Goal: Task Accomplishment & Management: Manage account settings

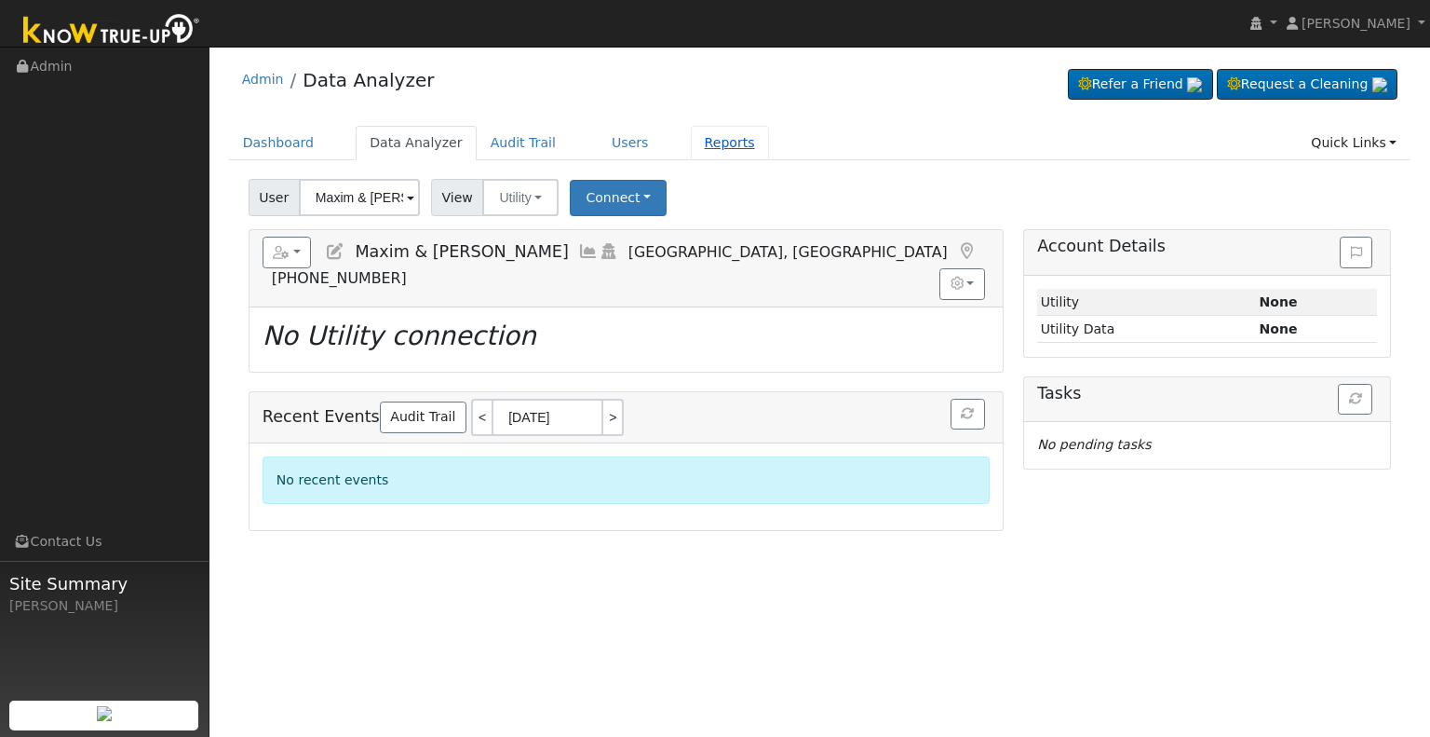
click at [698, 140] on link "Reports" at bounding box center [730, 143] width 78 height 34
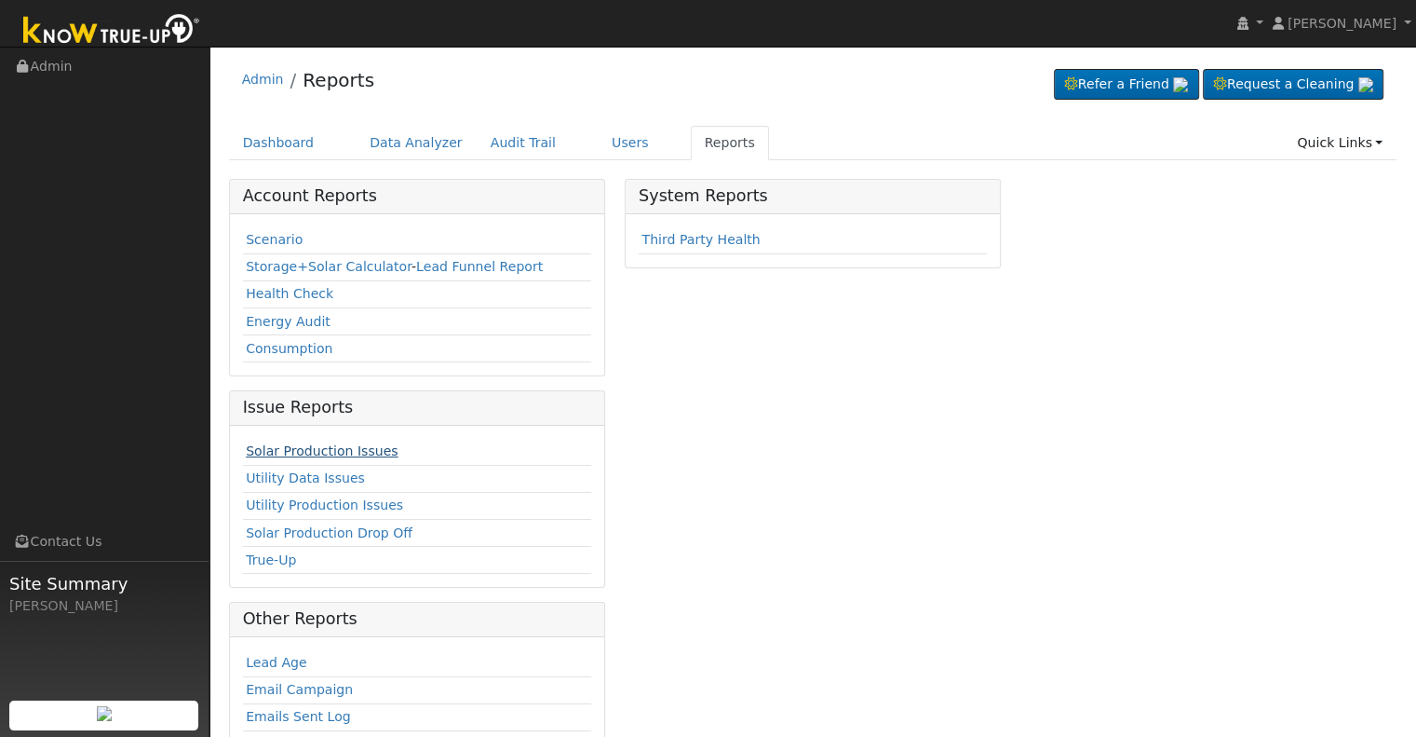
click at [328, 451] on link "Solar Production Issues" at bounding box center [322, 450] width 152 height 15
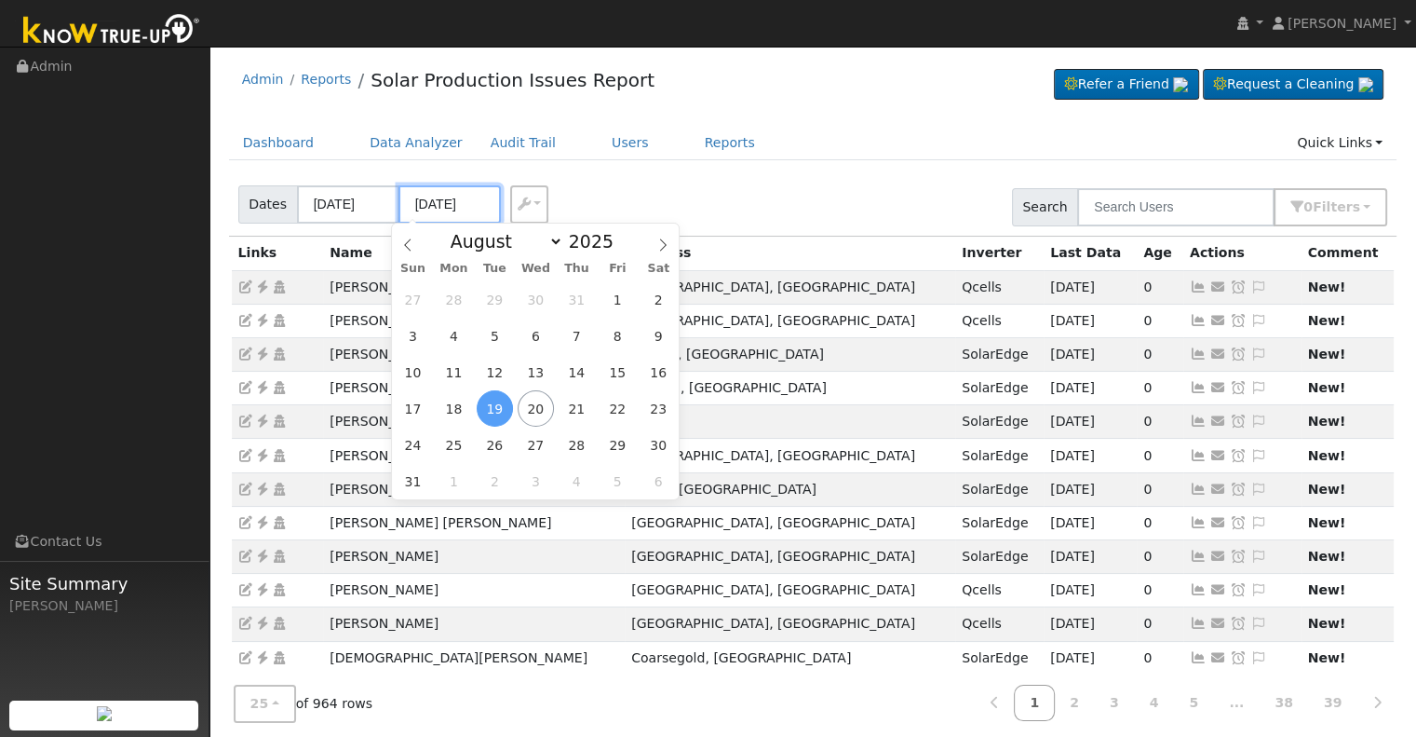
click at [443, 199] on input "[DATE]" at bounding box center [450, 204] width 102 height 38
click at [537, 407] on span "20" at bounding box center [536, 408] width 36 height 36
type input "[DATE]"
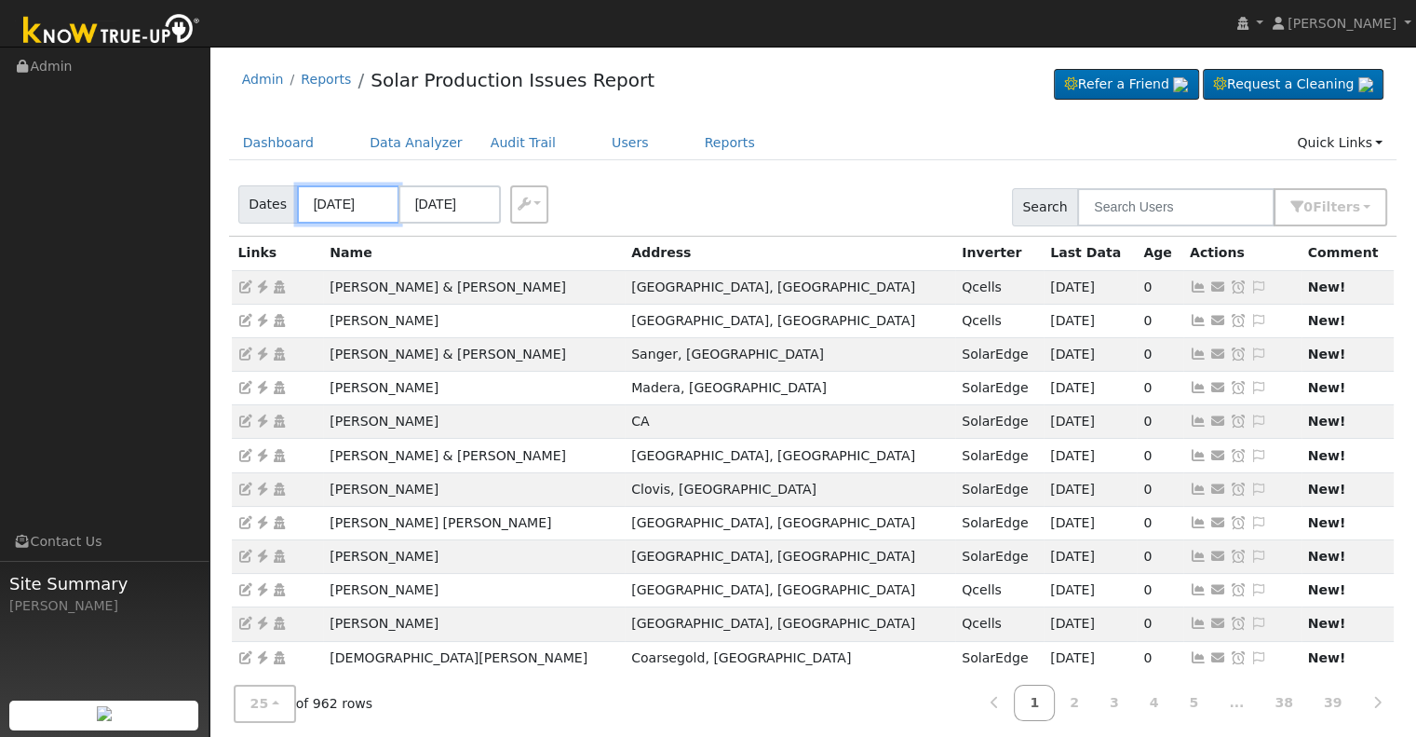
click at [336, 206] on input "08/16/2025" at bounding box center [348, 204] width 102 height 38
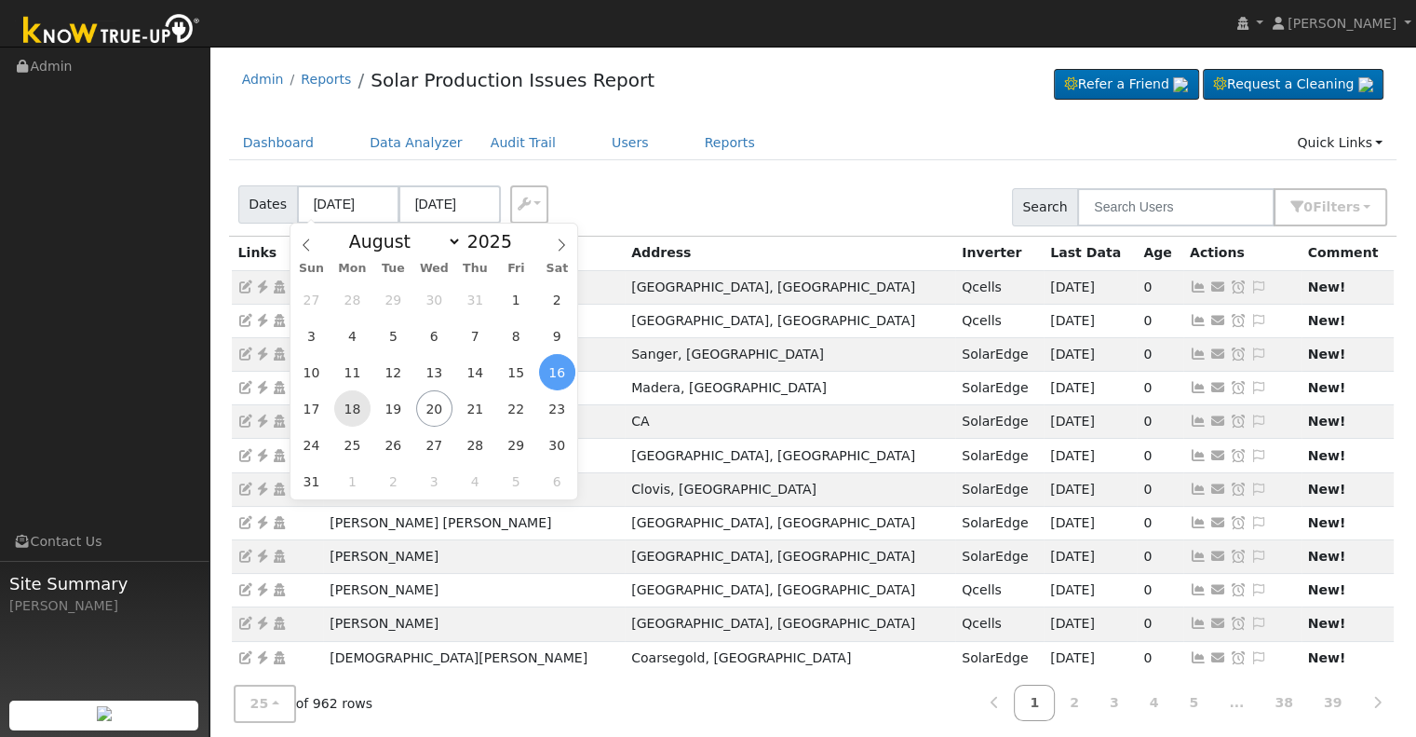
click at [346, 413] on span "18" at bounding box center [352, 408] width 36 height 36
type input "[DATE]"
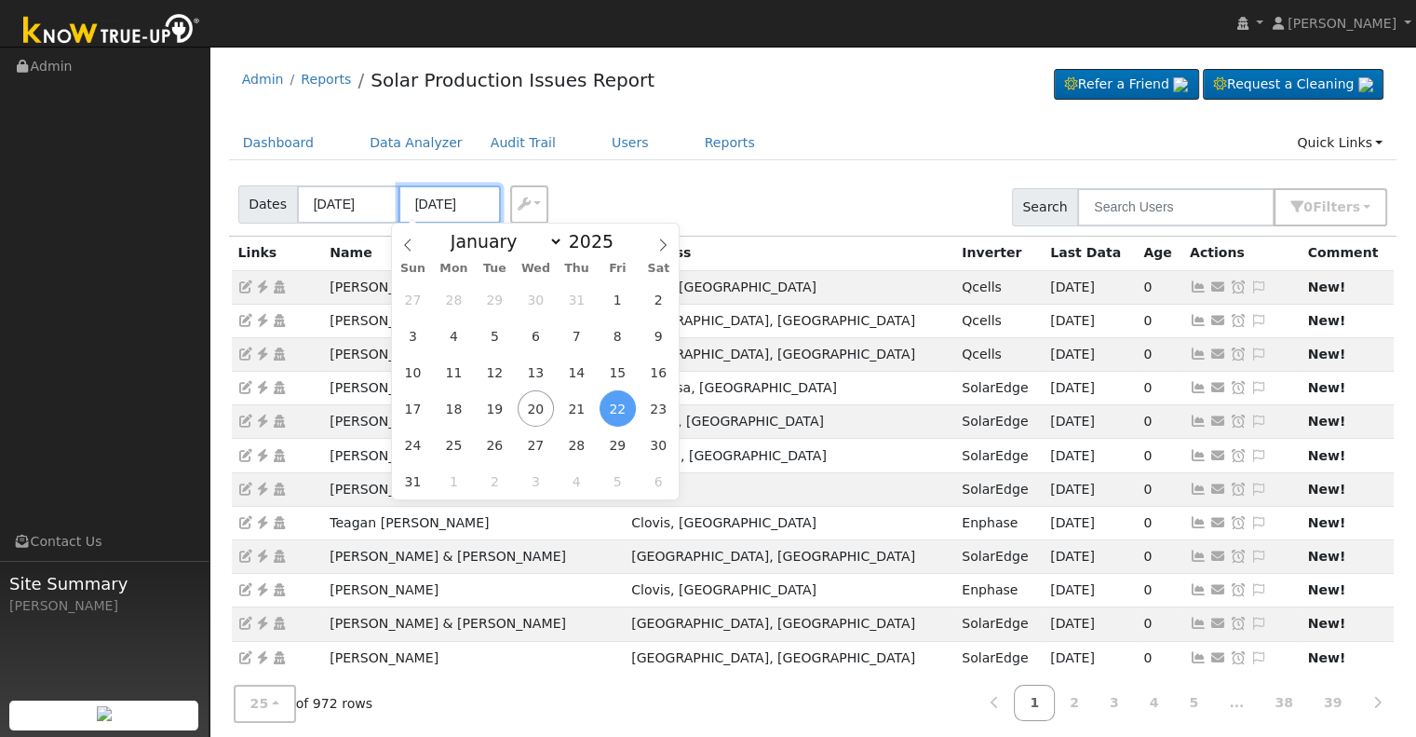
click at [438, 201] on input "08/22/2025" at bounding box center [450, 204] width 102 height 38
click at [537, 406] on span "20" at bounding box center [536, 408] width 36 height 36
type input "[DATE]"
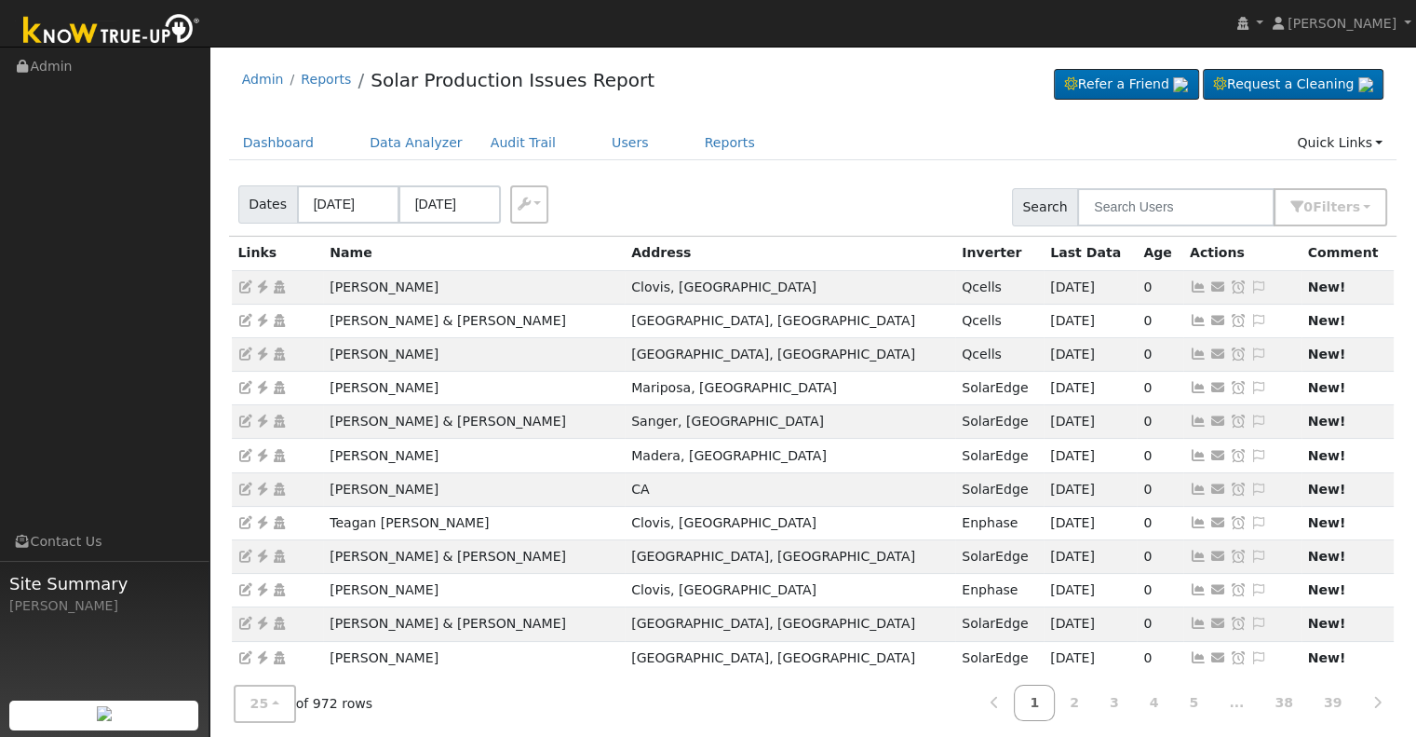
click at [745, 204] on div "Dates 08/18/2025 08/20/2025 Export CSV Search 0 Filter s Include Leads Include …" at bounding box center [812, 203] width 1175 height 63
click at [1342, 196] on button "0 Filter s" at bounding box center [1331, 207] width 114 height 38
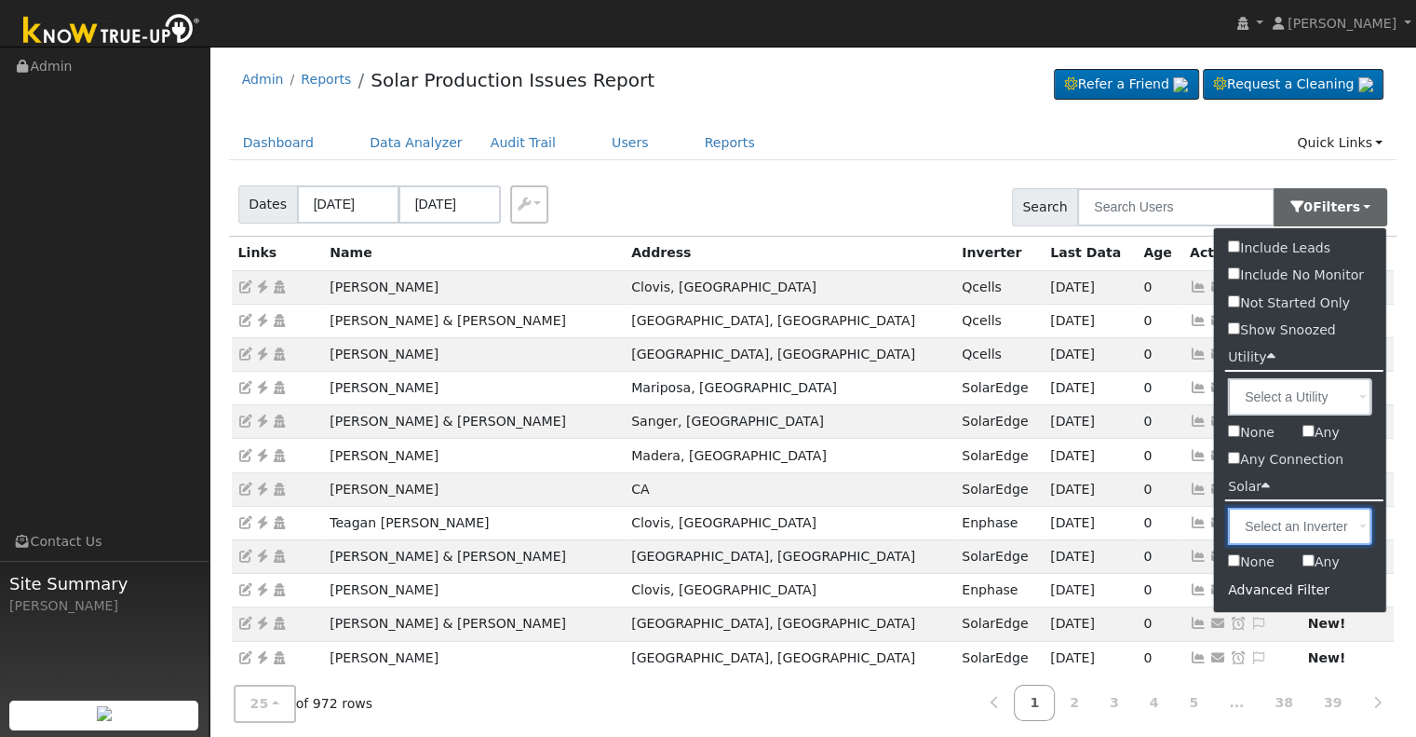
click at [1317, 532] on input "text" at bounding box center [1300, 526] width 144 height 37
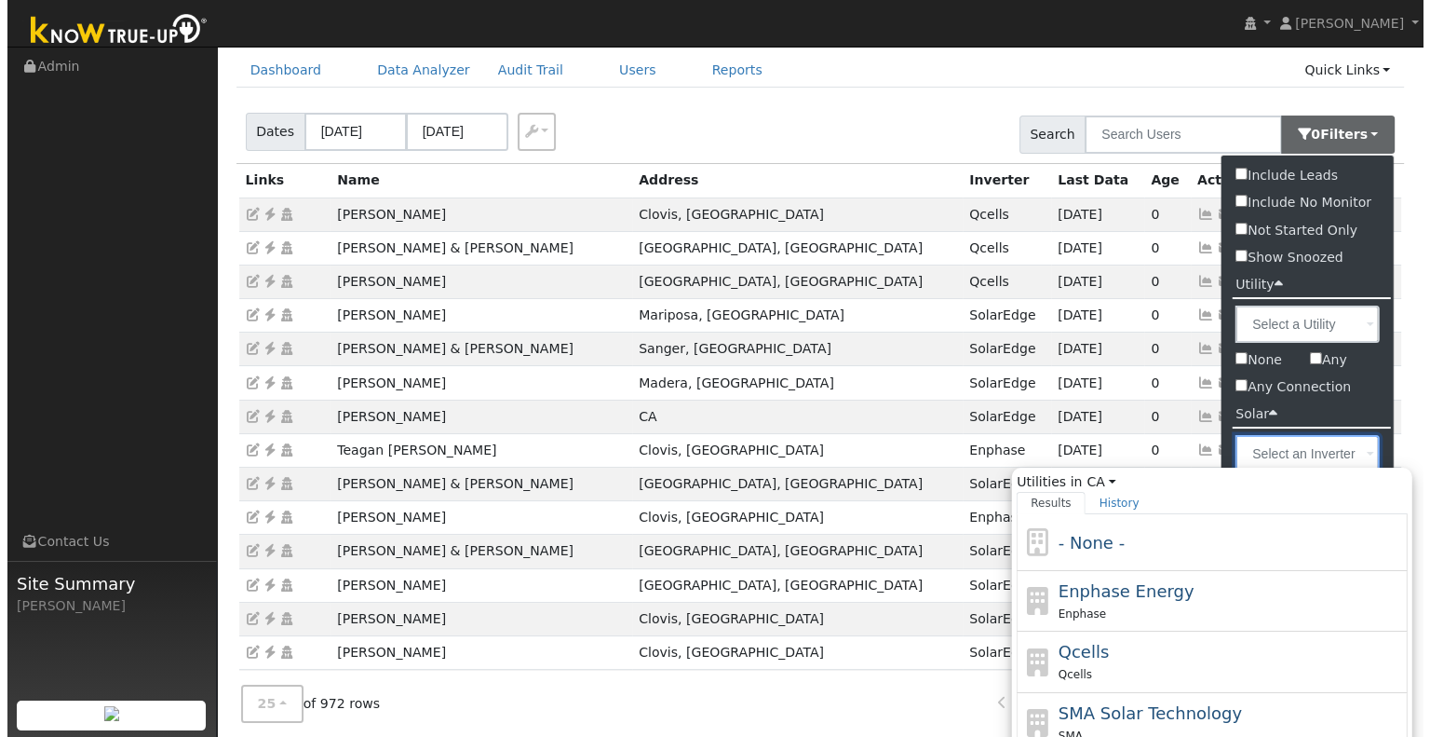
scroll to position [93, 0]
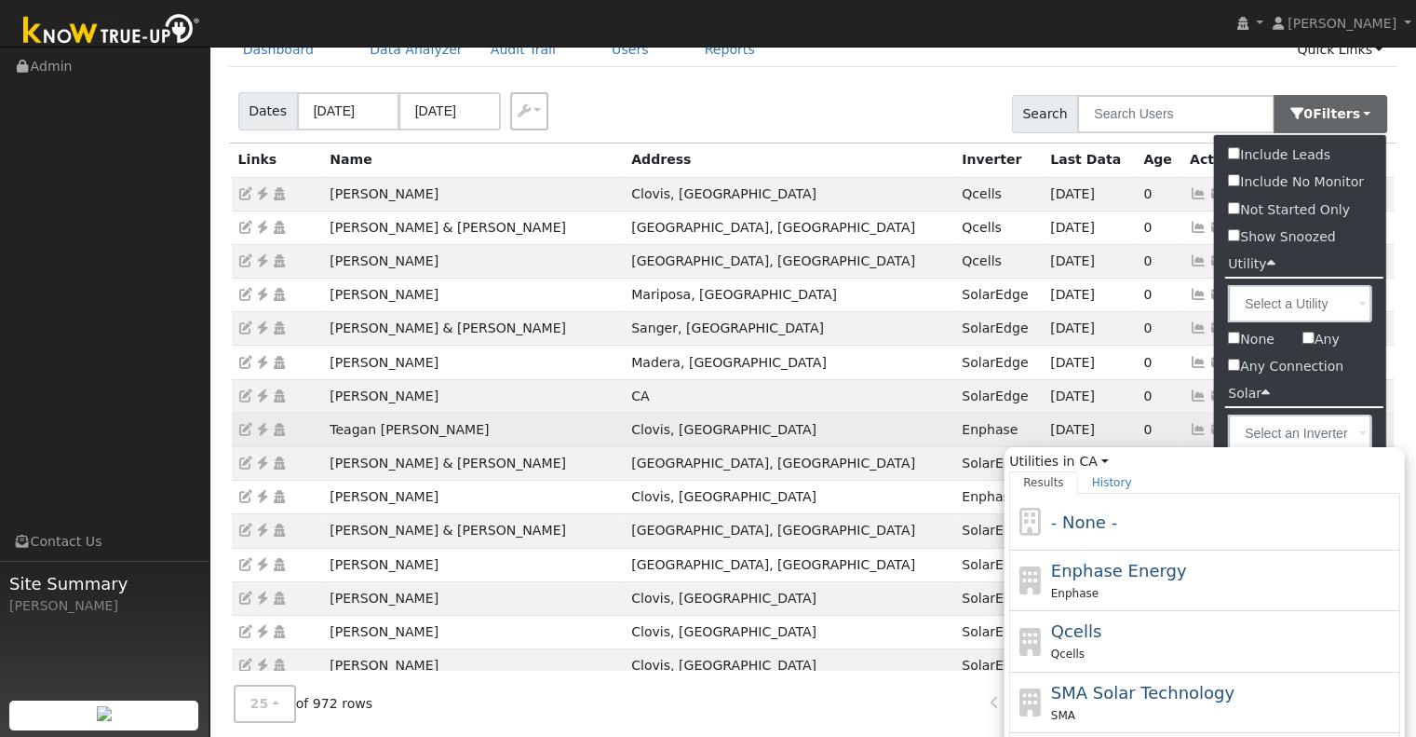
click at [1389, 413] on td "New!" at bounding box center [1348, 430] width 93 height 34
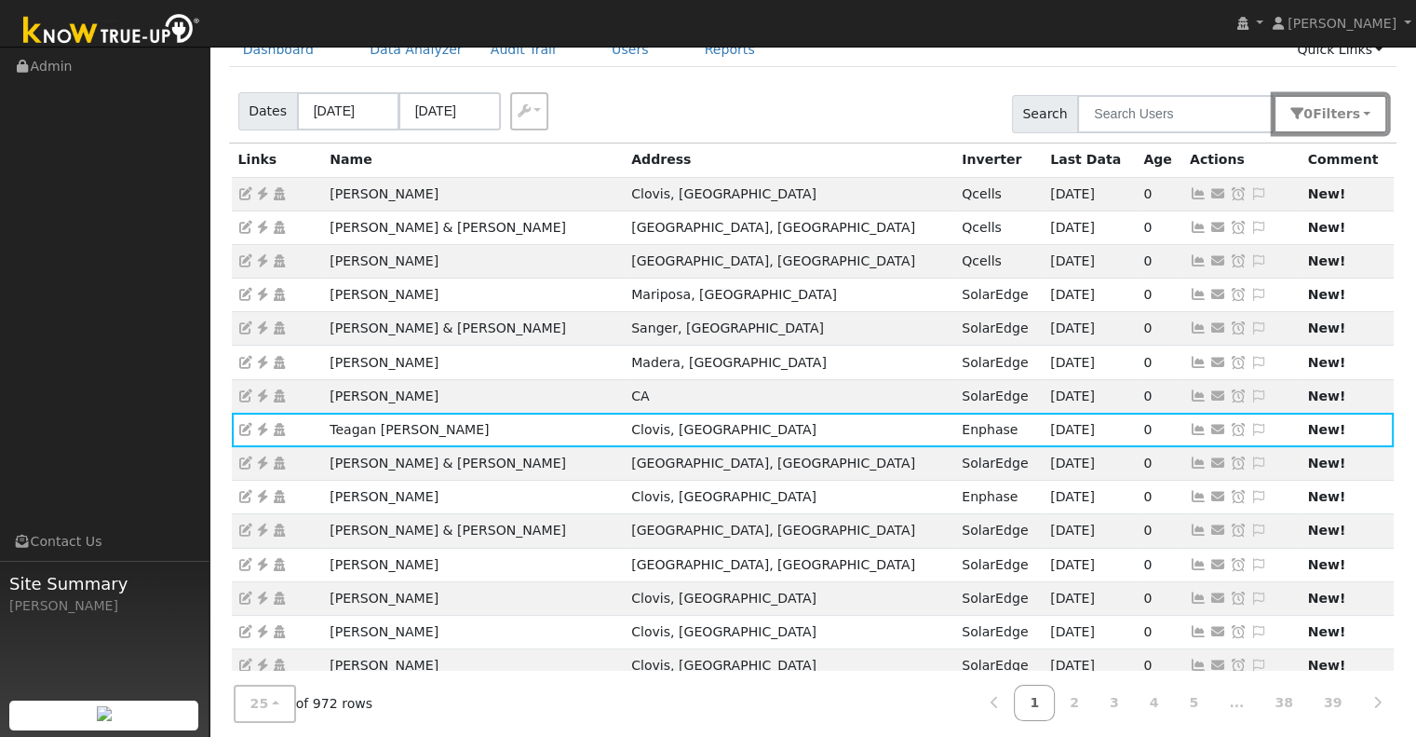
click at [1330, 95] on button "0 Filter s" at bounding box center [1331, 114] width 114 height 38
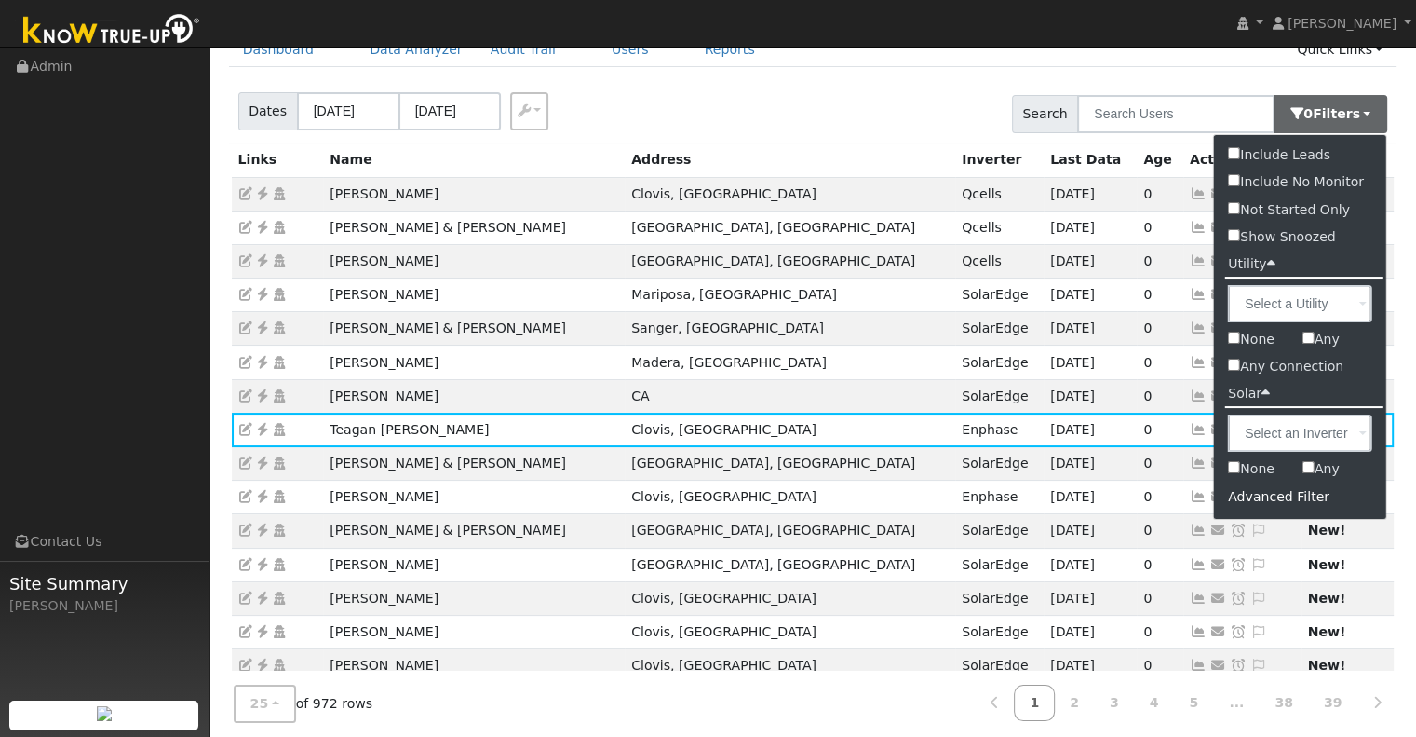
click at [1301, 498] on div "Advanced Filter" at bounding box center [1300, 496] width 172 height 29
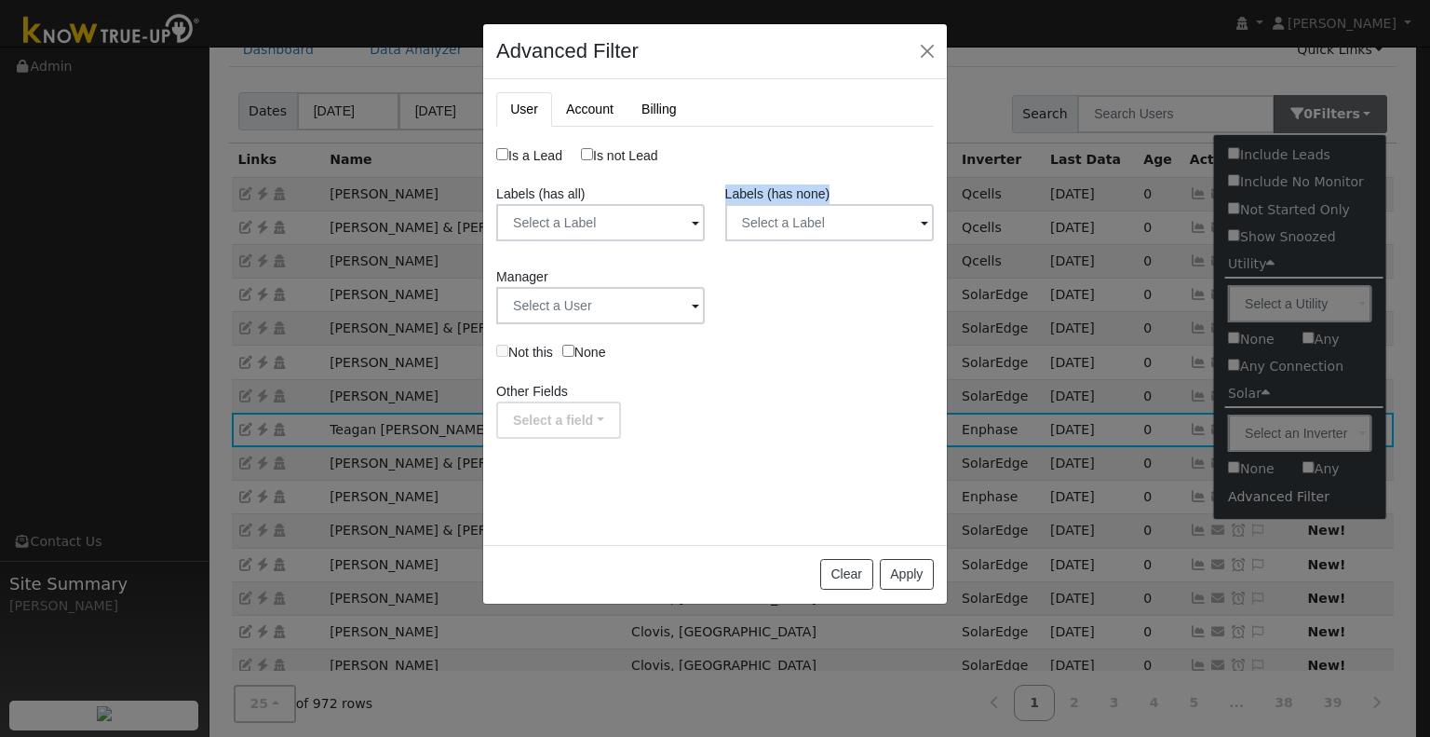
drag, startPoint x: 723, startPoint y: 190, endPoint x: 896, endPoint y: 185, distance: 173.3
click at [896, 185] on div "Labels (has none) Label Name Owner Shared Cancel Save Are you sure you want to …" at bounding box center [829, 216] width 228 height 64
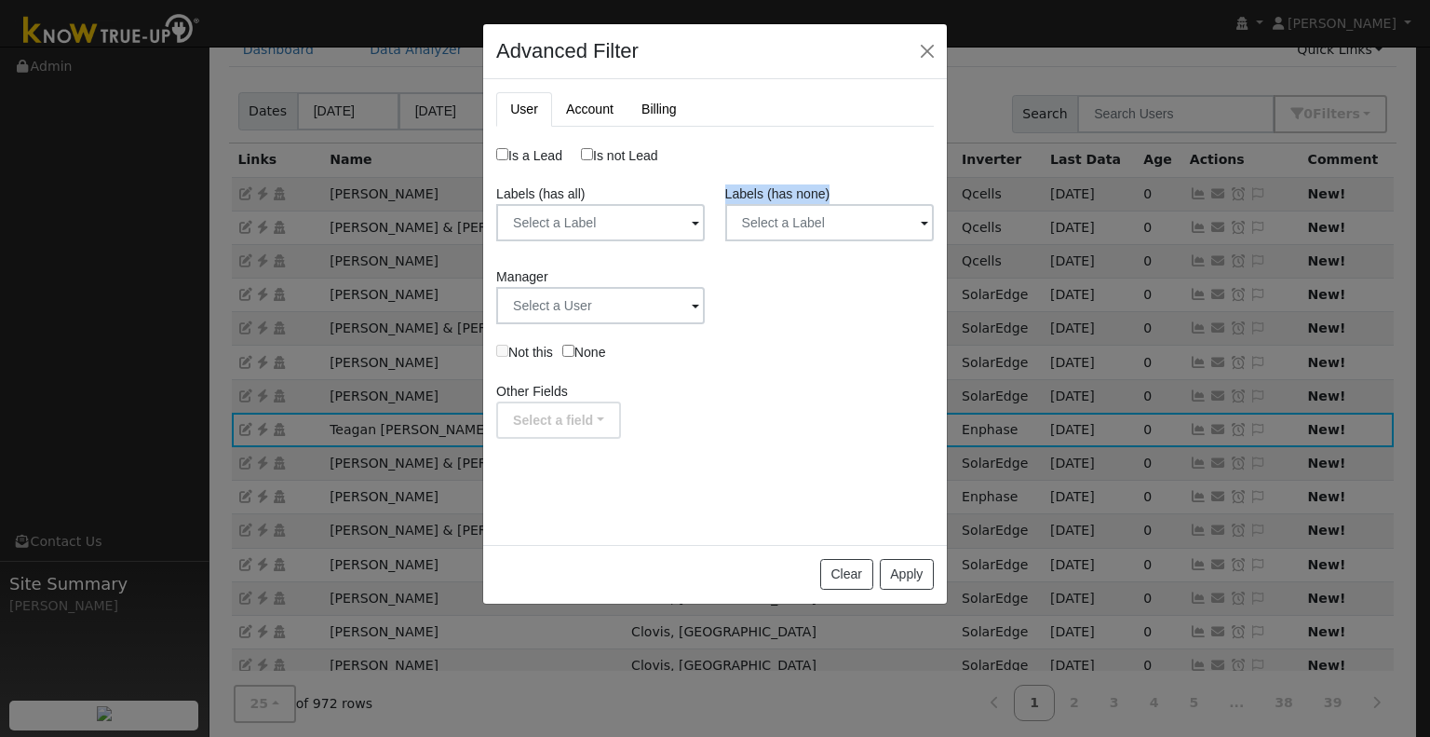
copy label "Labels (has none)"
click at [705, 218] on input "text" at bounding box center [600, 222] width 209 height 37
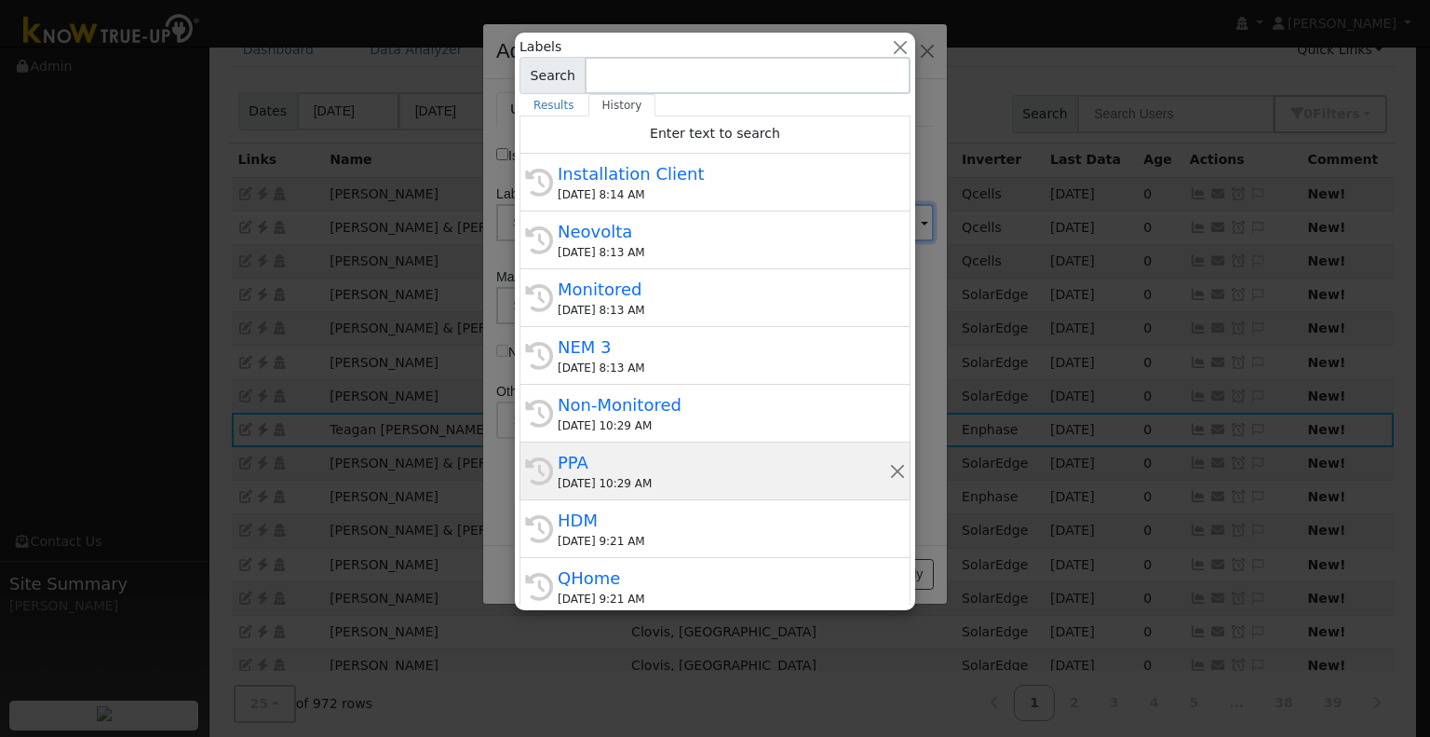
click at [600, 468] on div "PPA" at bounding box center [724, 462] width 332 height 25
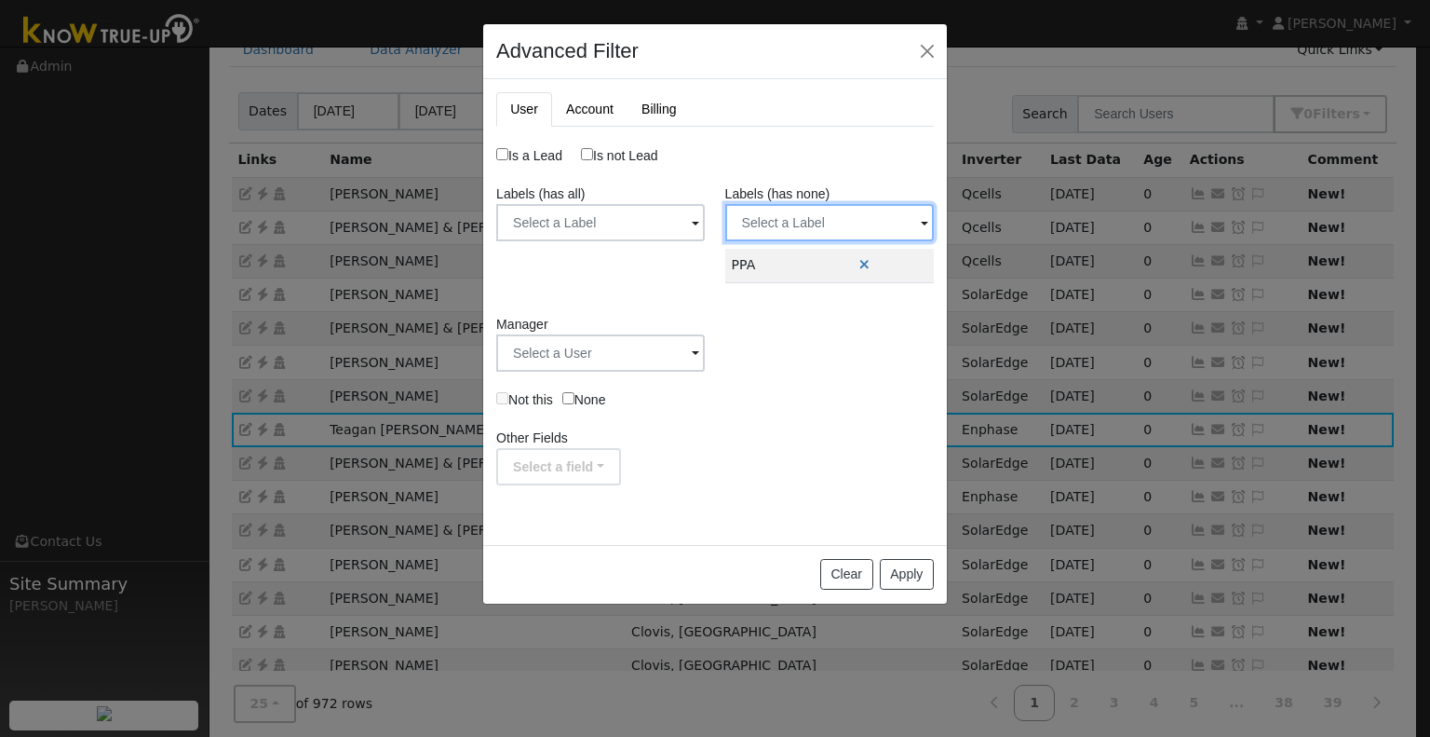
click at [705, 220] on input "text" at bounding box center [600, 222] width 209 height 37
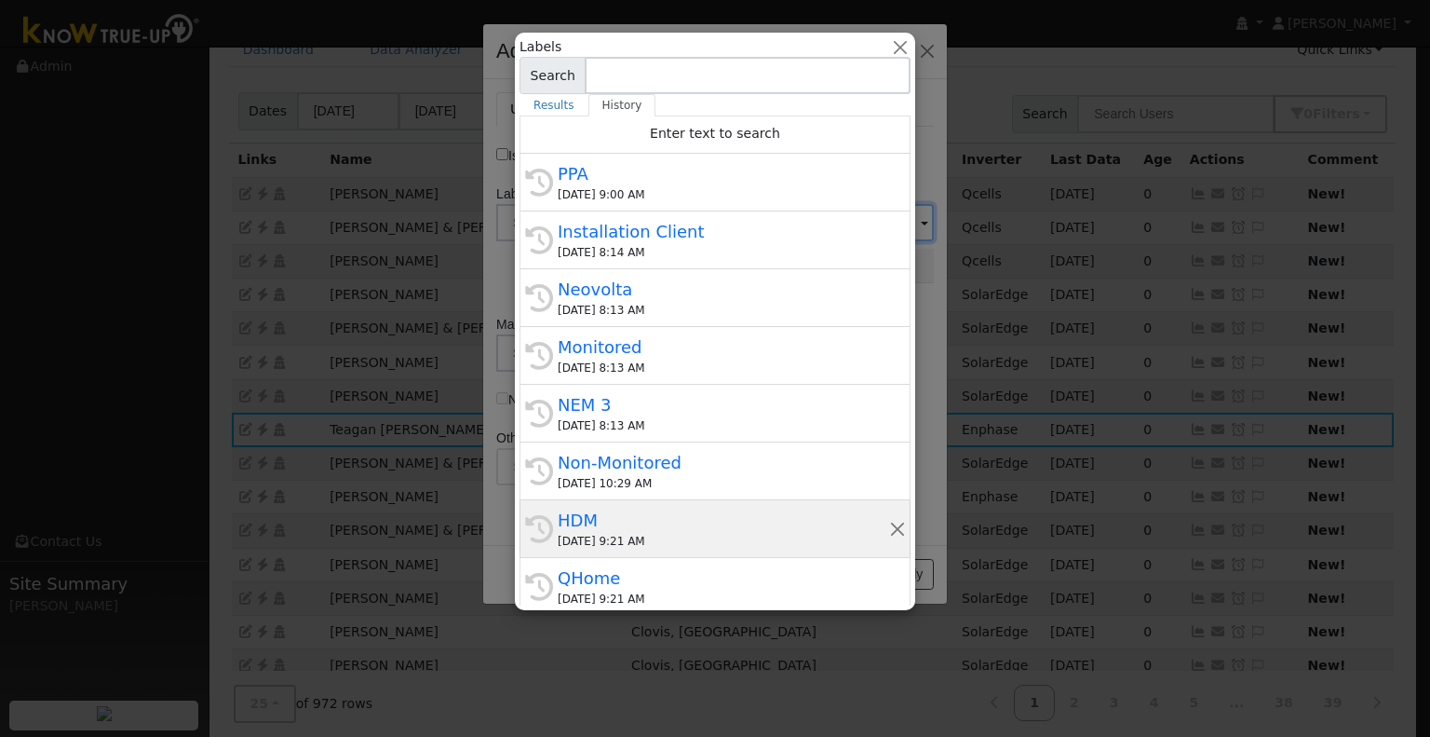
scroll to position [296, 0]
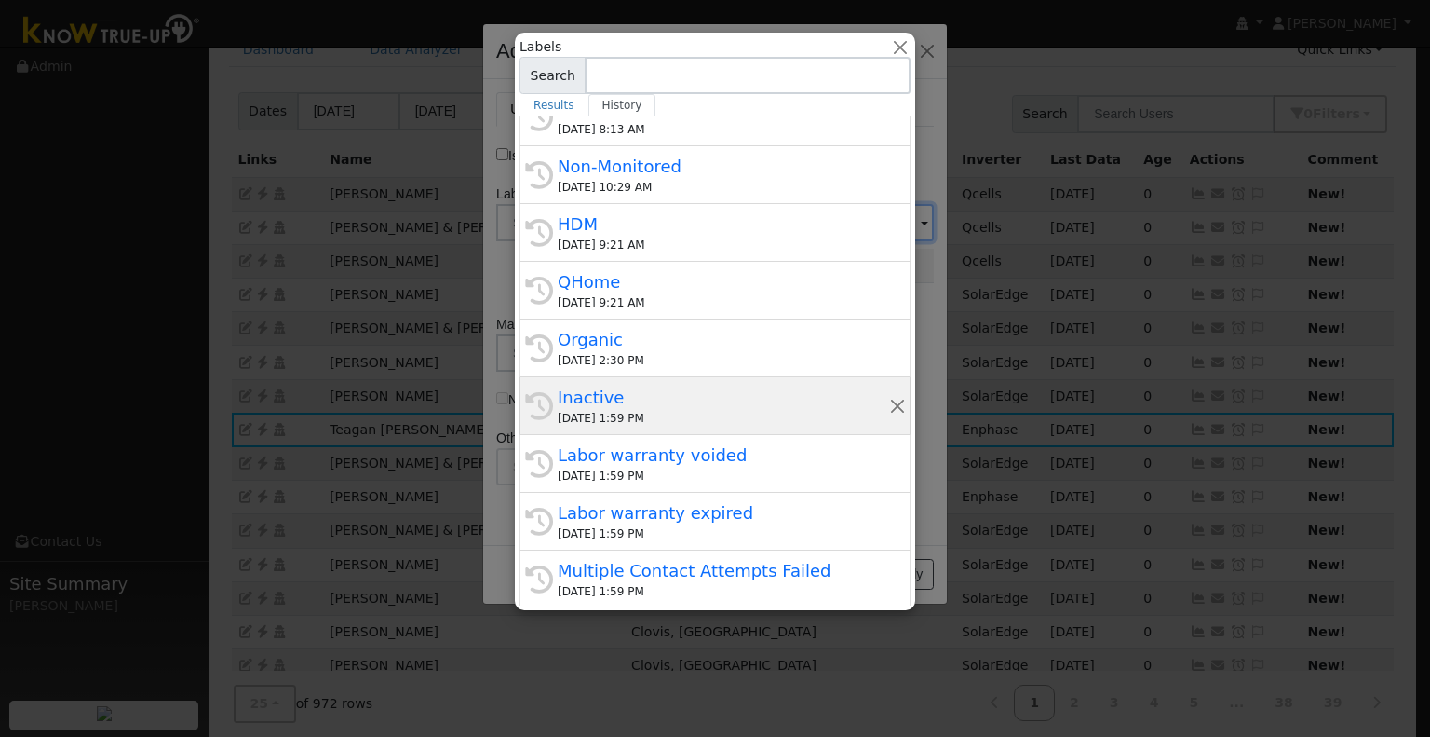
click at [672, 395] on div "Inactive" at bounding box center [724, 397] width 332 height 25
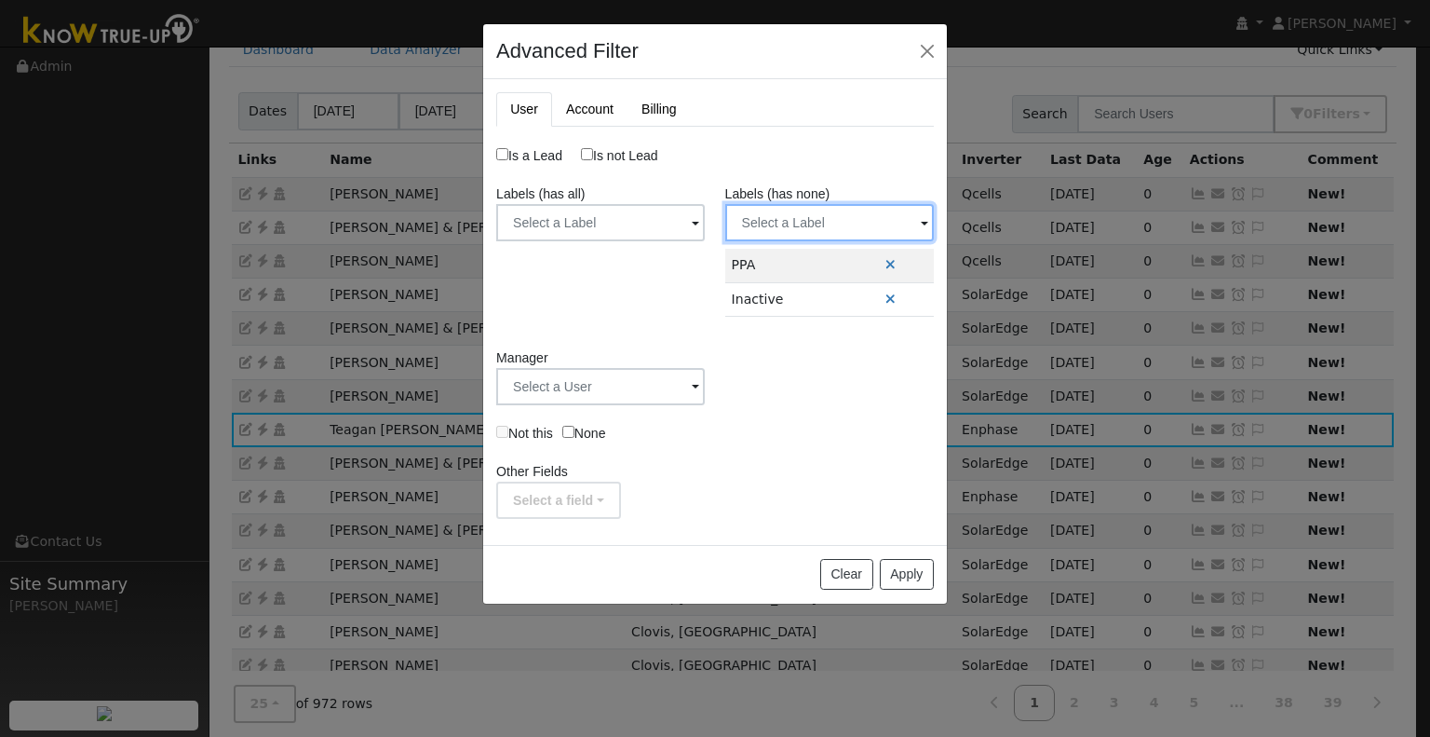
click at [705, 214] on input "text" at bounding box center [600, 222] width 209 height 37
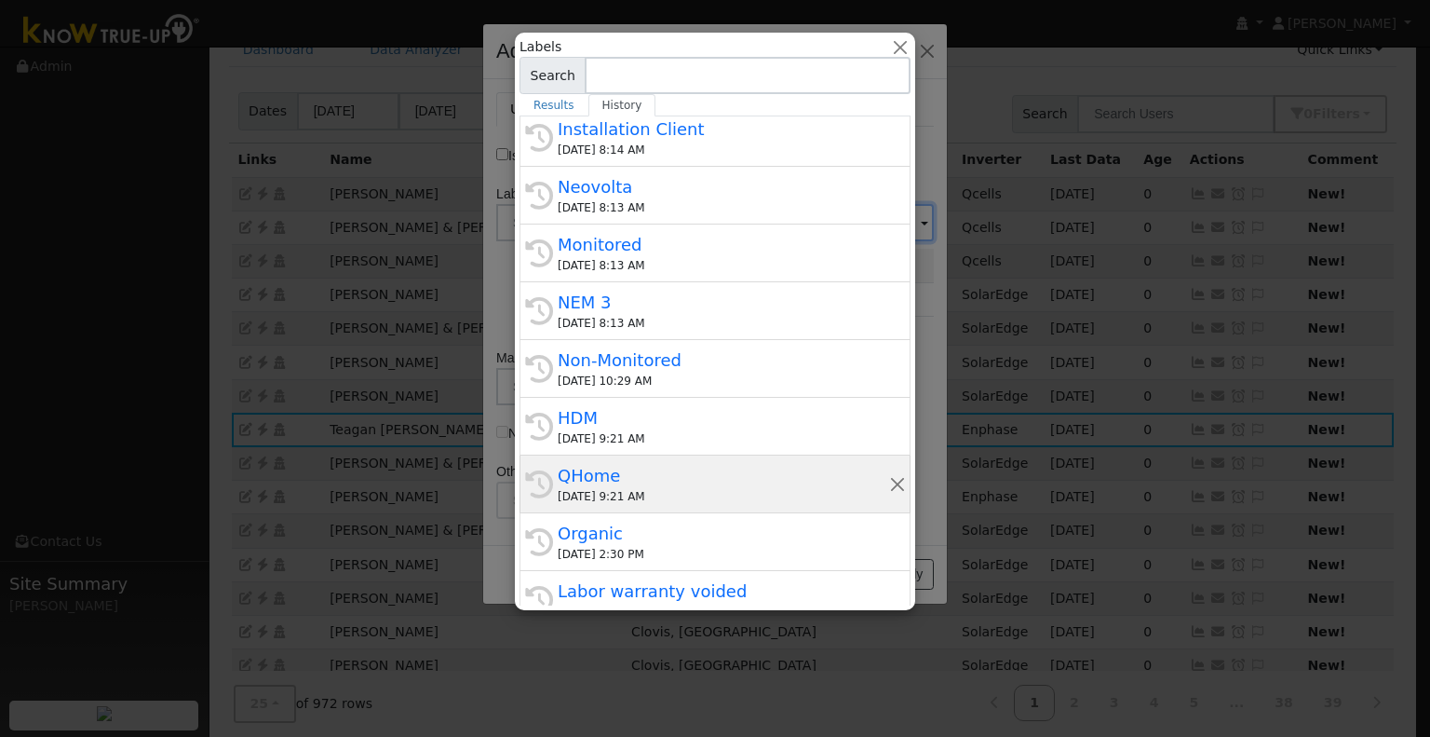
scroll to position [186, 0]
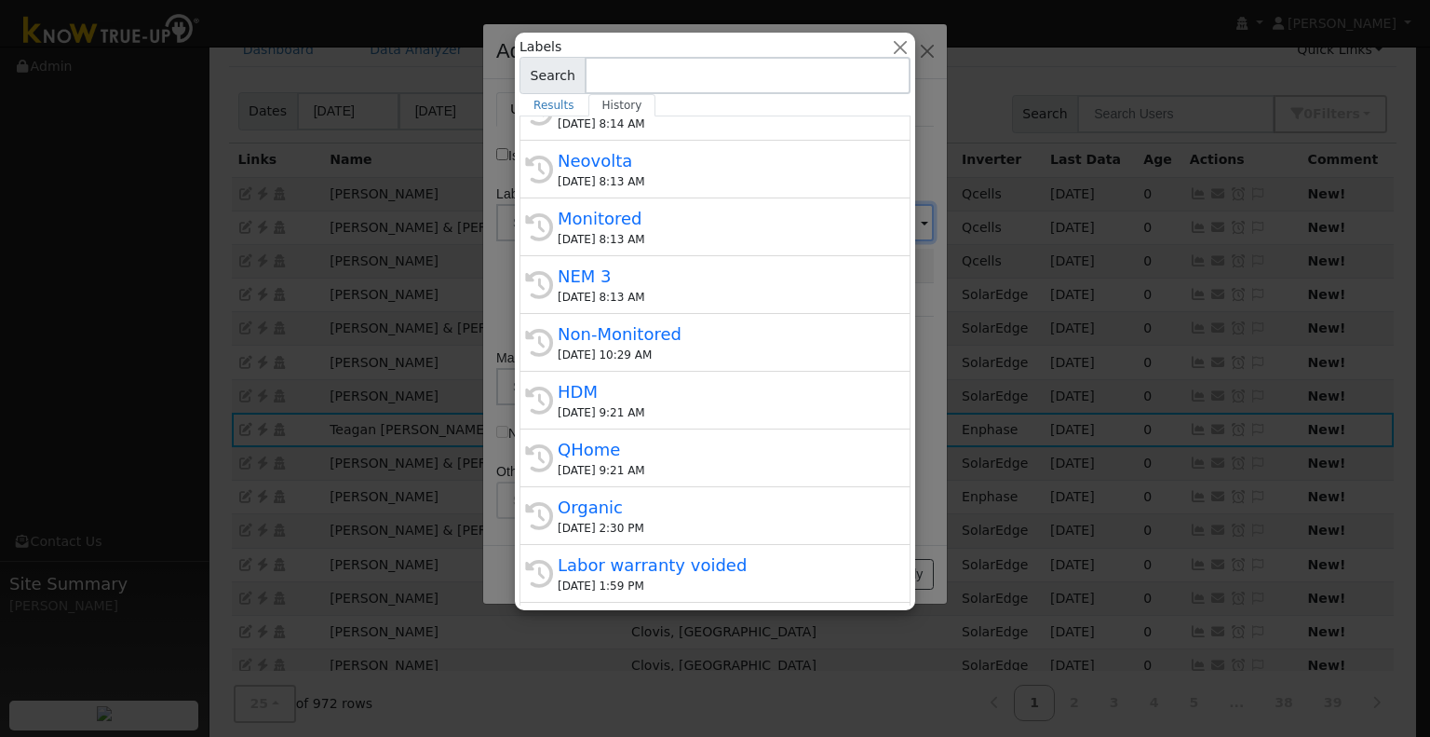
drag, startPoint x: 657, startPoint y: 501, endPoint x: 639, endPoint y: 398, distance: 105.0
click at [657, 500] on div "Organic" at bounding box center [724, 507] width 332 height 25
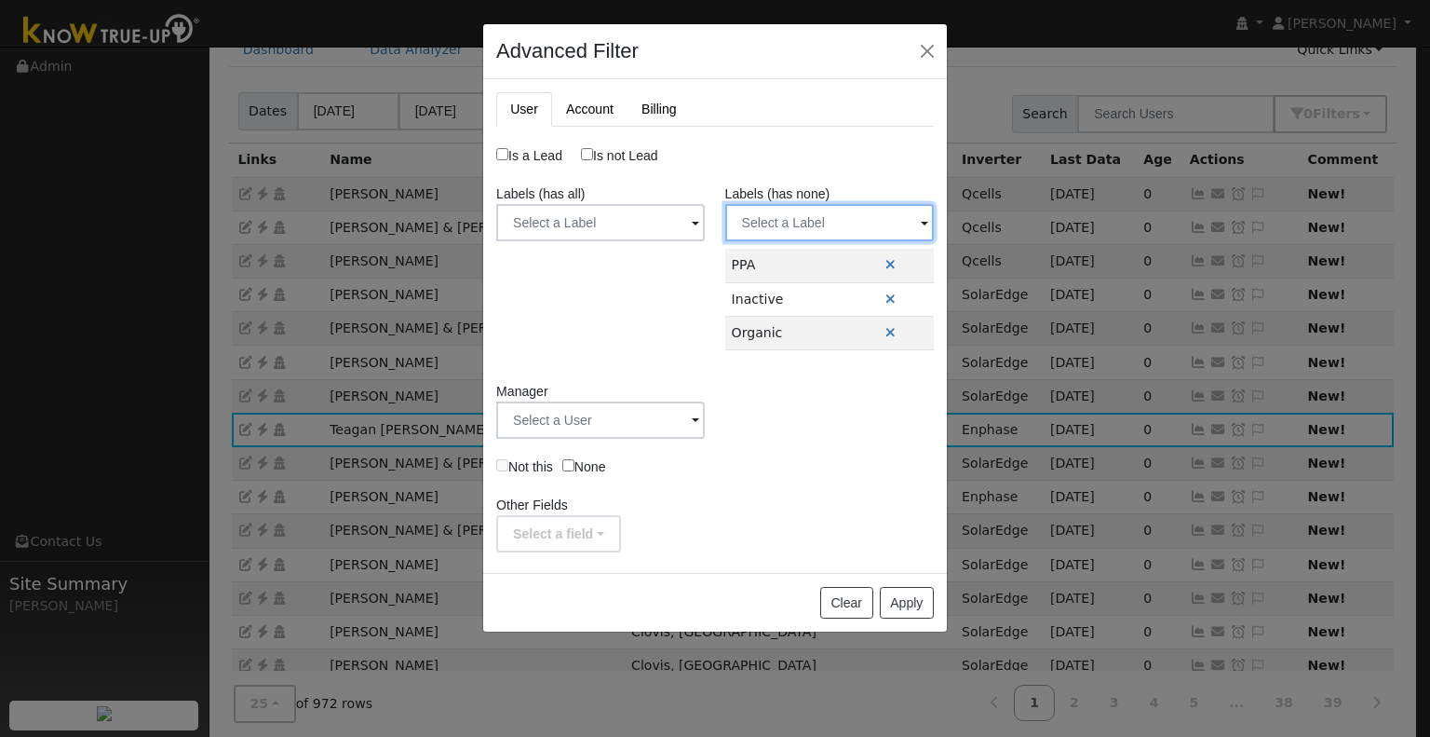
click at [705, 216] on input "text" at bounding box center [600, 222] width 209 height 37
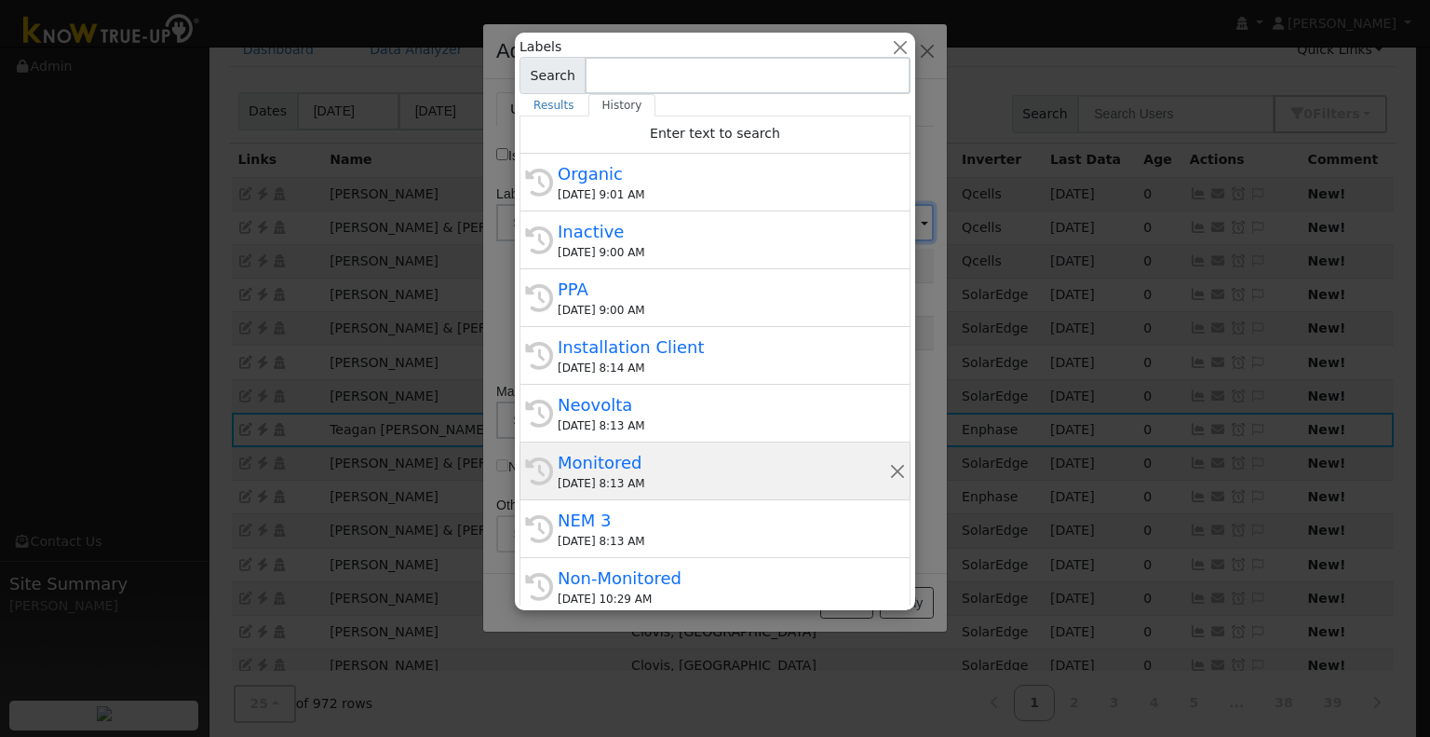
scroll to position [93, 0]
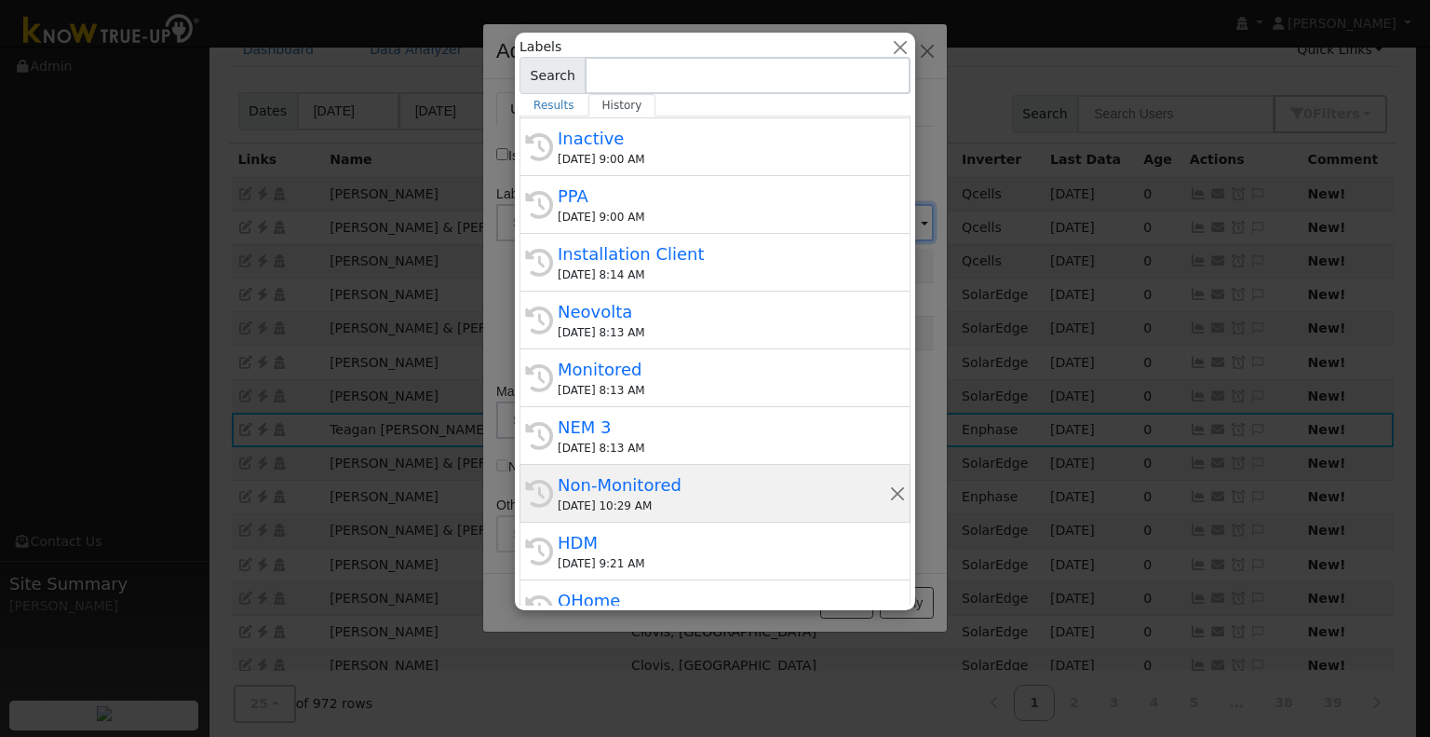
click at [659, 484] on div "Non-Monitored" at bounding box center [724, 484] width 332 height 25
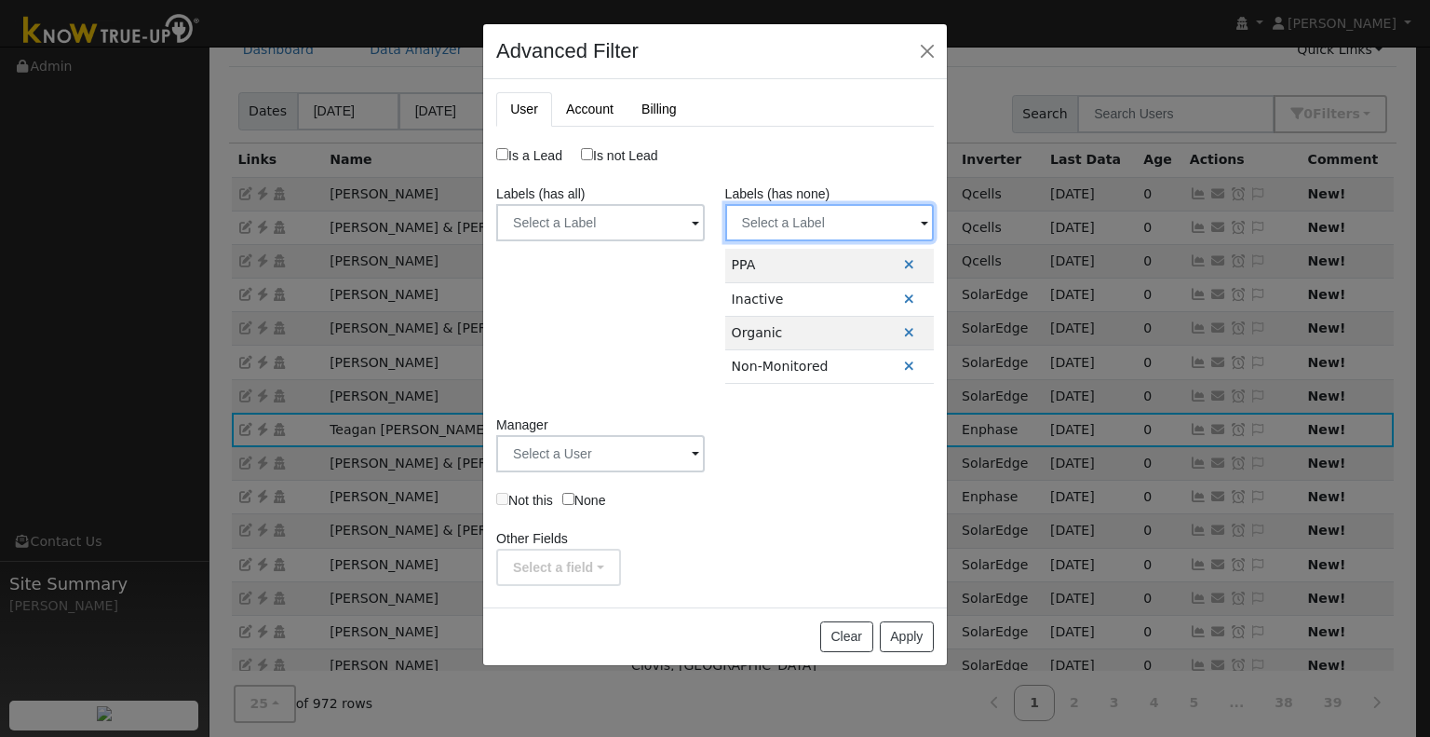
click at [705, 226] on input "text" at bounding box center [600, 222] width 209 height 37
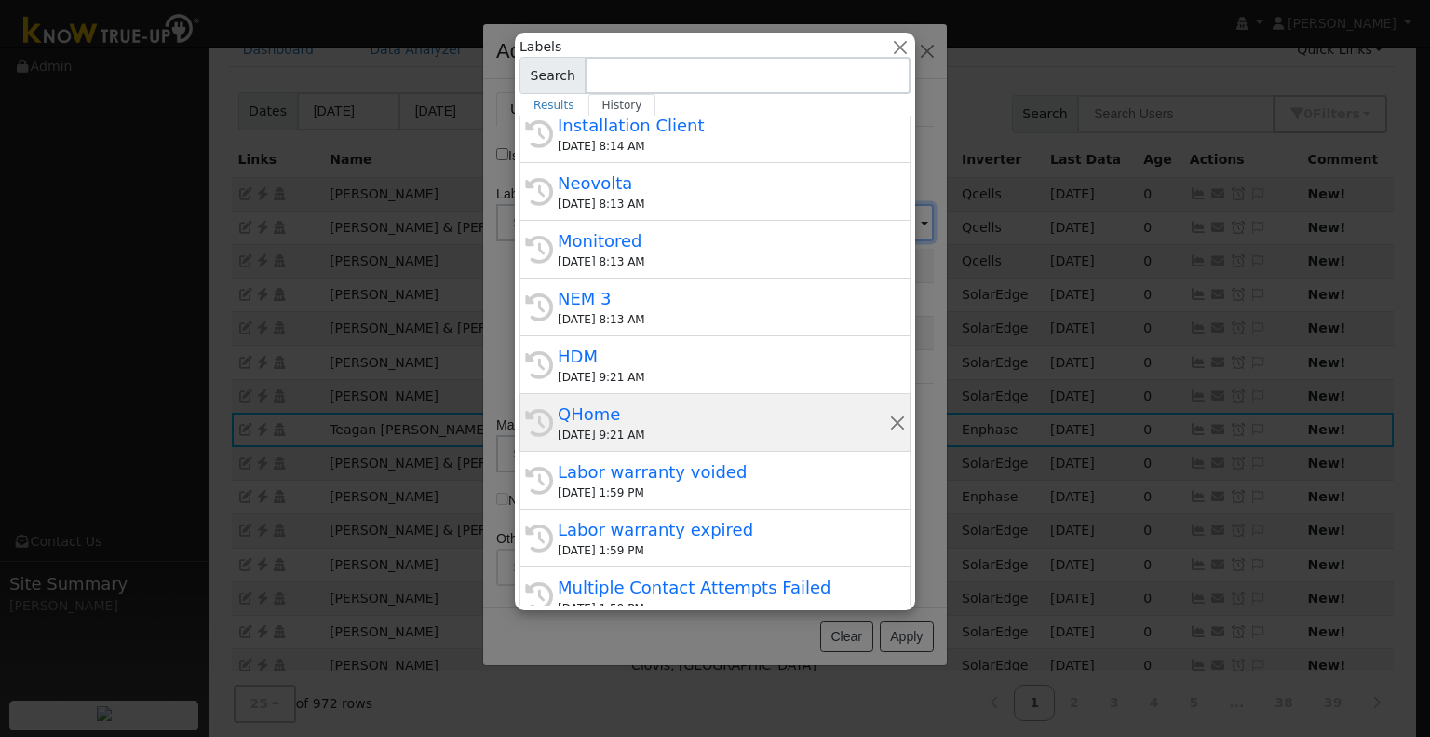
scroll to position [296, 0]
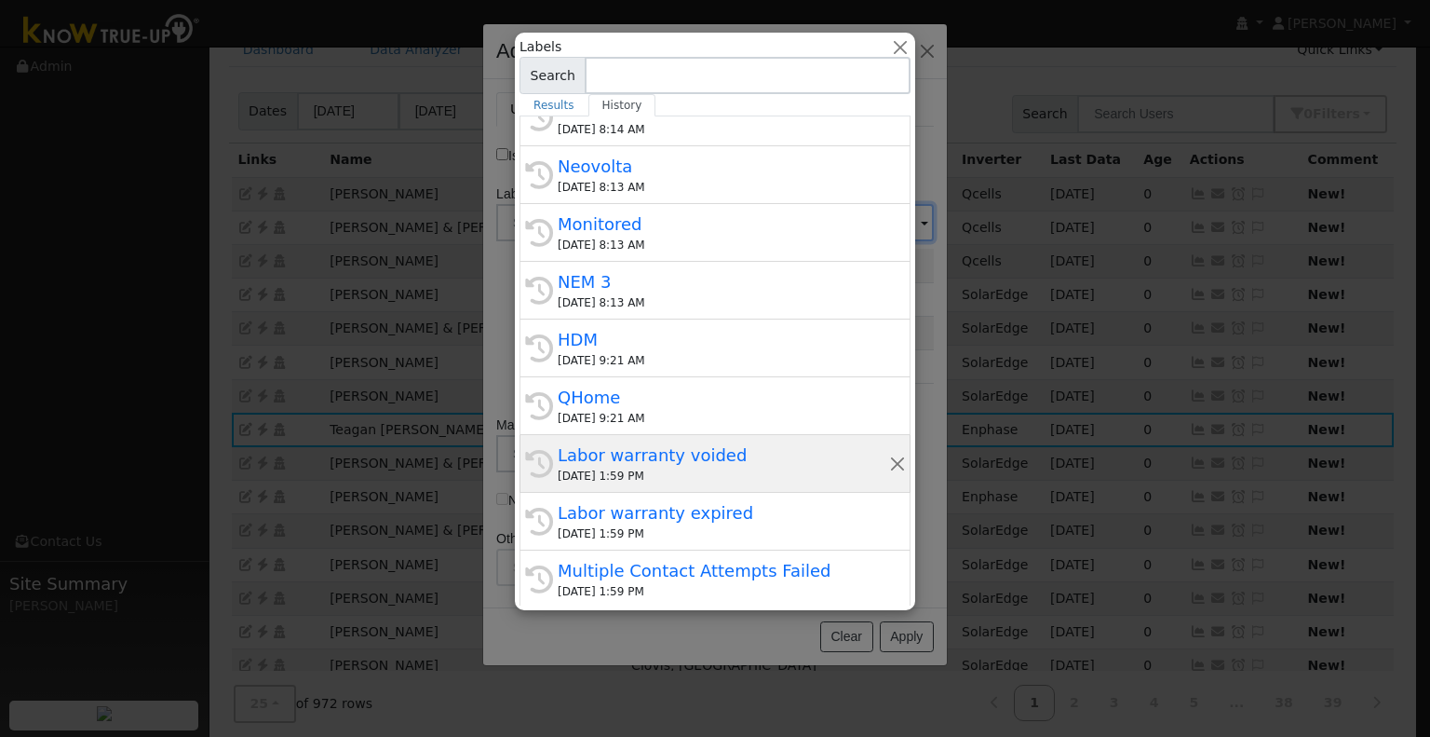
click at [723, 464] on div "Labor warranty voided" at bounding box center [724, 454] width 332 height 25
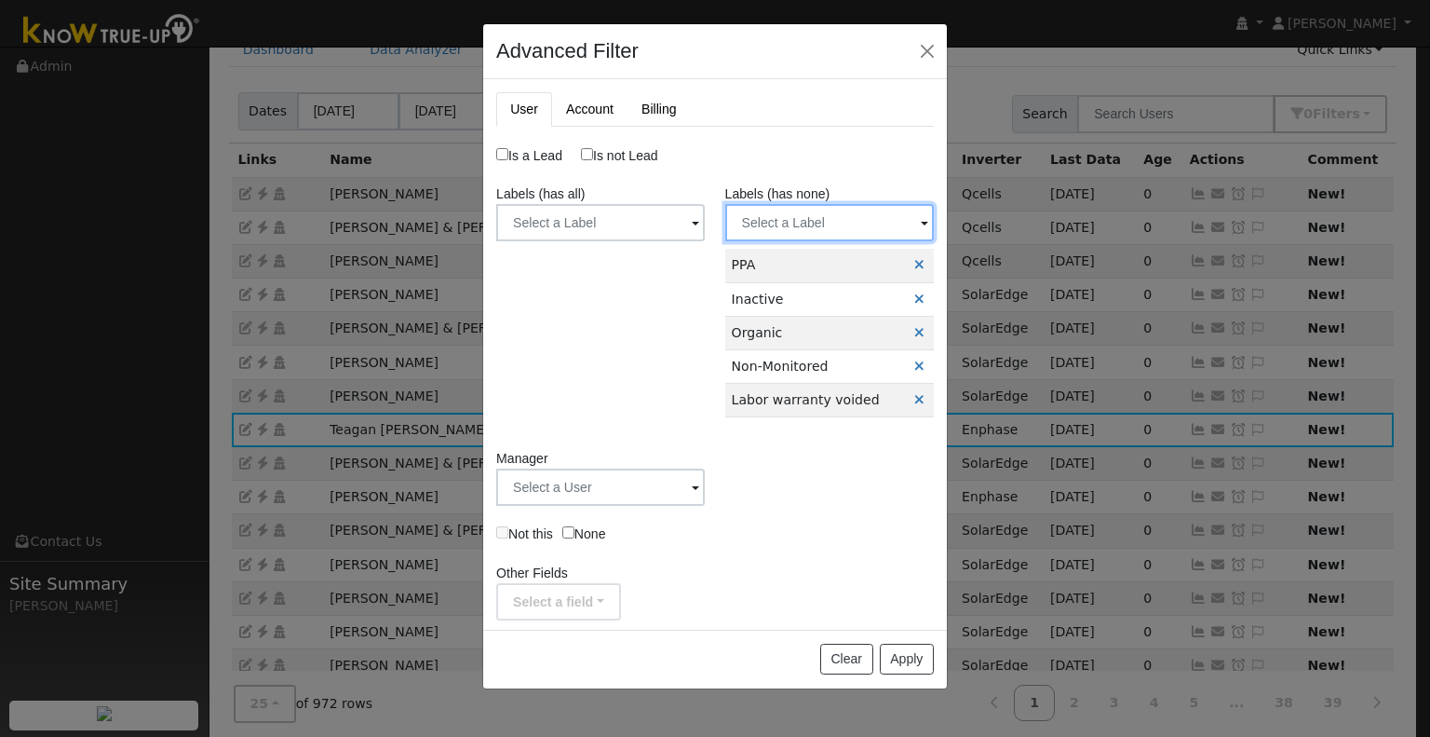
click at [705, 218] on input "text" at bounding box center [600, 222] width 209 height 37
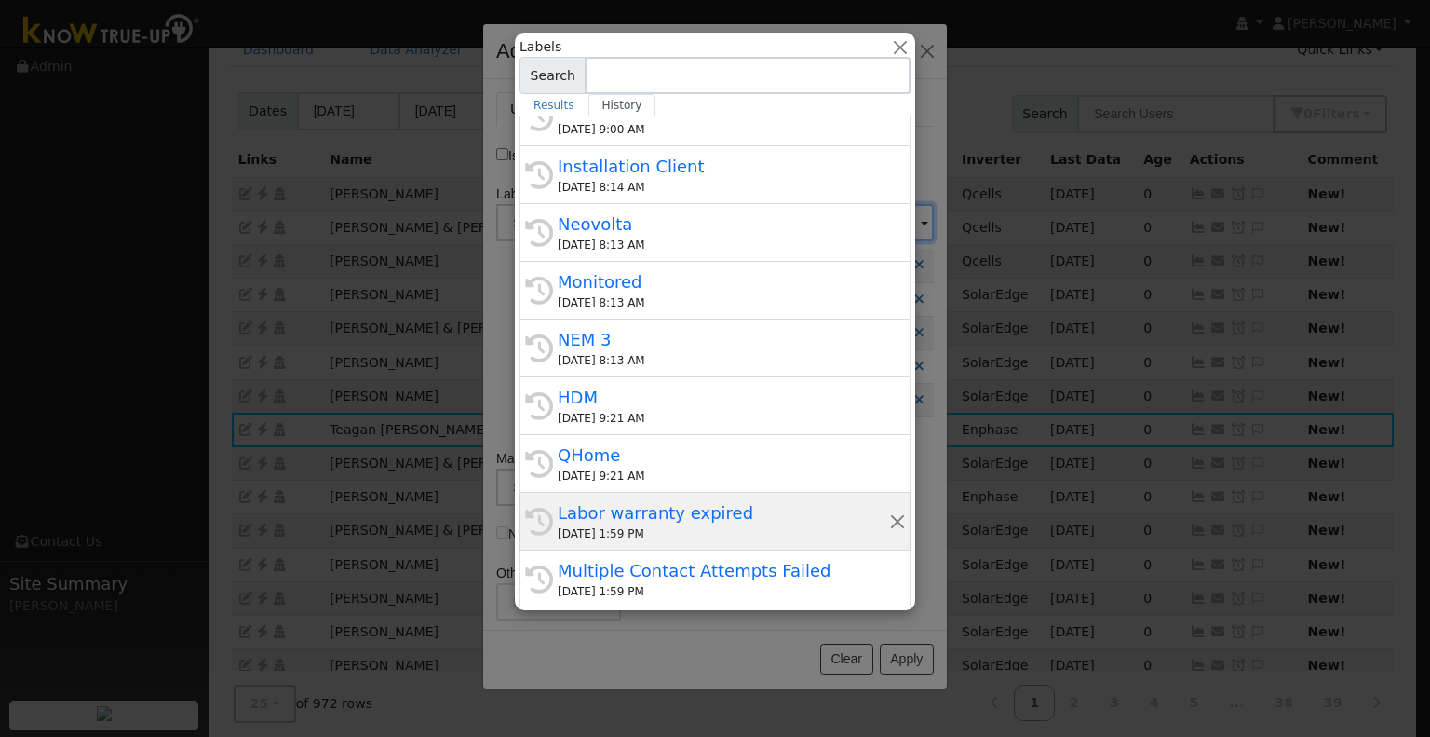
click at [764, 526] on div "08/18/2025 1:59 PM" at bounding box center [724, 533] width 332 height 17
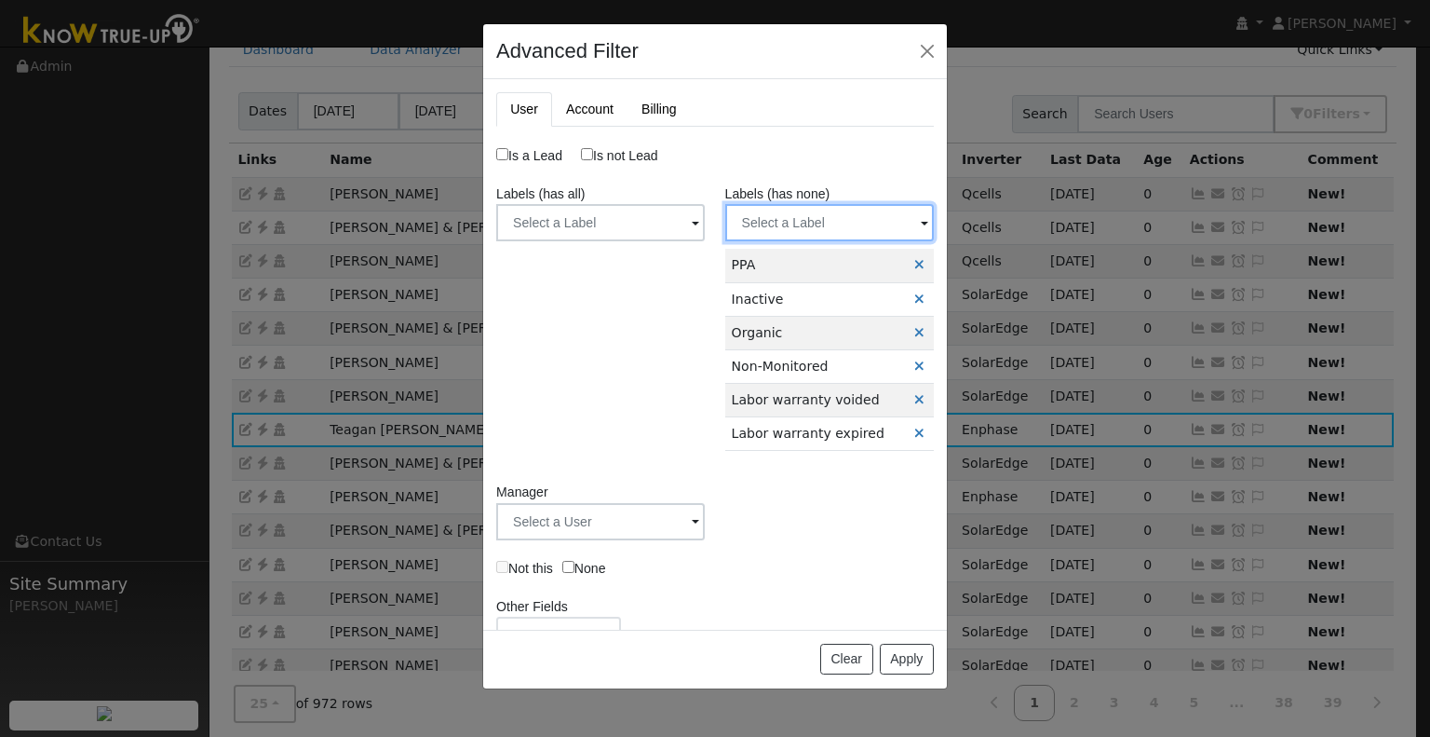
click at [705, 224] on input "text" at bounding box center [600, 222] width 209 height 37
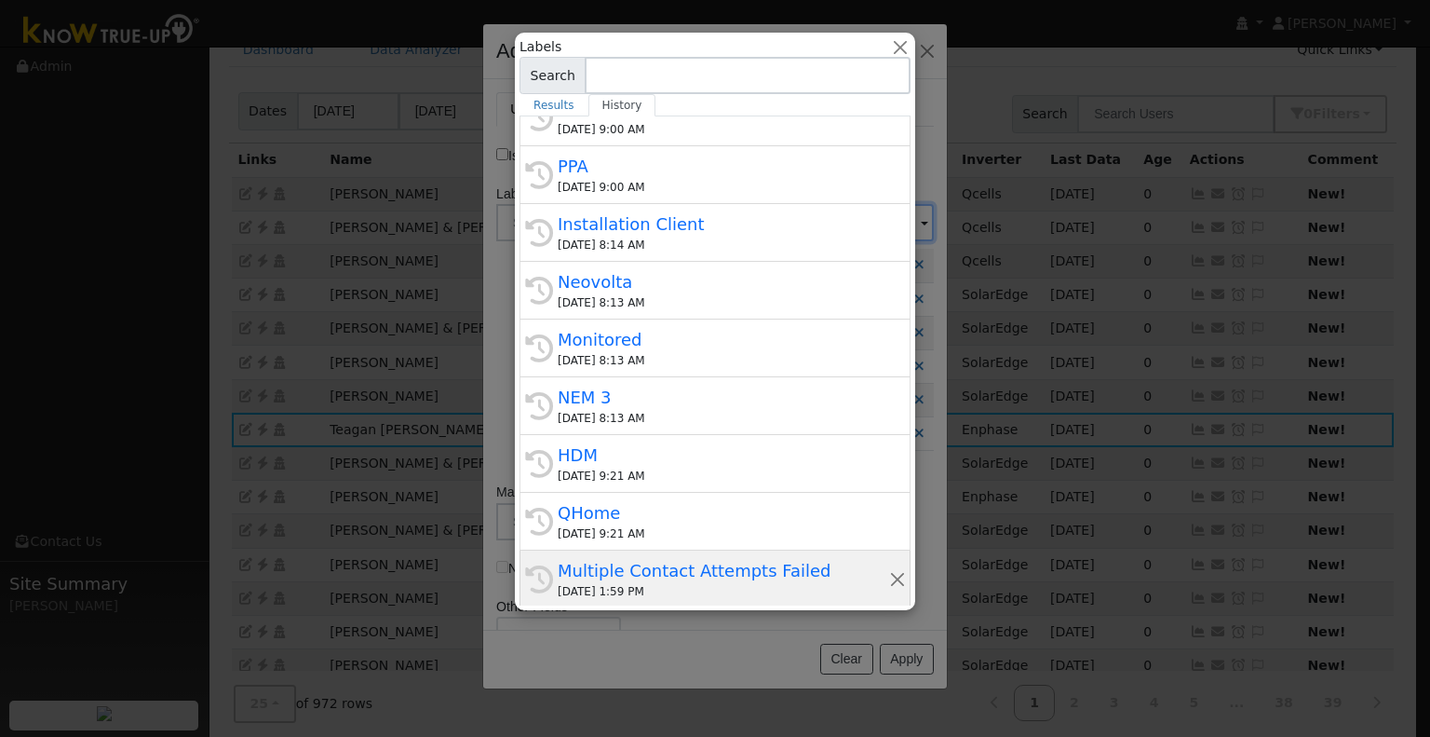
click at [697, 572] on div "Multiple Contact Attempts Failed" at bounding box center [724, 570] width 332 height 25
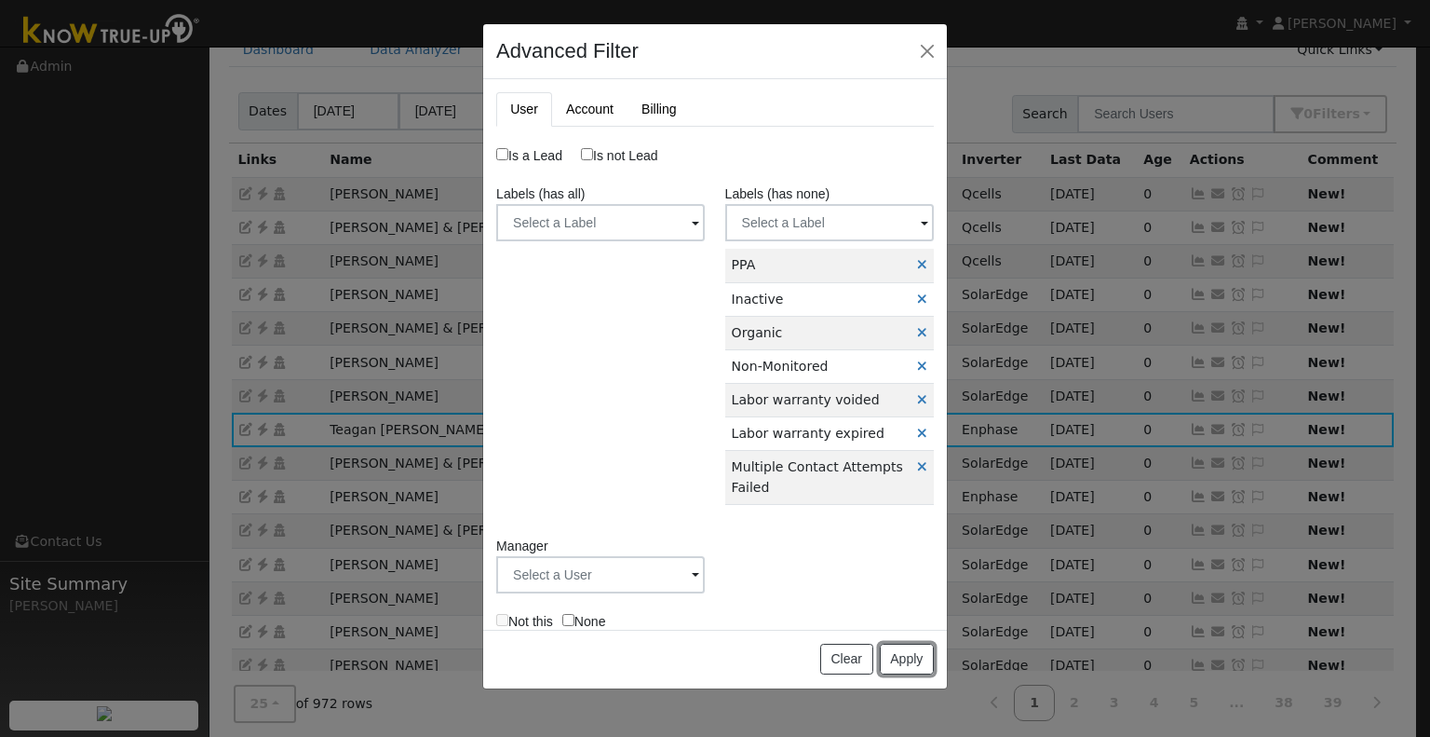
click at [913, 655] on button "Apply" at bounding box center [907, 660] width 54 height 32
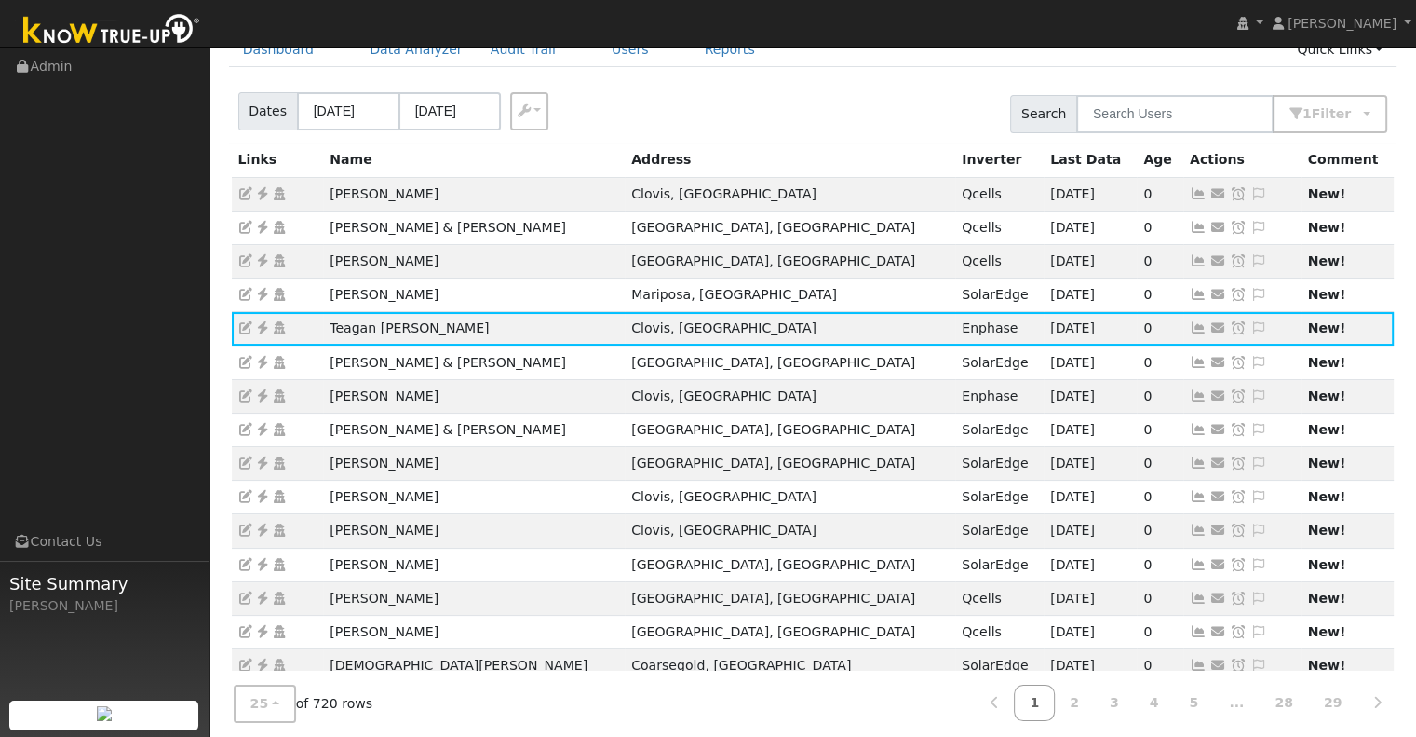
click at [874, 92] on div "Dates 08/18/2025 08/20/2025 Export CSV Search 1 Filter Include Leads Include No…" at bounding box center [812, 110] width 1175 height 63
click at [830, 116] on div "Dates 08/18/2025 08/20/2025 Export CSV Search 1 Filter Include Leads Include No…" at bounding box center [812, 110] width 1175 height 63
click at [1190, 195] on icon at bounding box center [1198, 193] width 17 height 13
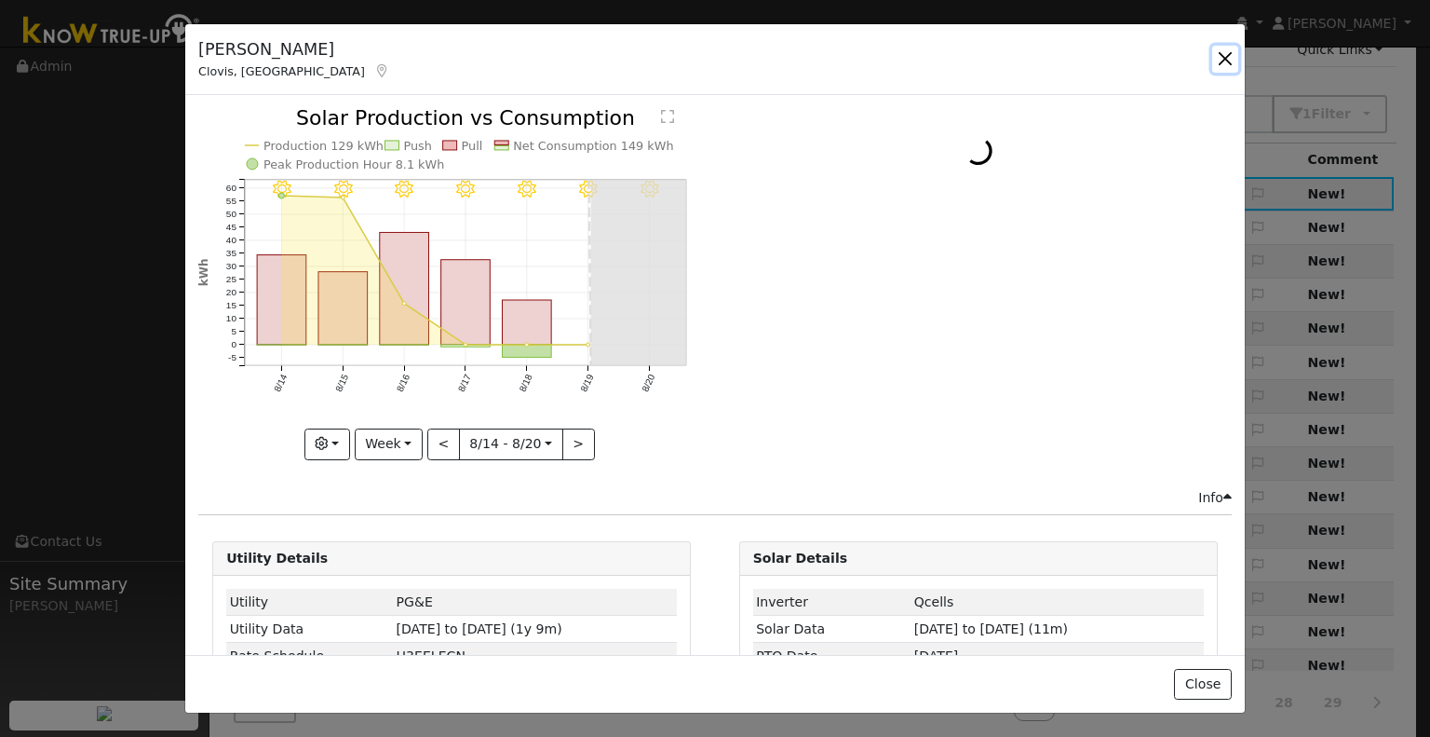
click at [1228, 56] on button "button" at bounding box center [1226, 59] width 26 height 26
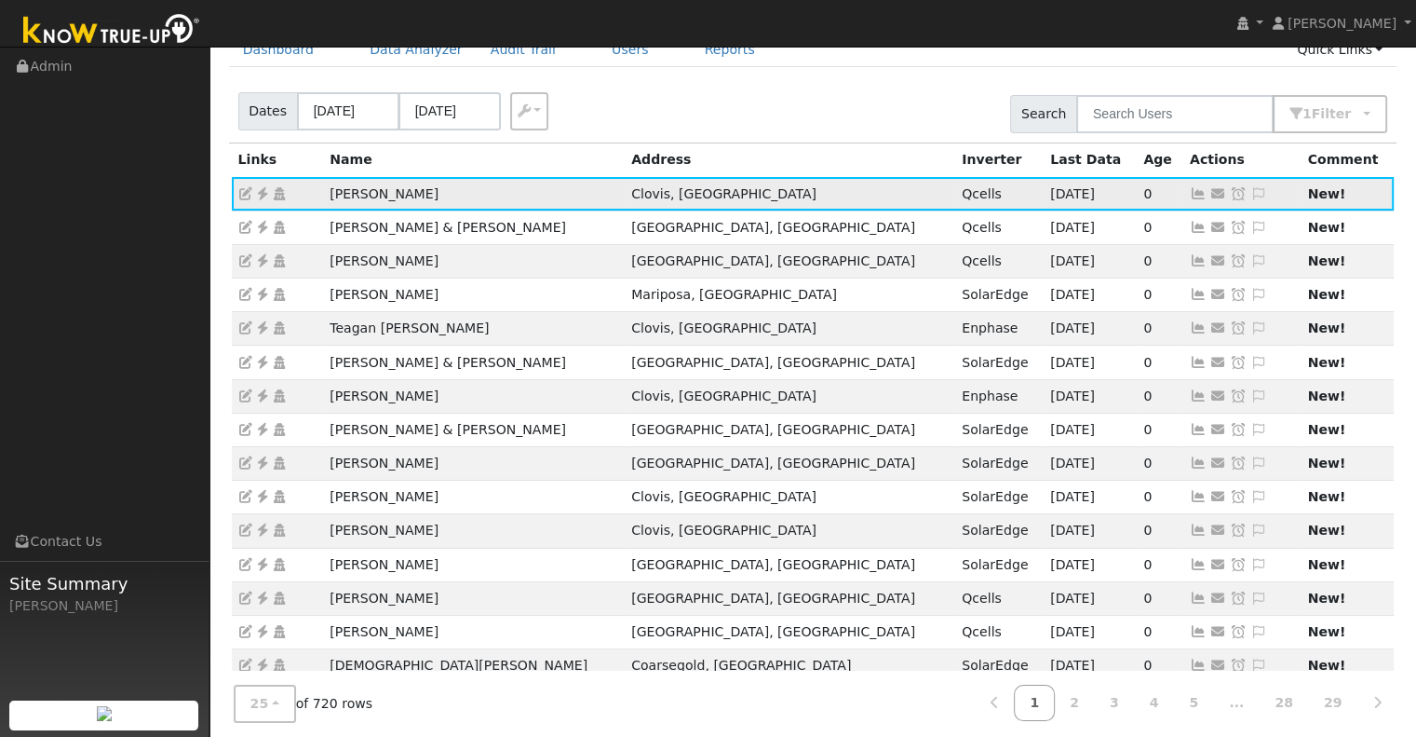
click at [264, 189] on icon at bounding box center [262, 193] width 17 height 13
click at [1251, 193] on icon at bounding box center [1259, 193] width 17 height 13
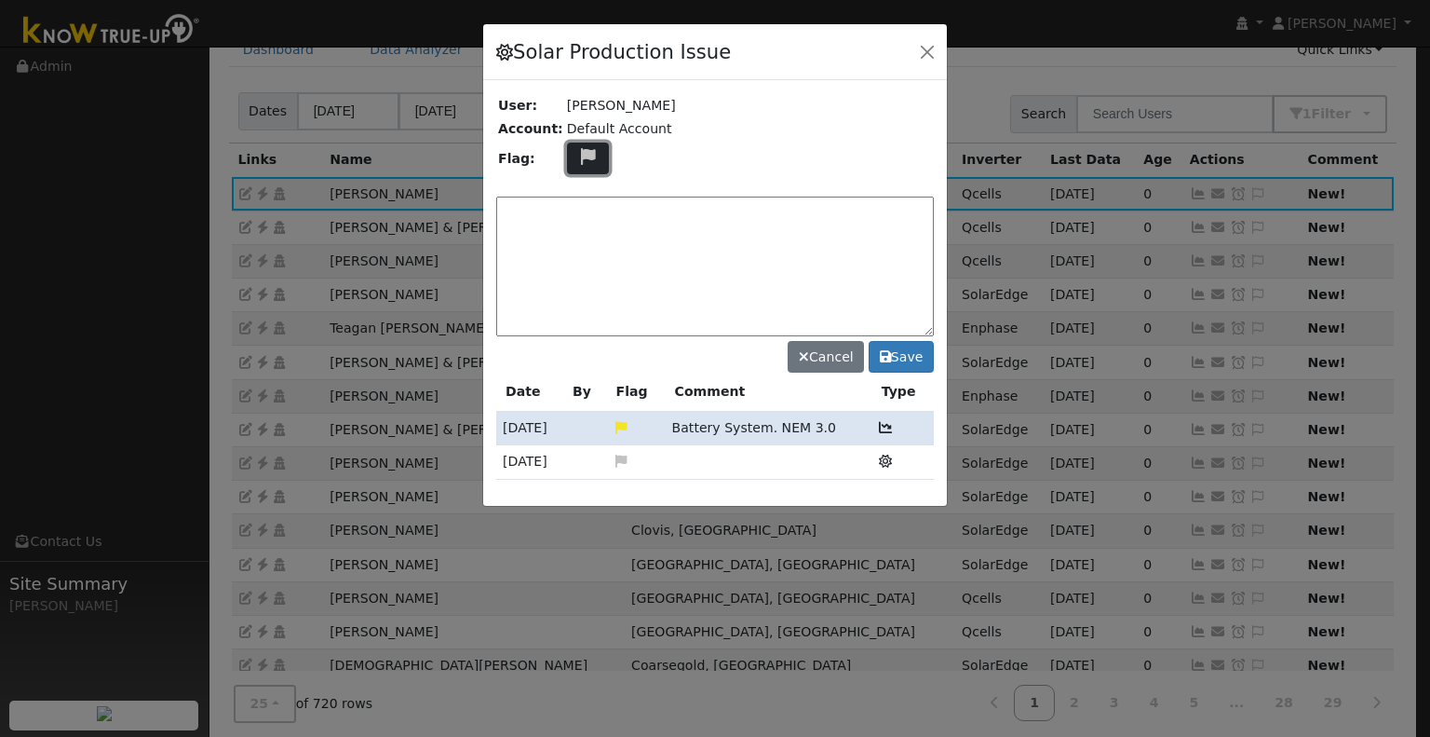
click at [577, 157] on icon at bounding box center [587, 156] width 21 height 17
click at [576, 241] on icon at bounding box center [586, 245] width 21 height 17
click at [562, 225] on textarea at bounding box center [715, 266] width 438 height 140
click at [730, 204] on textarea "NO COMMS. Case Made. (AY) 8/20" at bounding box center [715, 266] width 438 height 140
type textarea "NO COMMS. Case Made. (AY) 8/20"
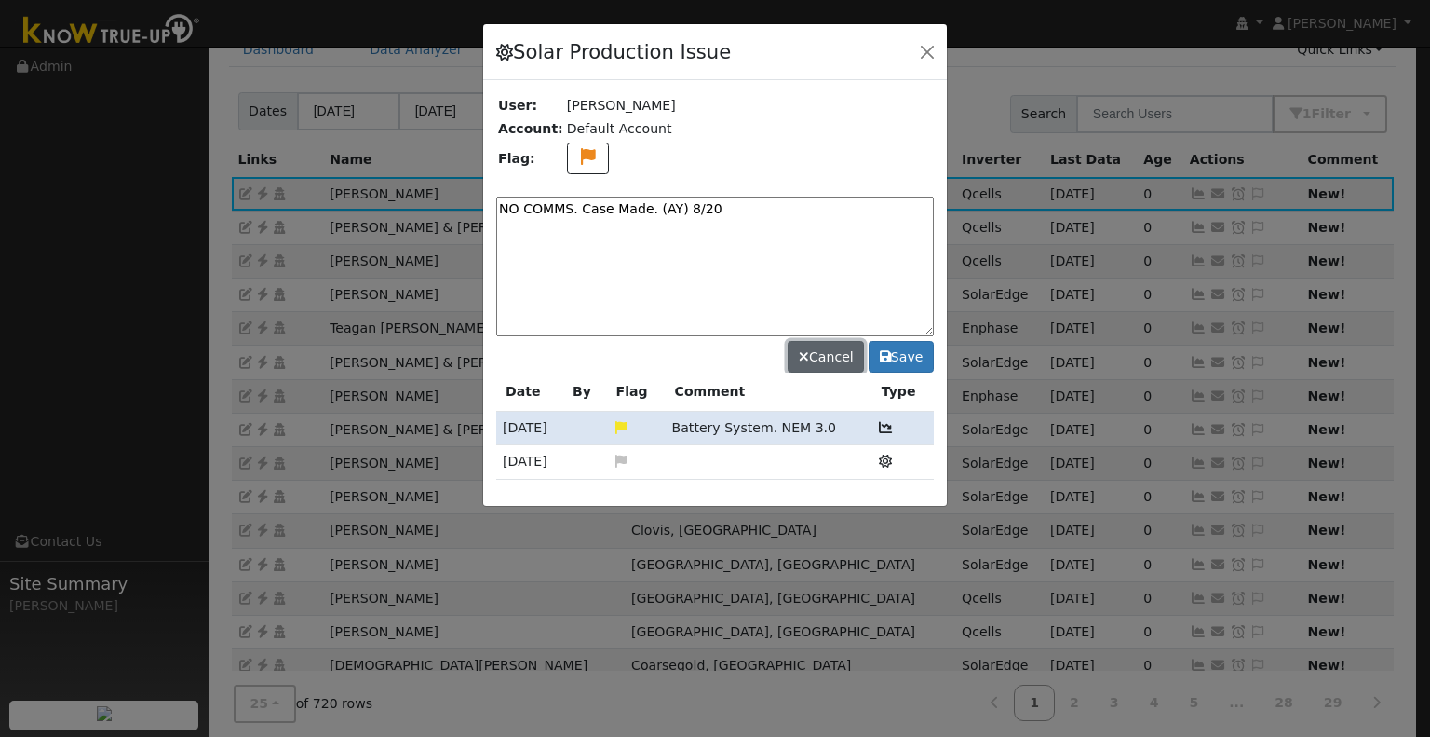
click at [816, 355] on button "Cancel" at bounding box center [826, 357] width 76 height 32
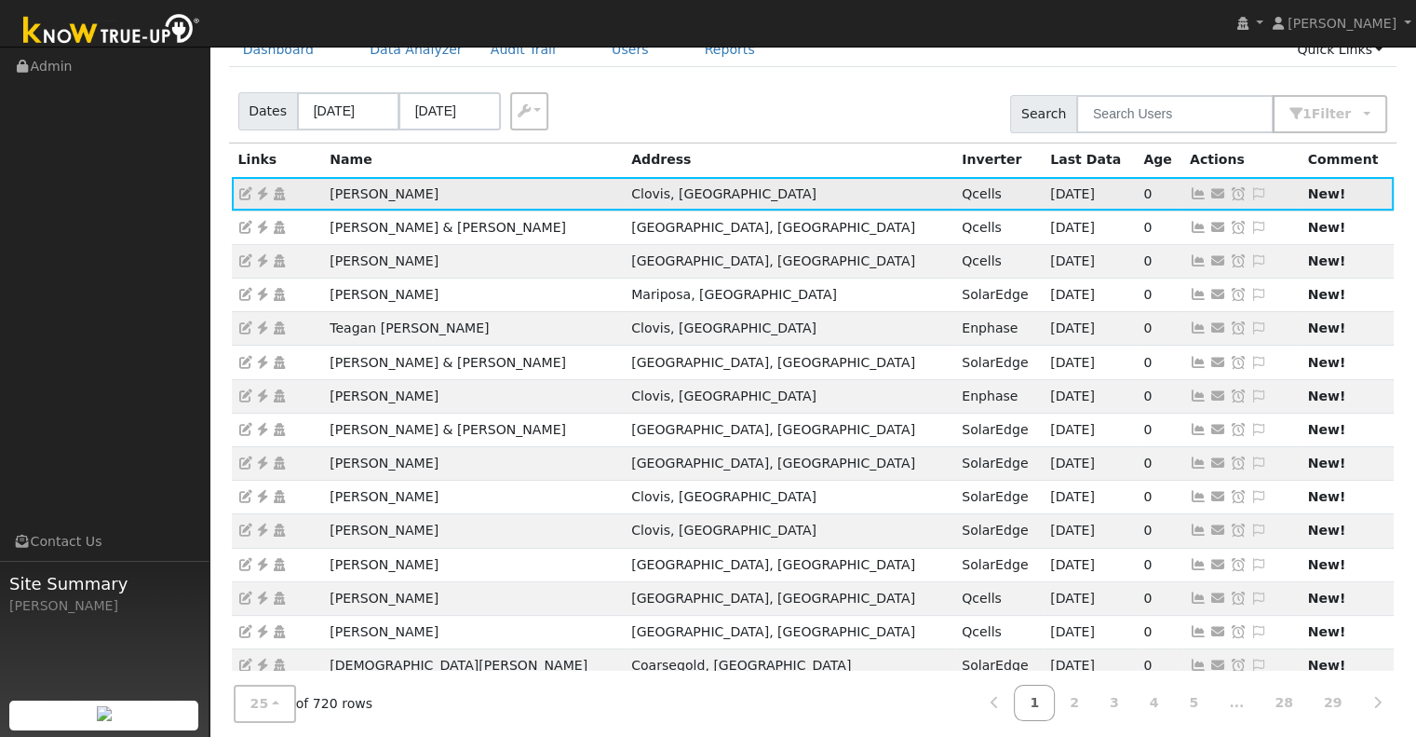
click at [1230, 193] on icon at bounding box center [1238, 193] width 17 height 13
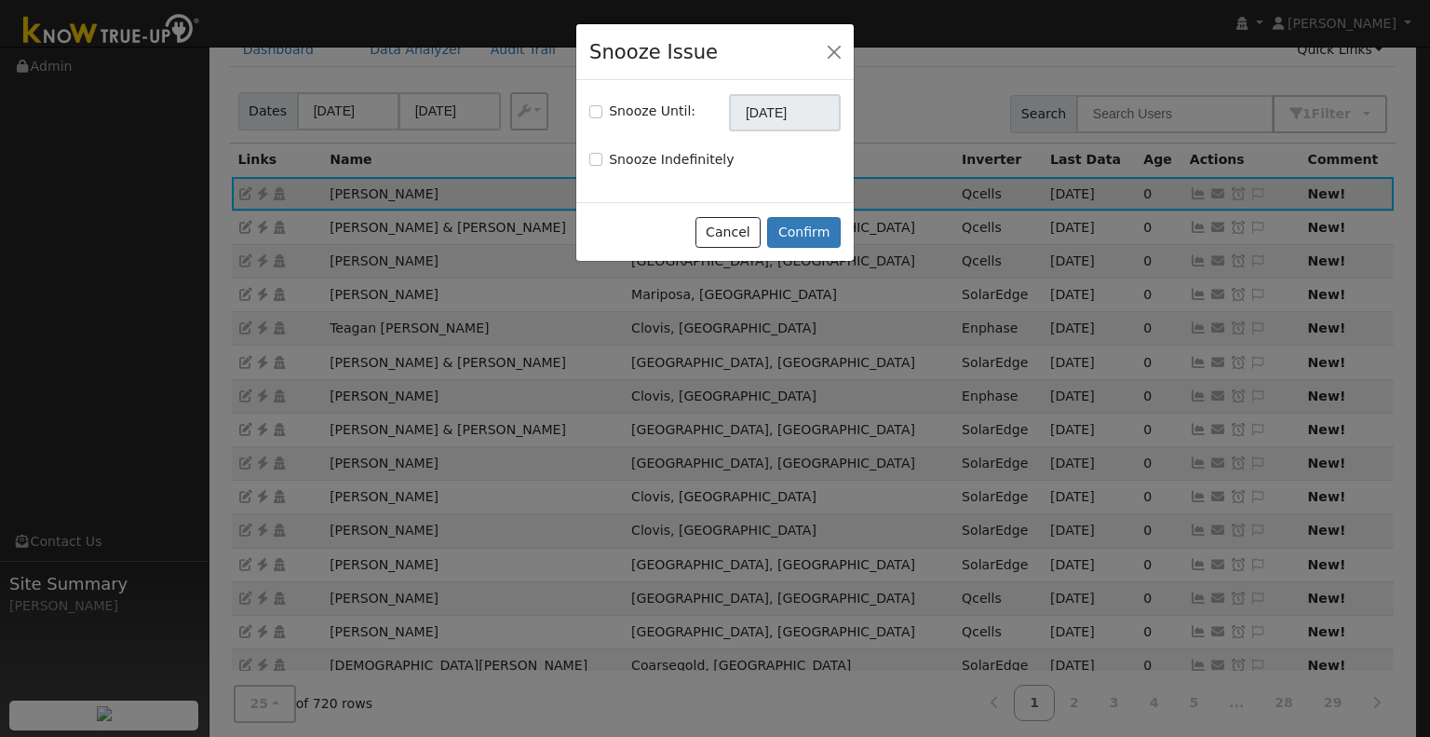
click at [670, 113] on label "Snooze Until:" at bounding box center [652, 112] width 87 height 20
click at [603, 113] on input "Snooze Until:" at bounding box center [595, 111] width 13 height 13
checkbox input "true"
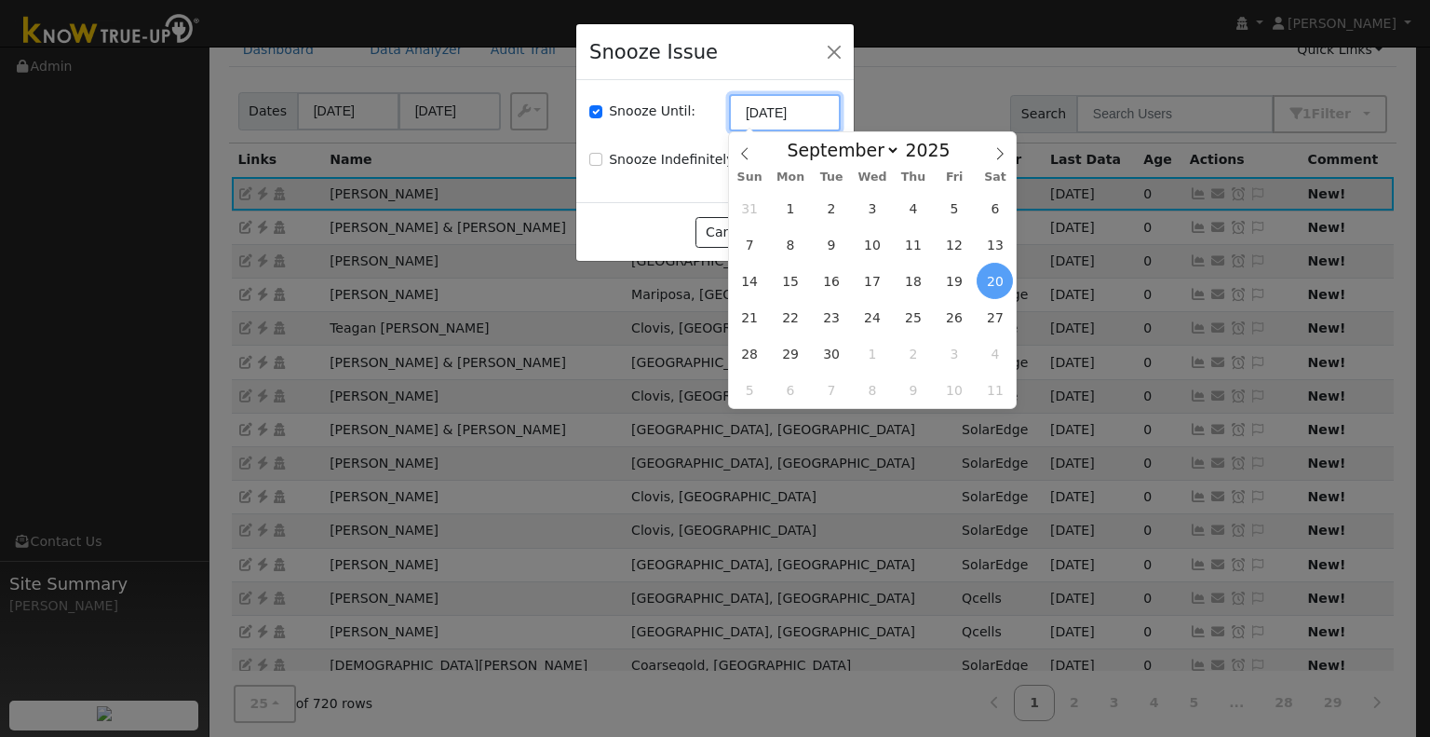
click at [793, 113] on input "[DATE]" at bounding box center [785, 112] width 112 height 37
click at [741, 154] on icon at bounding box center [745, 153] width 13 height 13
select select "7"
click at [870, 357] on span "27" at bounding box center [873, 353] width 36 height 36
type input "08/27/2025"
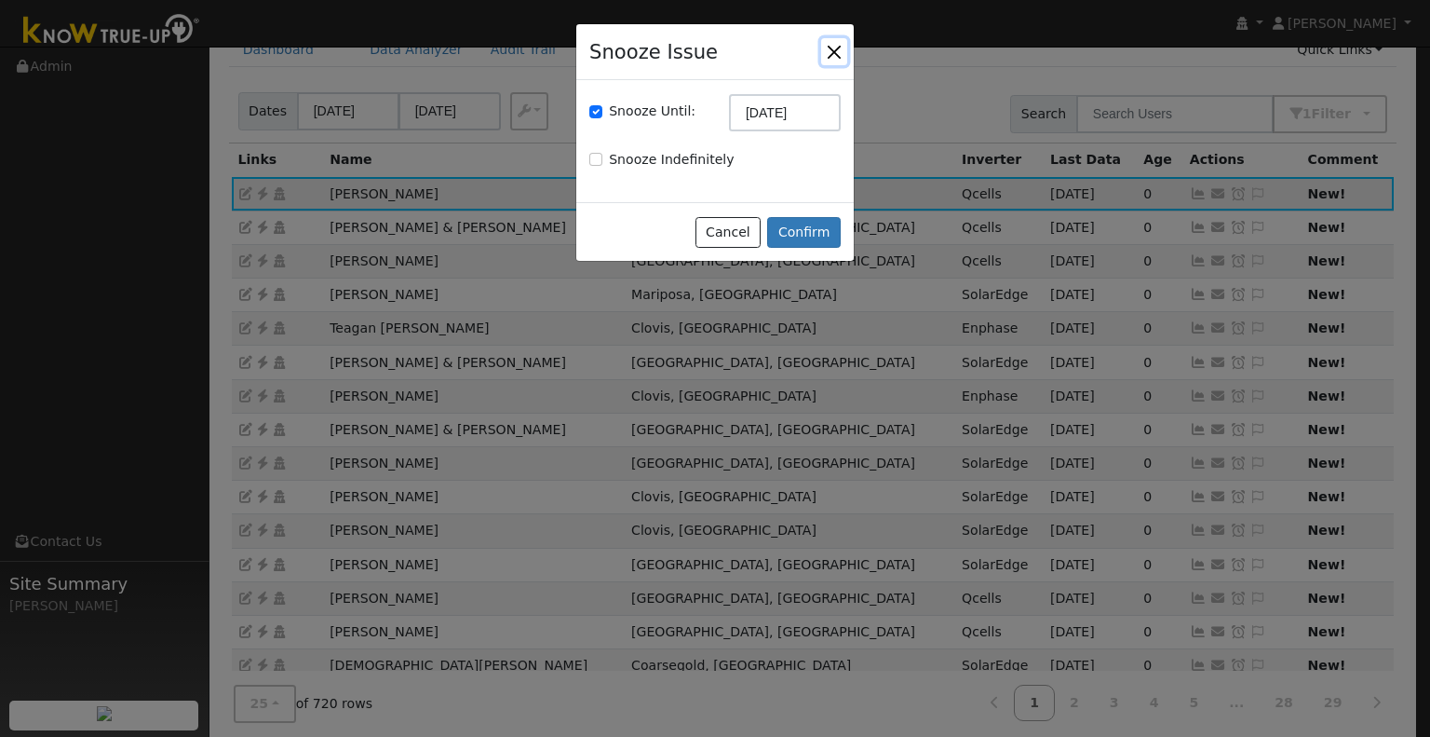
click at [834, 41] on button "button" at bounding box center [834, 51] width 26 height 26
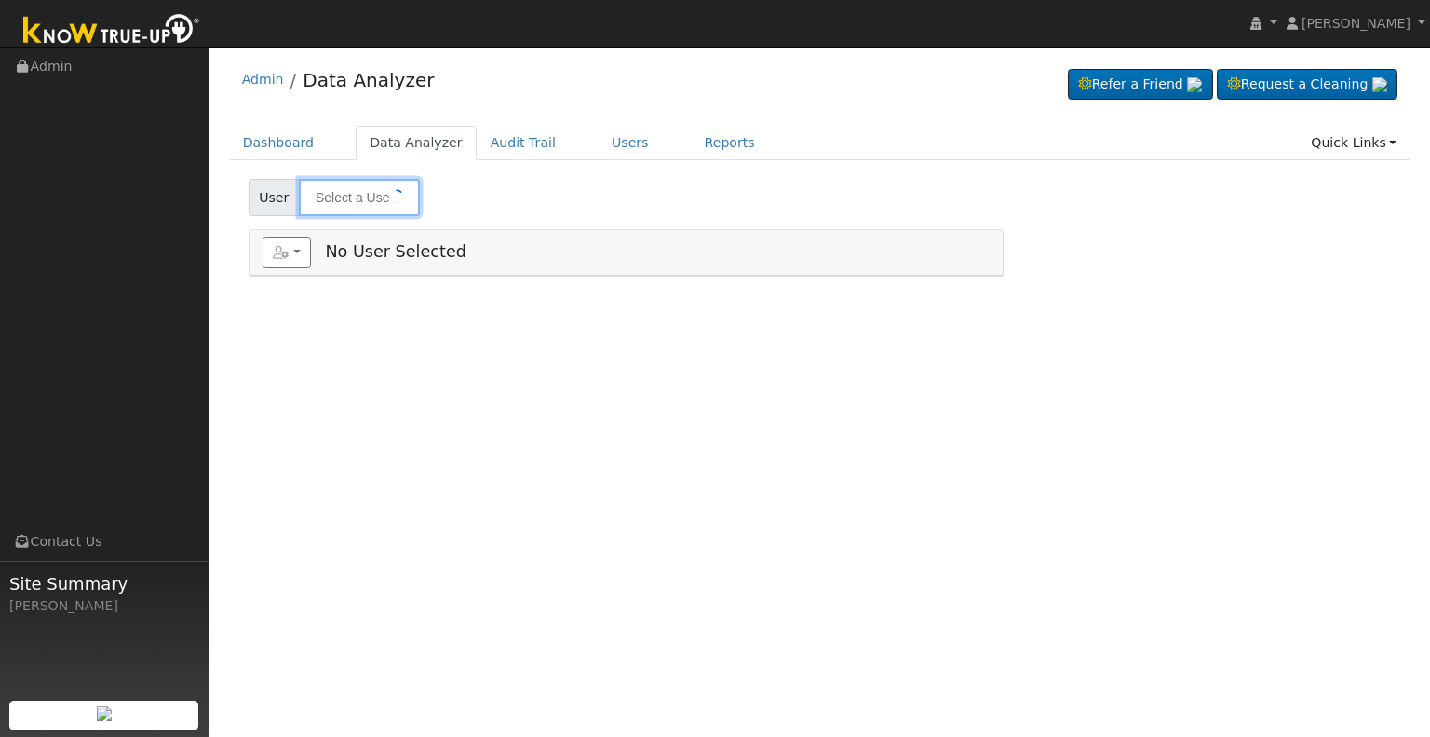
type input "[PERSON_NAME]"
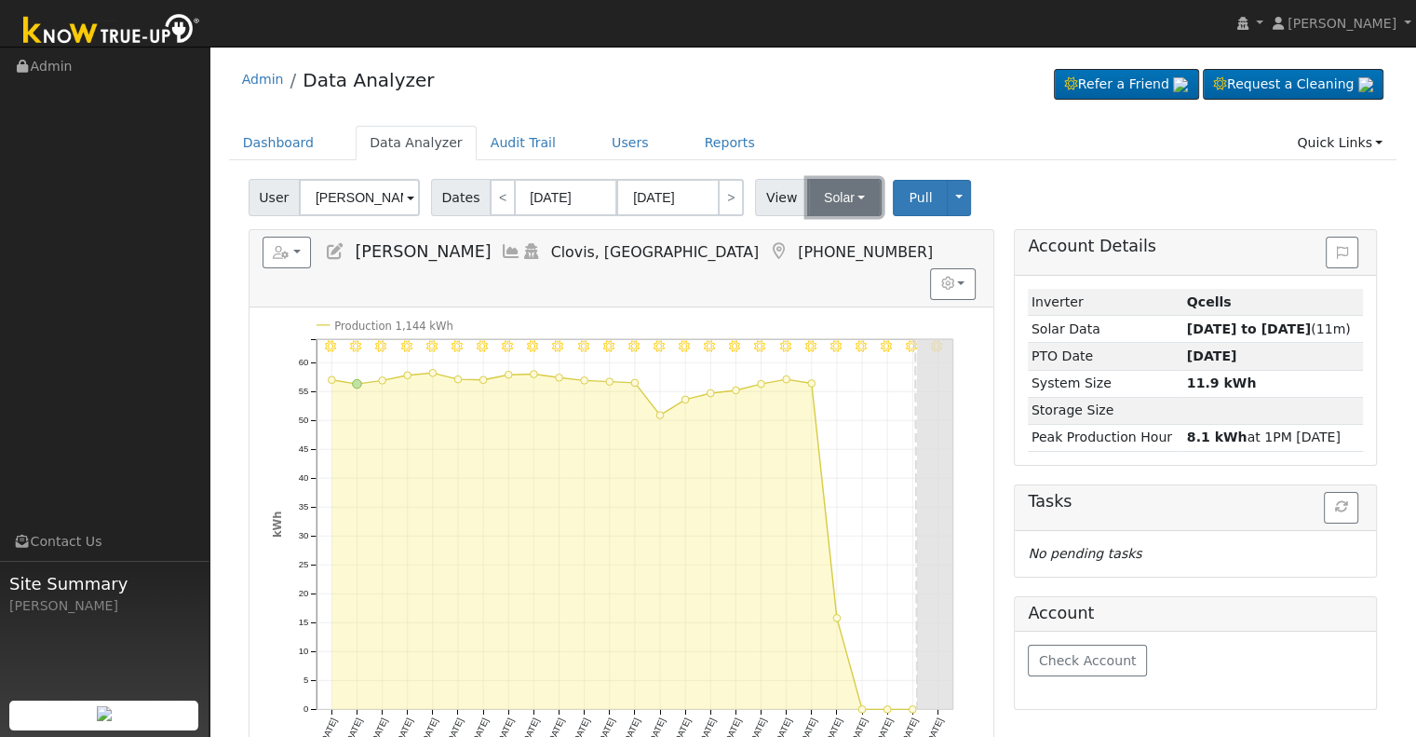
click at [812, 197] on button "Solar" at bounding box center [844, 197] width 75 height 37
click at [829, 244] on link "Utility" at bounding box center [868, 238] width 129 height 26
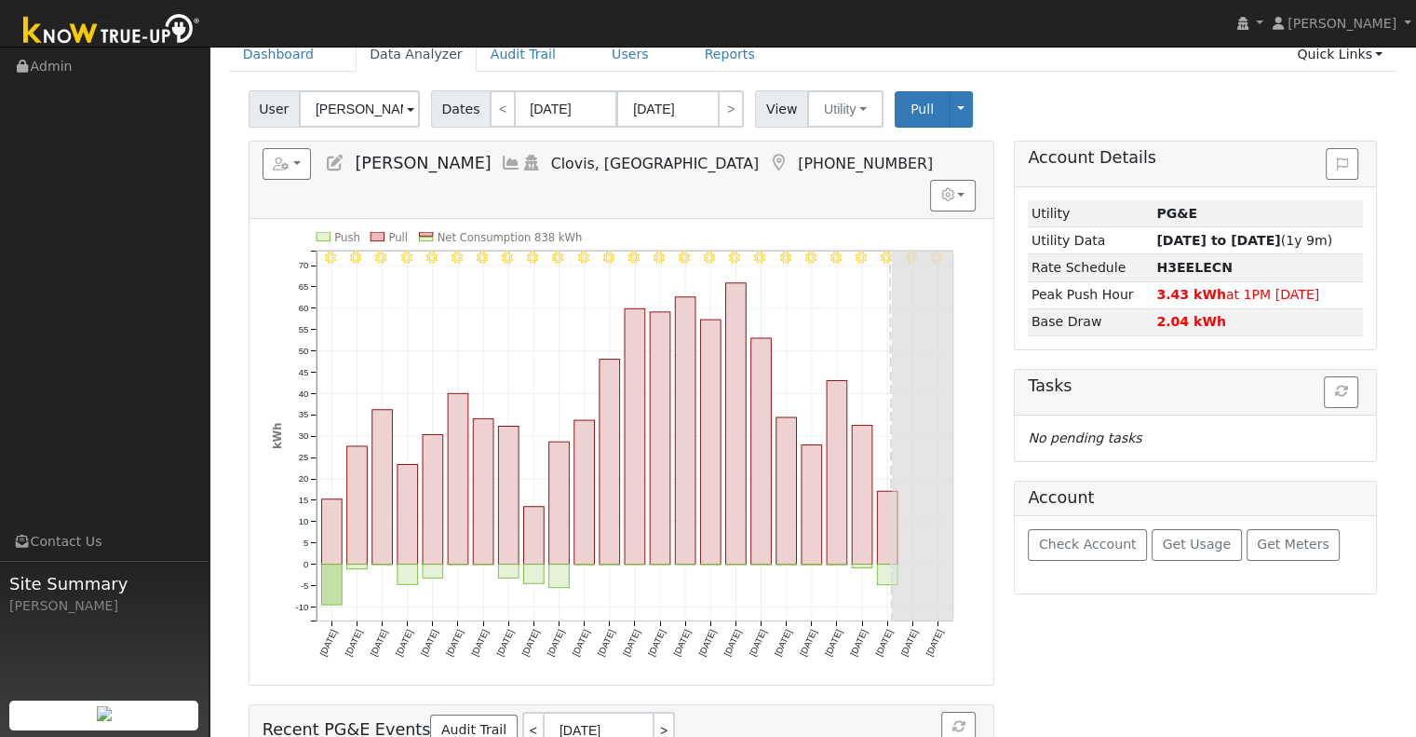
scroll to position [93, 0]
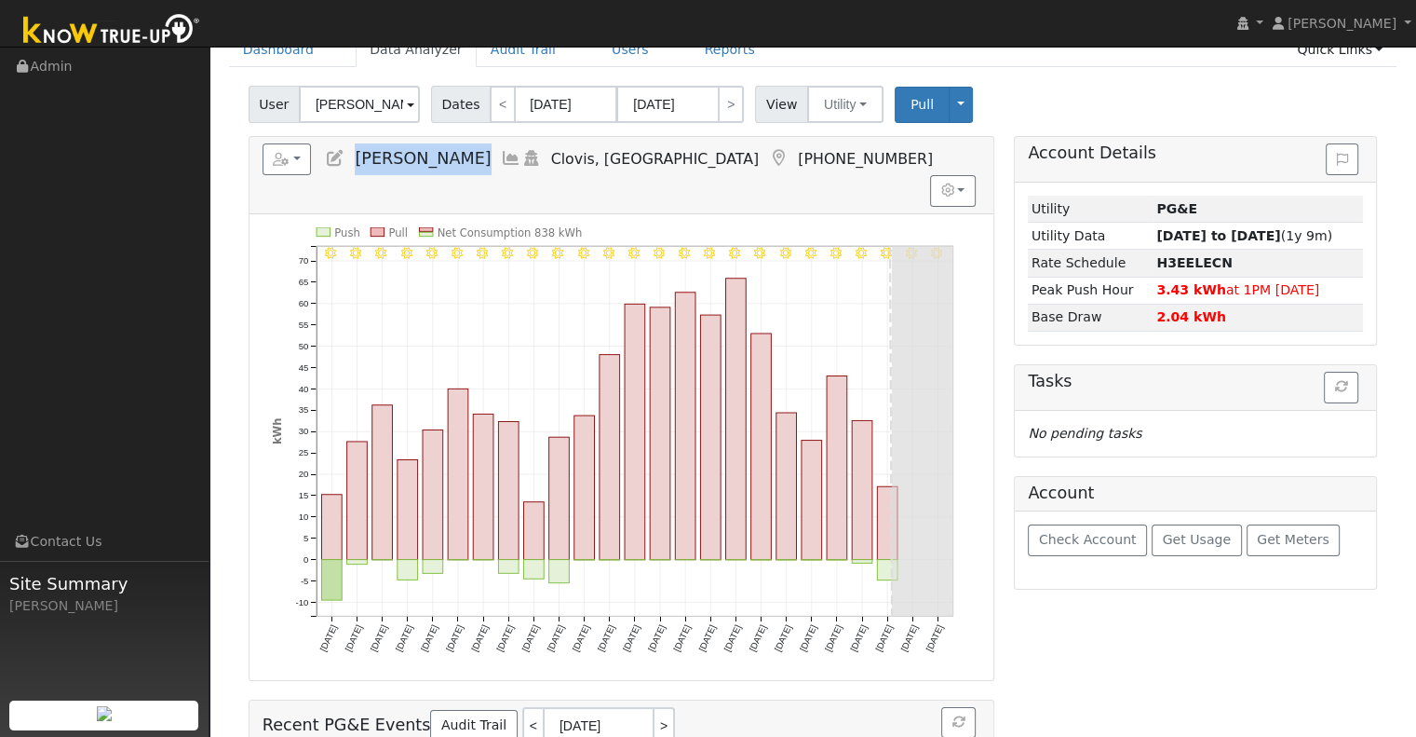
drag, startPoint x: 458, startPoint y: 156, endPoint x: 346, endPoint y: 167, distance: 113.2
click at [346, 167] on h5 "Reports Scenario Health Check Energy Audit Account Timeline User Audit Trail In…" at bounding box center [622, 159] width 718 height 32
copy span "Melisa Spolini"
click at [392, 152] on span "Melisa Spolini" at bounding box center [423, 158] width 136 height 19
drag, startPoint x: 354, startPoint y: 155, endPoint x: 464, endPoint y: 158, distance: 110.0
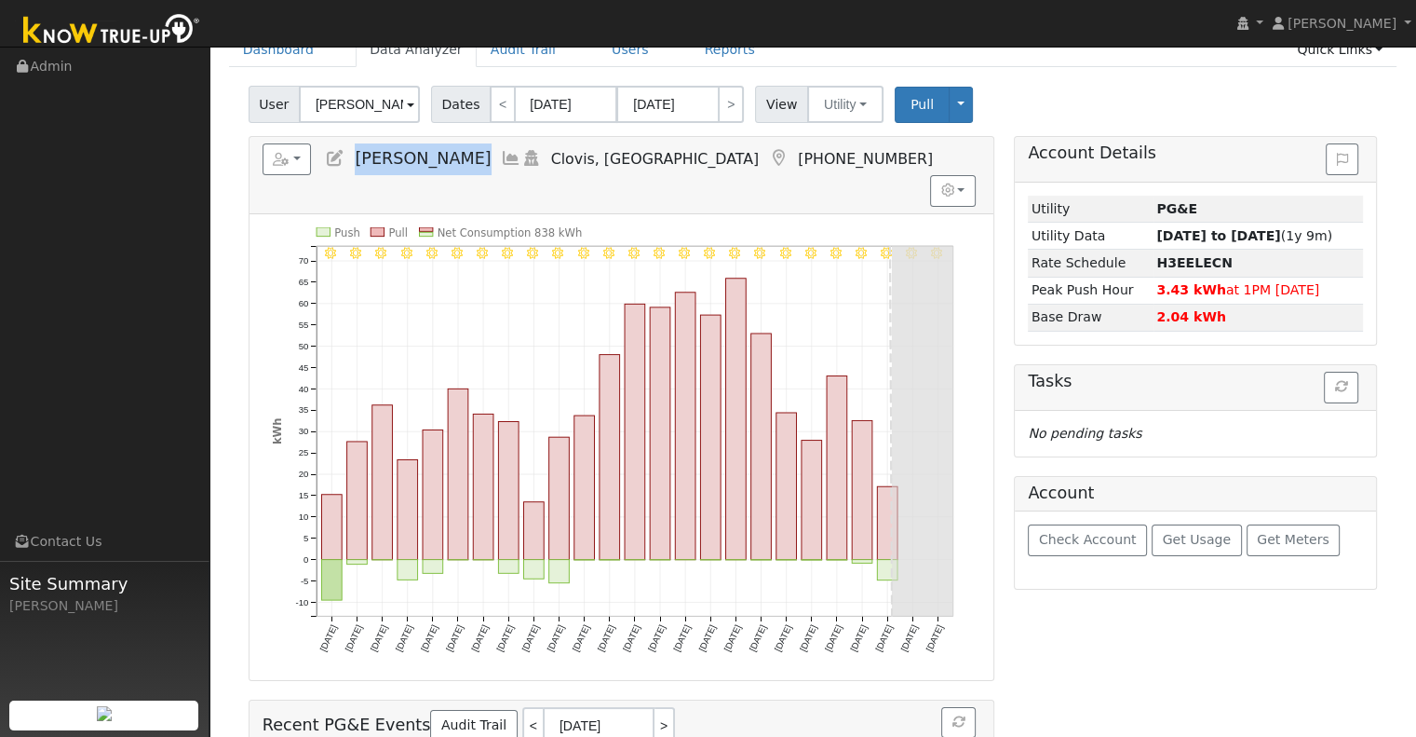
click at [464, 158] on h5 "Reports Scenario Health Check Energy Audit Account Timeline User Audit Trail In…" at bounding box center [622, 159] width 718 height 32
copy span "Melisa Spolini"
click at [851, 99] on button "Utility" at bounding box center [845, 104] width 76 height 37
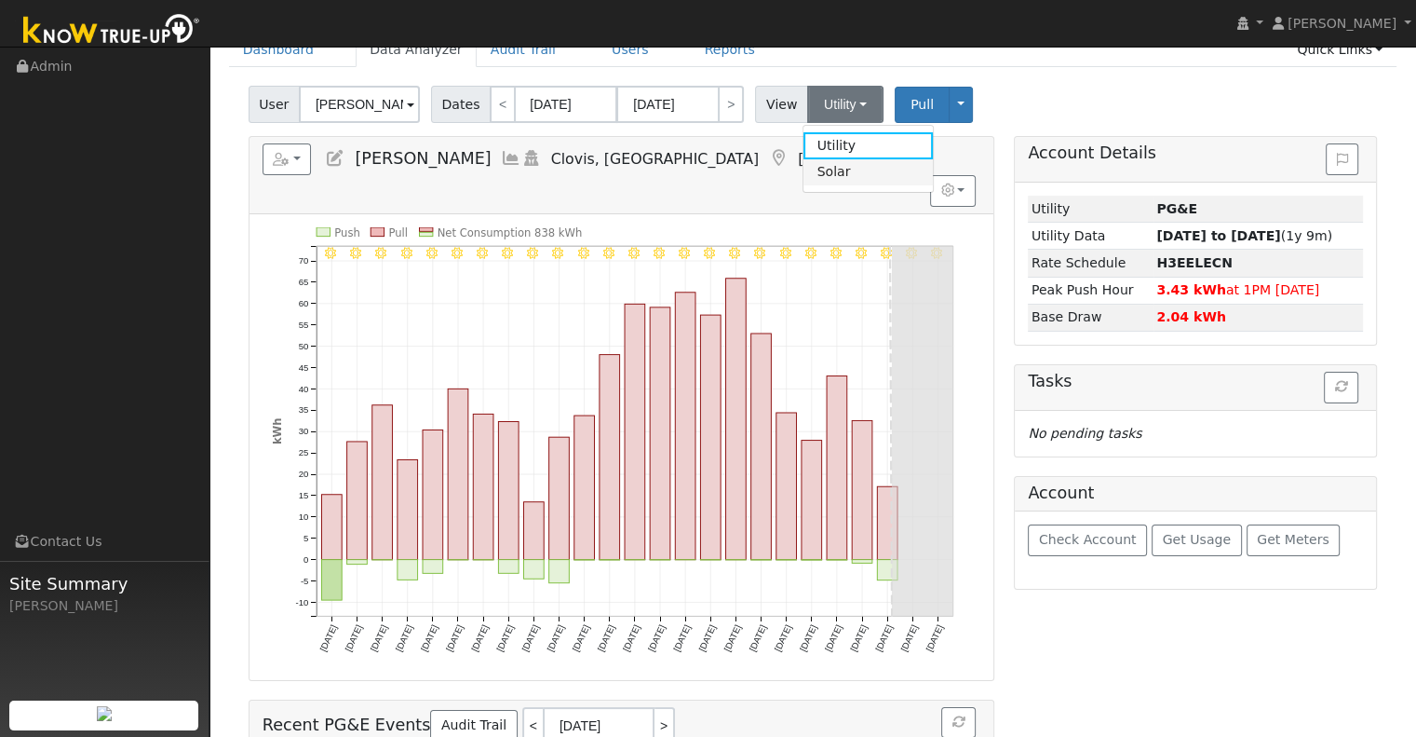
click at [848, 175] on link "Solar" at bounding box center [868, 172] width 129 height 26
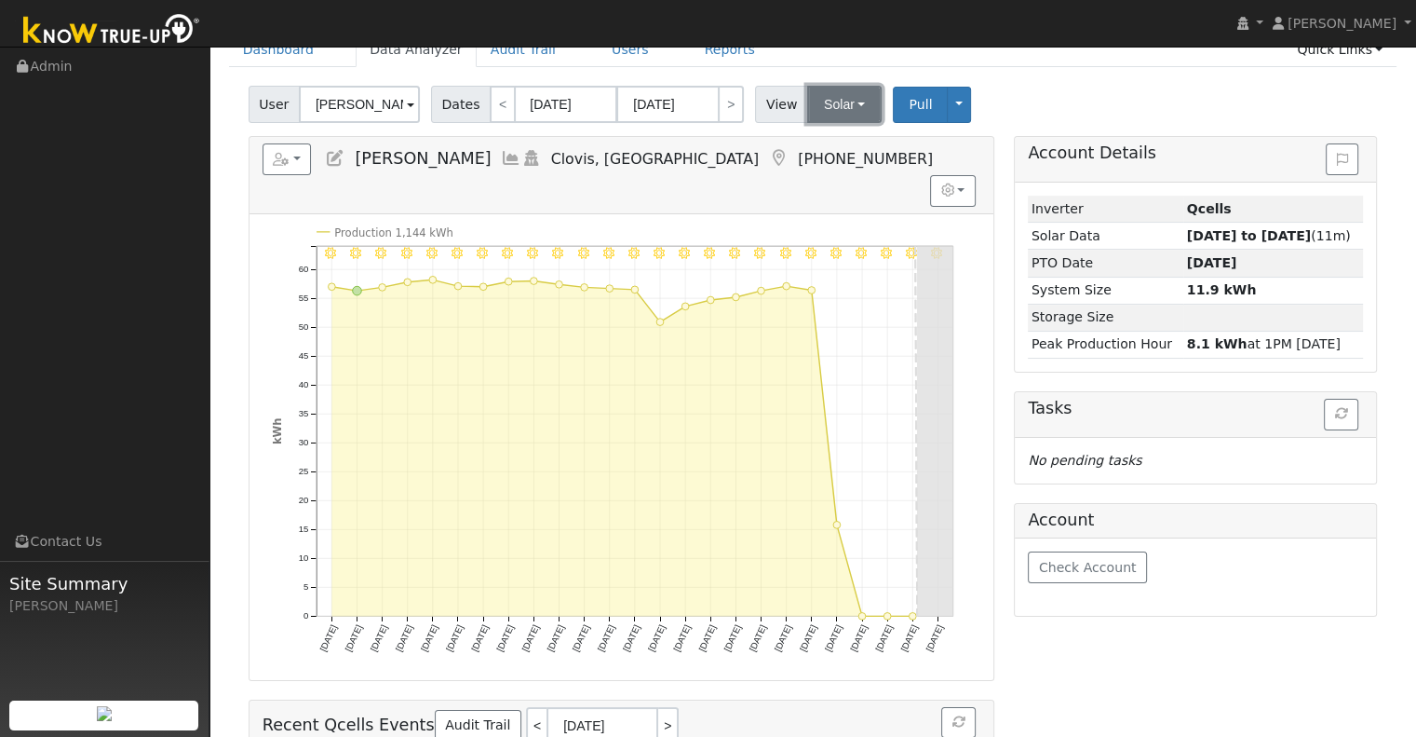
click at [829, 103] on button "Solar" at bounding box center [844, 104] width 75 height 37
click at [842, 146] on link "Utility" at bounding box center [868, 145] width 129 height 26
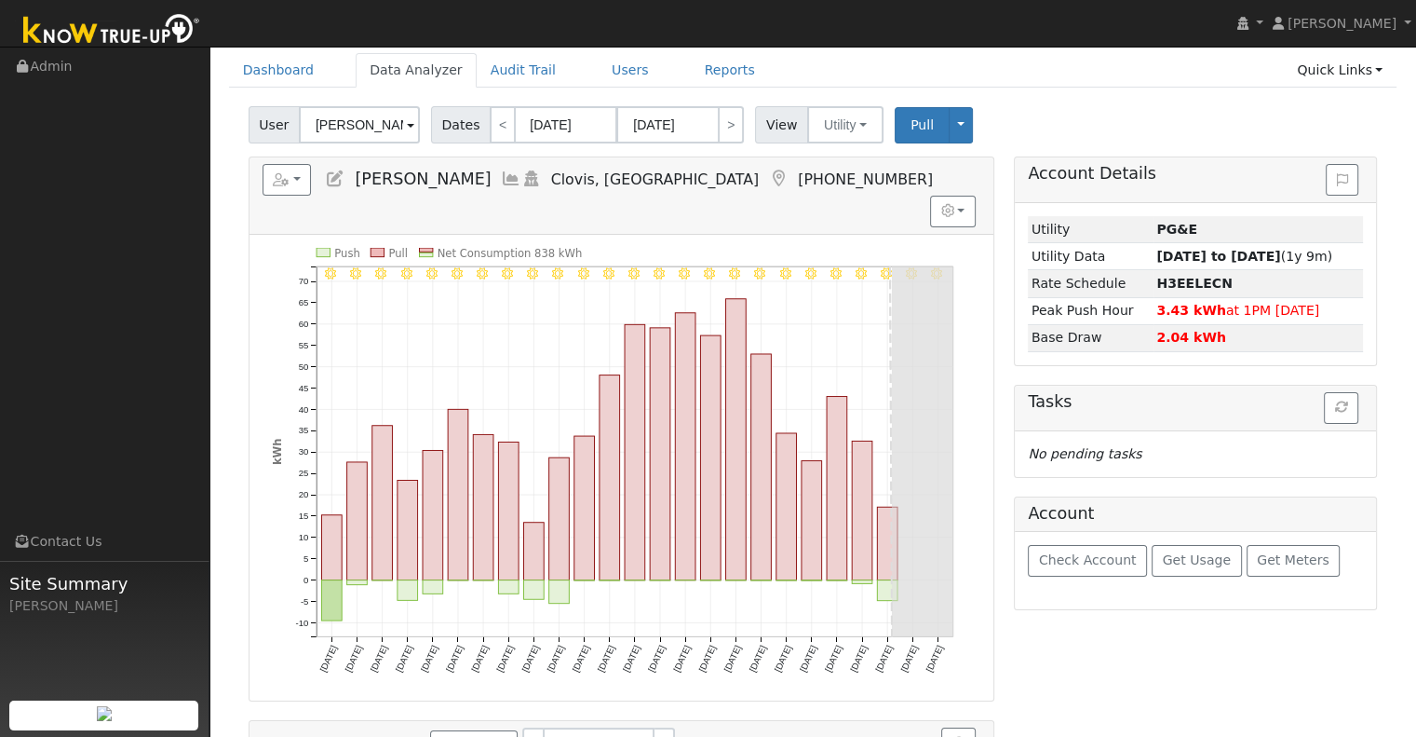
scroll to position [186, 0]
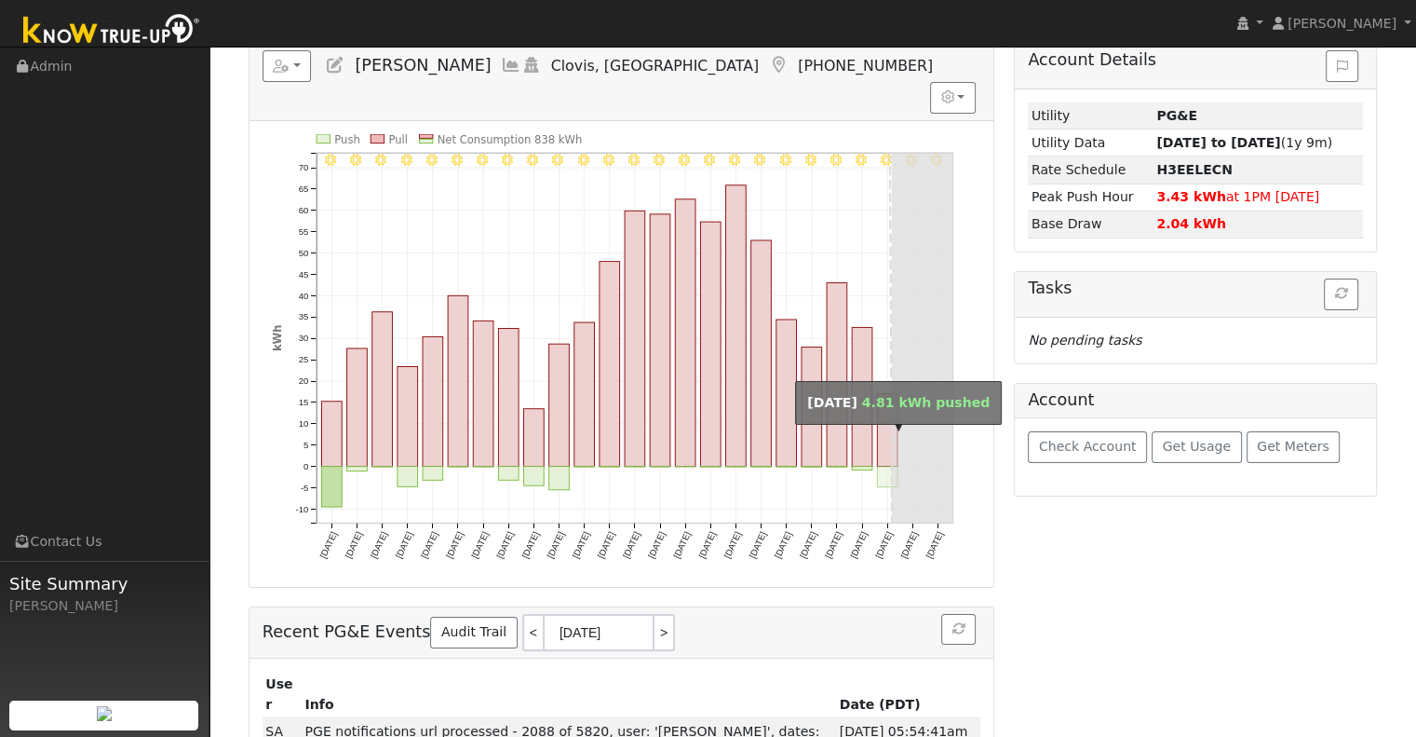
click at [883, 467] on rect "onclick=""" at bounding box center [887, 477] width 20 height 20
type input "08/18/2025"
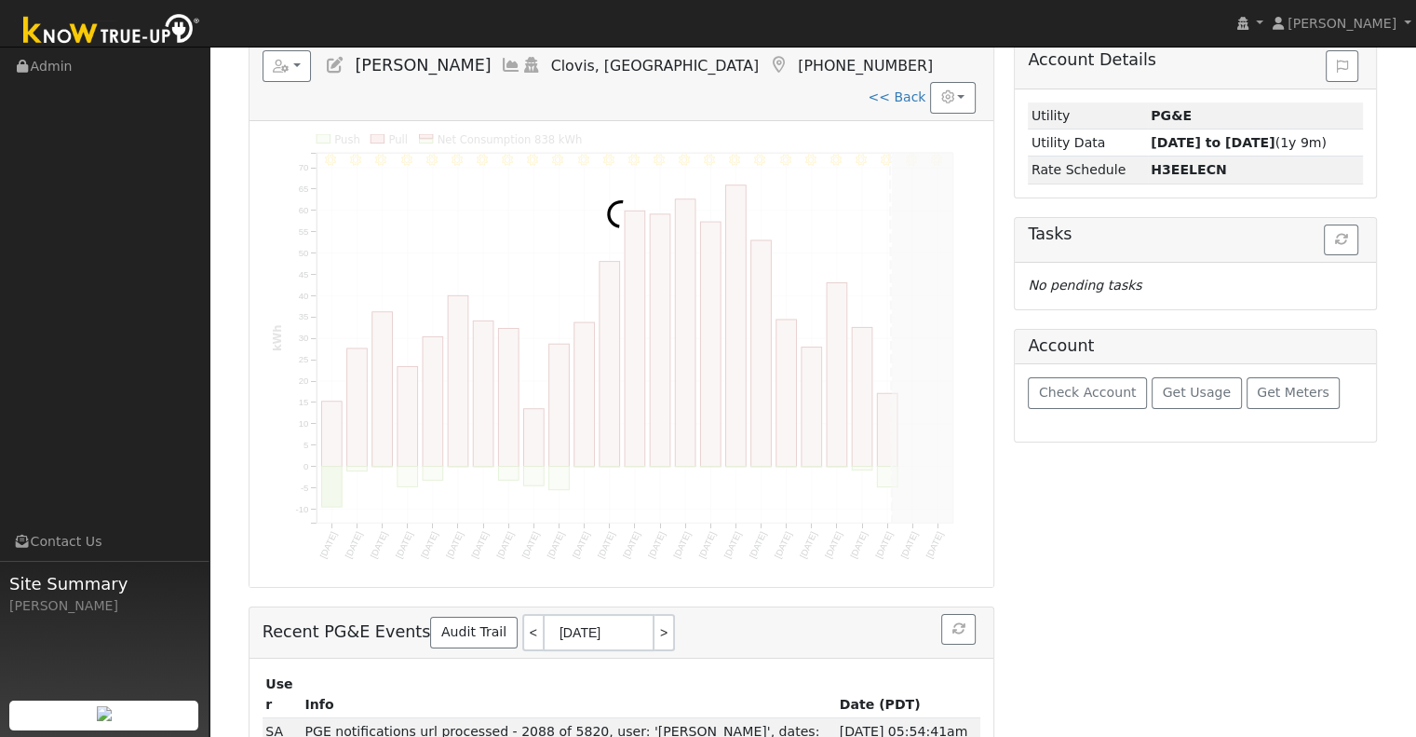
scroll to position [0, 0]
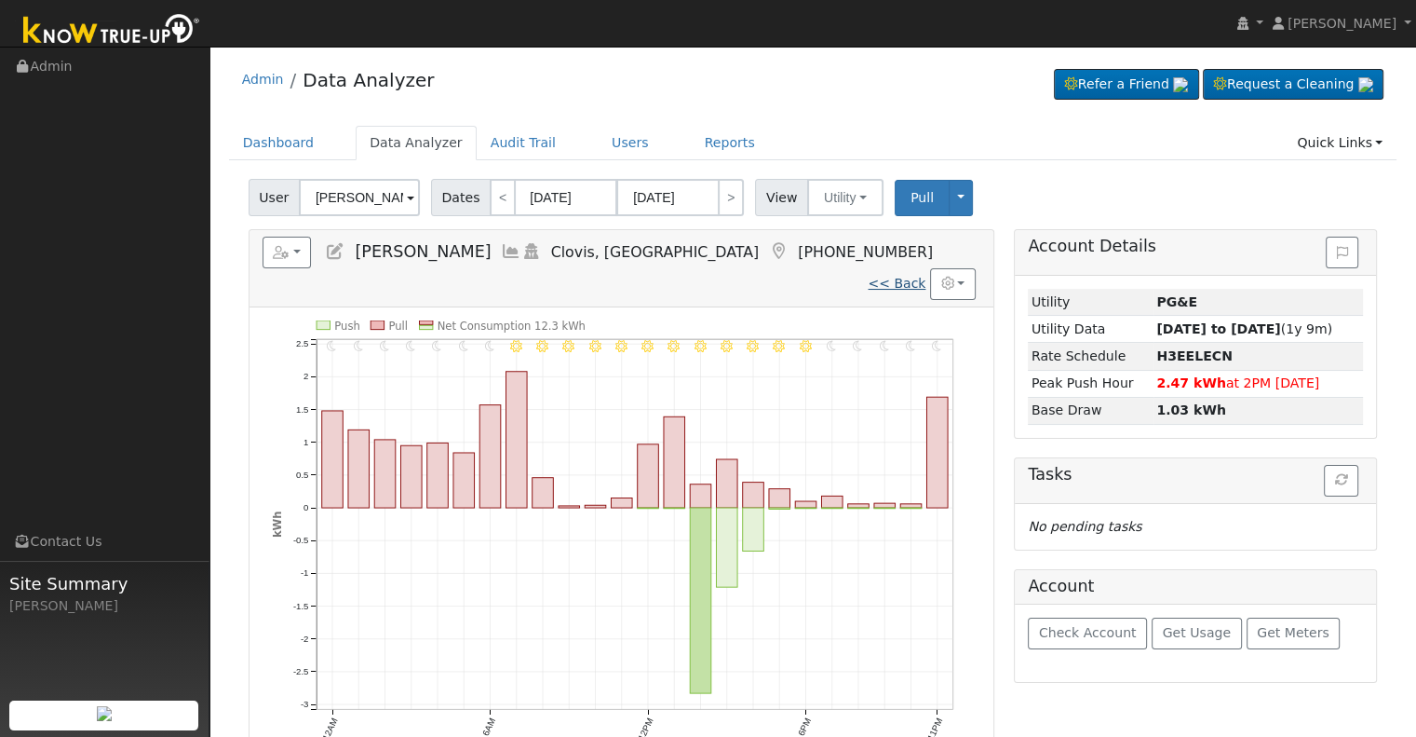
click at [890, 276] on link "<< Back" at bounding box center [897, 283] width 58 height 15
type input "[DATE]"
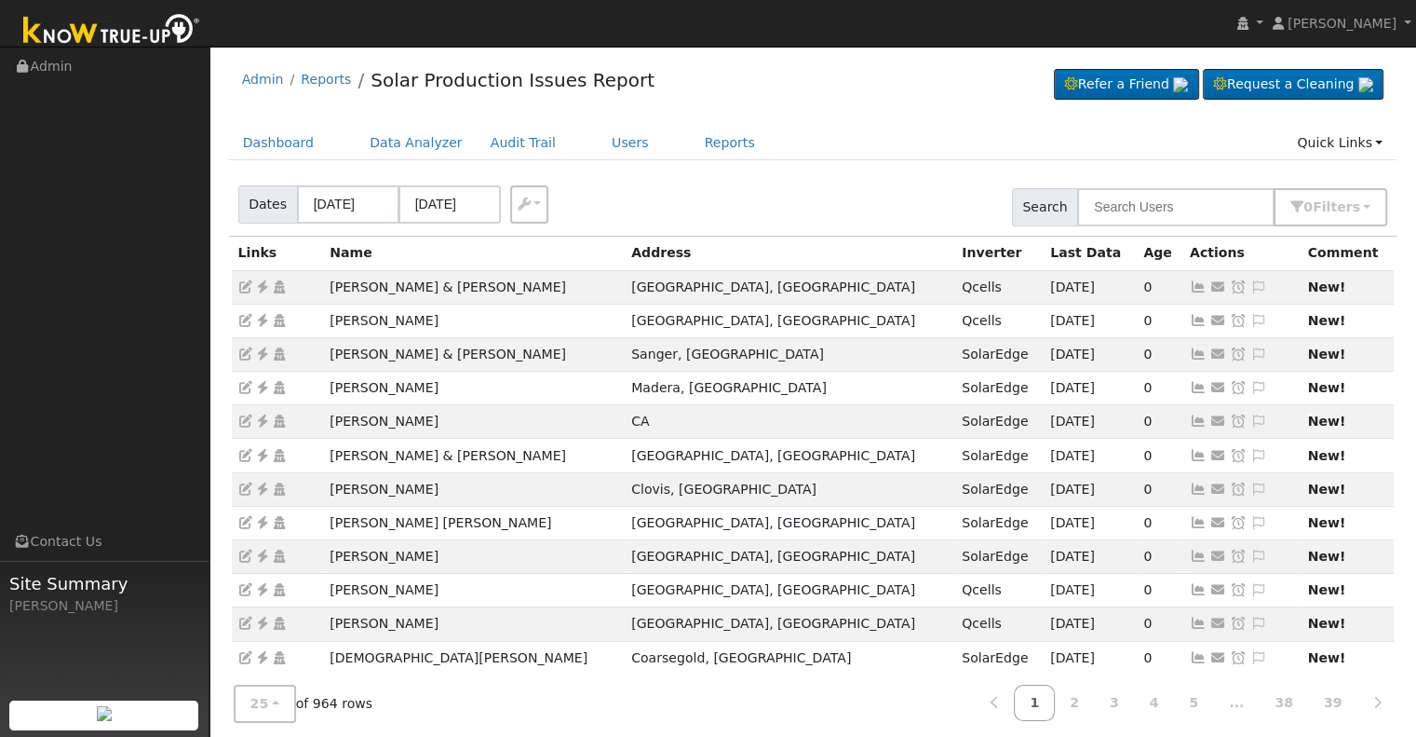
scroll to position [461, 0]
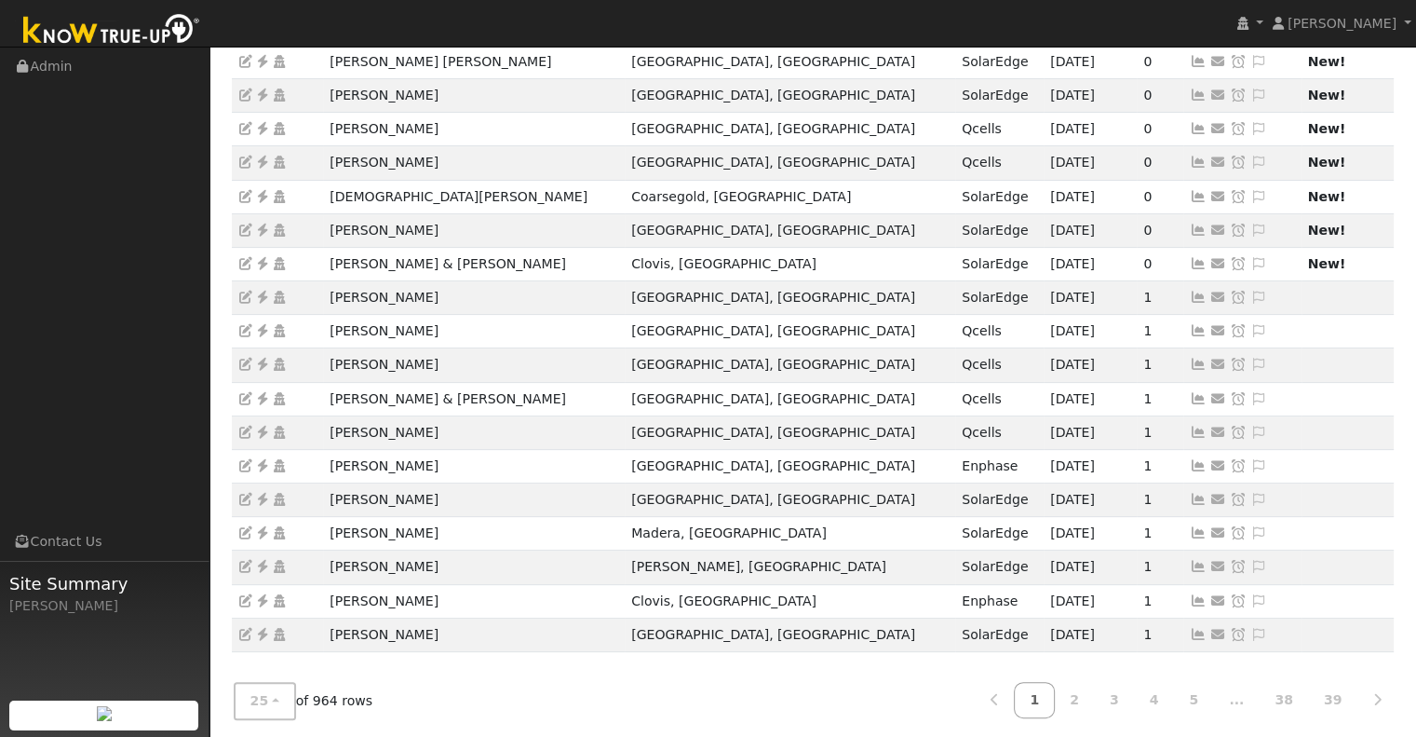
click at [977, 668] on div "25 10 25 50 100 of 964 rows 1 2 3 4 5 ... 38 39" at bounding box center [813, 701] width 1169 height 66
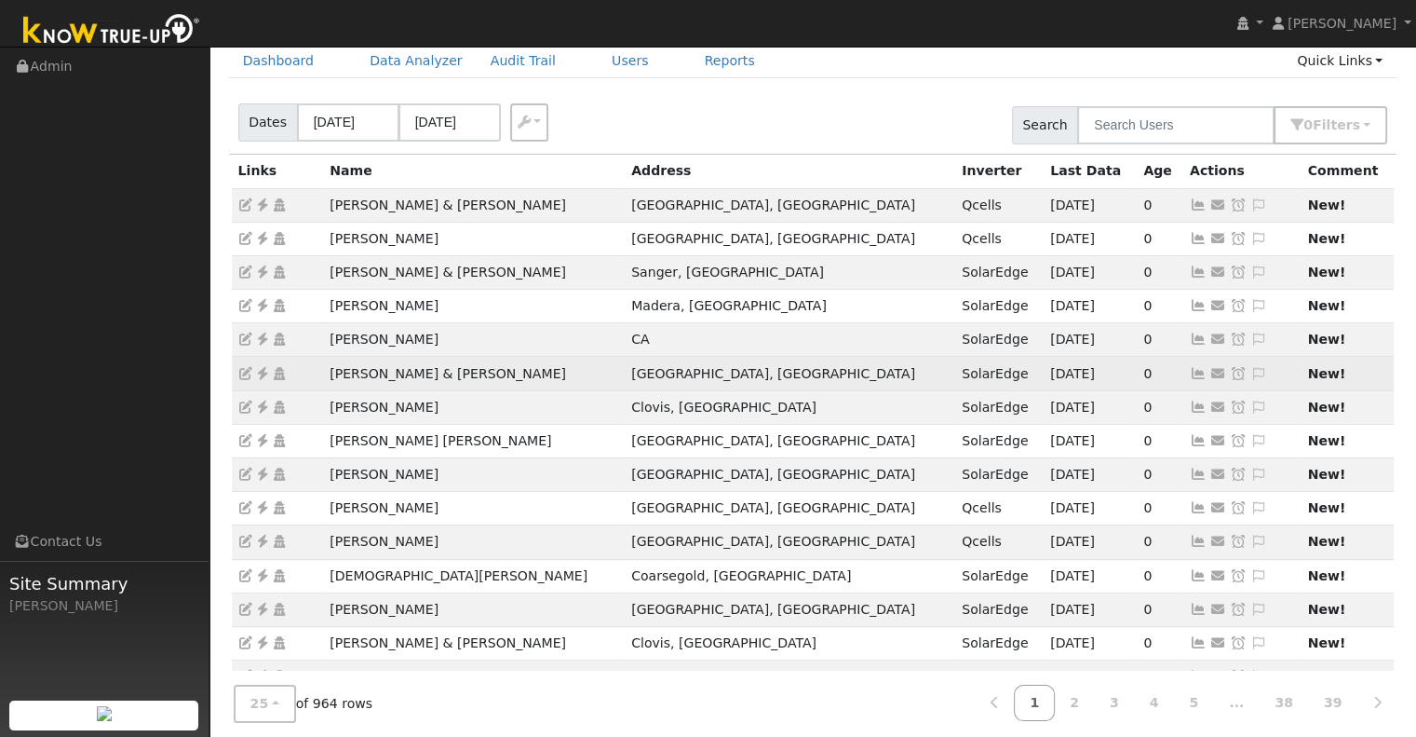
scroll to position [93, 0]
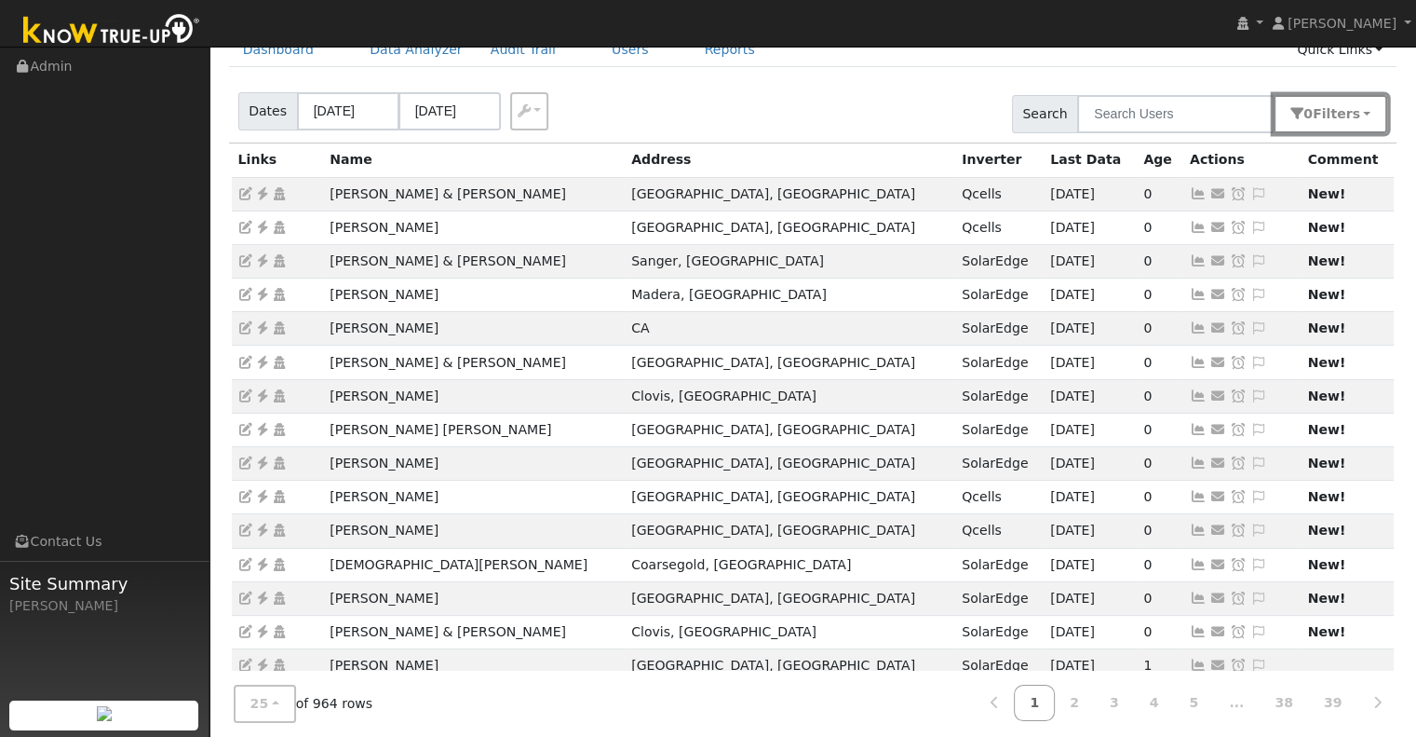
click at [1334, 106] on span "Filter s" at bounding box center [1336, 113] width 47 height 15
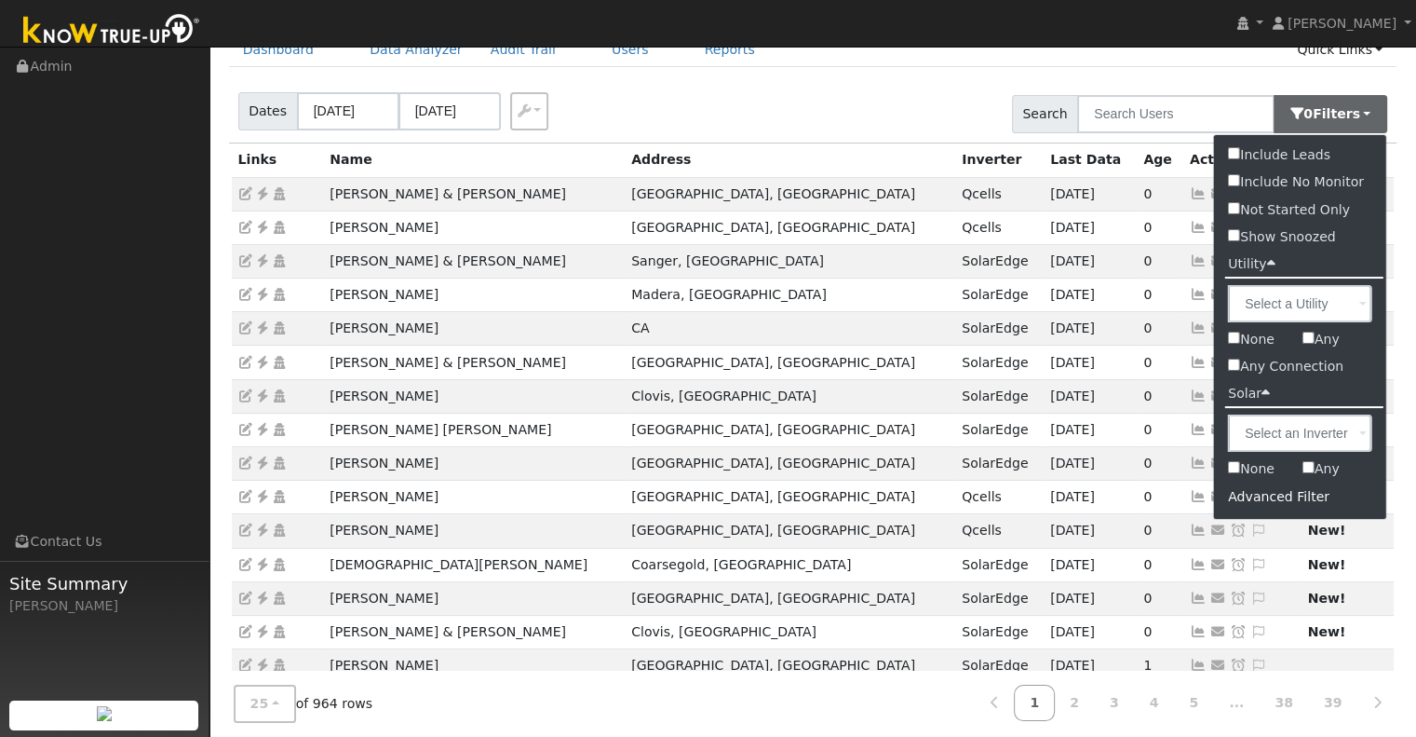
click at [1271, 498] on div "Advanced Filter" at bounding box center [1300, 496] width 172 height 29
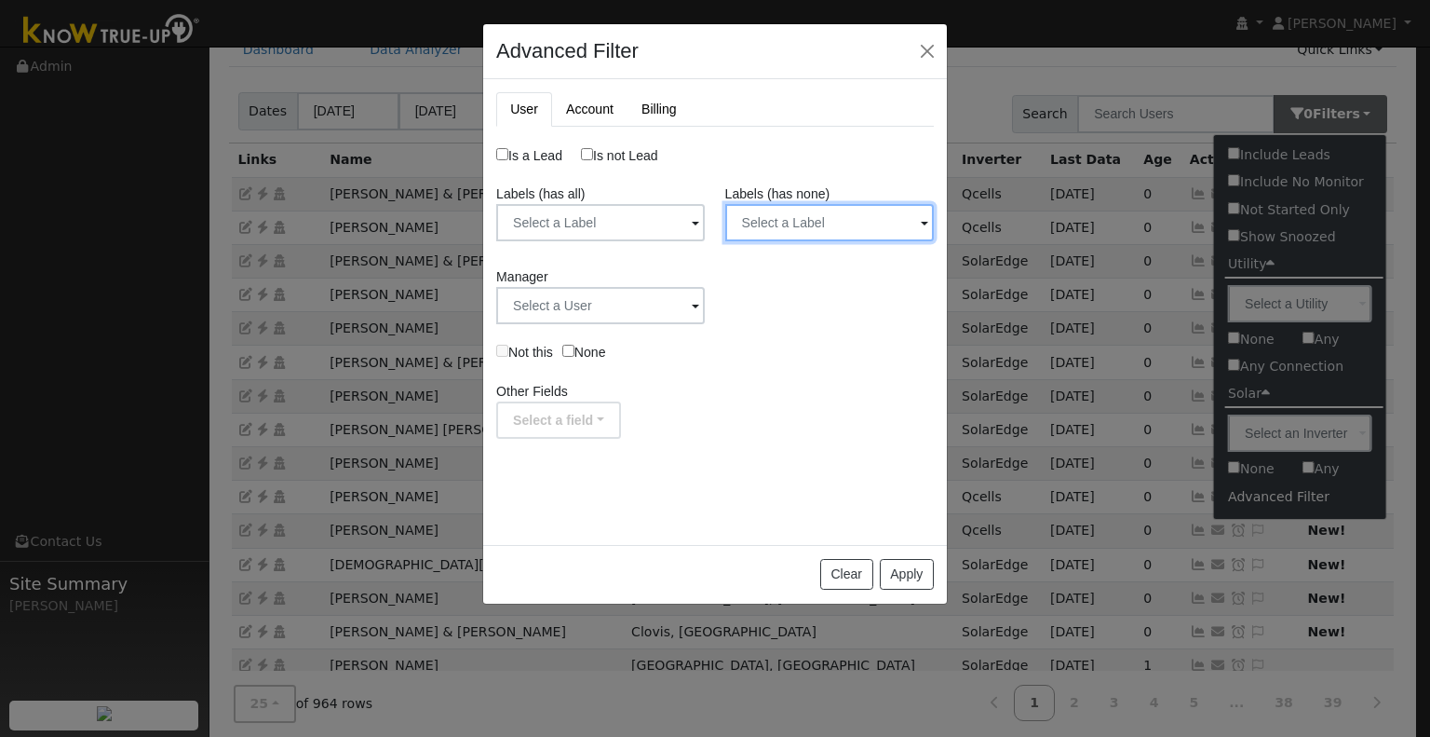
click at [705, 216] on input "text" at bounding box center [600, 222] width 209 height 37
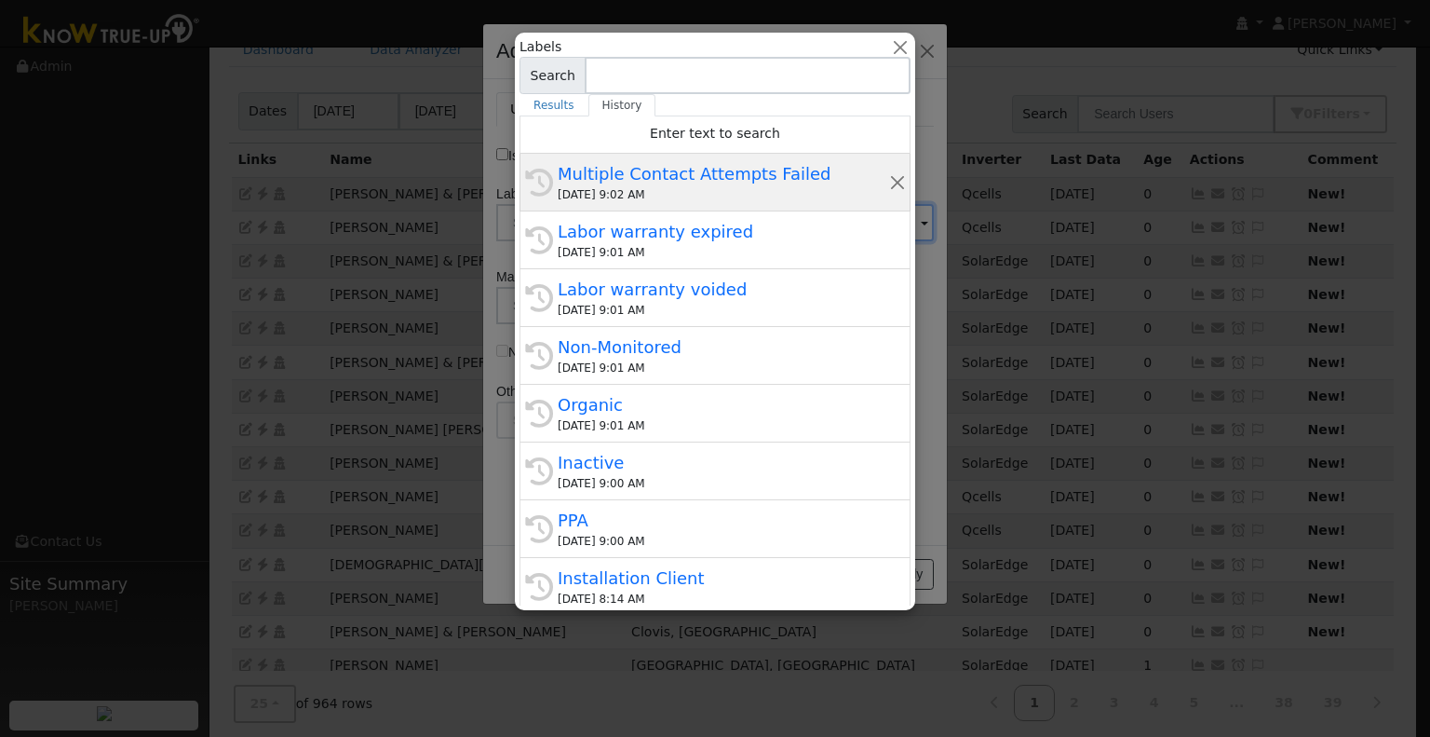
click at [705, 168] on div "Multiple Contact Attempts Failed" at bounding box center [724, 173] width 332 height 25
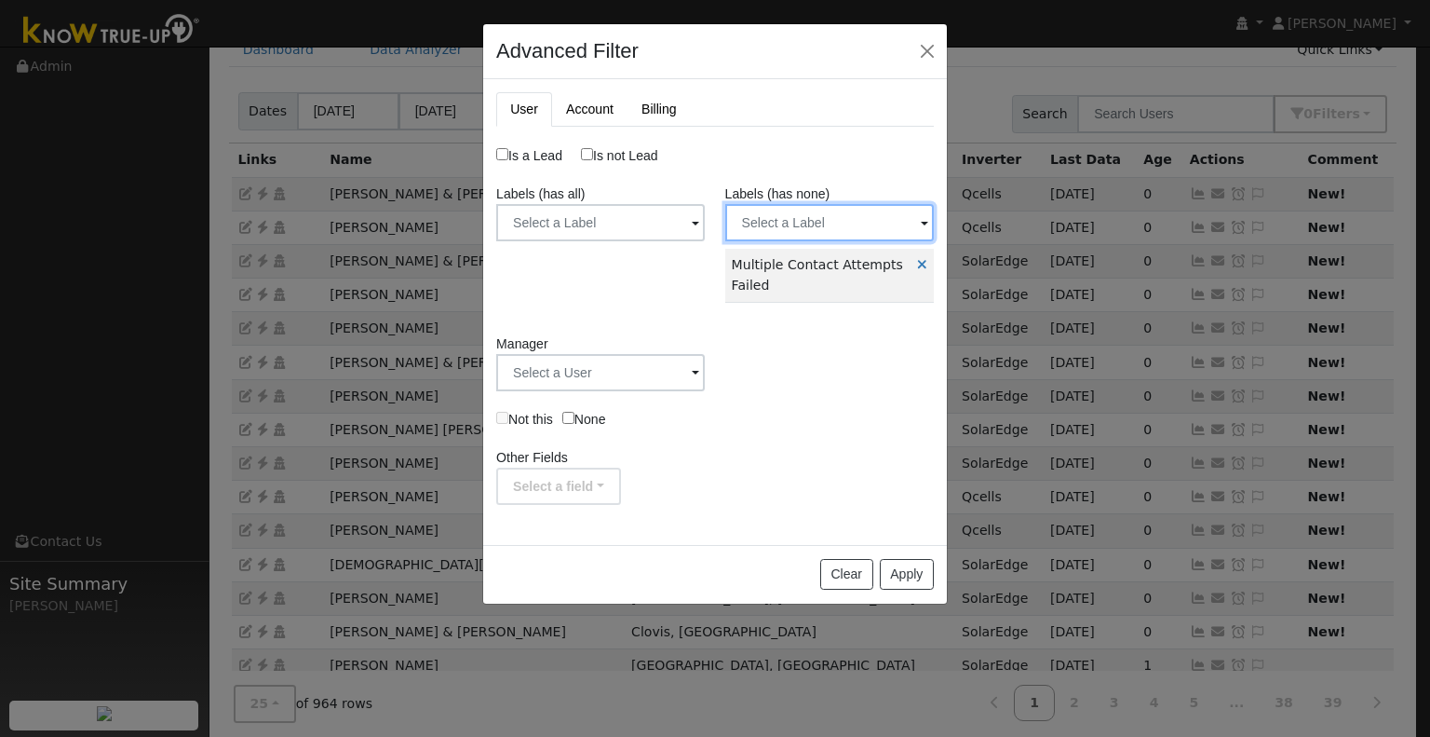
click at [705, 232] on input "text" at bounding box center [600, 222] width 209 height 37
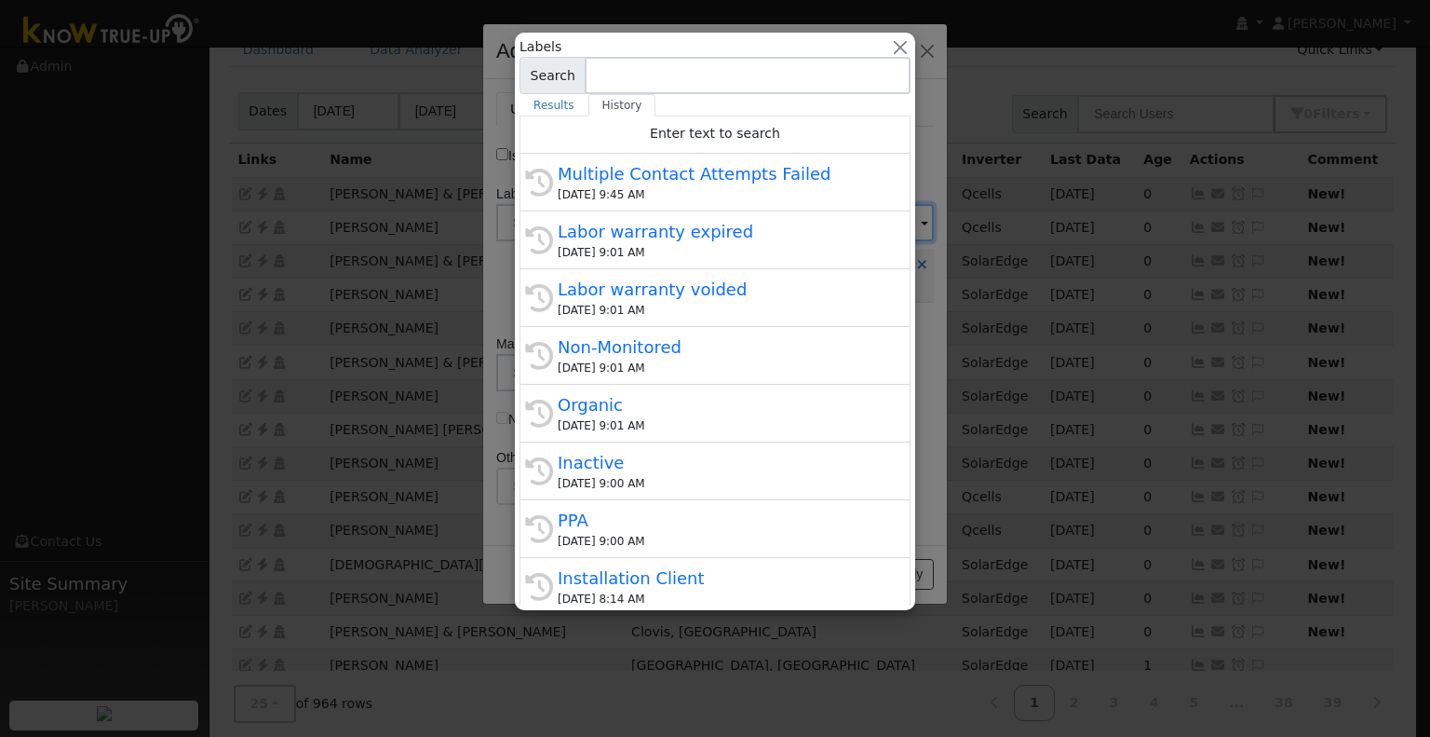
drag, startPoint x: 618, startPoint y: 222, endPoint x: 695, endPoint y: 238, distance: 78.2
click at [618, 220] on div "Labor warranty expired" at bounding box center [724, 231] width 332 height 25
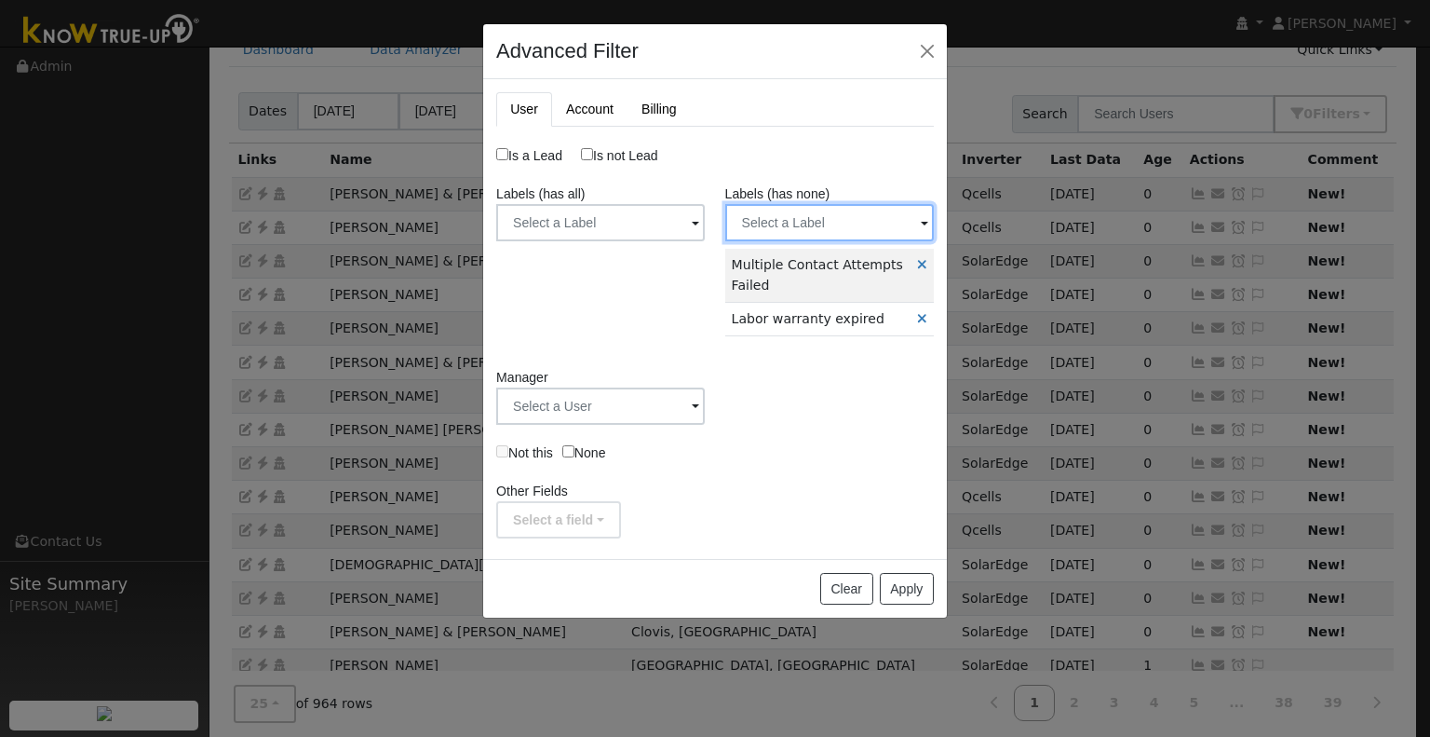
click at [705, 219] on input "text" at bounding box center [600, 222] width 209 height 37
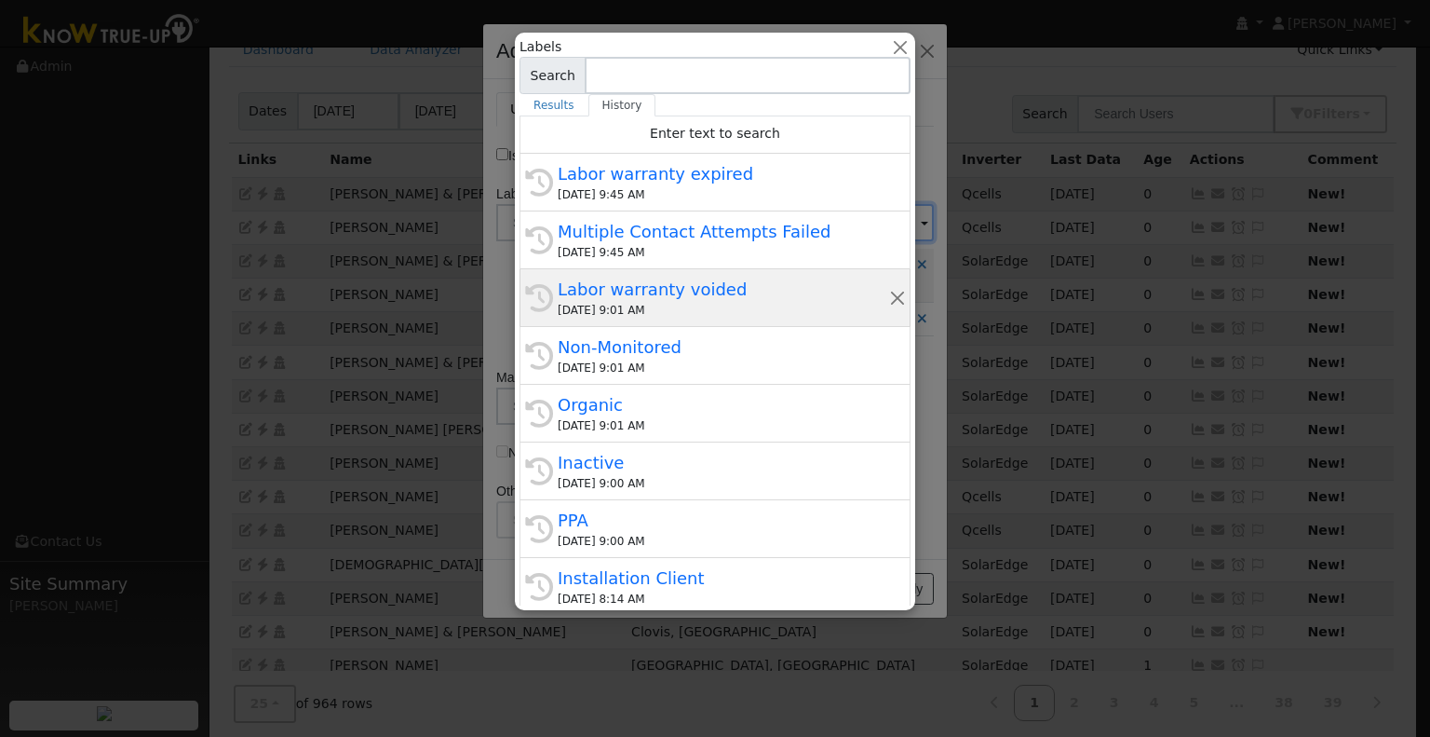
click at [672, 297] on div "Labor warranty voided" at bounding box center [724, 289] width 332 height 25
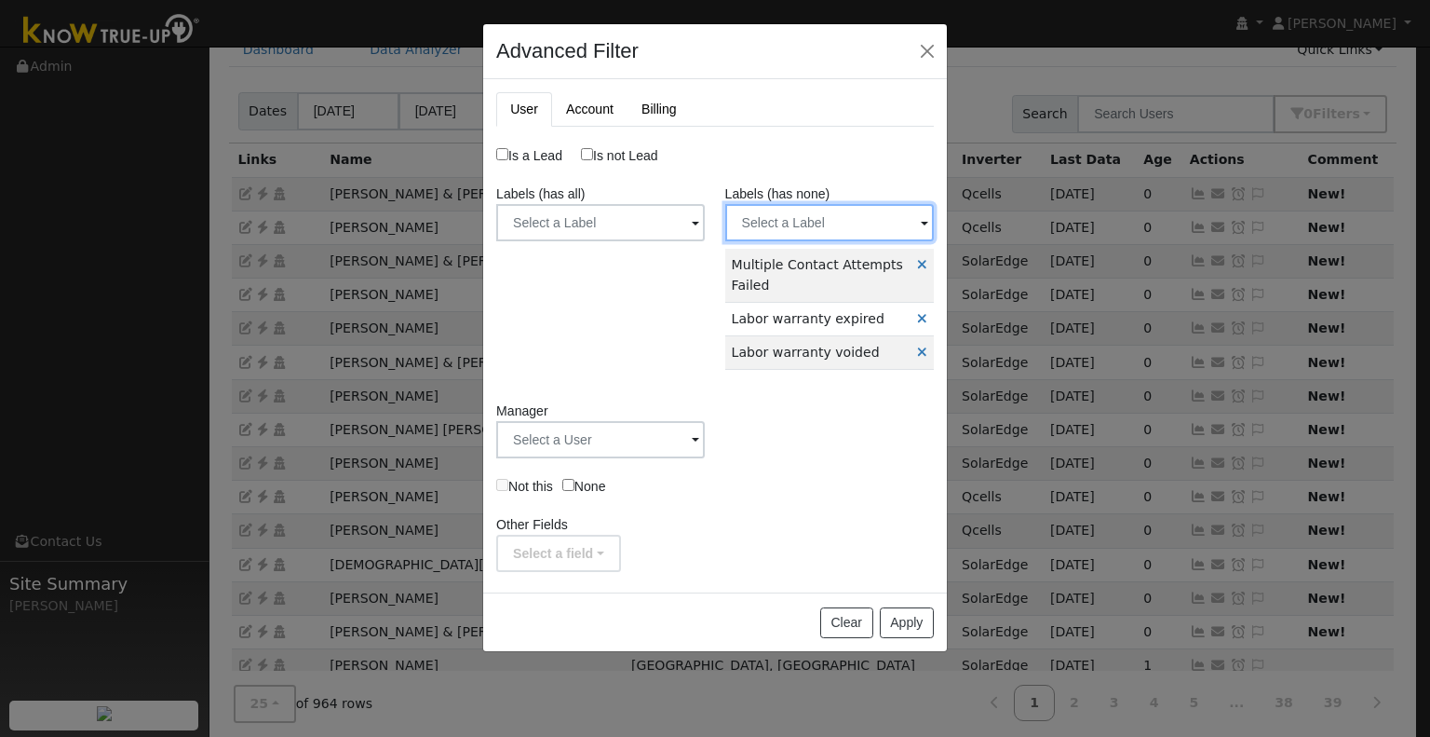
click at [705, 215] on input "text" at bounding box center [600, 222] width 209 height 37
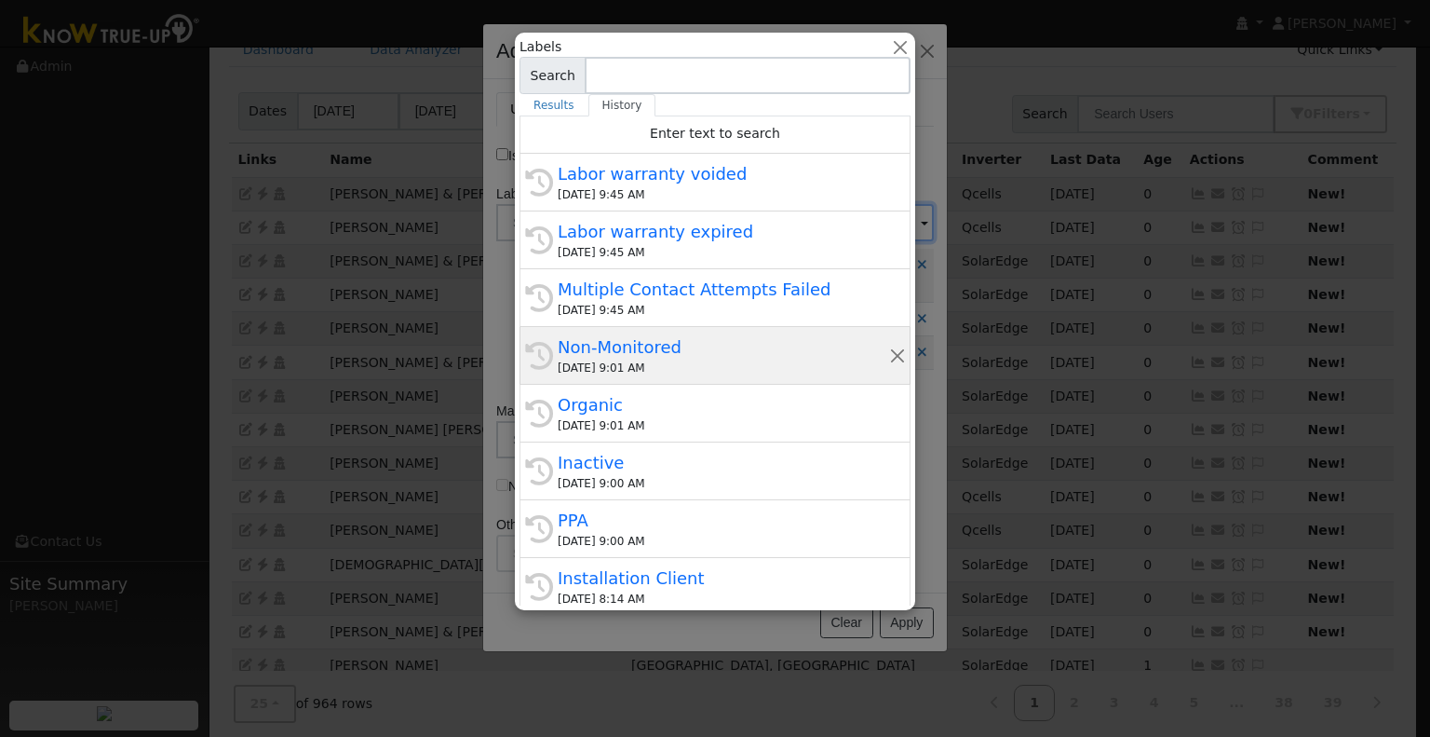
click at [663, 342] on div "Non-Monitored" at bounding box center [724, 346] width 332 height 25
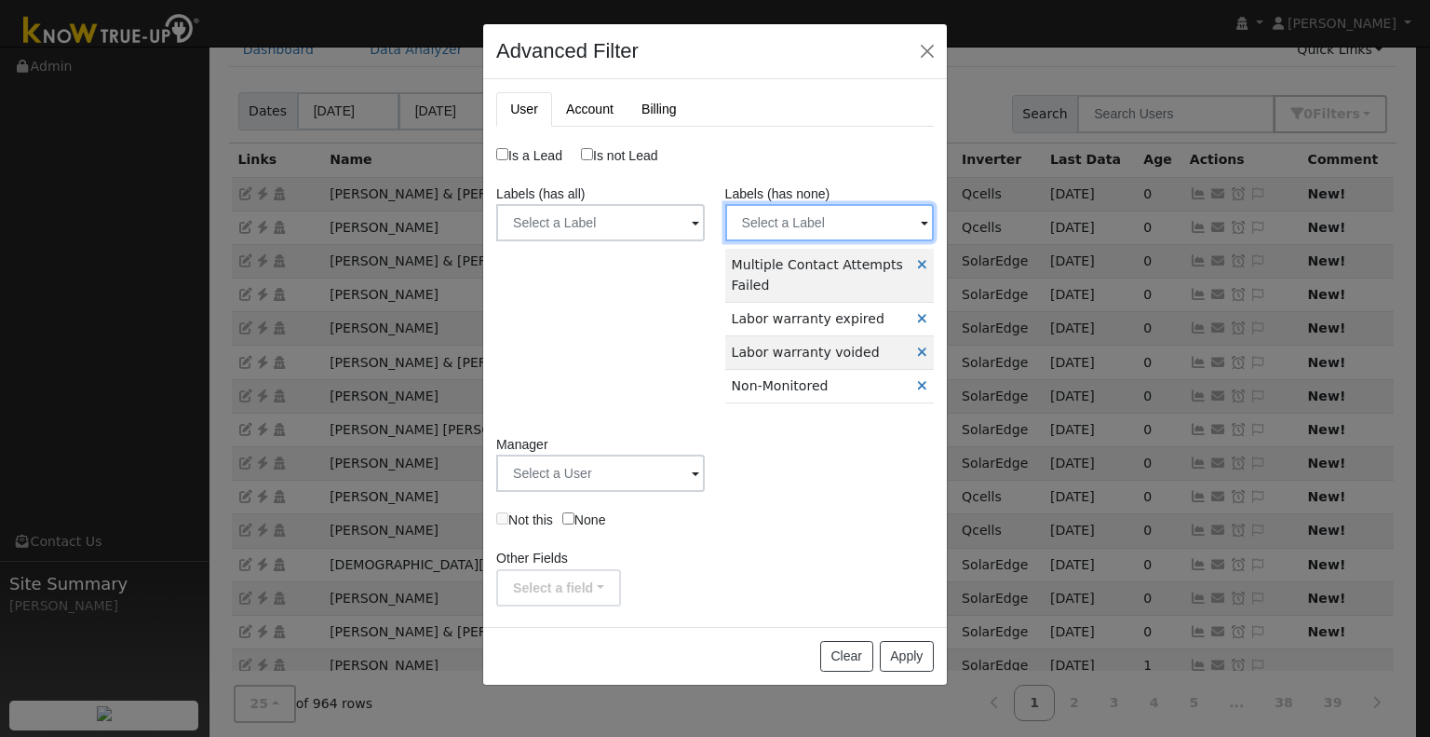
click at [705, 214] on input "text" at bounding box center [600, 222] width 209 height 37
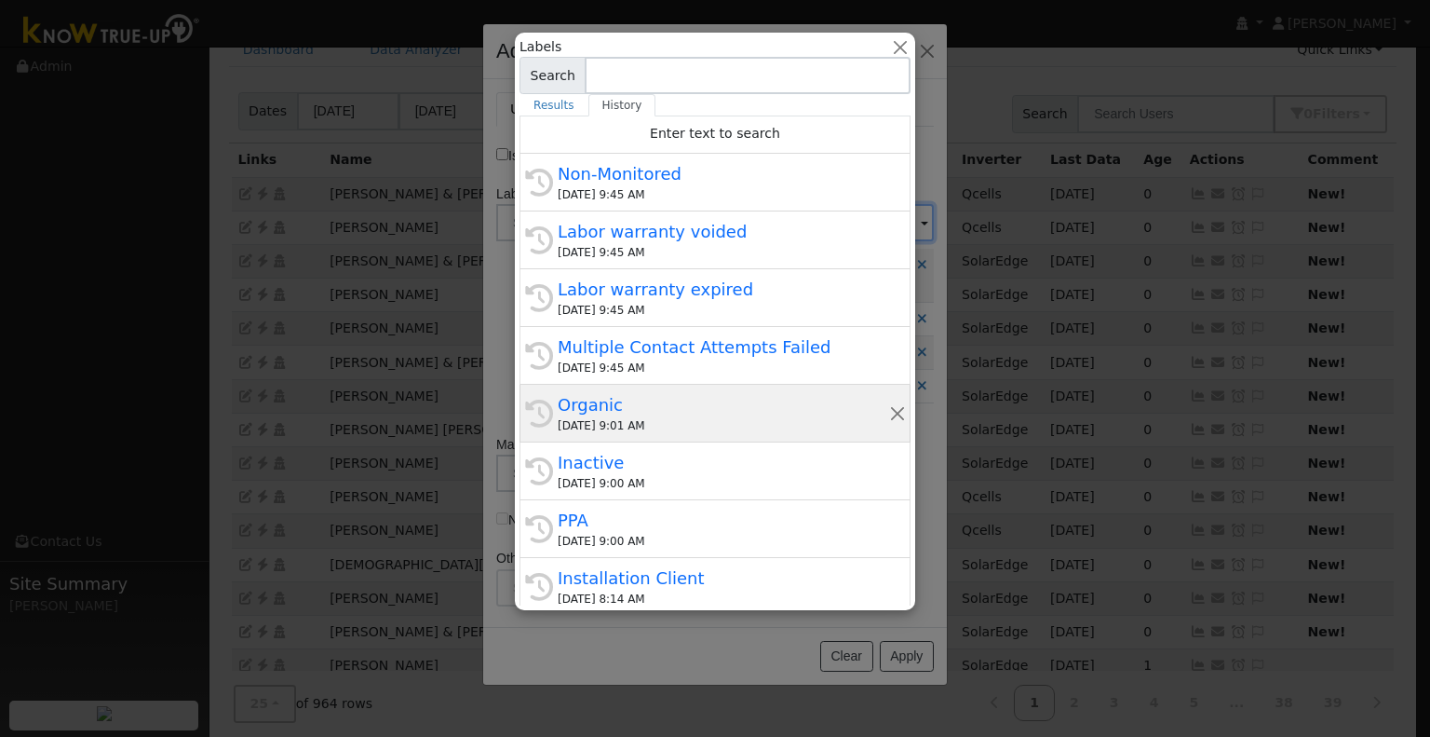
click at [628, 413] on div "Organic" at bounding box center [724, 404] width 332 height 25
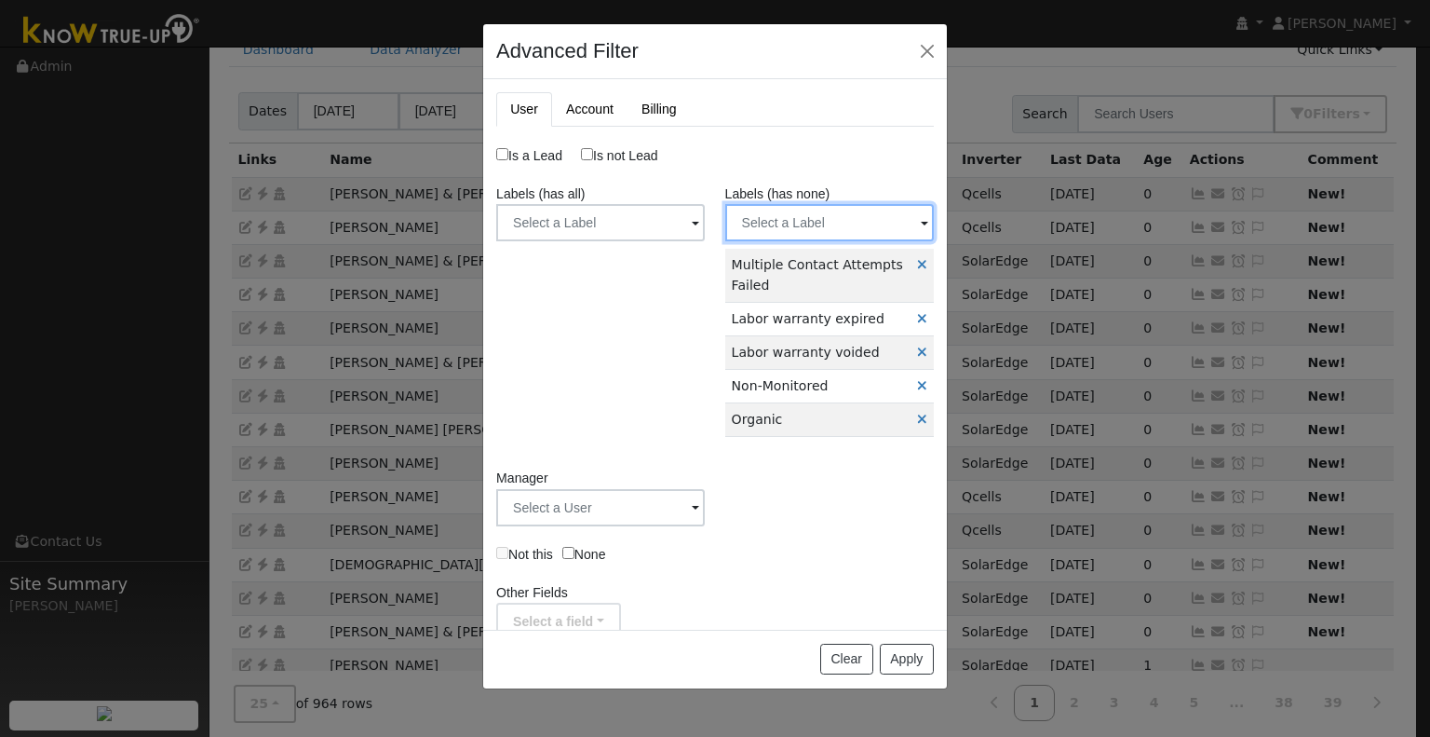
click at [705, 220] on input "text" at bounding box center [600, 222] width 209 height 37
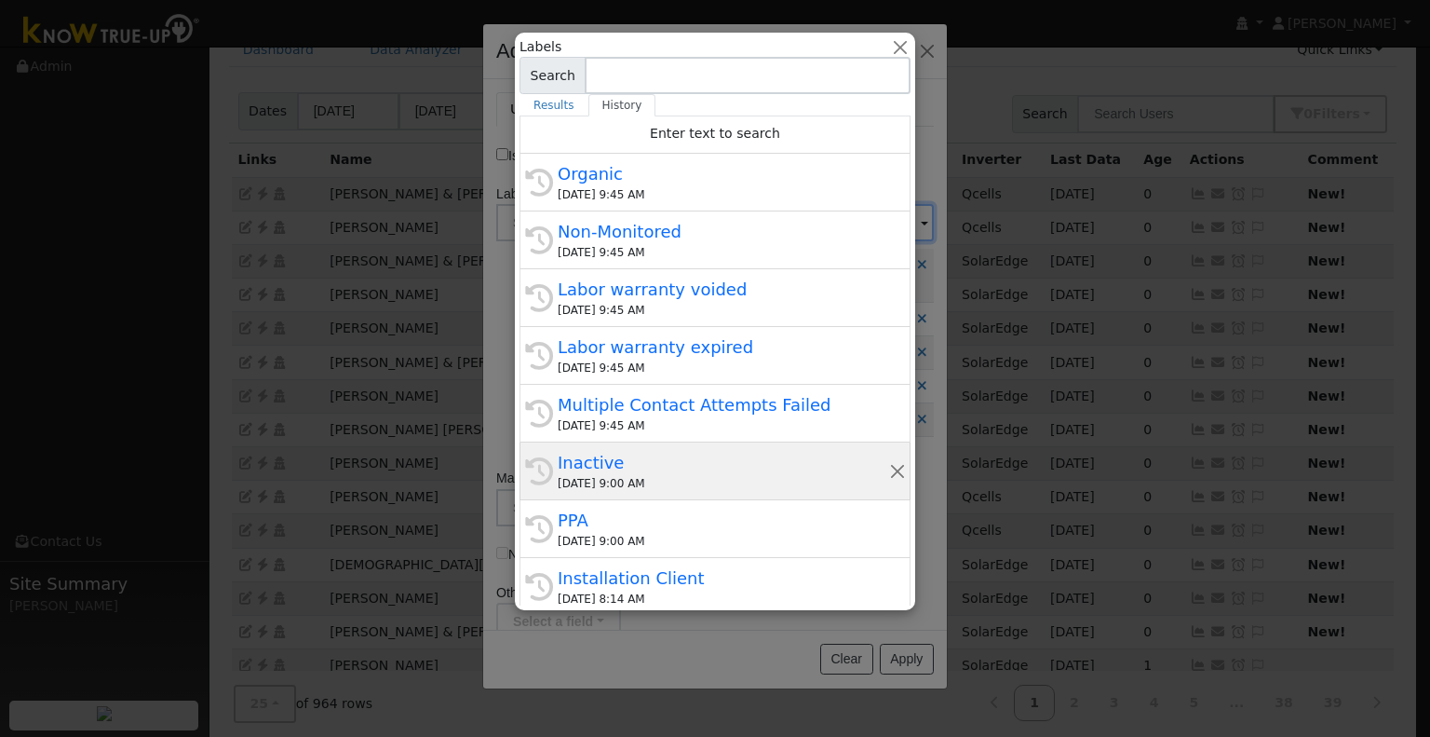
click at [665, 466] on div "Inactive" at bounding box center [724, 462] width 332 height 25
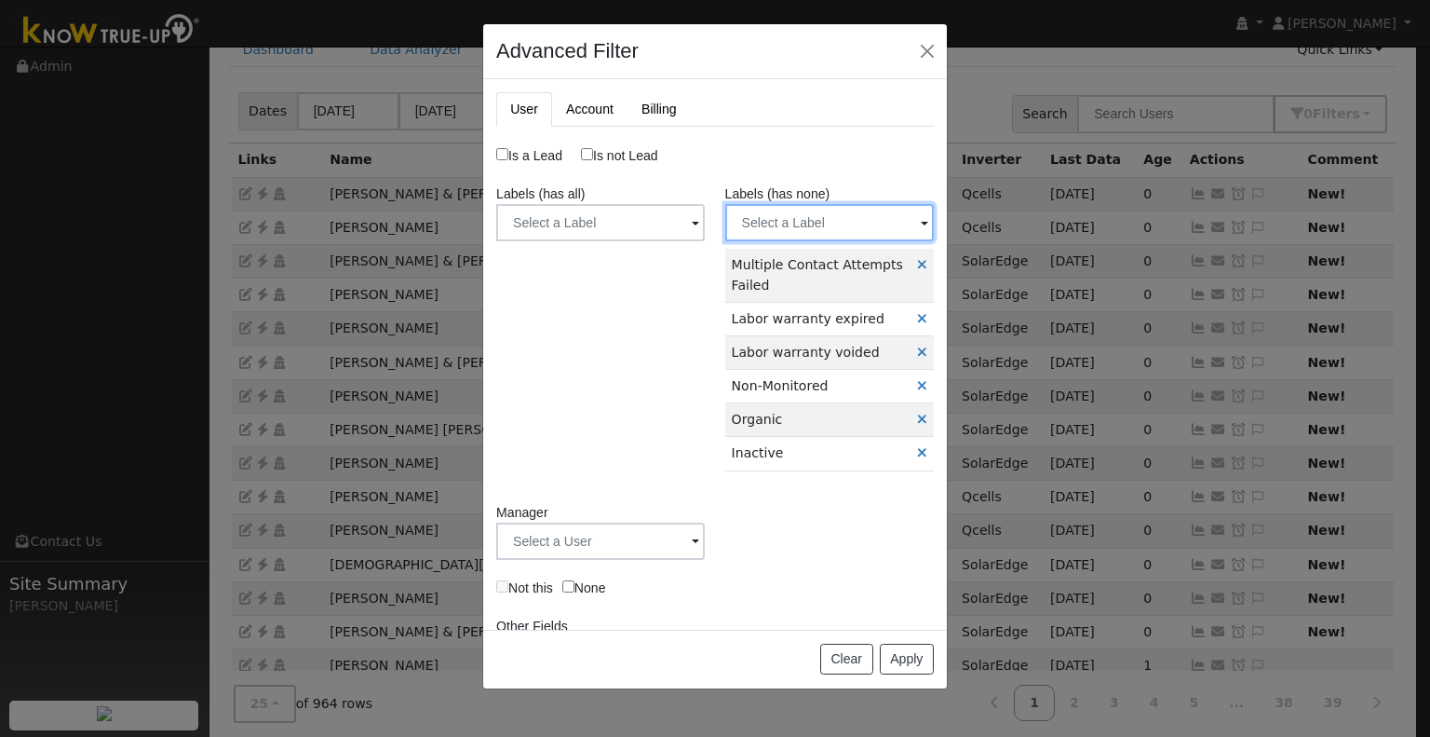
click at [705, 234] on input "text" at bounding box center [600, 222] width 209 height 37
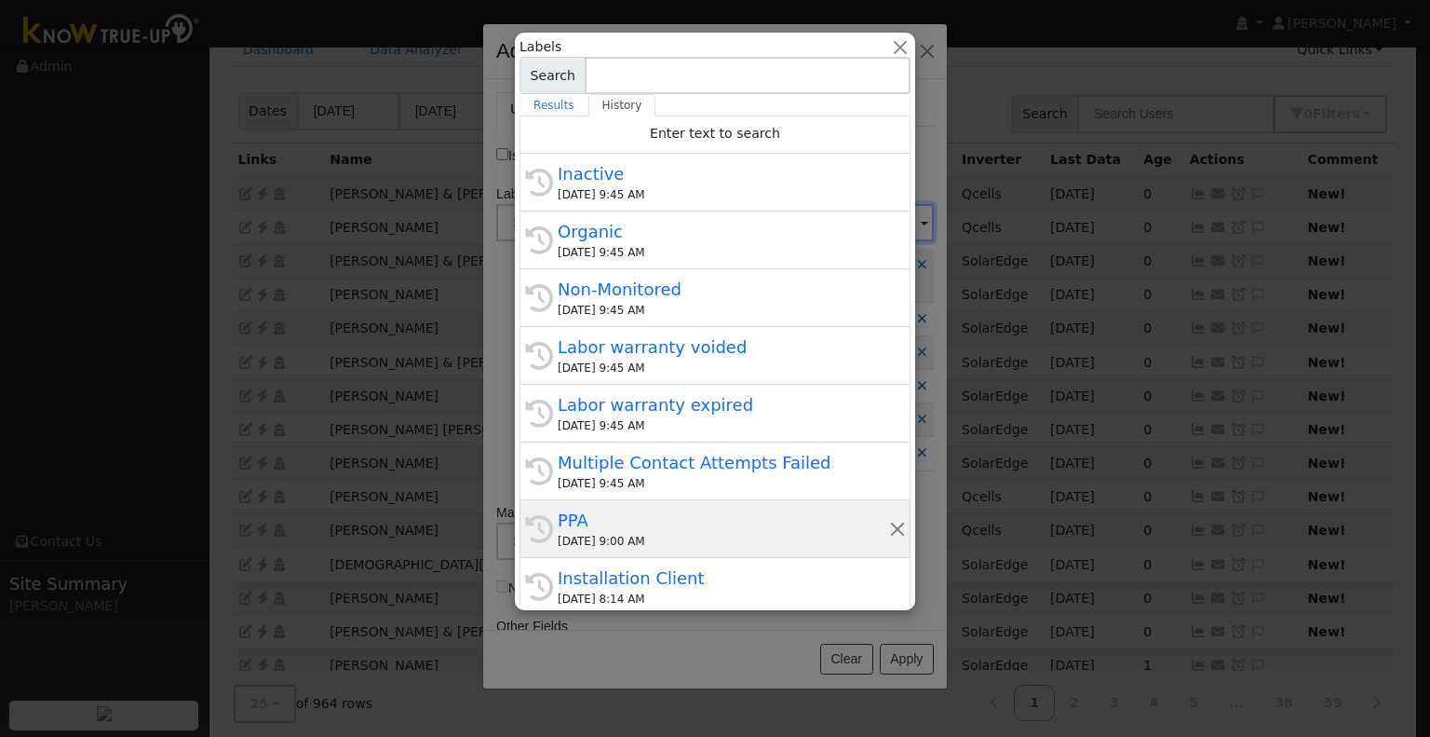
click at [641, 516] on div "PPA" at bounding box center [724, 520] width 332 height 25
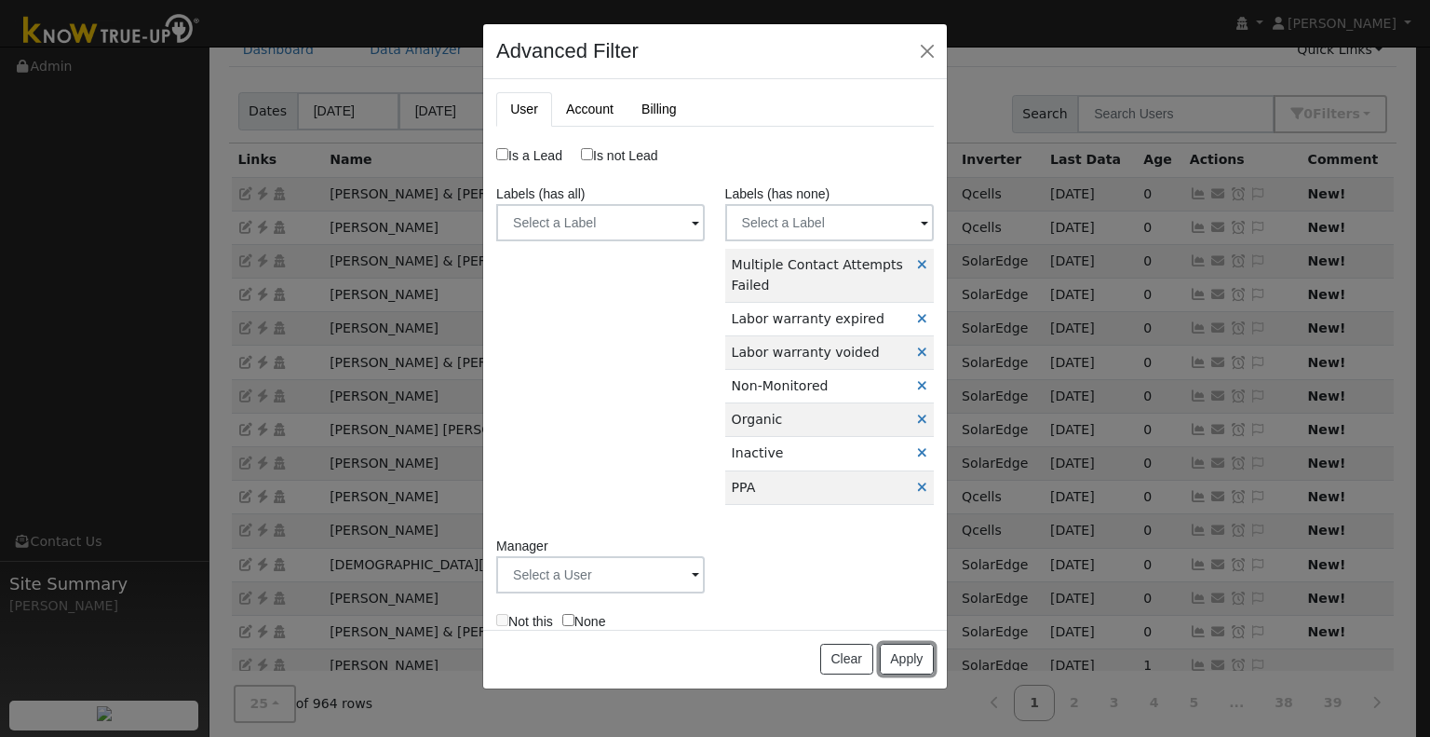
click at [913, 661] on button "Apply" at bounding box center [907, 660] width 54 height 32
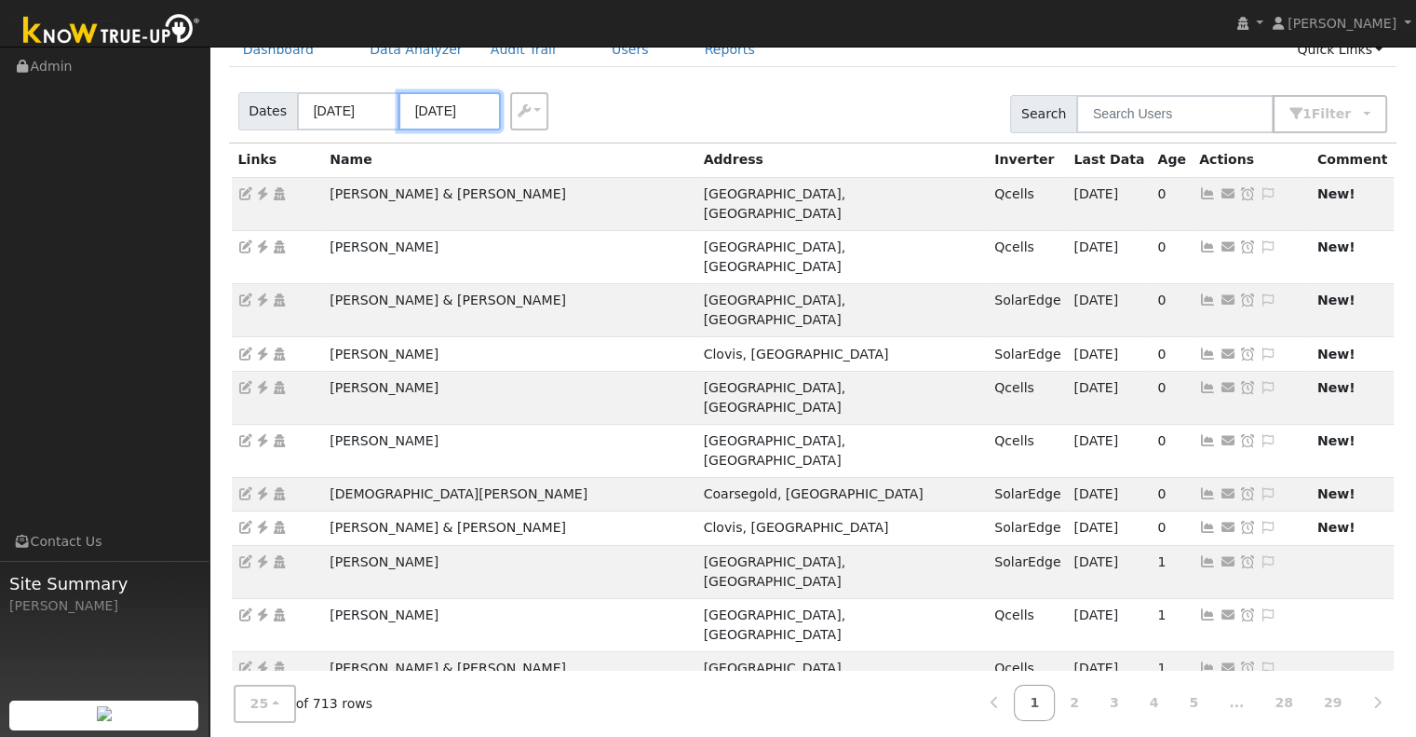
click at [425, 97] on input "08/19/2025" at bounding box center [450, 111] width 102 height 38
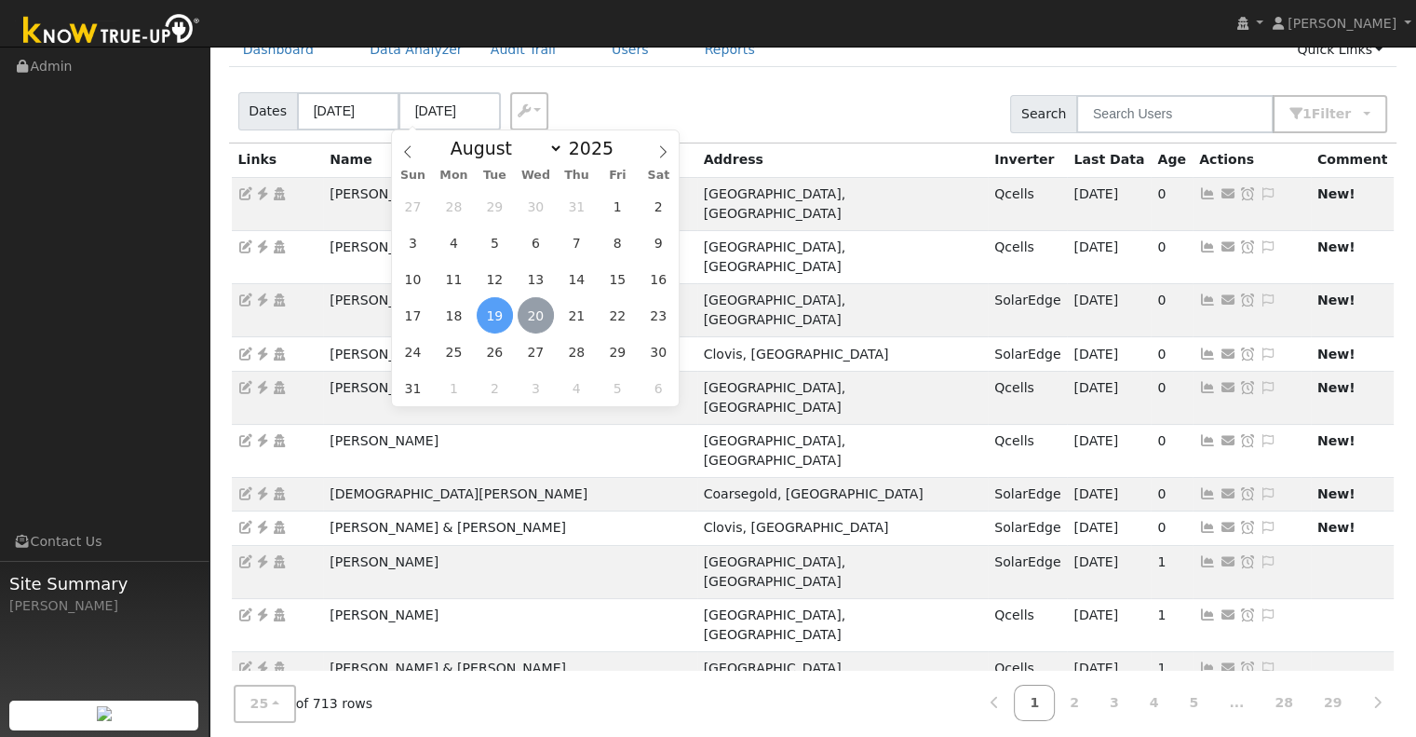
click at [545, 316] on span "20" at bounding box center [536, 315] width 36 height 36
type input "[DATE]"
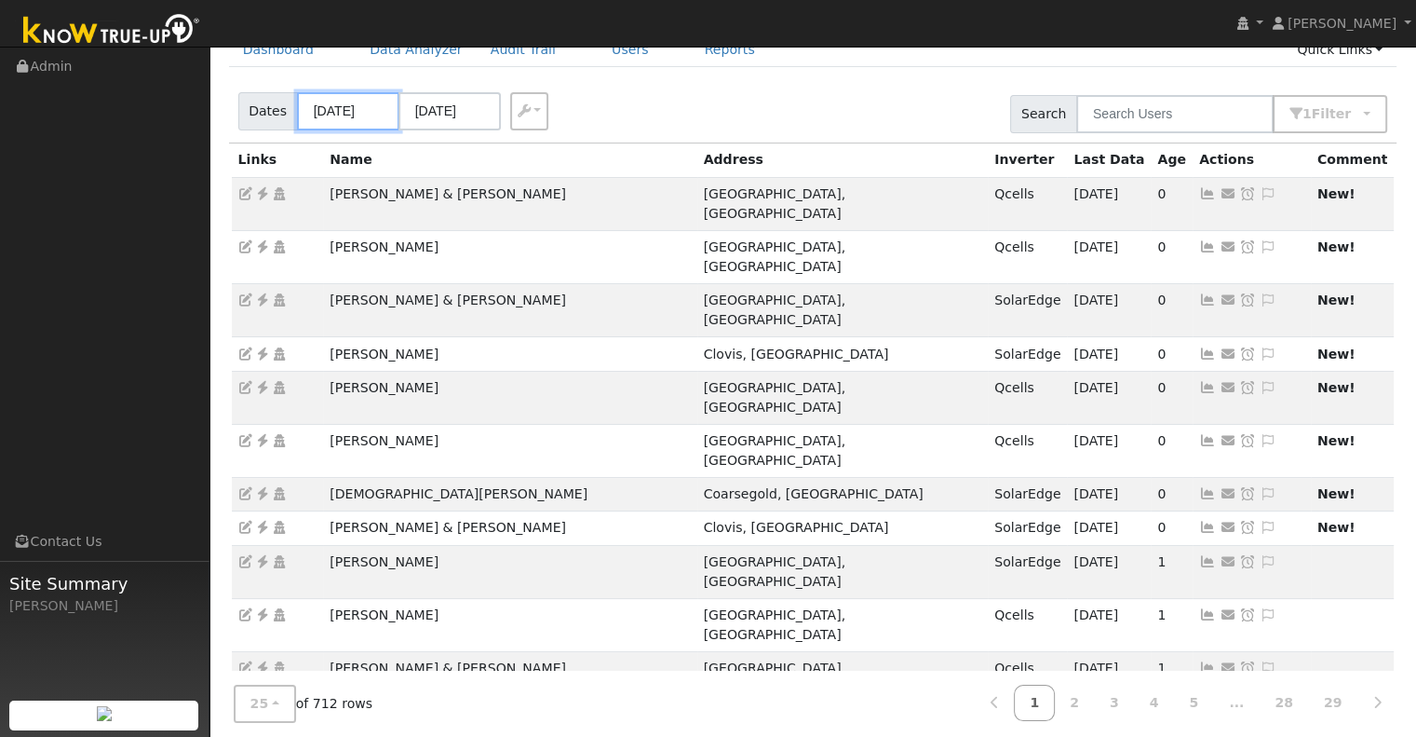
click at [340, 110] on input "08/16/2025" at bounding box center [348, 111] width 102 height 38
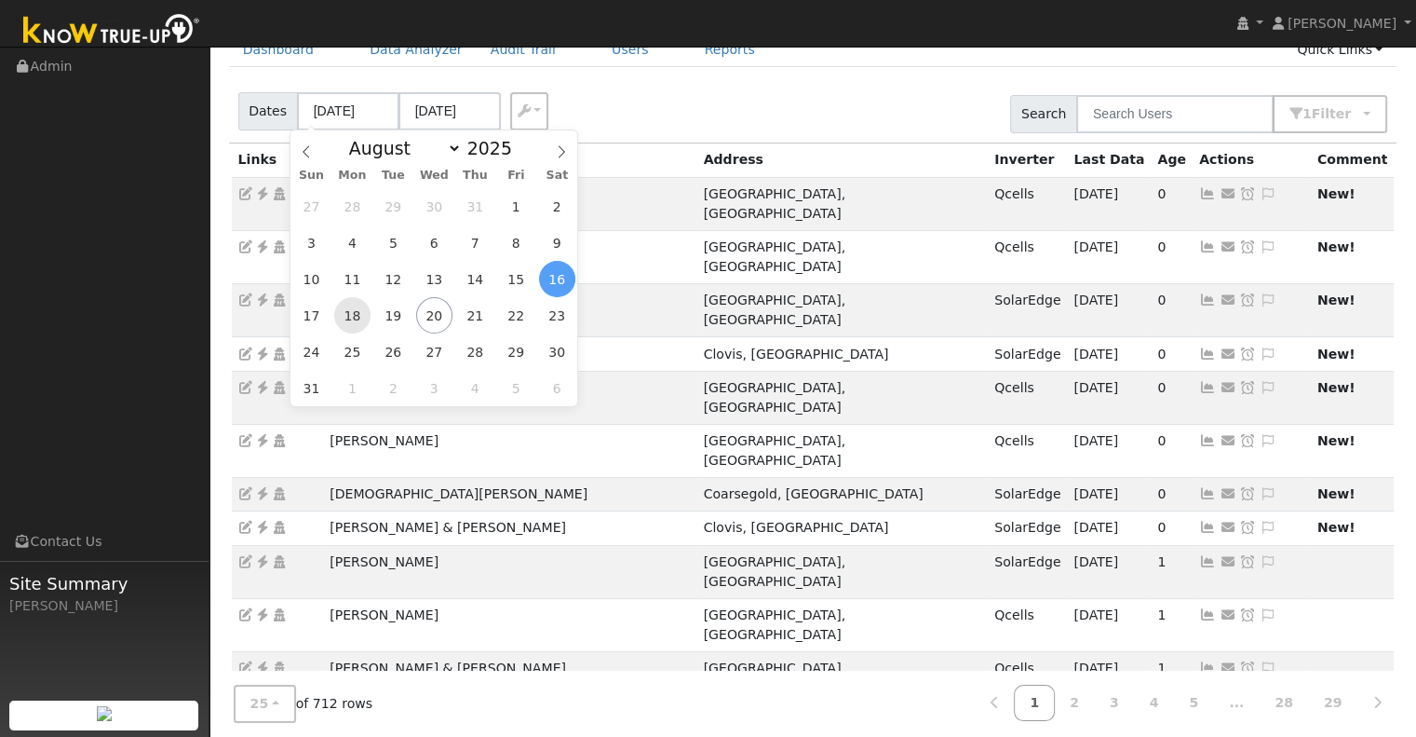
click at [346, 312] on span "18" at bounding box center [352, 315] width 36 height 36
type input "[DATE]"
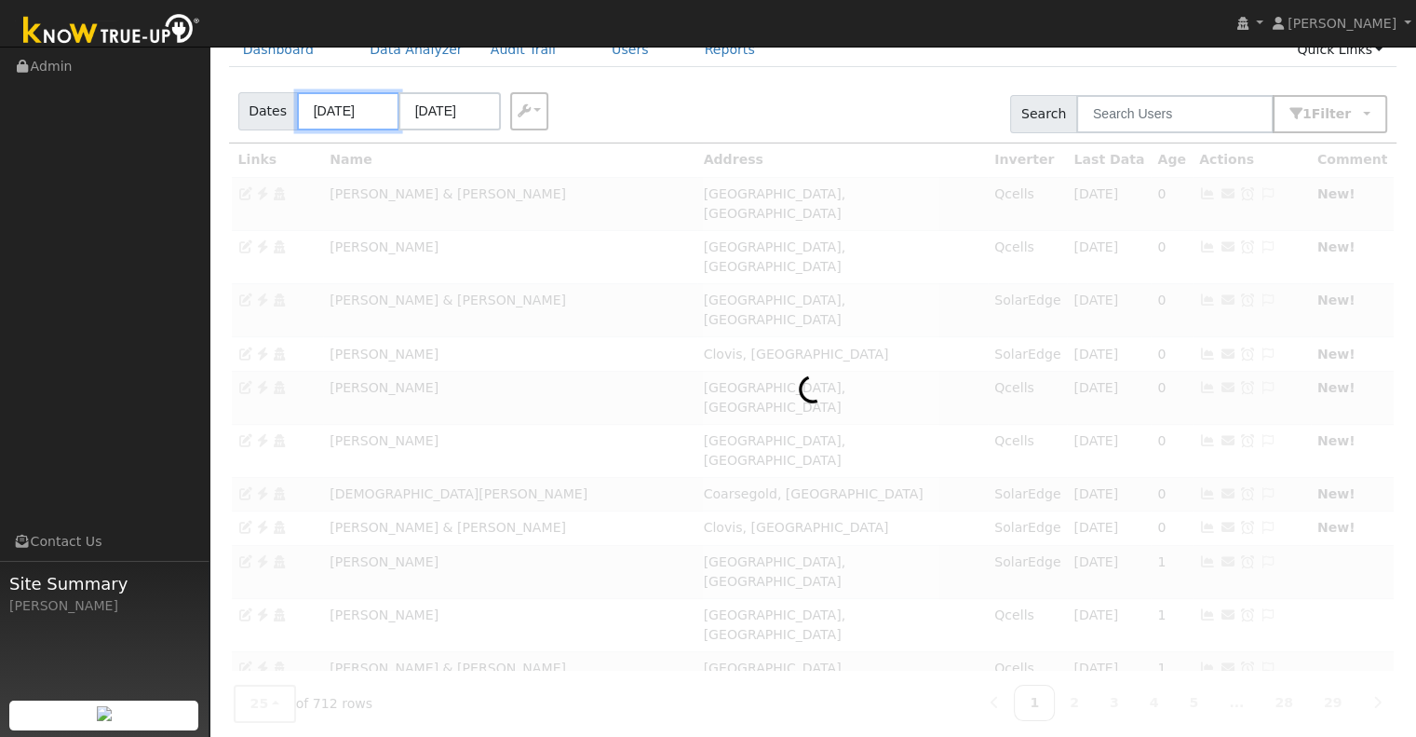
click at [321, 107] on input "[DATE]" at bounding box center [348, 111] width 102 height 38
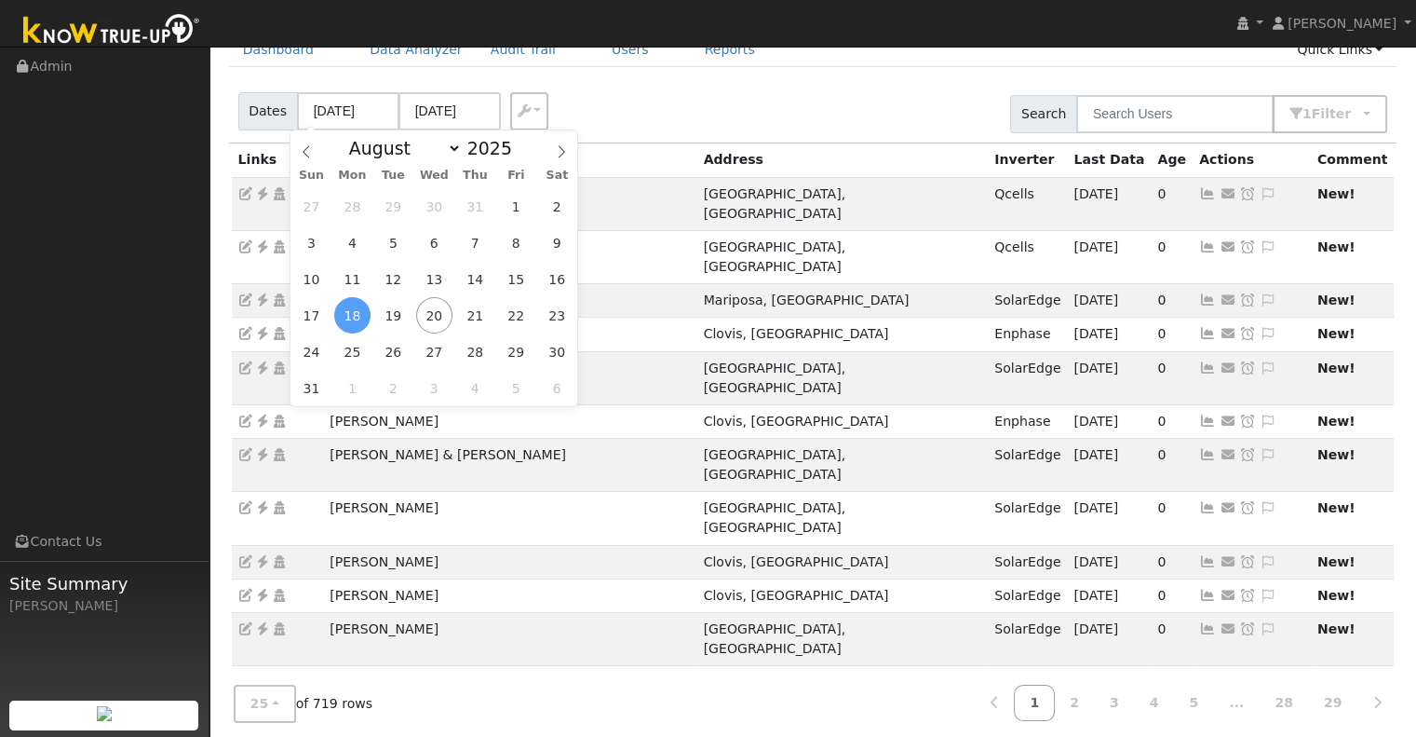
click at [354, 299] on span "18" at bounding box center [352, 315] width 36 height 36
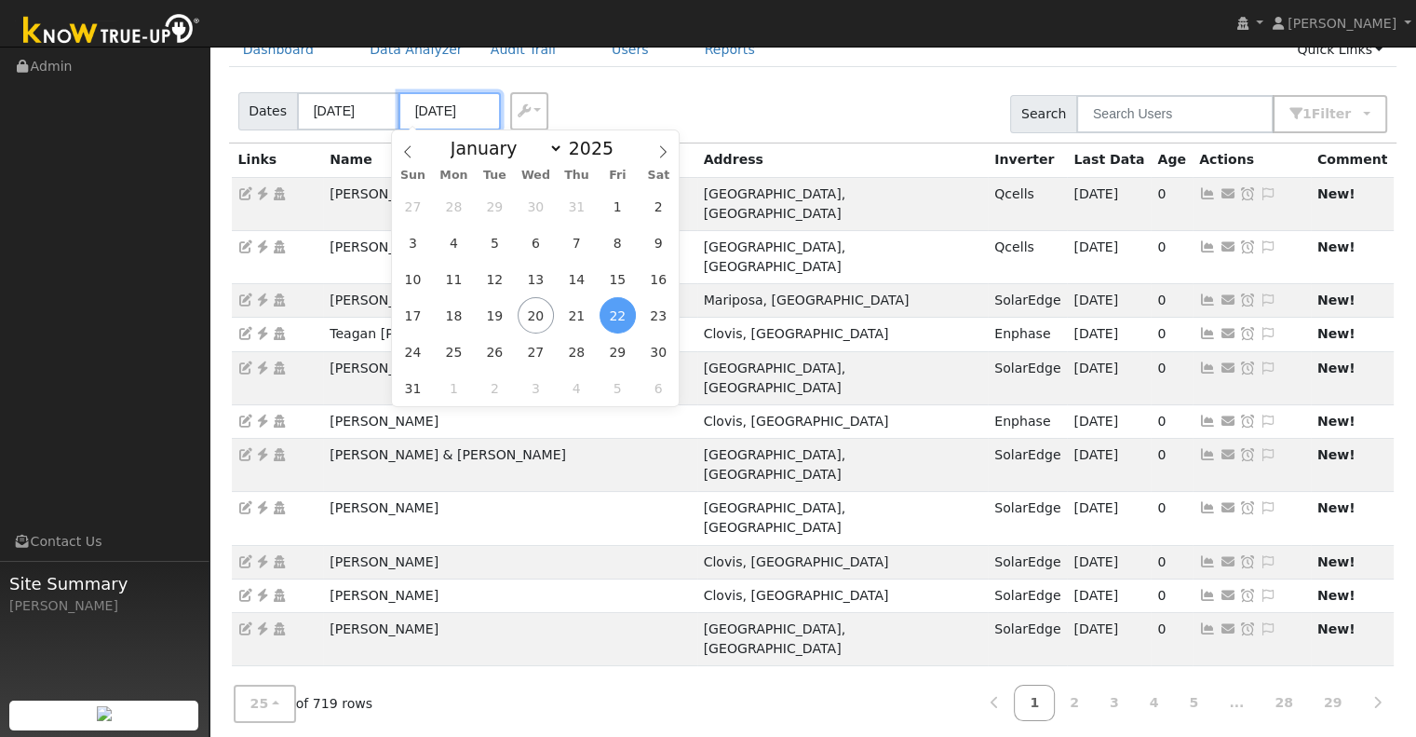
drag, startPoint x: 433, startPoint y: 115, endPoint x: 440, endPoint y: 127, distance: 14.2
click at [433, 114] on input "08/22/2025" at bounding box center [450, 111] width 102 height 38
click at [526, 321] on span "20" at bounding box center [536, 315] width 36 height 36
type input "[DATE]"
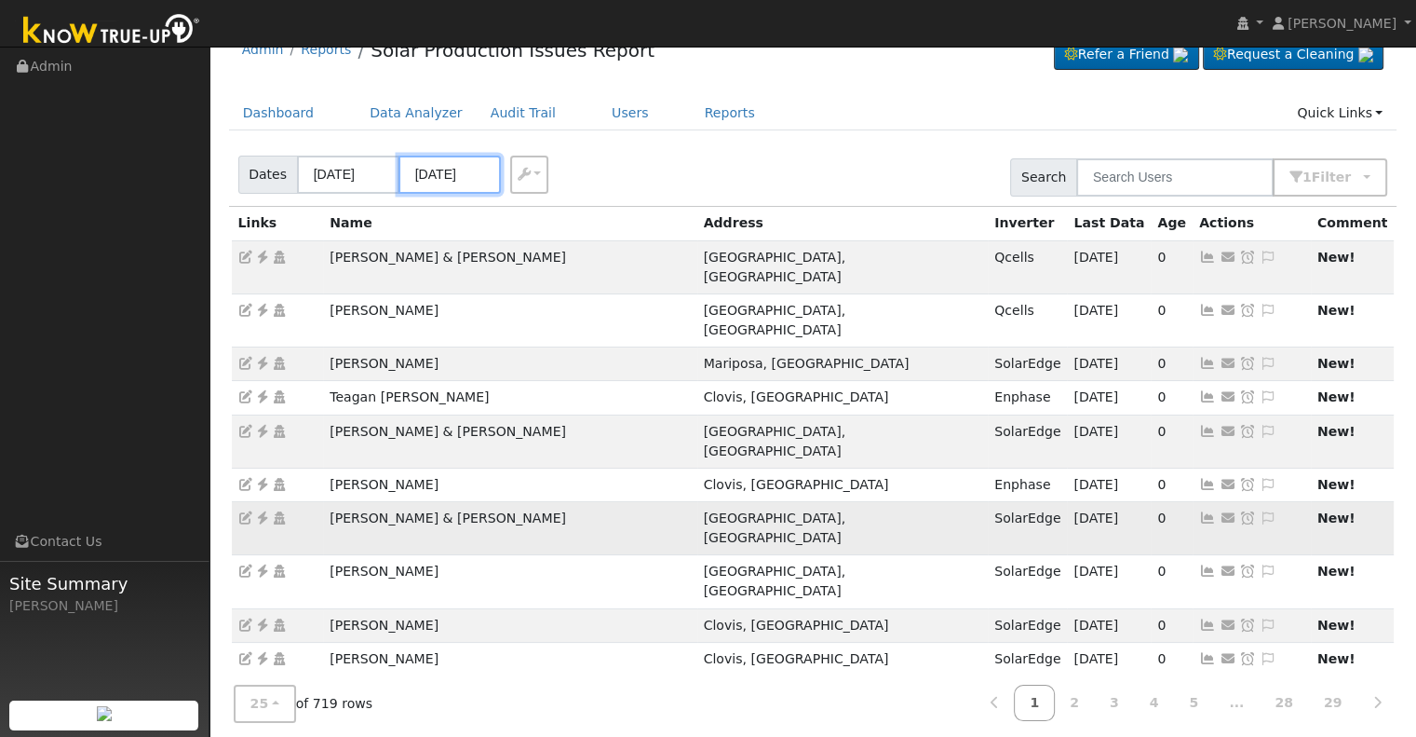
scroll to position [0, 0]
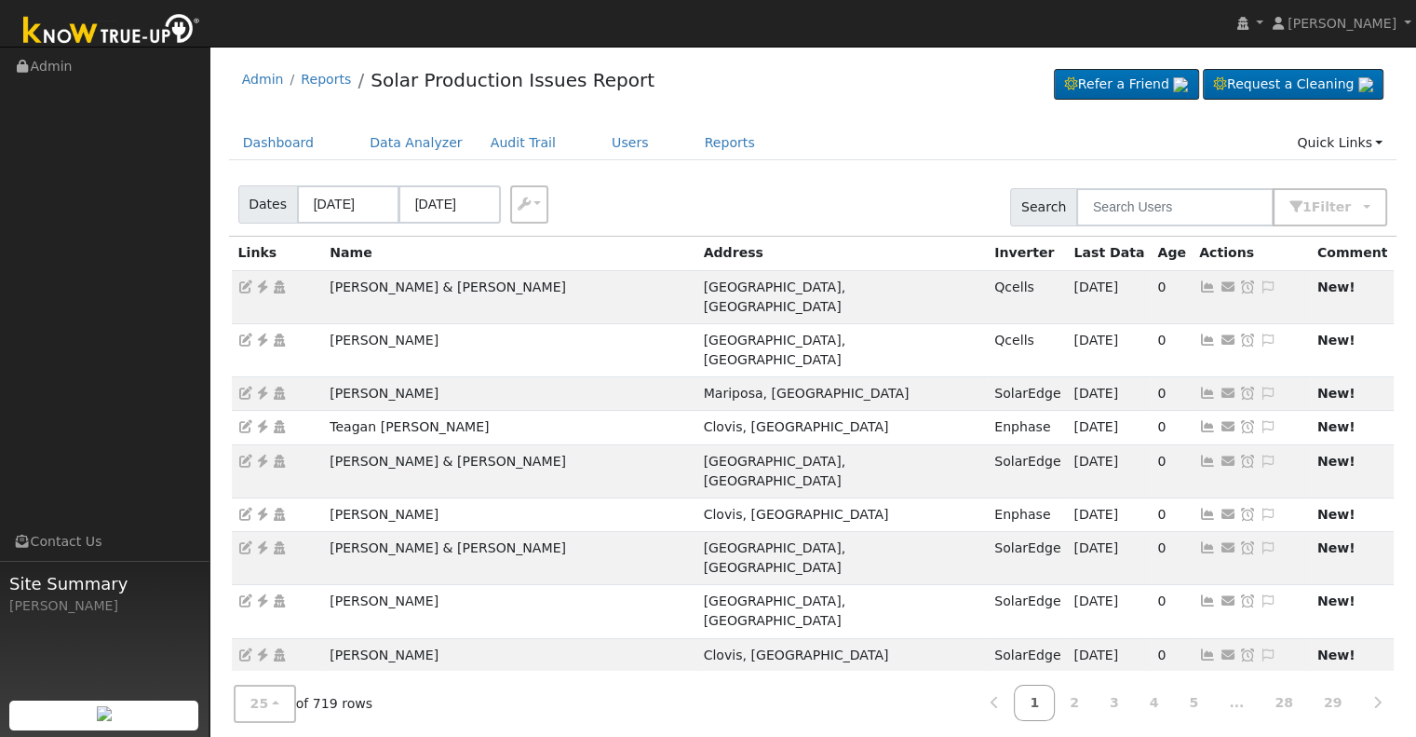
click at [839, 173] on div "Dates 08/18/2025 08/20/2025 Export CSV Search 1 Filter Include Leads Include No…" at bounding box center [812, 203] width 1175 height 63
drag, startPoint x: 443, startPoint y: 288, endPoint x: 330, endPoint y: 282, distance: 113.8
click at [330, 282] on td "Carl & Judy Kaufmann" at bounding box center [509, 296] width 373 height 53
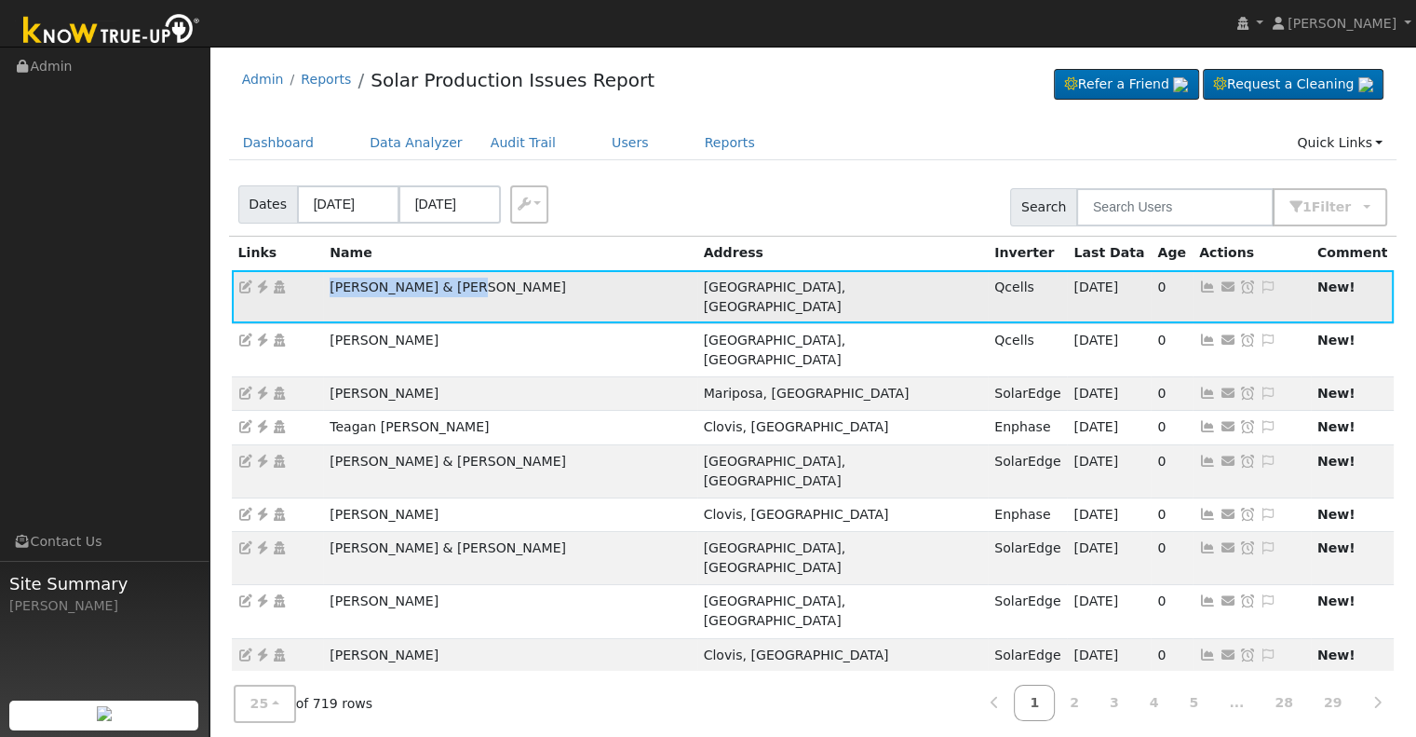
copy td "Carl & Judy Kaufmann"
click at [262, 286] on icon at bounding box center [262, 286] width 17 height 13
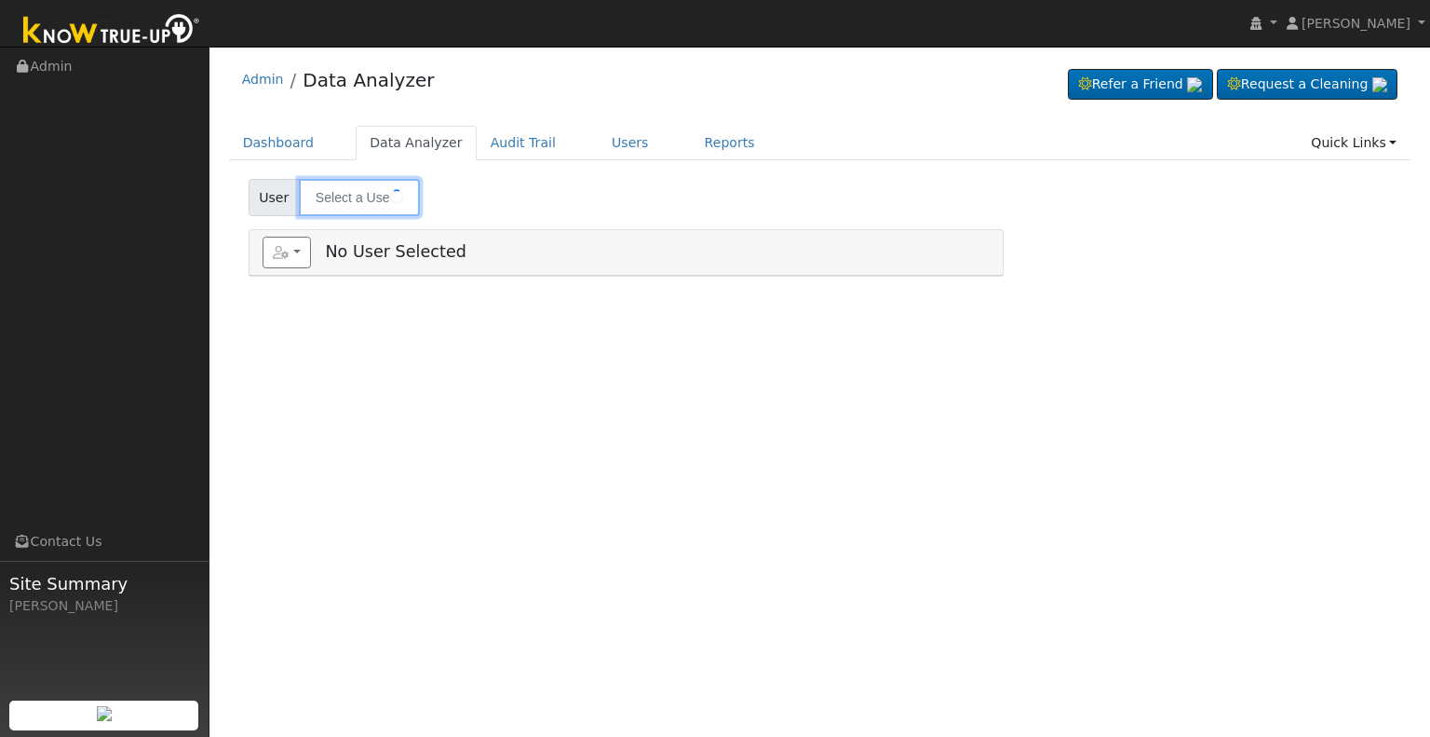
type input "[PERSON_NAME] & [PERSON_NAME]"
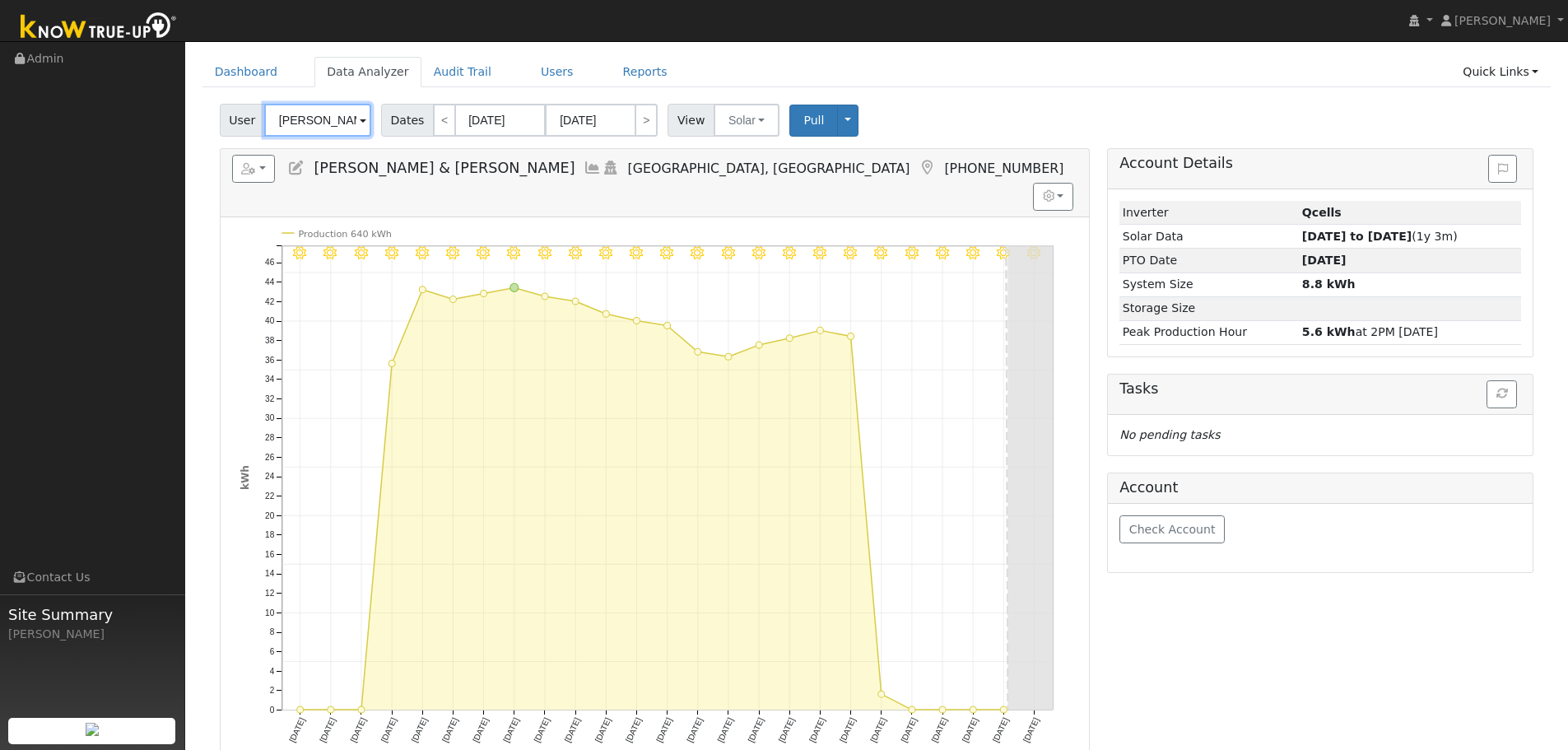
scroll to position [82, 0]
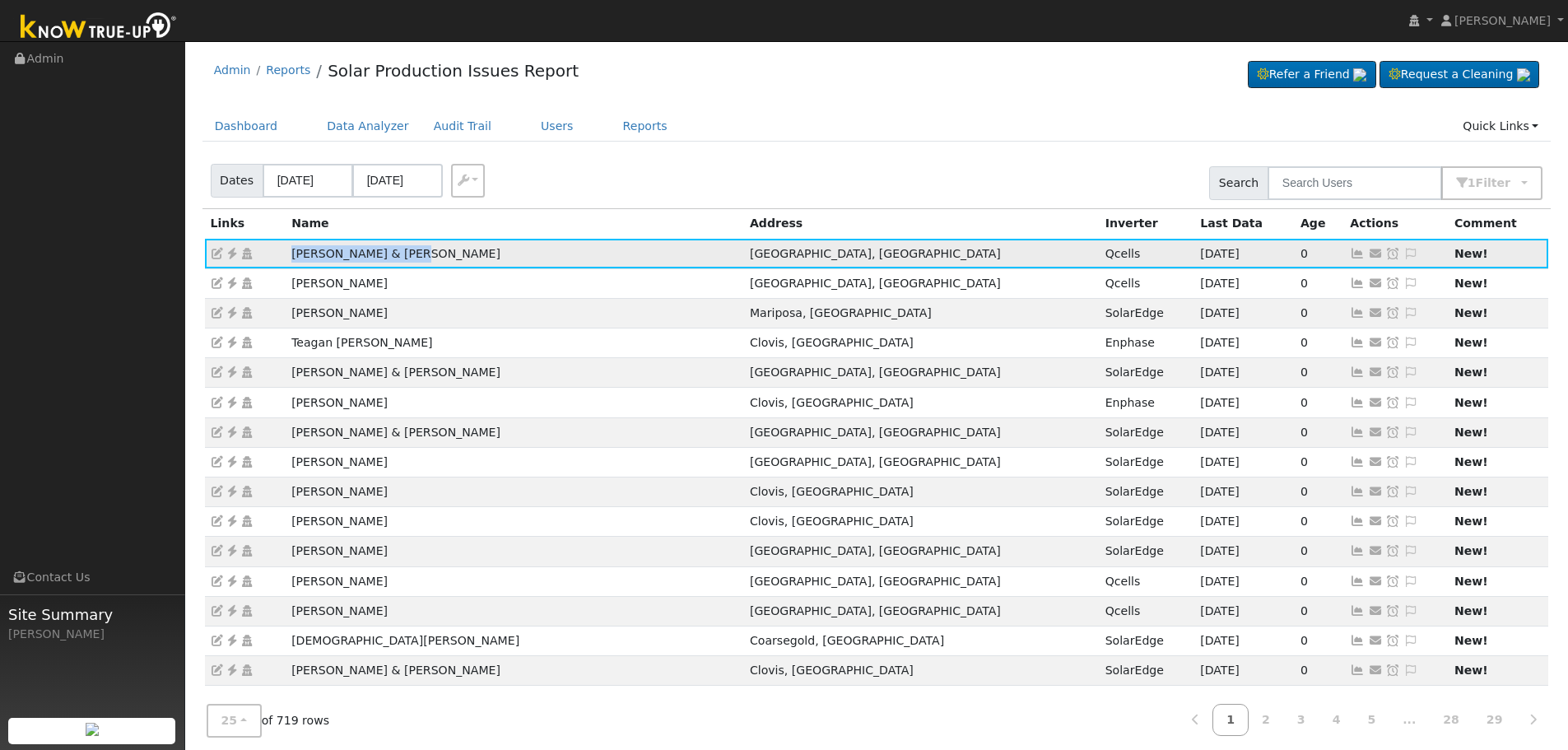
click at [1404, 250] on icon at bounding box center [1411, 253] width 15 height 11
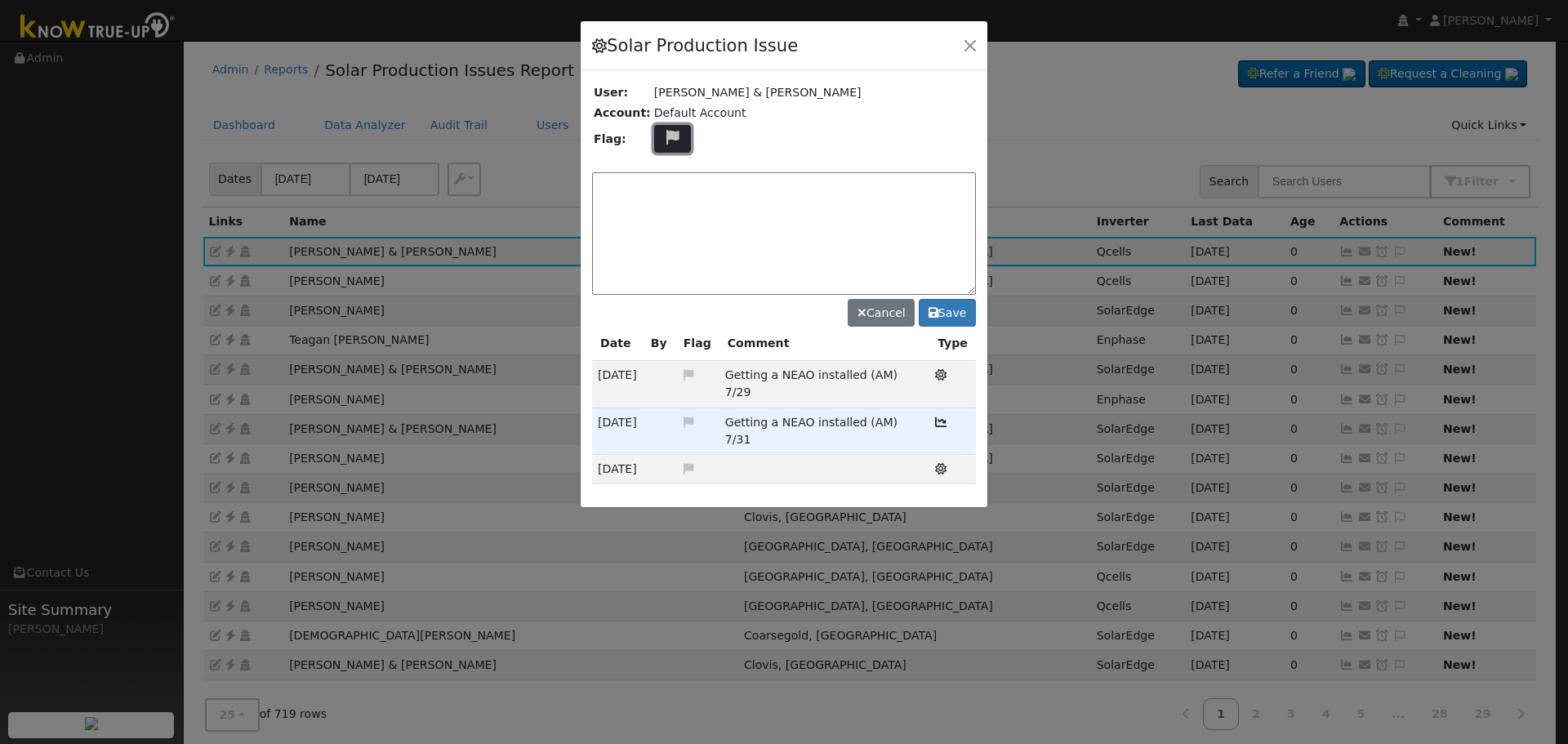
click at [663, 132] on icon at bounding box center [672, 137] width 18 height 15
click at [724, 197] on textarea at bounding box center [784, 233] width 384 height 123
click at [719, 197] on textarea at bounding box center [784, 233] width 384 height 123
click at [662, 211] on icon at bounding box center [671, 215] width 18 height 15
click at [677, 207] on textarea at bounding box center [784, 233] width 384 height 123
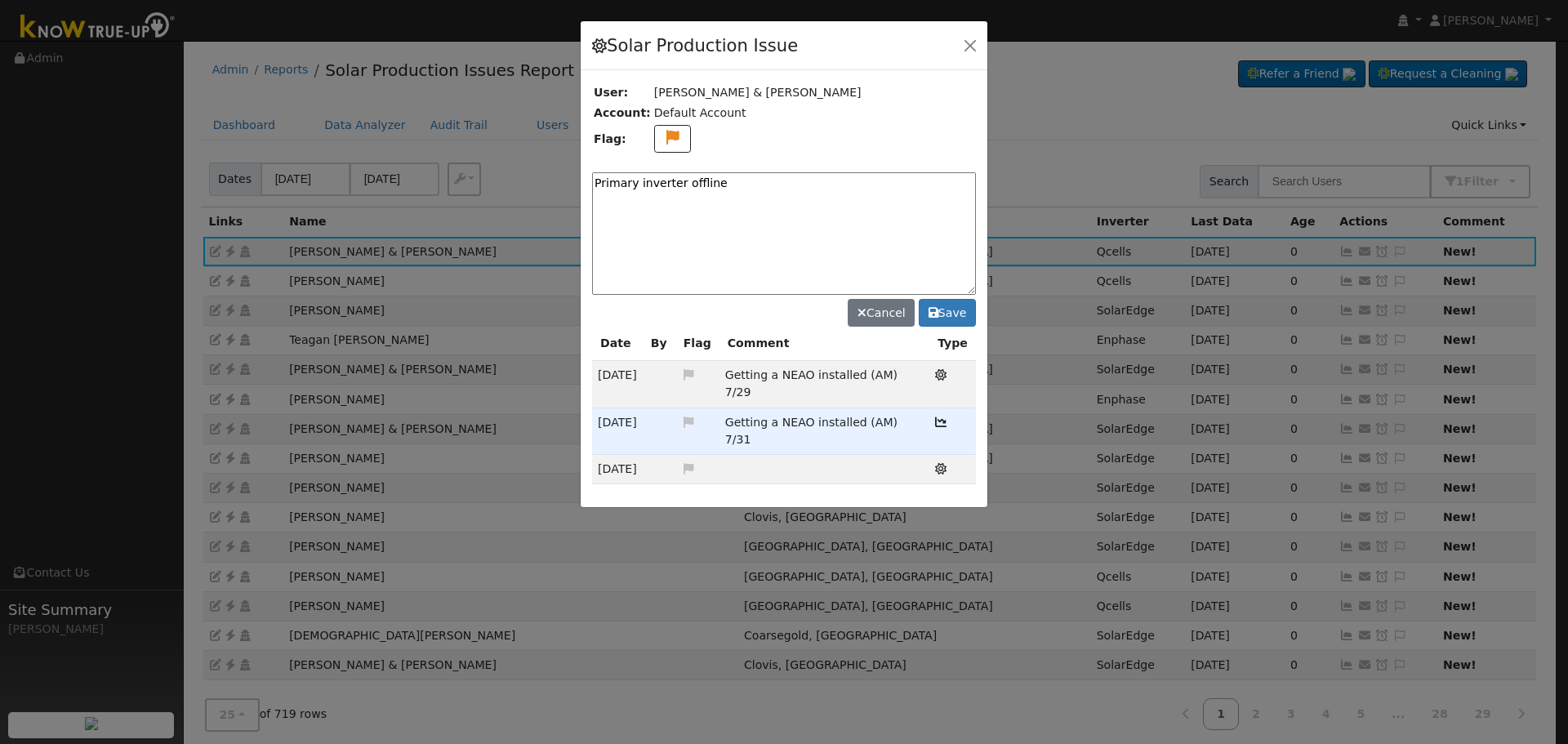
click at [678, 184] on textarea "Primary inverter offline" at bounding box center [784, 233] width 384 height 123
click at [791, 178] on textarea "Primary inverter went offline" at bounding box center [784, 233] width 384 height 123
type textarea "Primary inverter went offline. Case Made (AY) 8/20"
click at [980, 46] on button "button" at bounding box center [970, 45] width 23 height 23
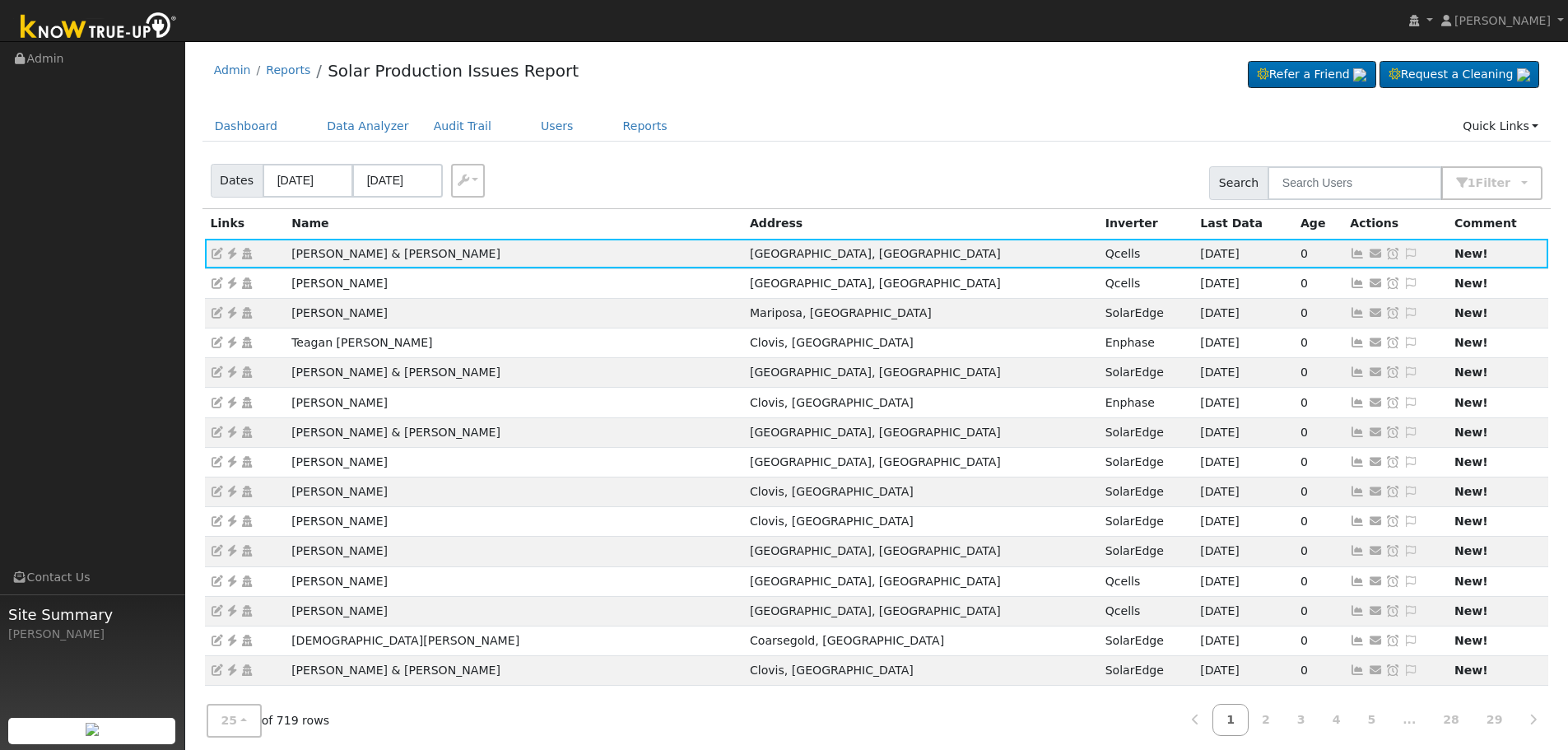
click at [1404, 256] on icon at bounding box center [1411, 253] width 15 height 11
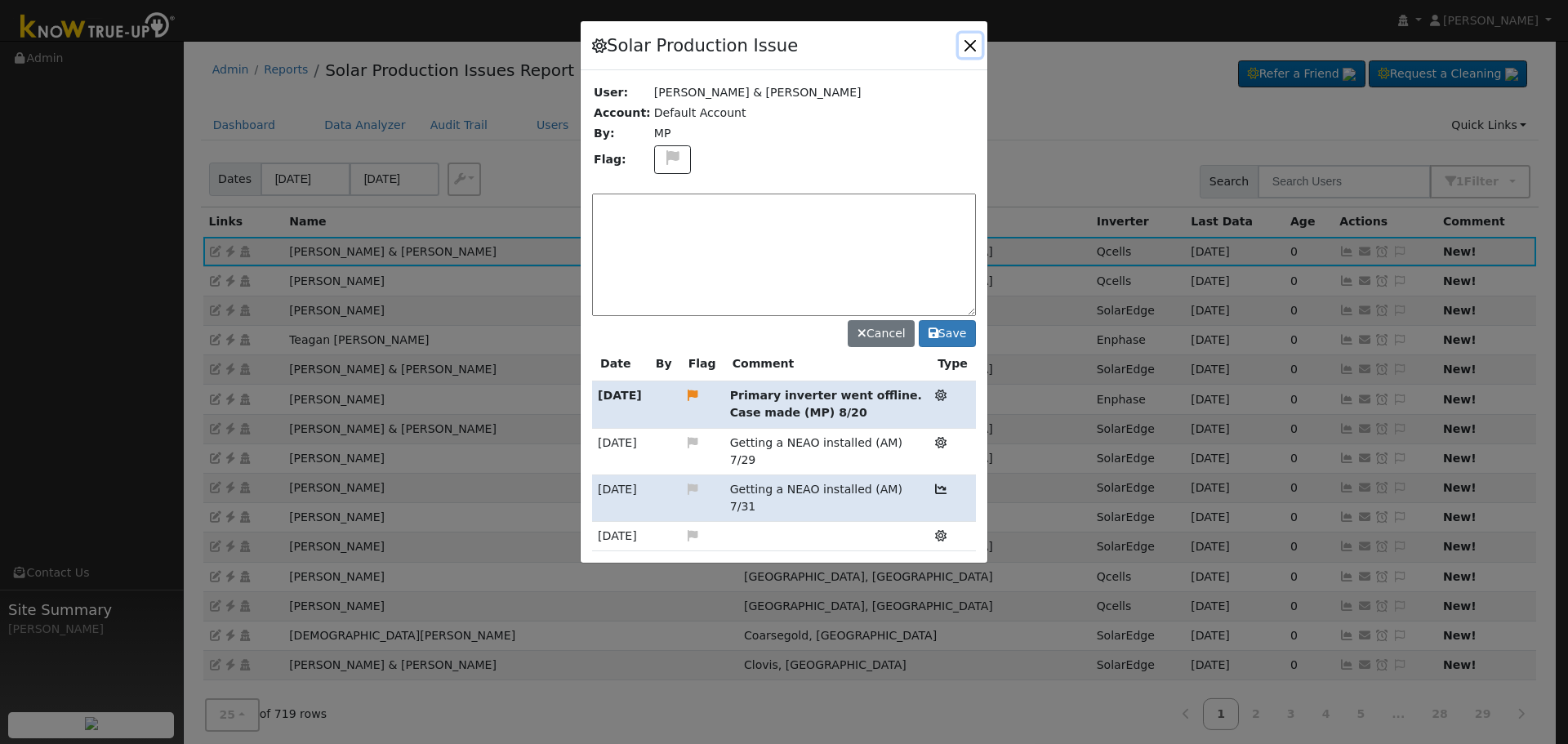
click at [960, 54] on button "button" at bounding box center [970, 45] width 23 height 23
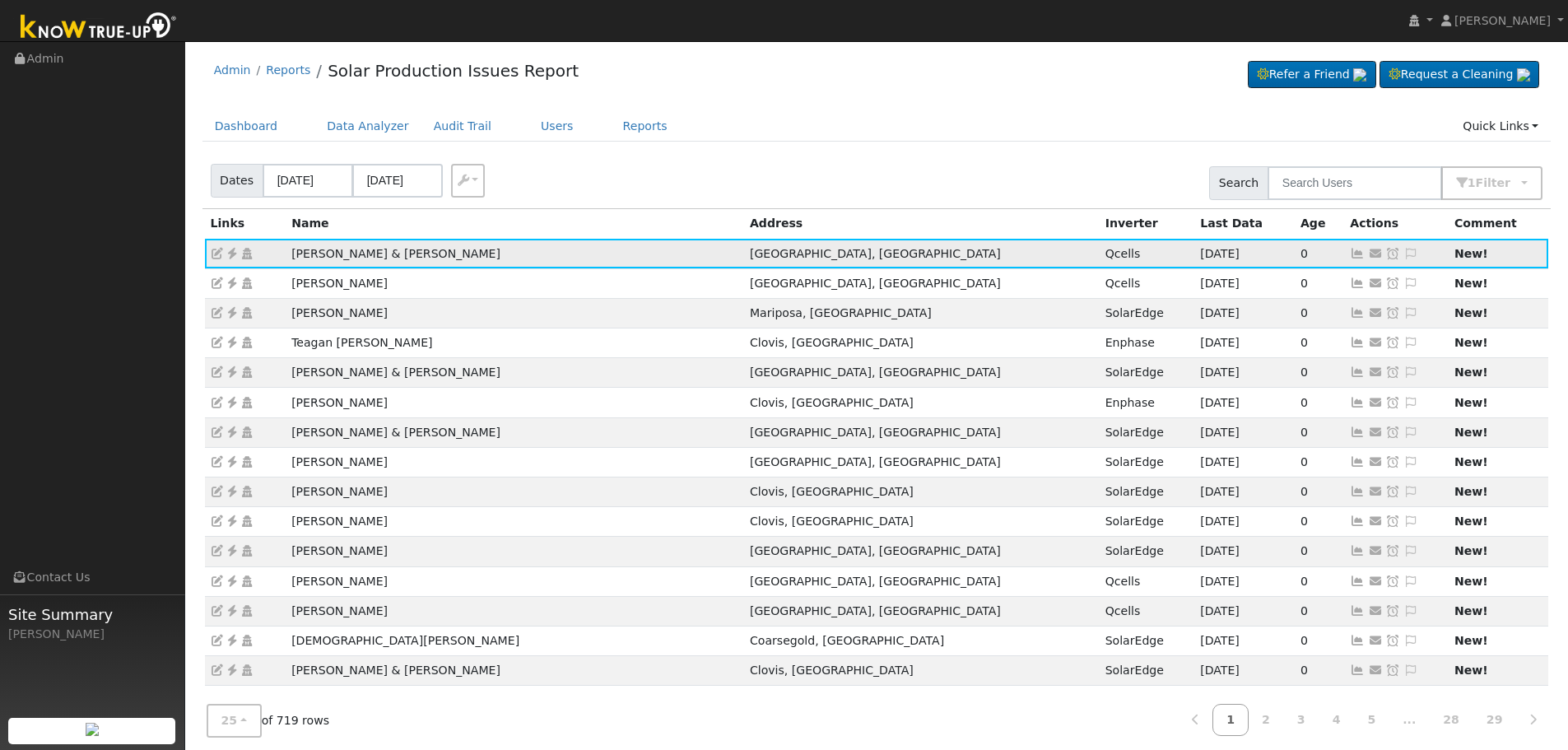
click at [1386, 253] on icon at bounding box center [1393, 253] width 15 height 11
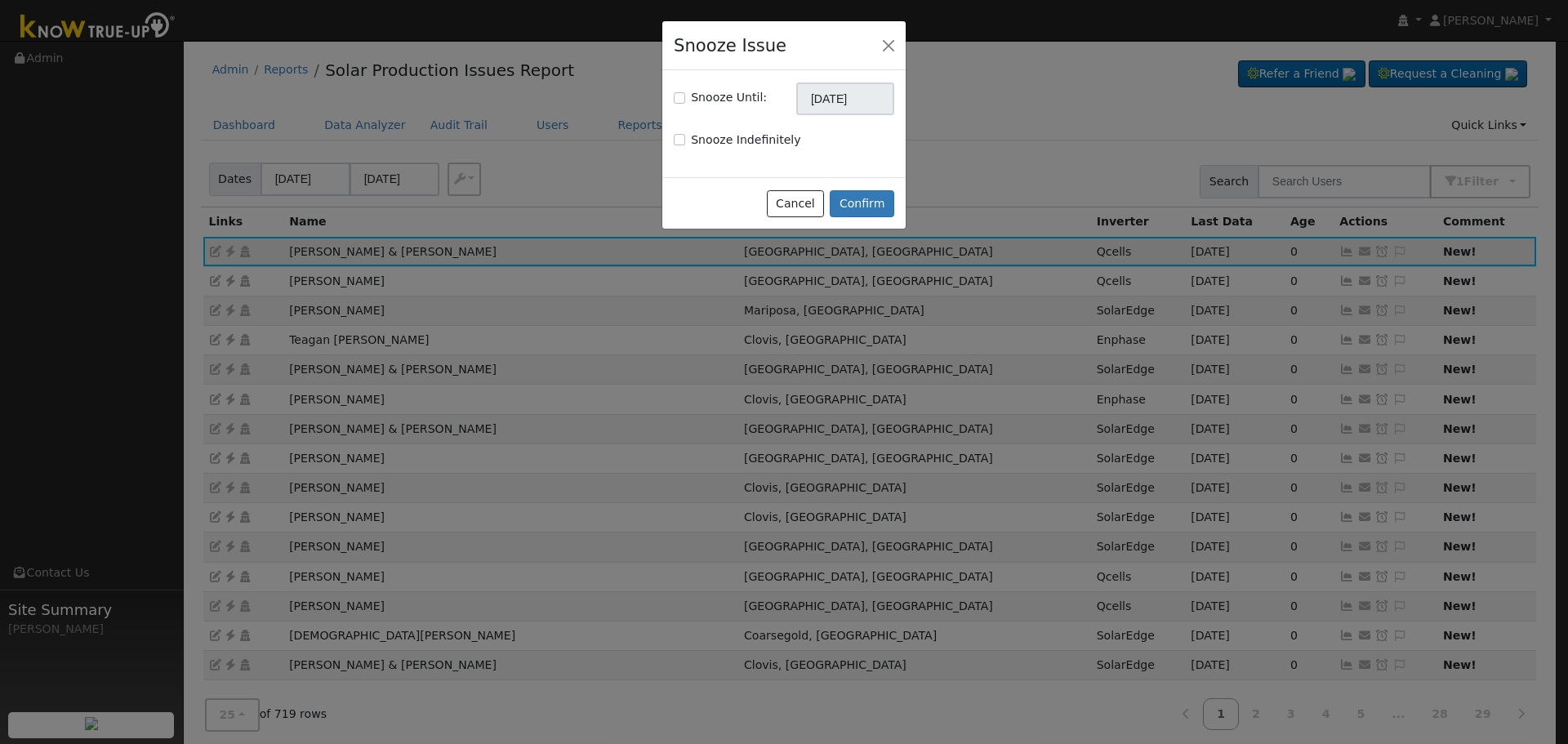
drag, startPoint x: 727, startPoint y: 102, endPoint x: 739, endPoint y: 102, distance: 12.0
click at [727, 101] on label "Snooze Until:" at bounding box center [729, 98] width 76 height 18
click at [685, 101] on input "Snooze Until:" at bounding box center [679, 97] width 11 height 11
checkbox input "true"
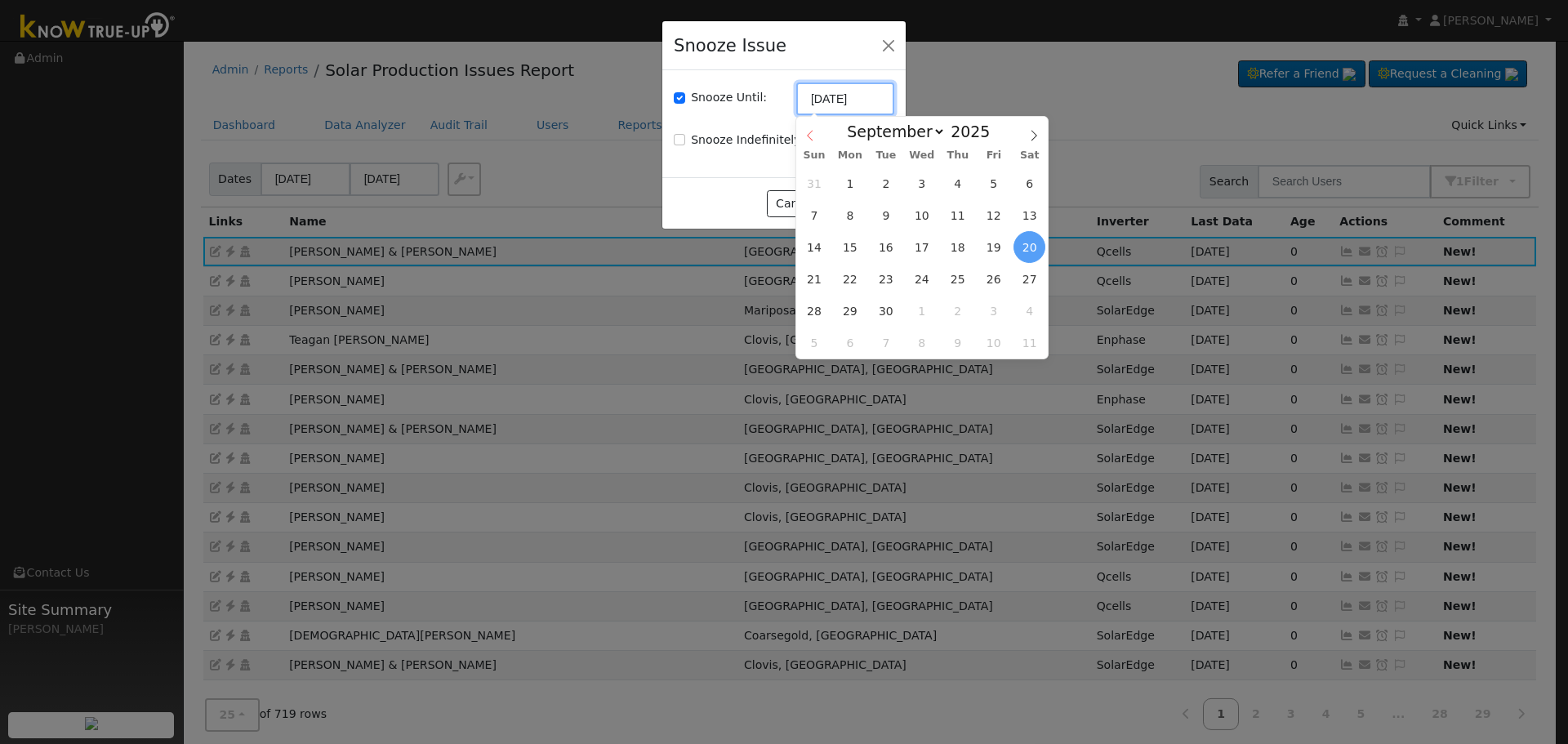
click at [797, 101] on input "[DATE]" at bounding box center [845, 98] width 98 height 32
click at [809, 137] on icon at bounding box center [809, 135] width 6 height 11
select select "7"
click at [915, 309] on span "27" at bounding box center [922, 311] width 32 height 32
type input "08/27/2025"
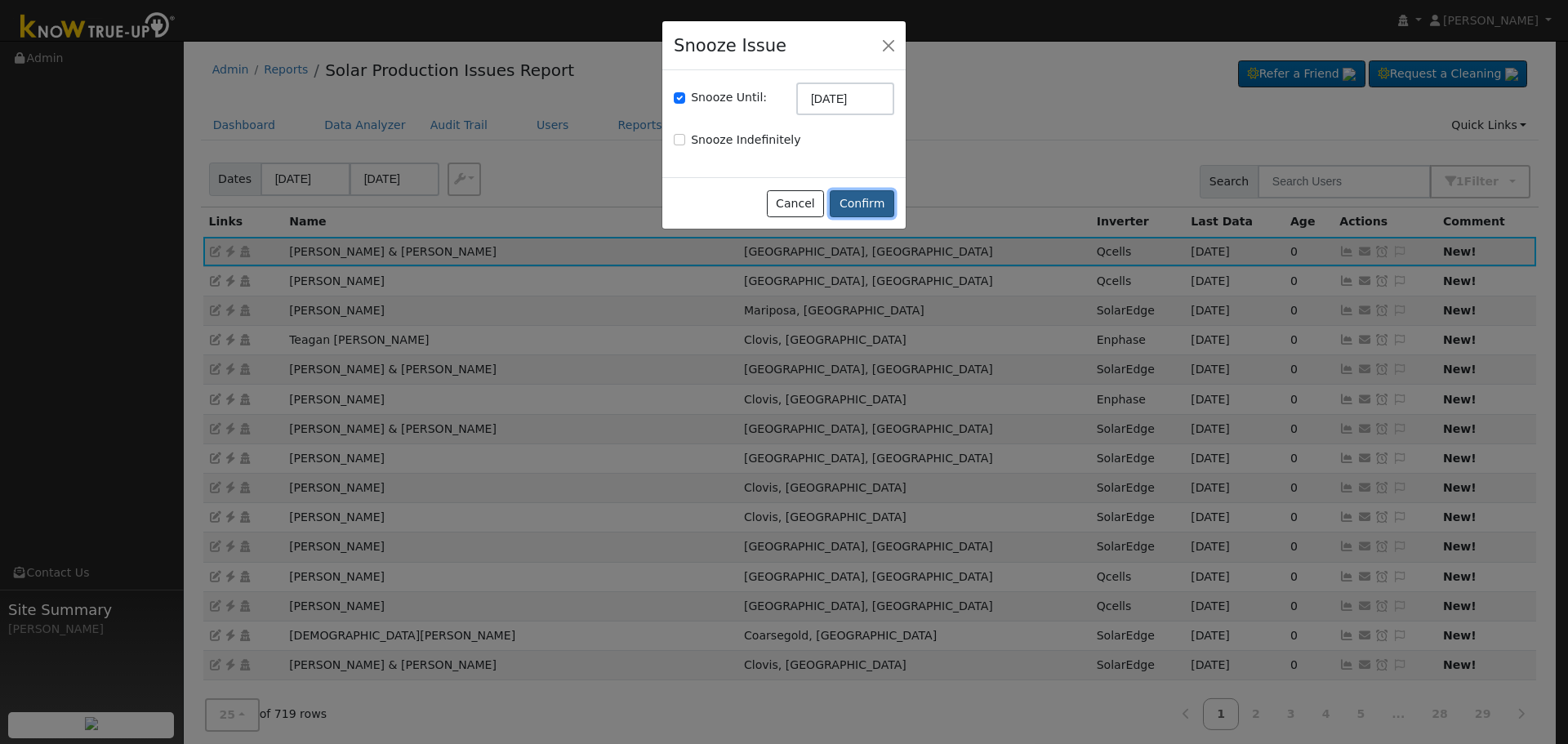
click at [852, 204] on button "Confirm" at bounding box center [862, 204] width 65 height 28
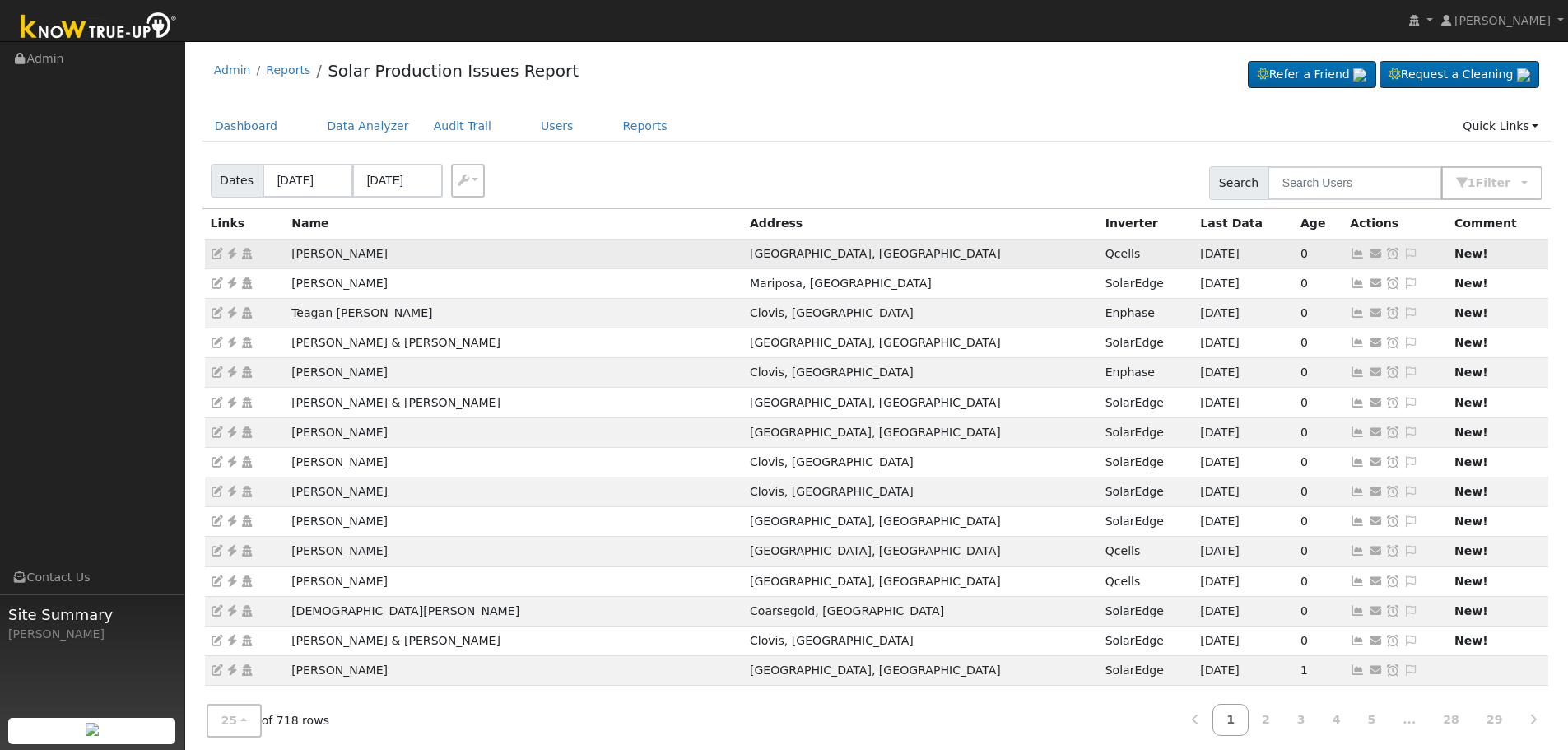
click at [1344, 255] on td "Send Email... Copy a Link Reset Password Open Access Snooze Issue Snooze Until:…" at bounding box center [1397, 254] width 104 height 30
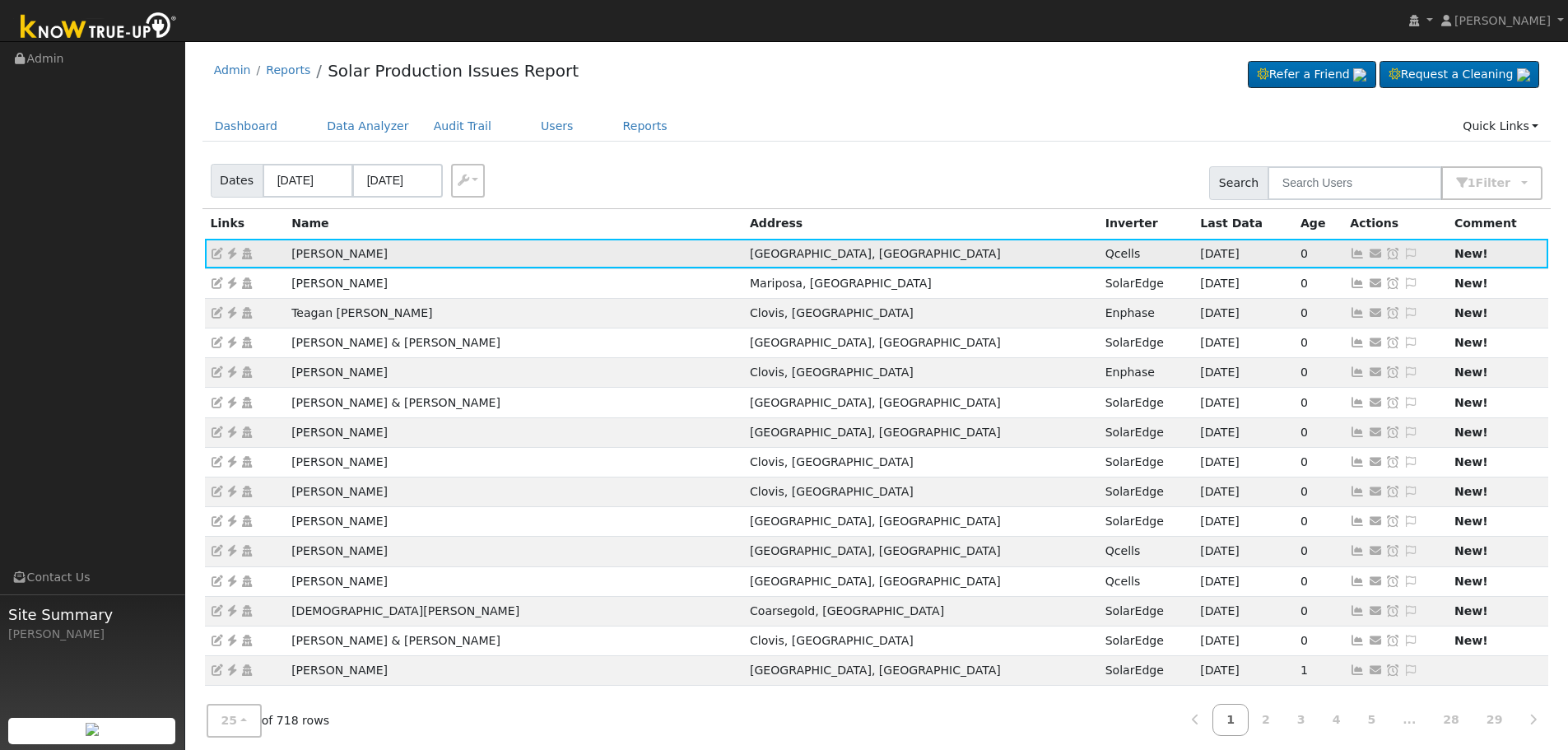
click at [1350, 256] on icon at bounding box center [1357, 253] width 15 height 11
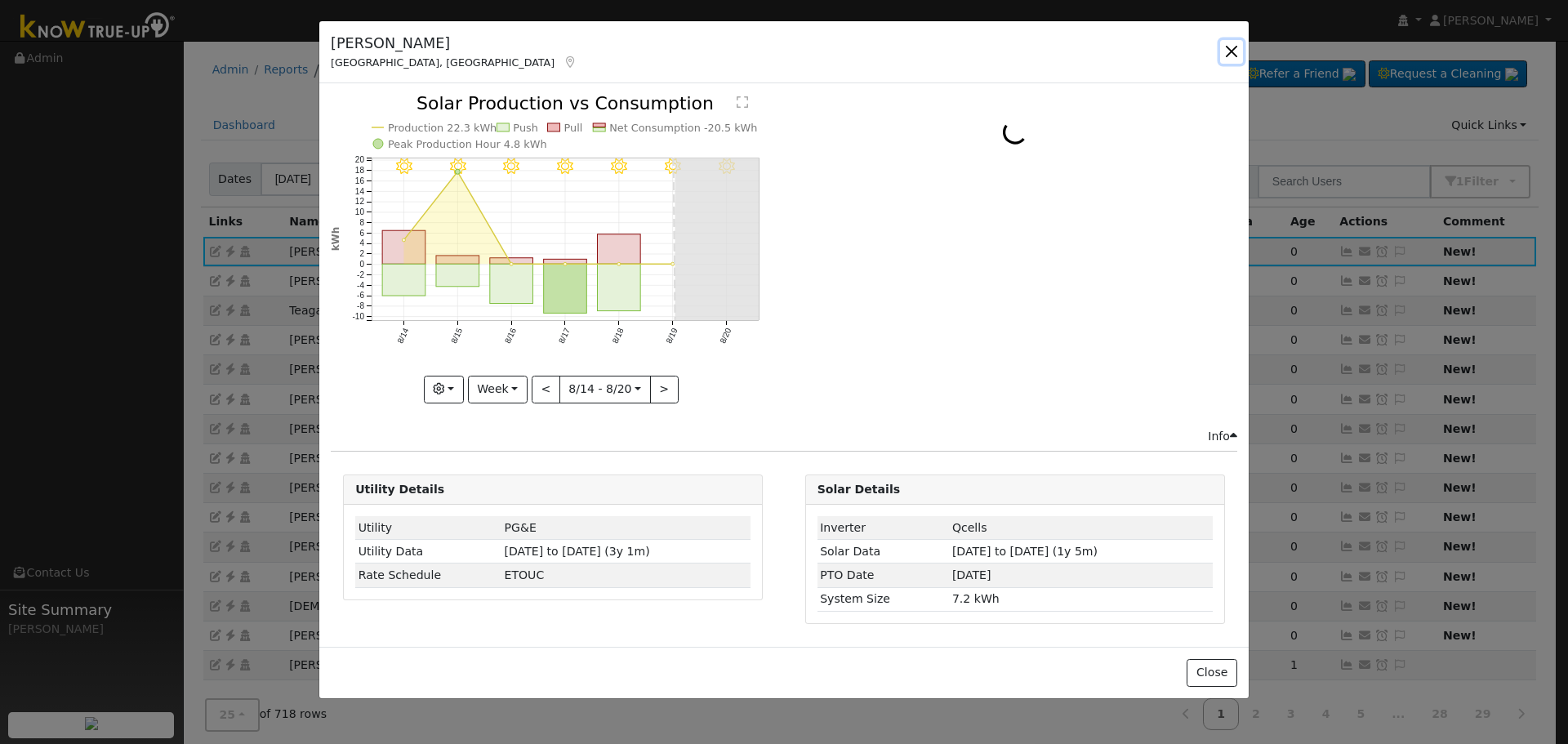
click at [1227, 47] on button "button" at bounding box center [1231, 52] width 23 height 23
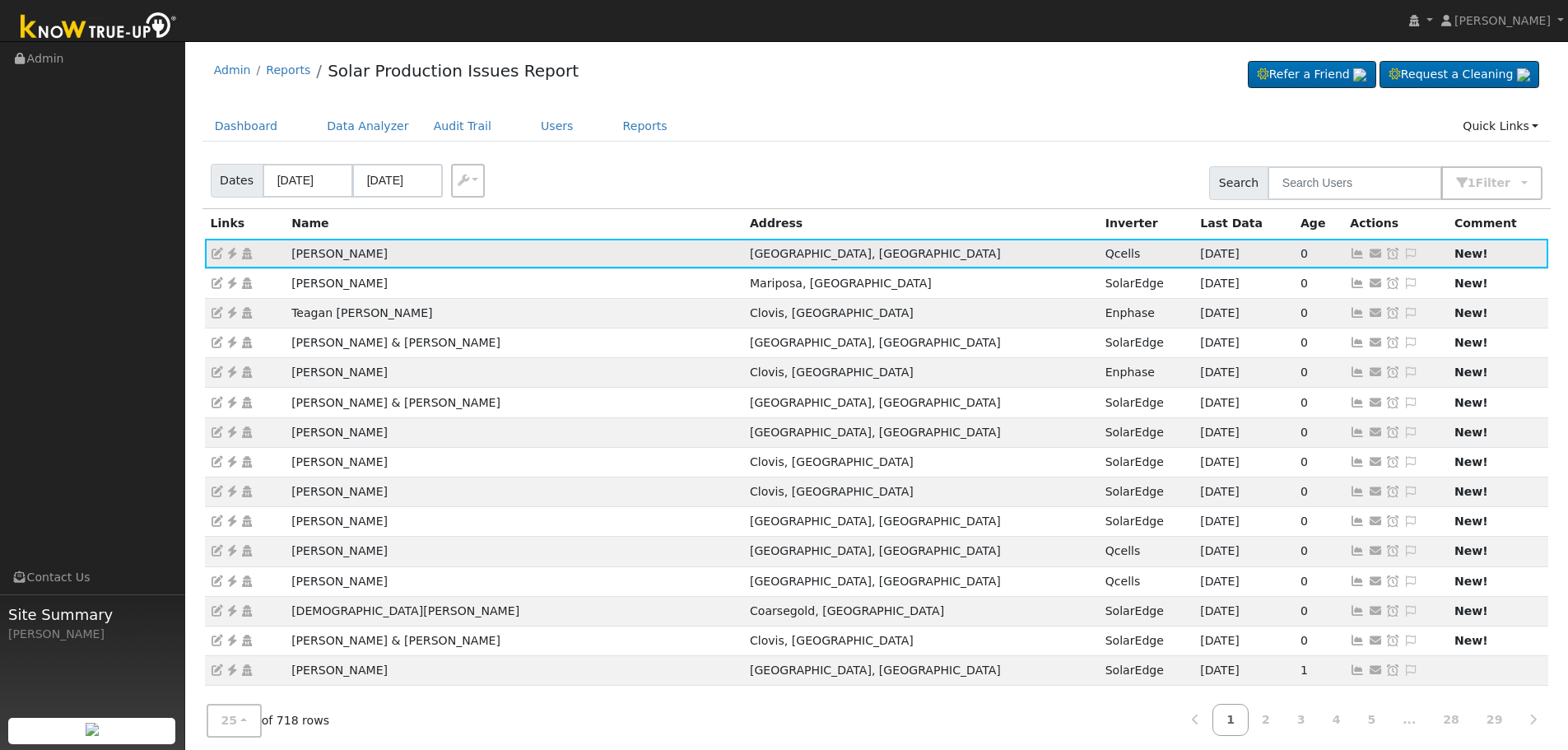
click at [234, 249] on icon at bounding box center [232, 253] width 15 height 11
click at [232, 251] on icon at bounding box center [232, 253] width 15 height 11
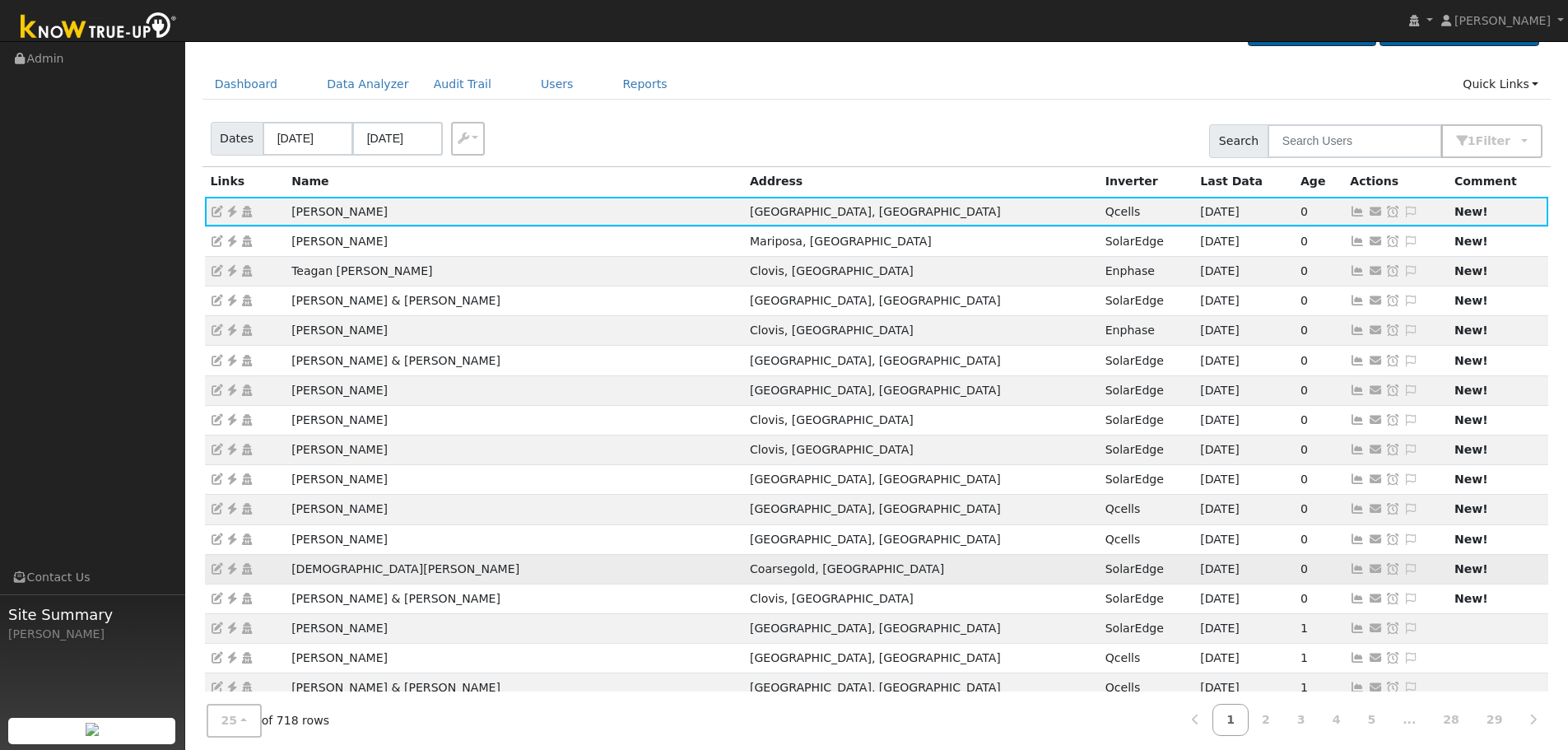
scroll to position [82, 0]
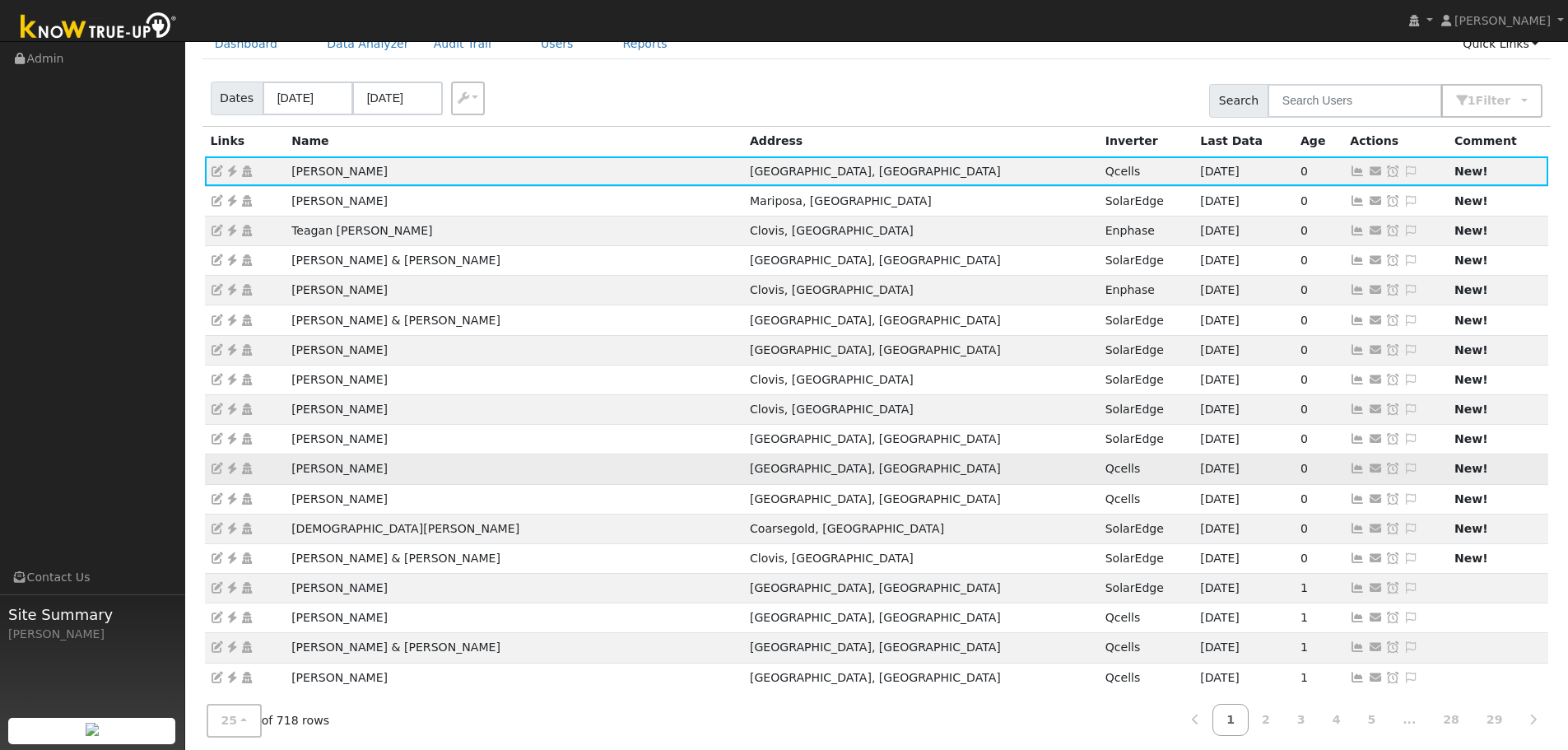
click at [232, 470] on icon at bounding box center [232, 468] width 15 height 11
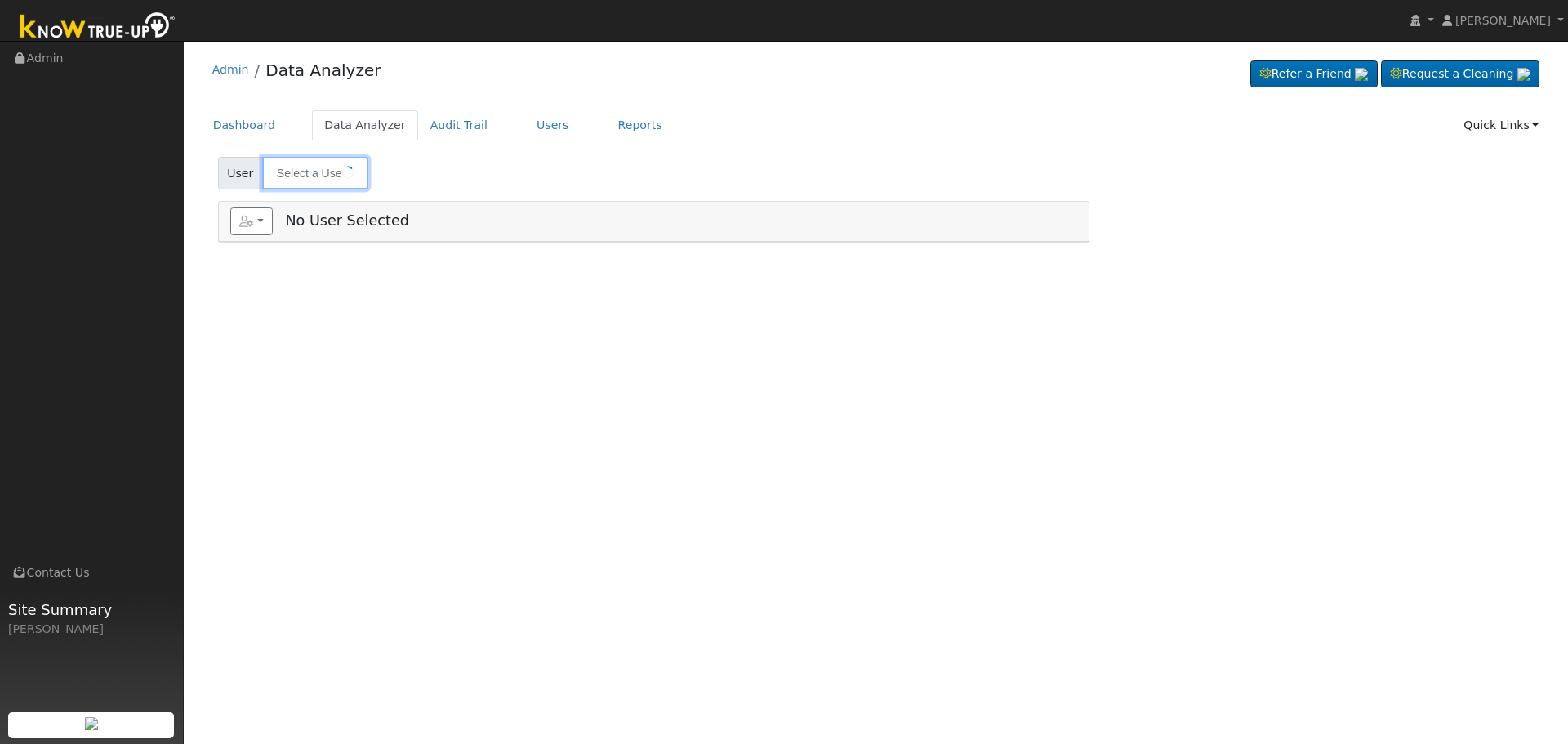
type input "[PERSON_NAME]"
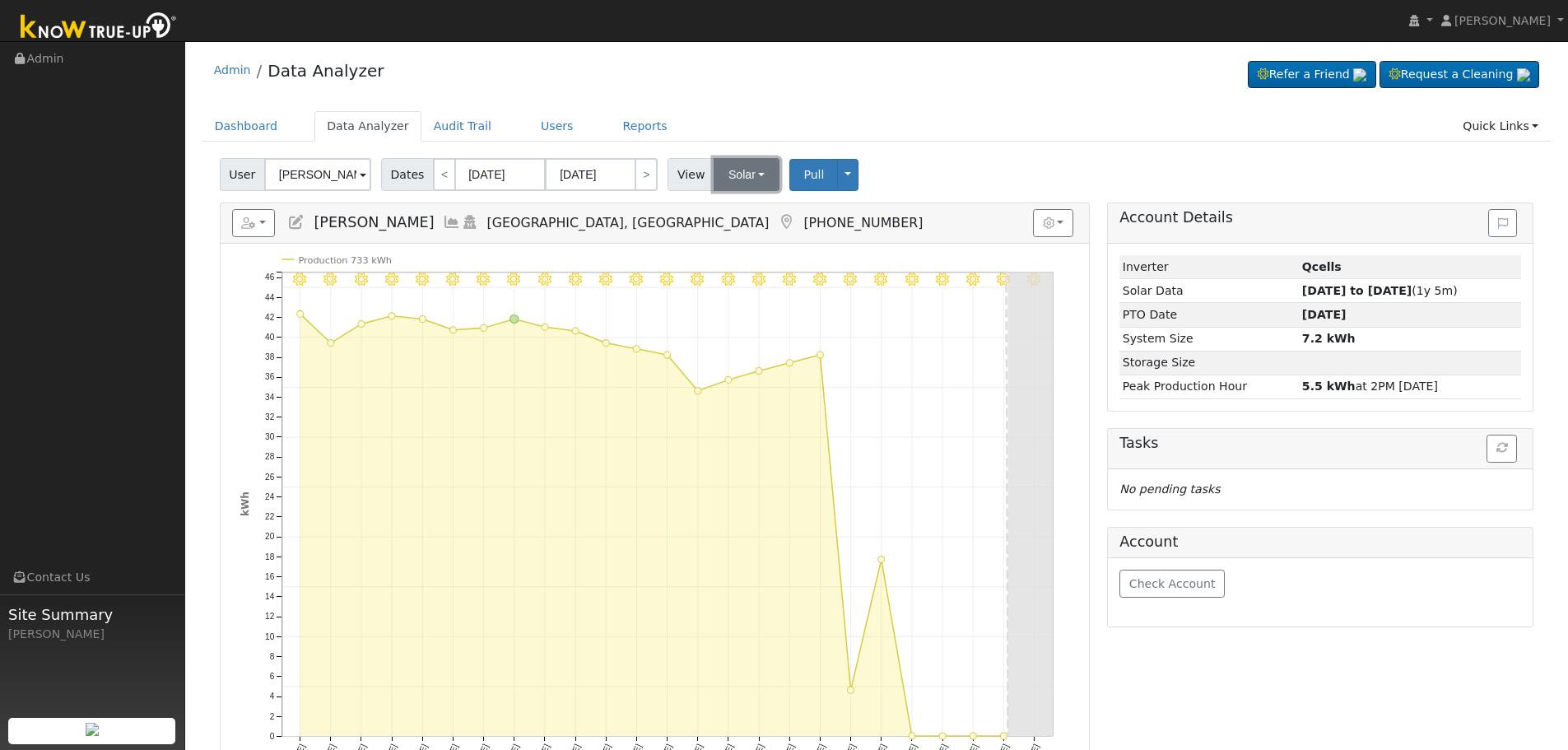
click at [741, 180] on button "Solar" at bounding box center [746, 174] width 66 height 33
click at [751, 218] on link "Utility" at bounding box center [768, 210] width 114 height 23
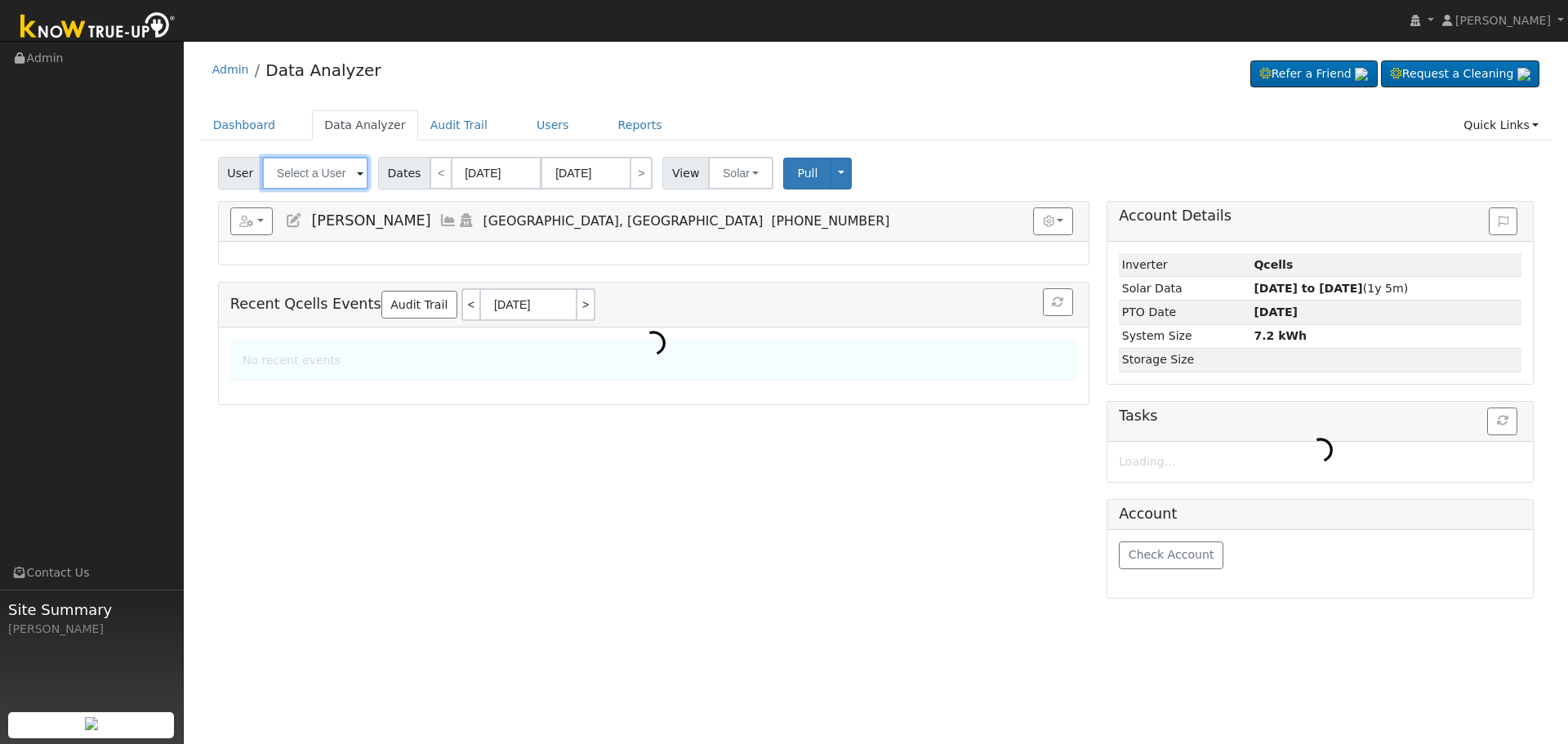
type input "[PERSON_NAME]"
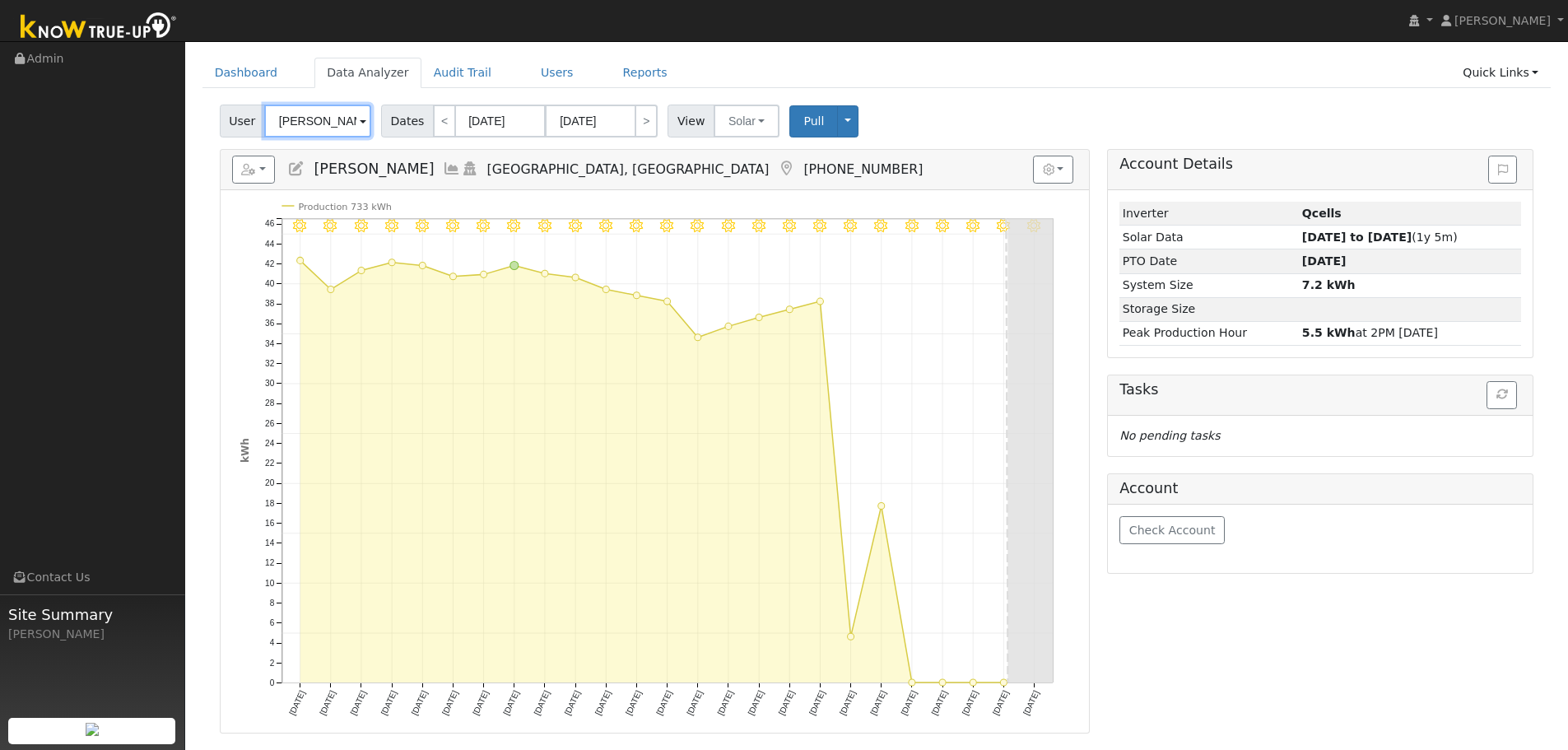
scroll to position [82, 0]
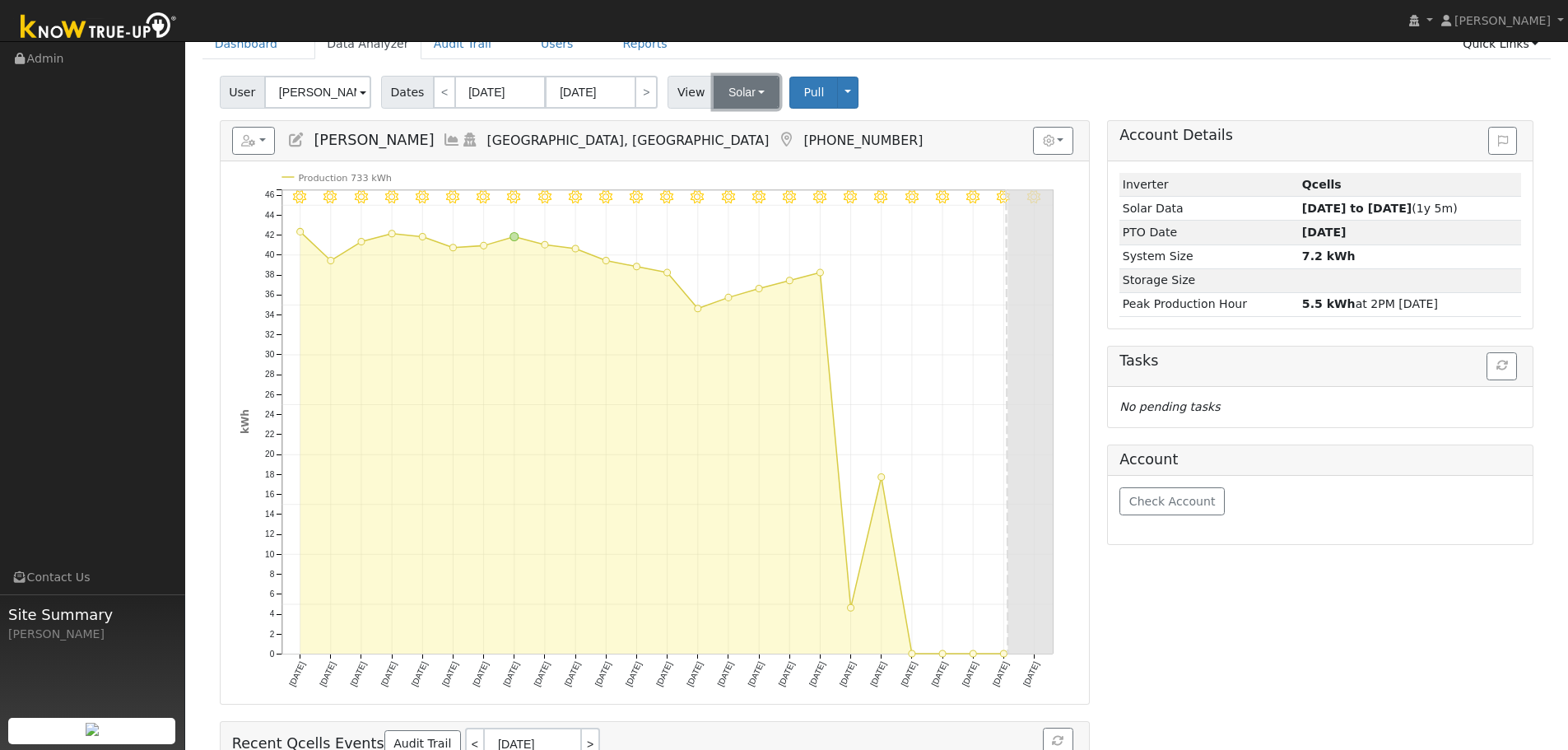
click at [728, 88] on button "Solar" at bounding box center [746, 92] width 66 height 33
click at [757, 125] on link "Utility" at bounding box center [768, 128] width 114 height 23
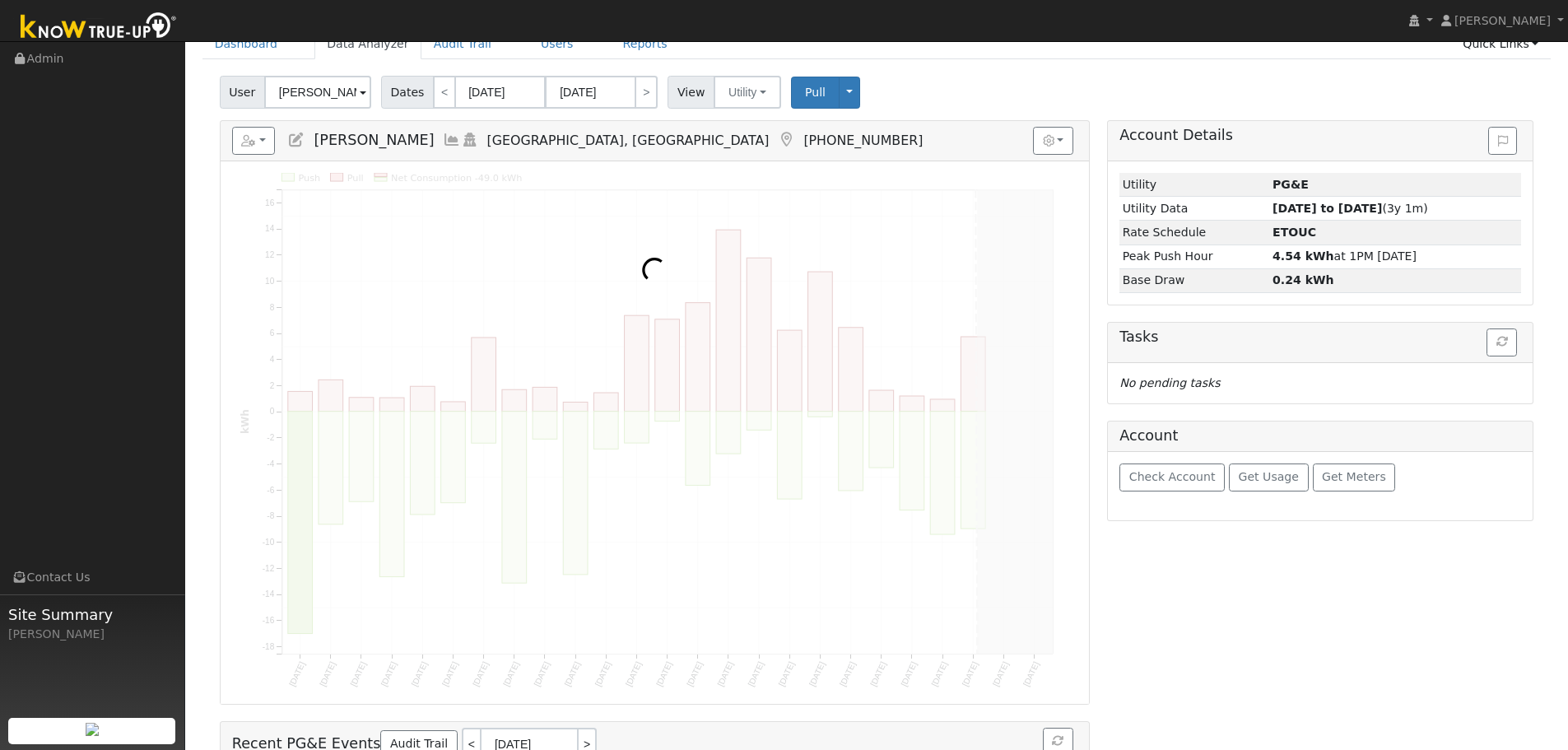
scroll to position [0, 0]
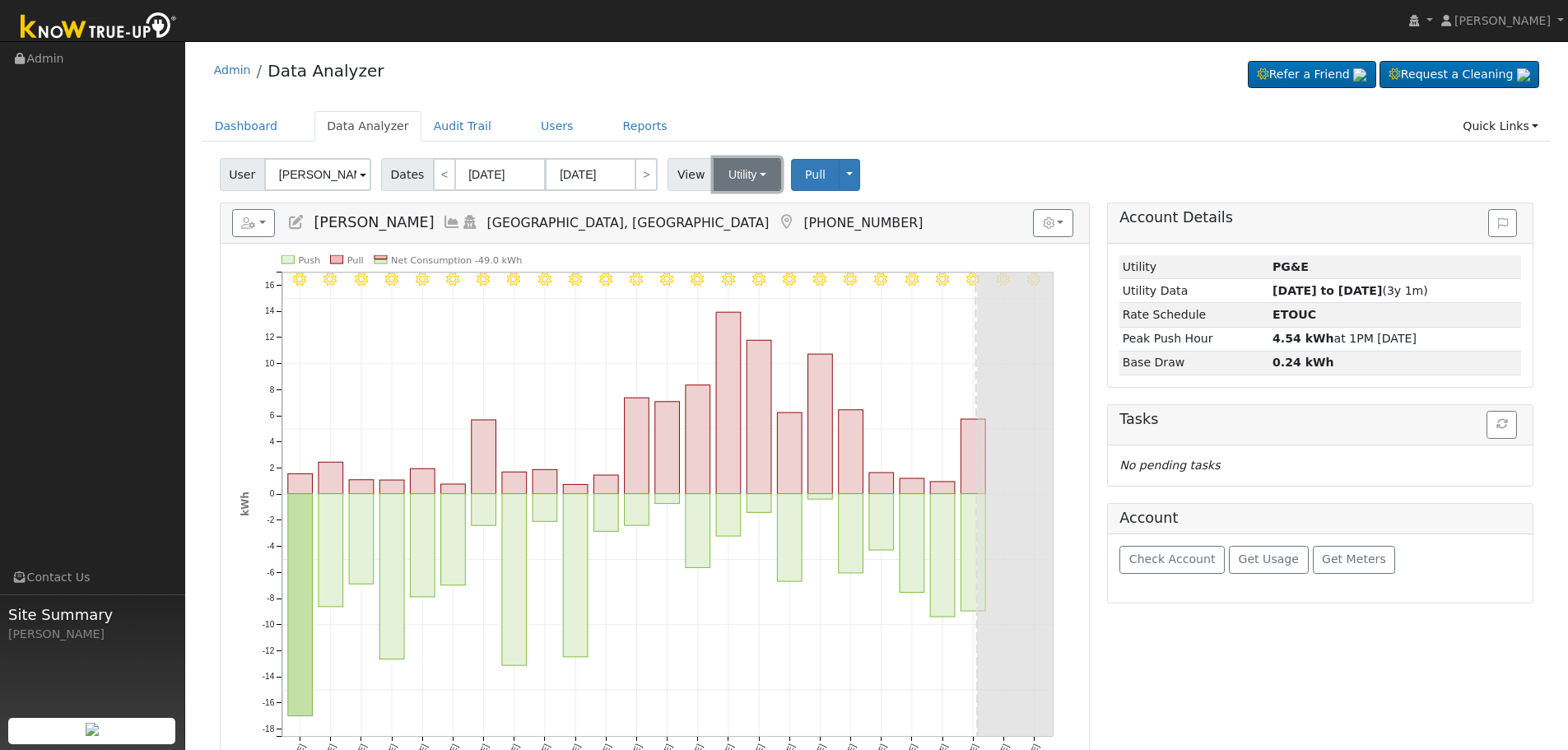
click at [724, 165] on button "Utility" at bounding box center [747, 174] width 67 height 33
click at [757, 233] on link "Solar" at bounding box center [768, 234] width 114 height 23
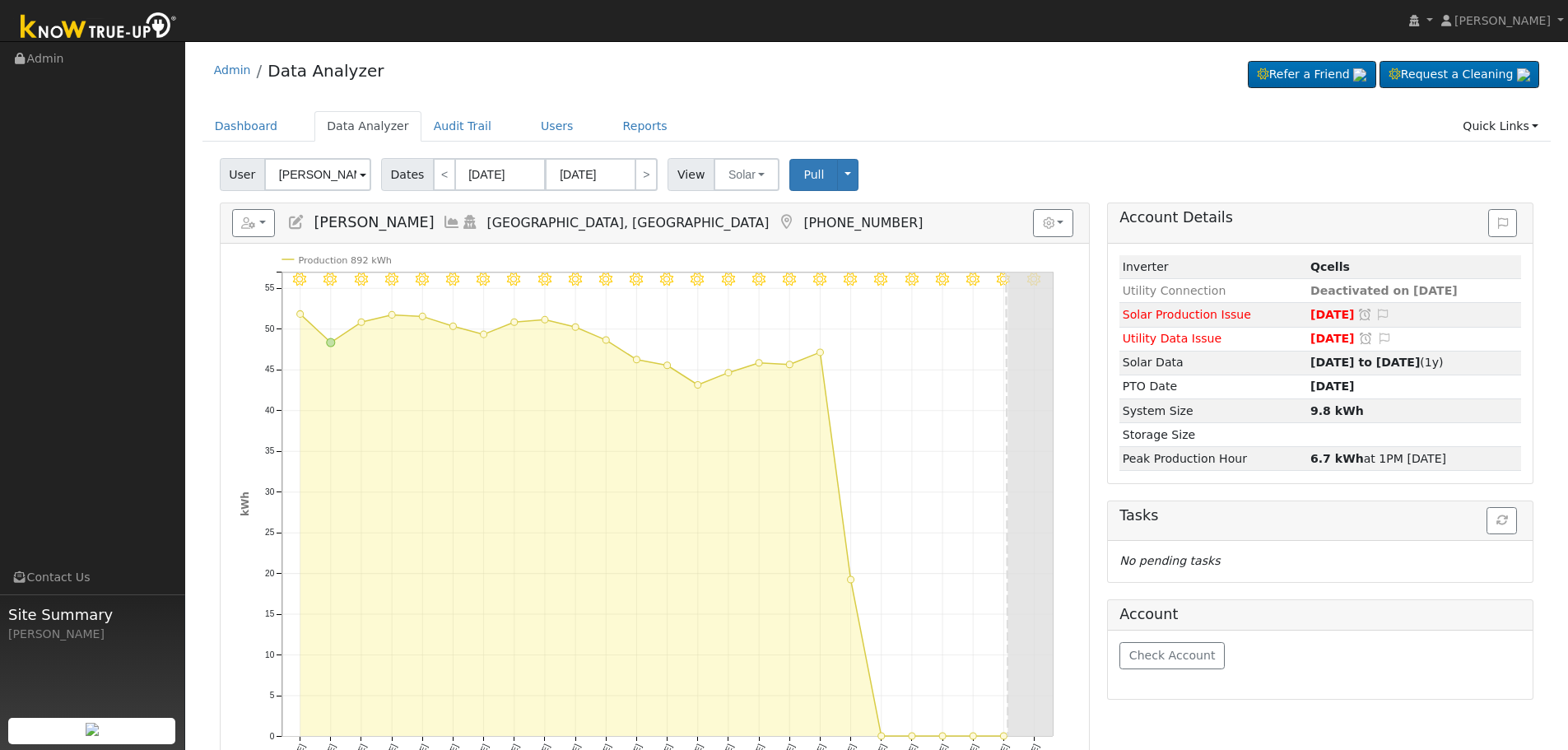
drag, startPoint x: 438, startPoint y: 218, endPoint x: 308, endPoint y: 218, distance: 130.0
click at [308, 218] on h5 "Reports Scenario Health Check Energy Audit Account Timeline User Audit Trail In…" at bounding box center [655, 224] width 845 height 28
copy span "[PERSON_NAME]"
click at [752, 176] on button "Solar" at bounding box center [746, 174] width 66 height 33
click at [765, 212] on link "Utility" at bounding box center [768, 210] width 114 height 23
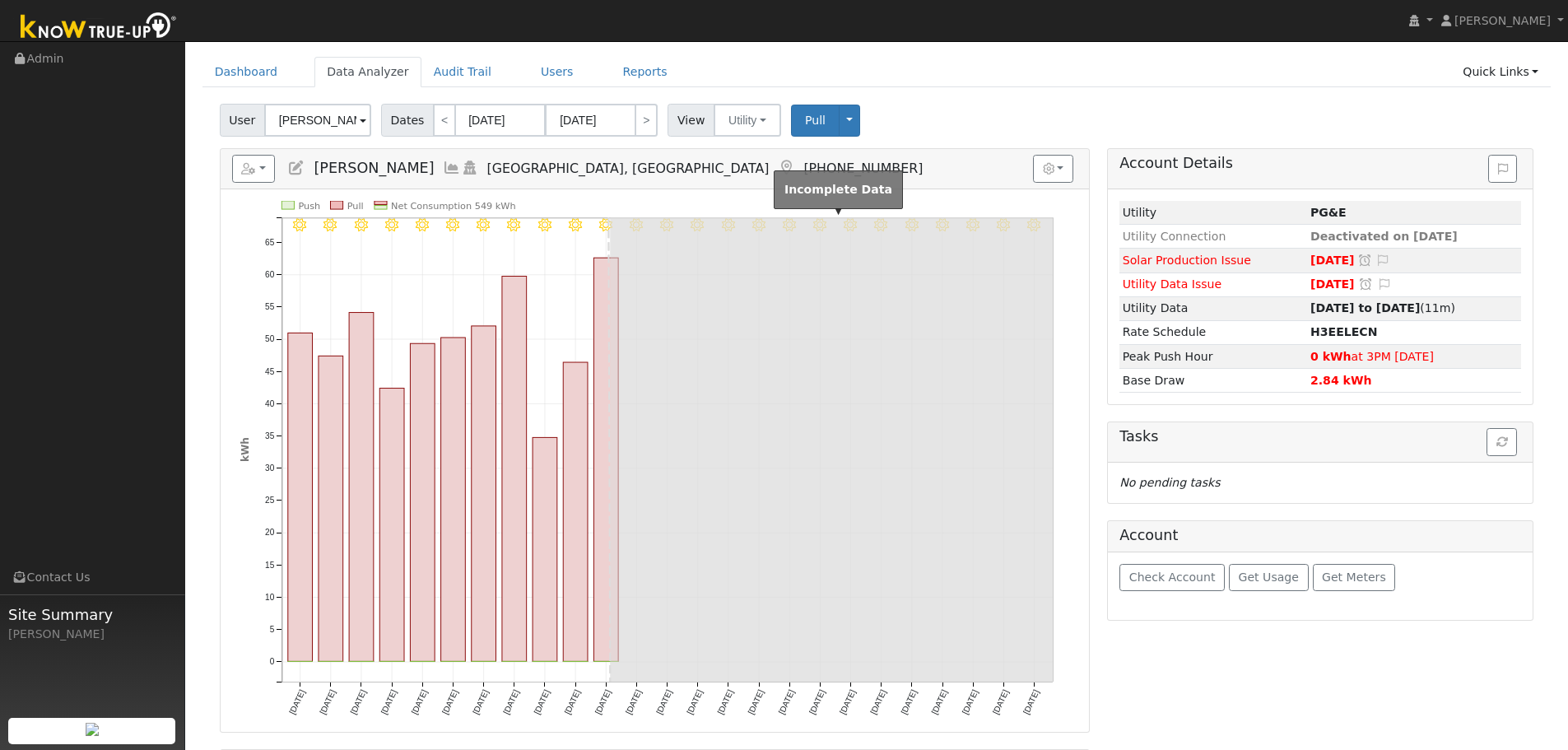
scroll to position [82, 0]
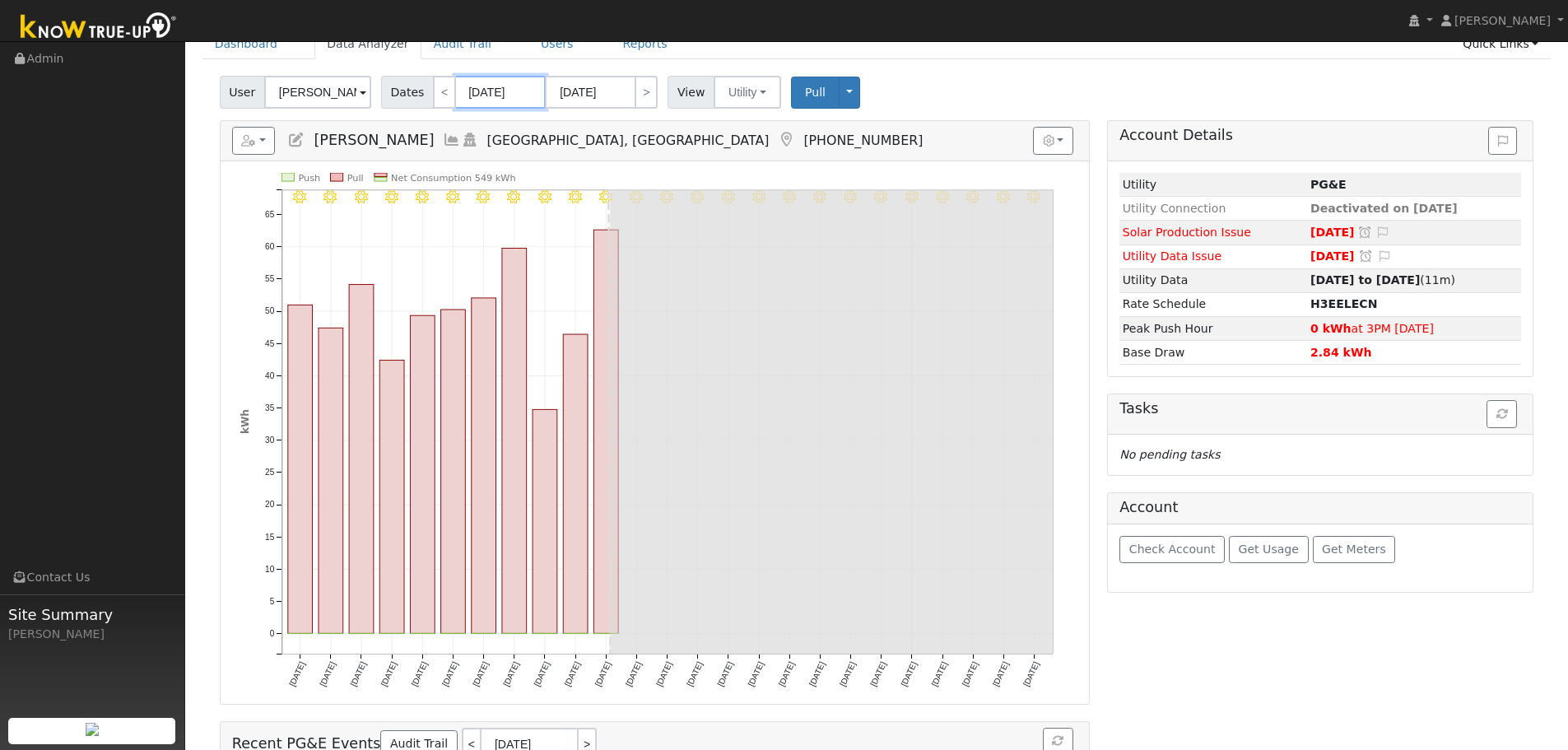
click at [480, 97] on input "[DATE]" at bounding box center [500, 92] width 90 height 33
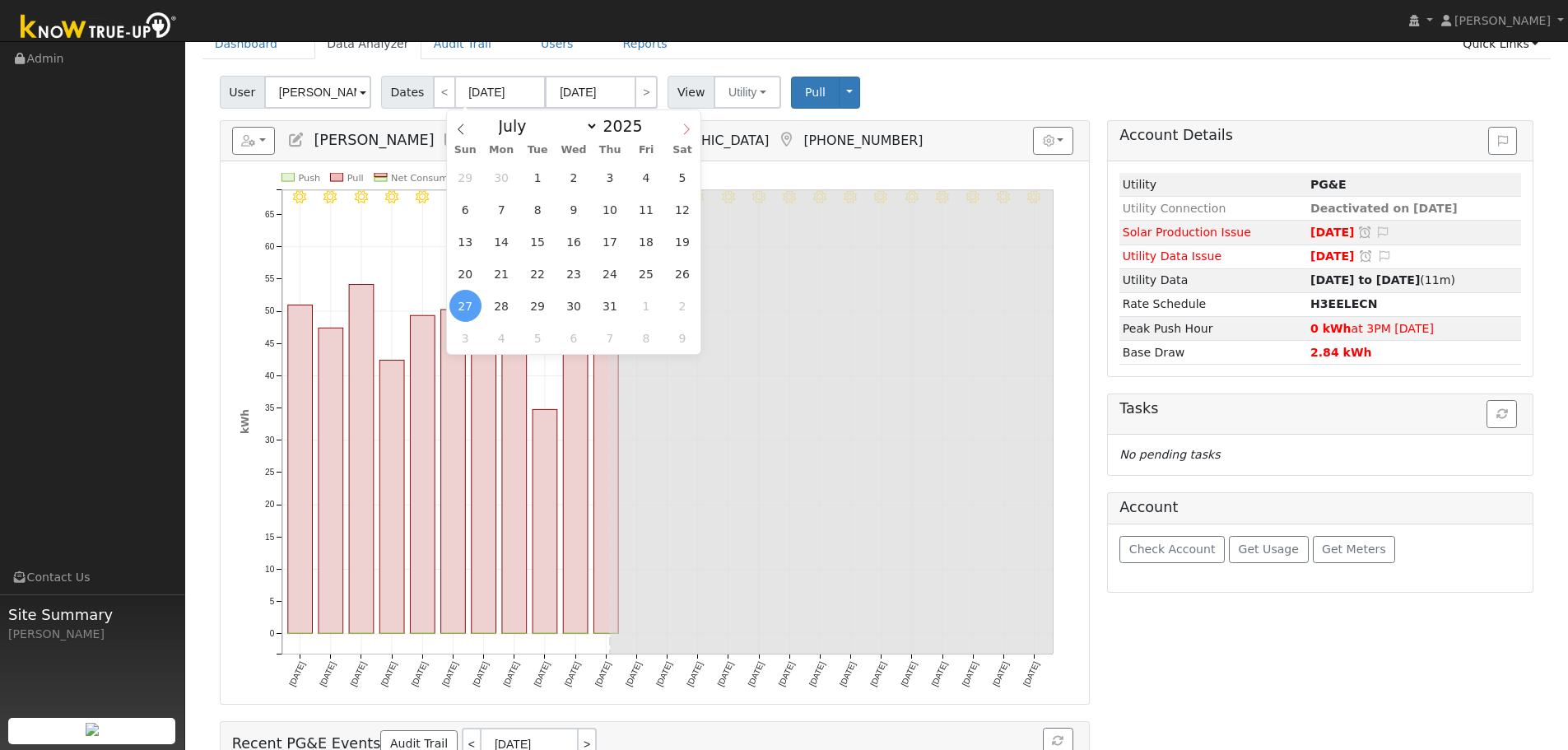
click at [687, 128] on icon at bounding box center [686, 129] width 11 height 11
click at [462, 122] on span at bounding box center [461, 125] width 28 height 28
select select "7"
click at [569, 206] on span "6" at bounding box center [574, 210] width 32 height 32
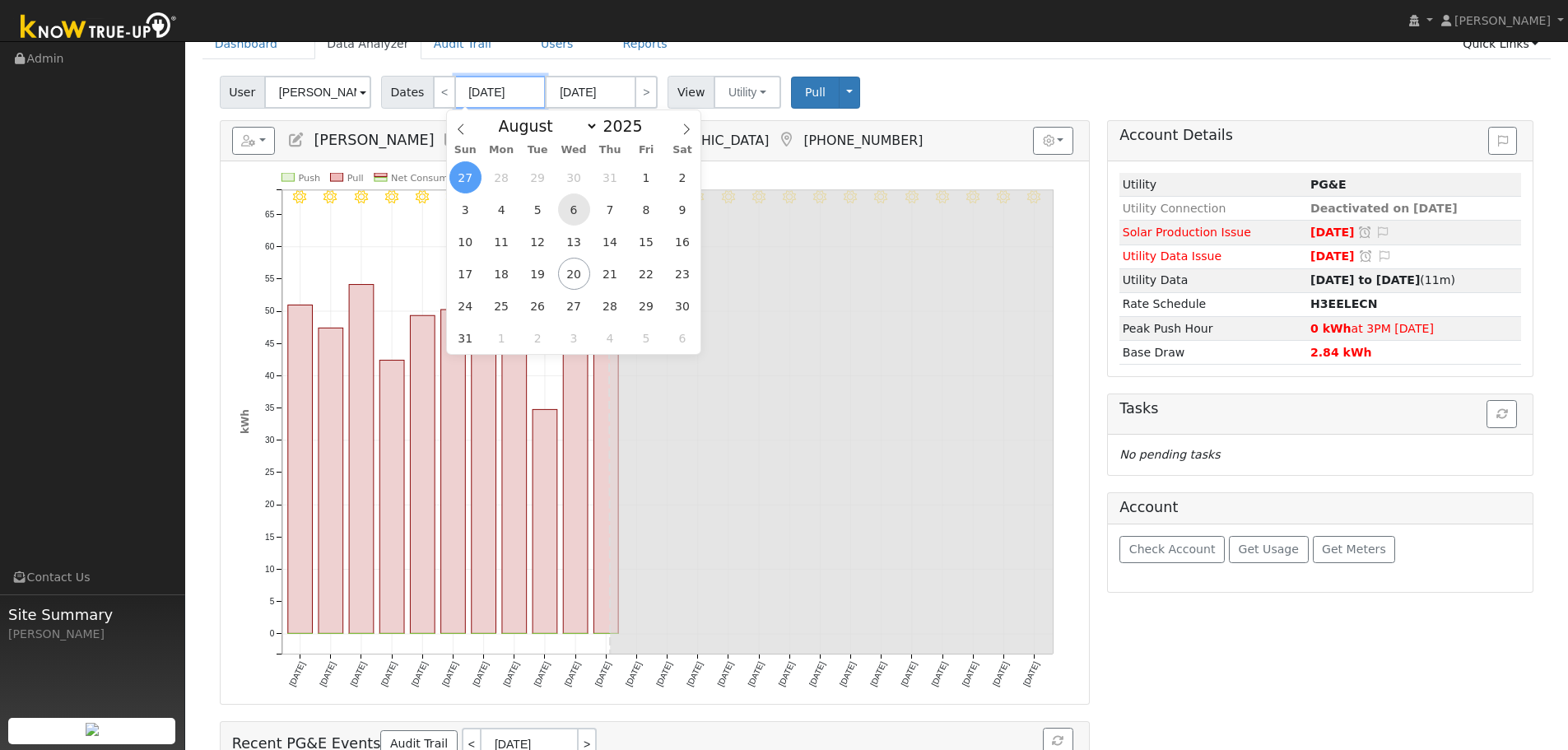
type input "[DATE]"
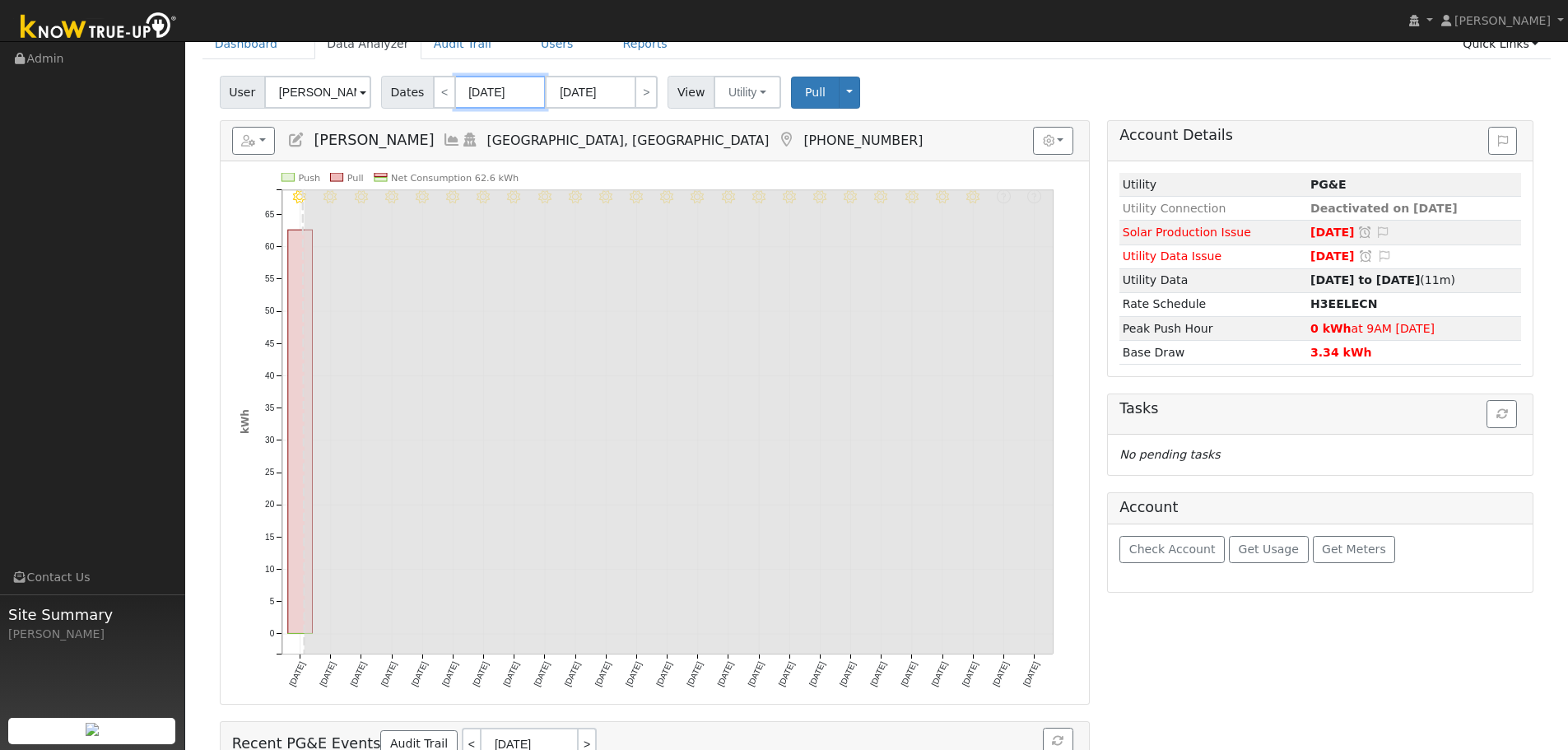
scroll to position [0, 0]
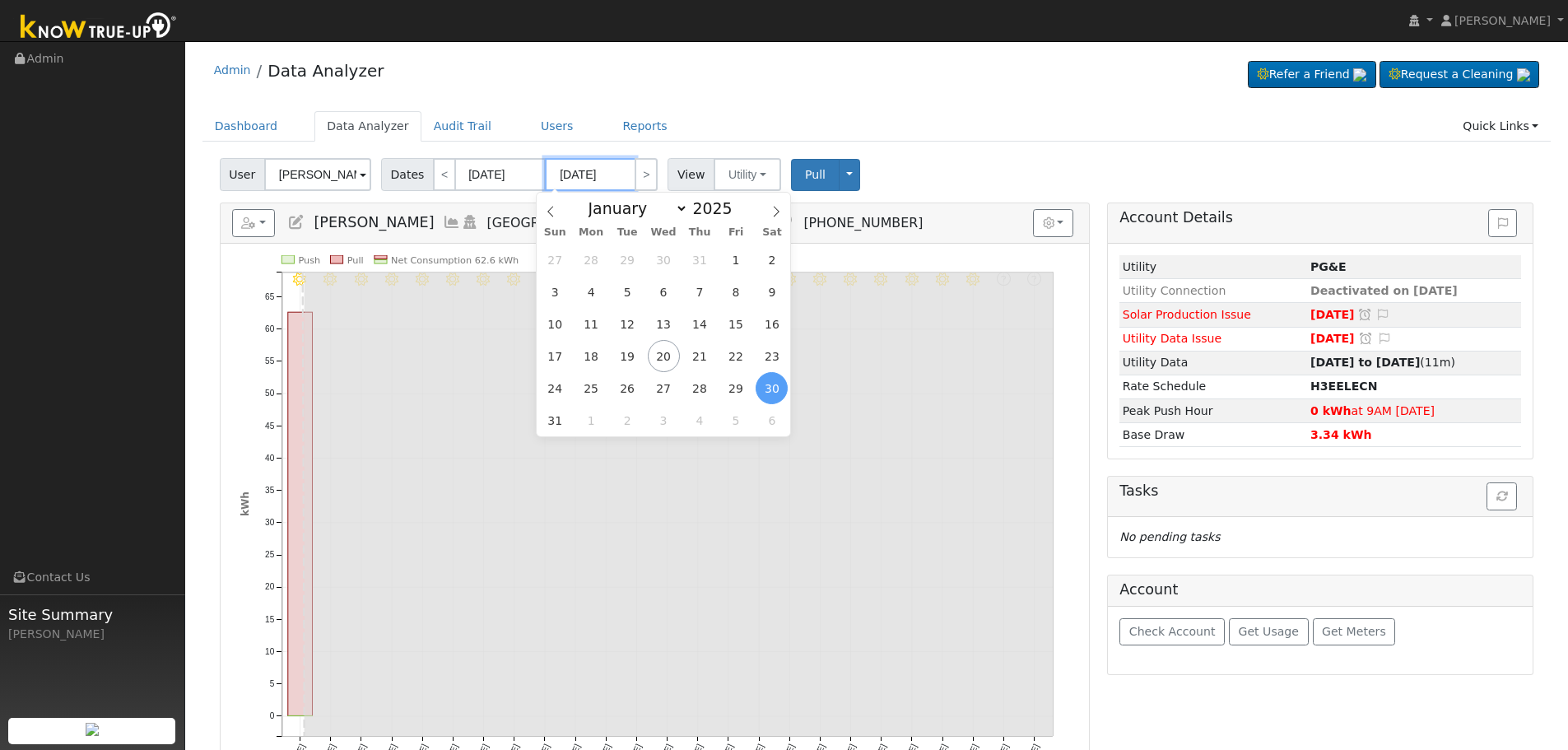
click at [574, 172] on input "[DATE]" at bounding box center [590, 174] width 90 height 33
click at [594, 356] on span "18" at bounding box center [591, 356] width 32 height 32
type input "[DATE]"
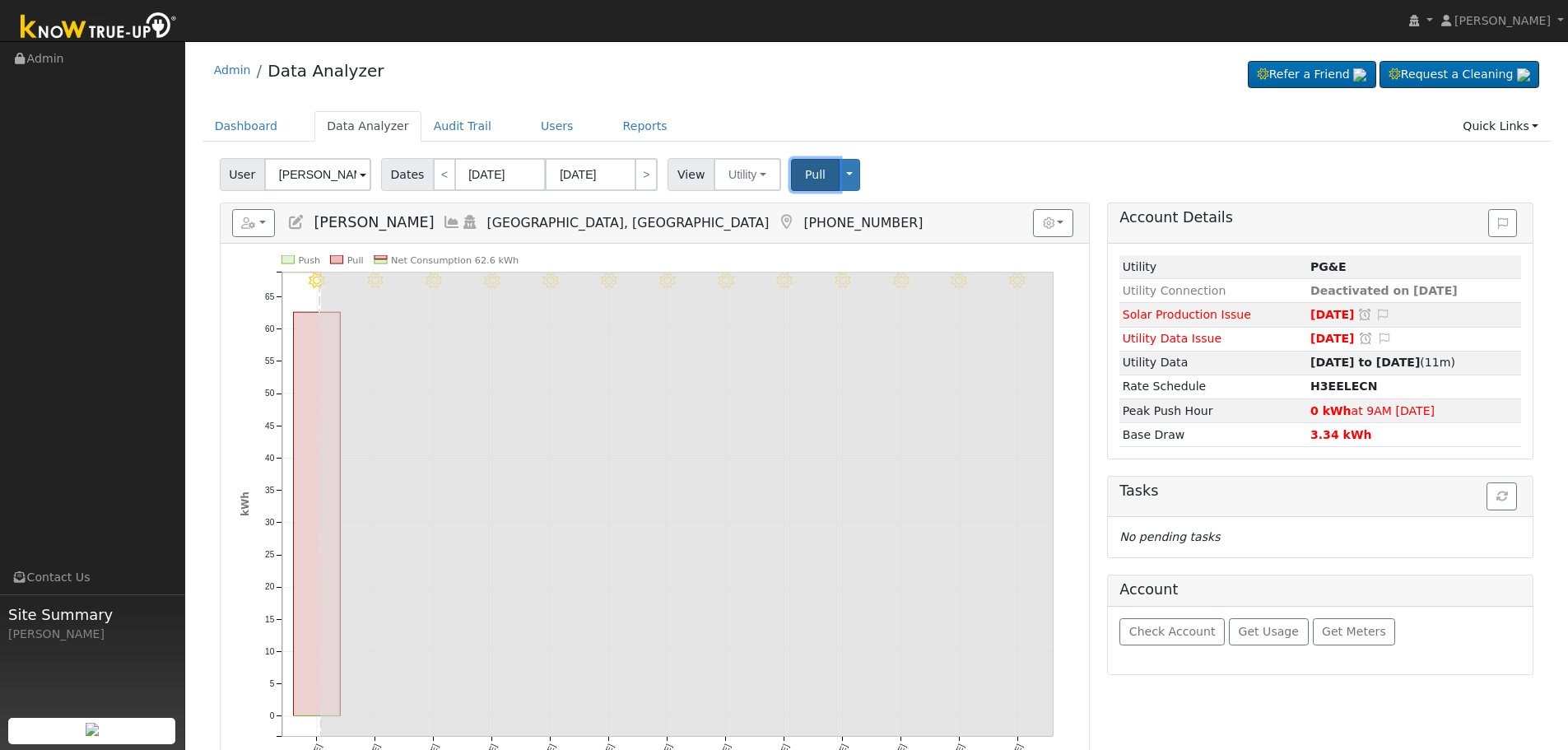
click at [805, 176] on span "Pull" at bounding box center [815, 174] width 20 height 13
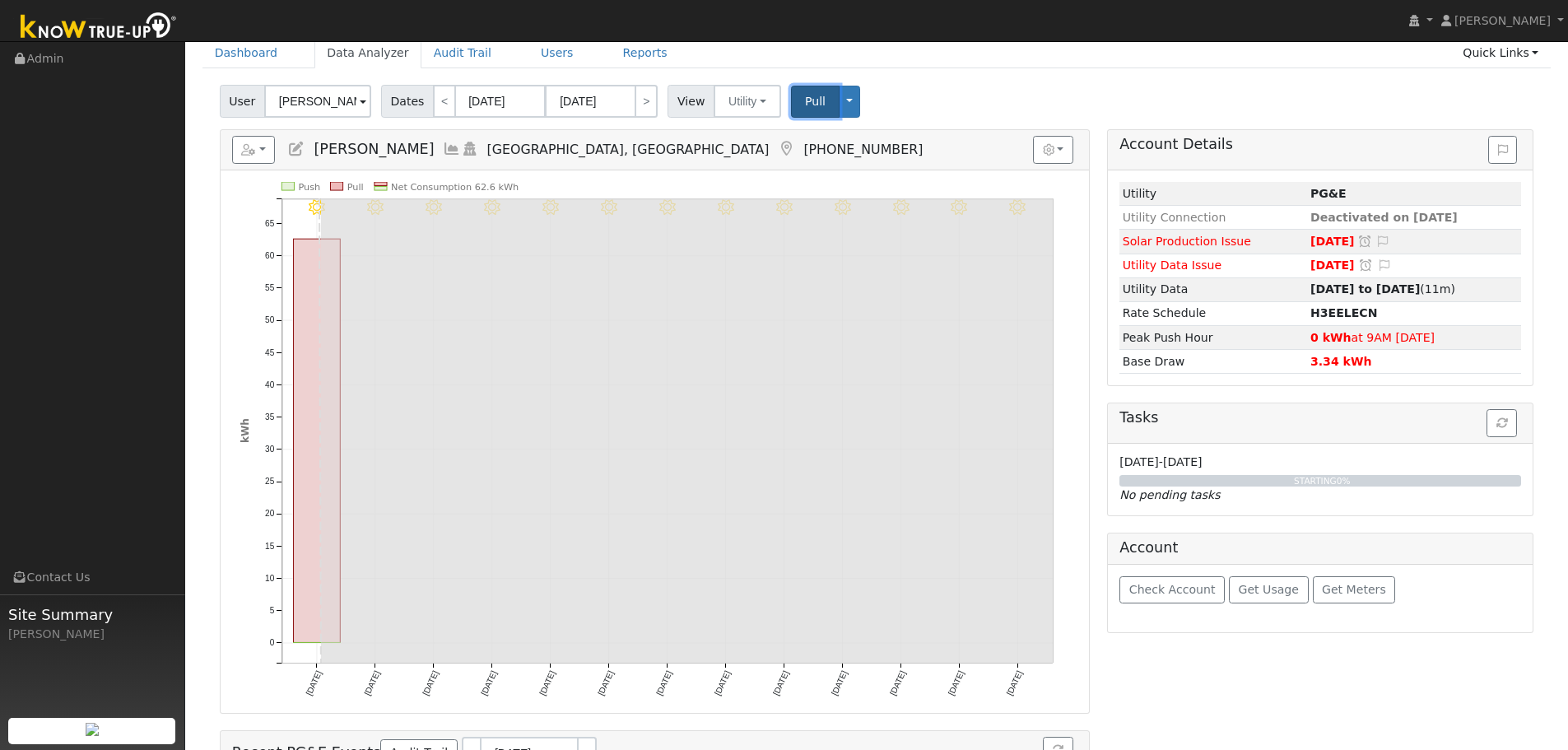
scroll to position [82, 0]
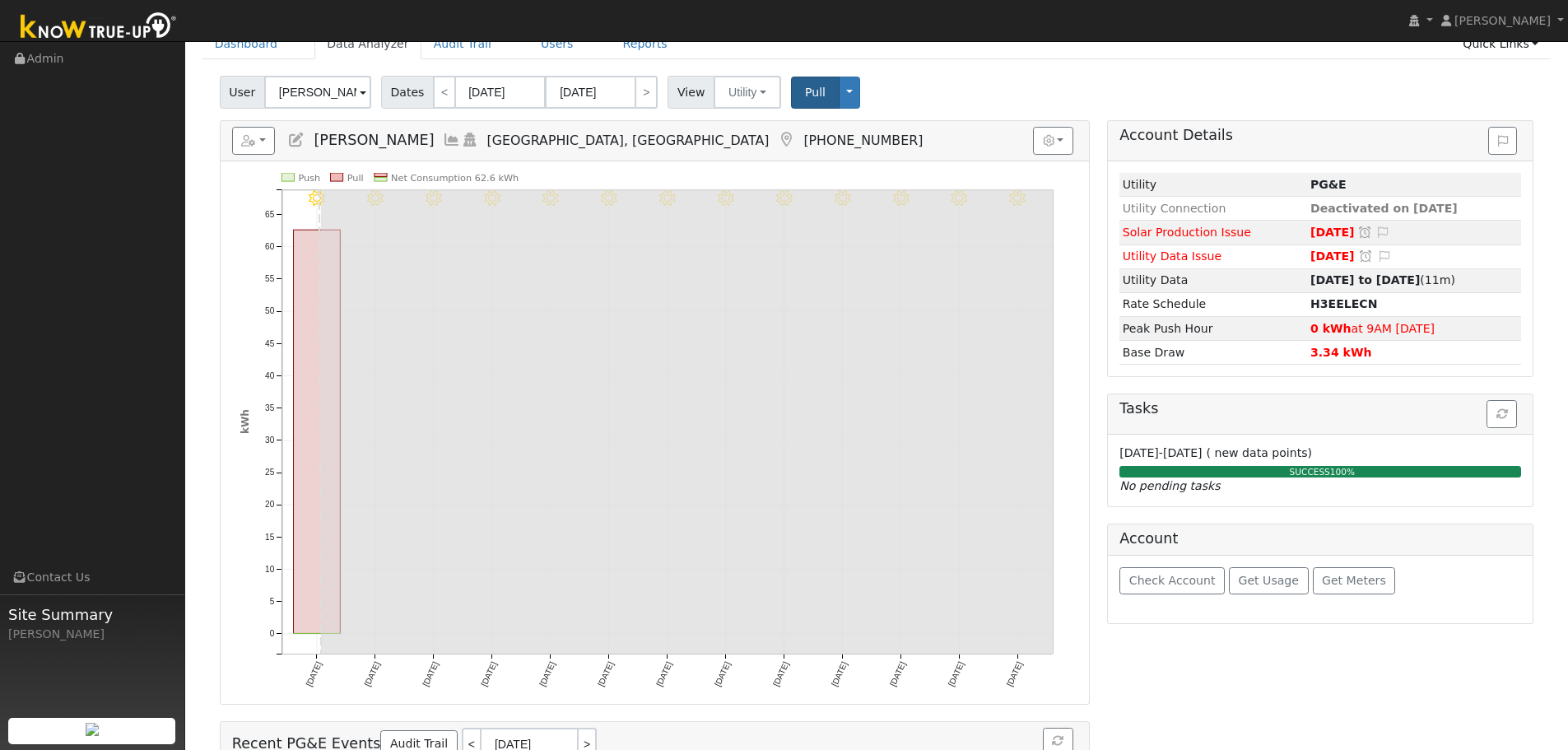
click at [299, 139] on icon at bounding box center [296, 140] width 18 height 15
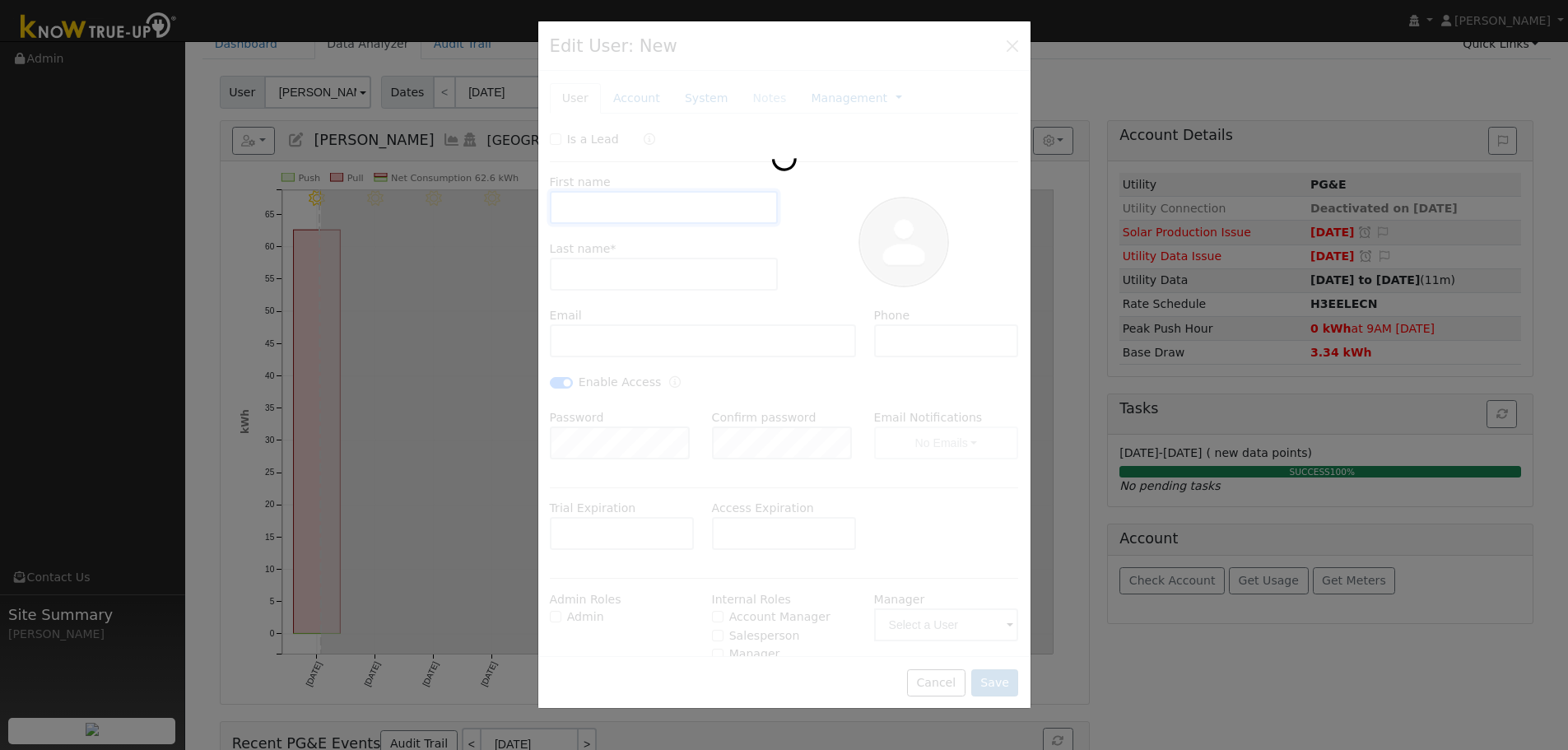
type input "[DATE]"
type input "Aram"
type input "Arestakesyan"
type input "[EMAIL_ADDRESS][DOMAIN_NAME]"
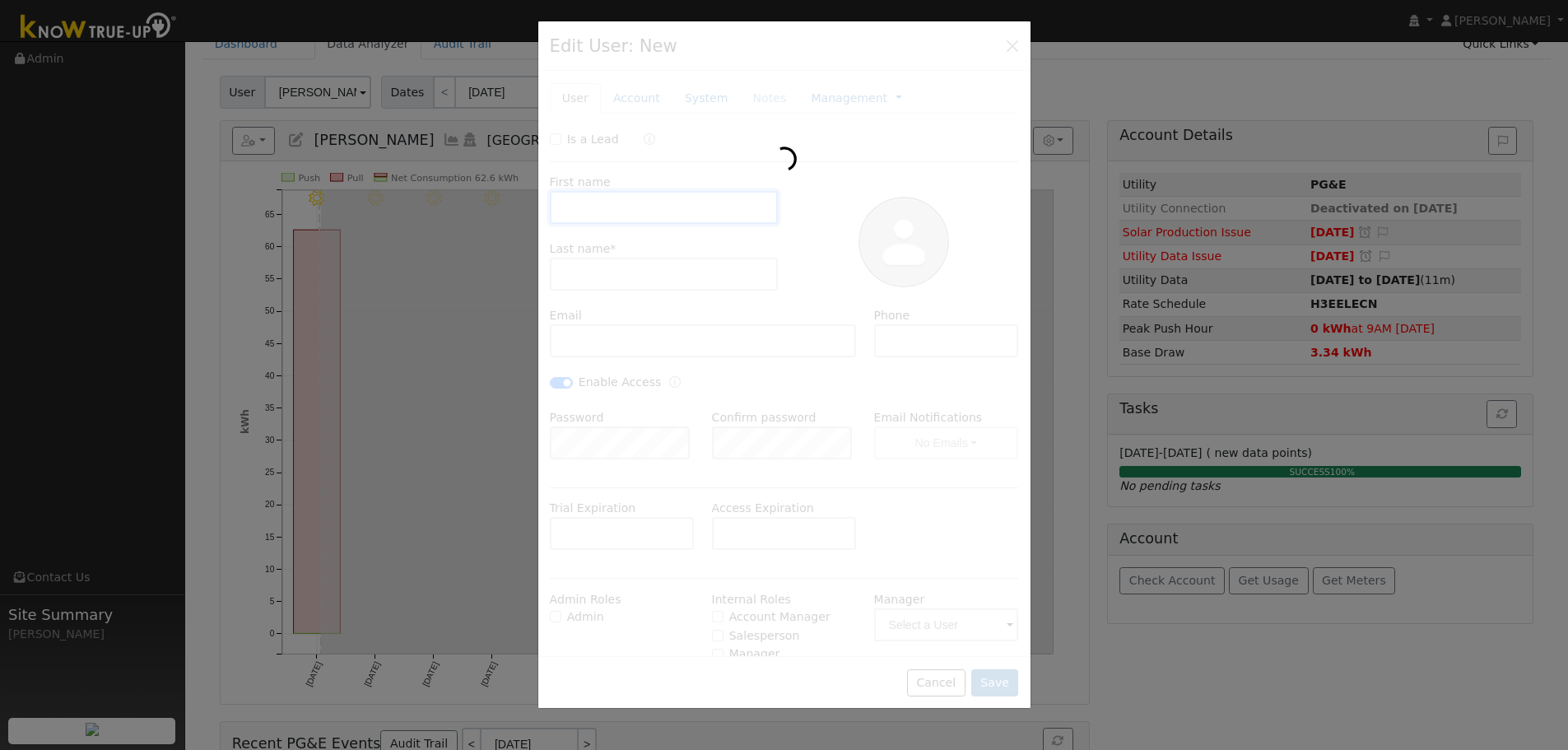
type input "[PHONE_NUMBER]"
checkbox input "true"
type input "Pacific Gas & Electric"
type input "Qcells"
type input "9.8"
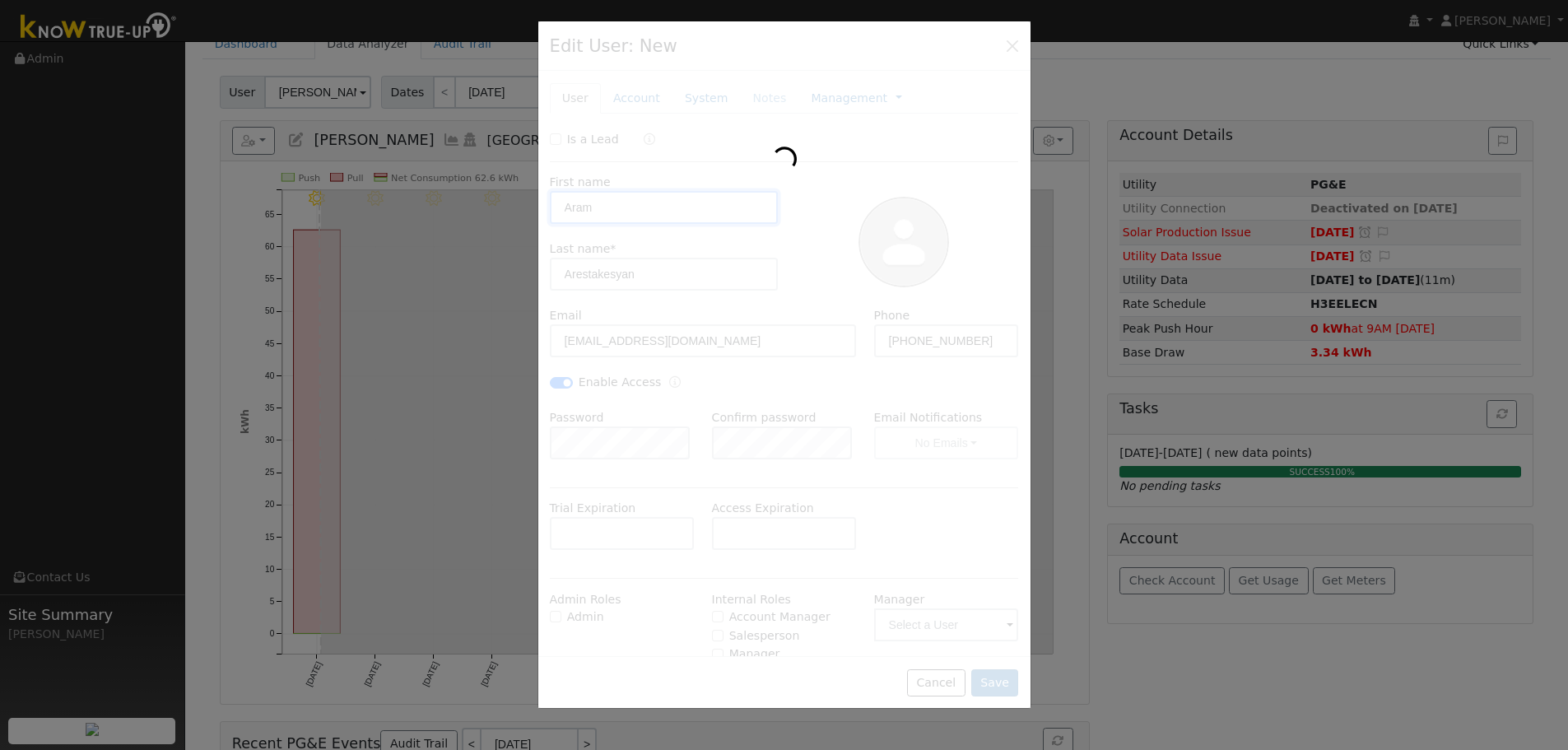
type input "PG&E"
type input "Qcells"
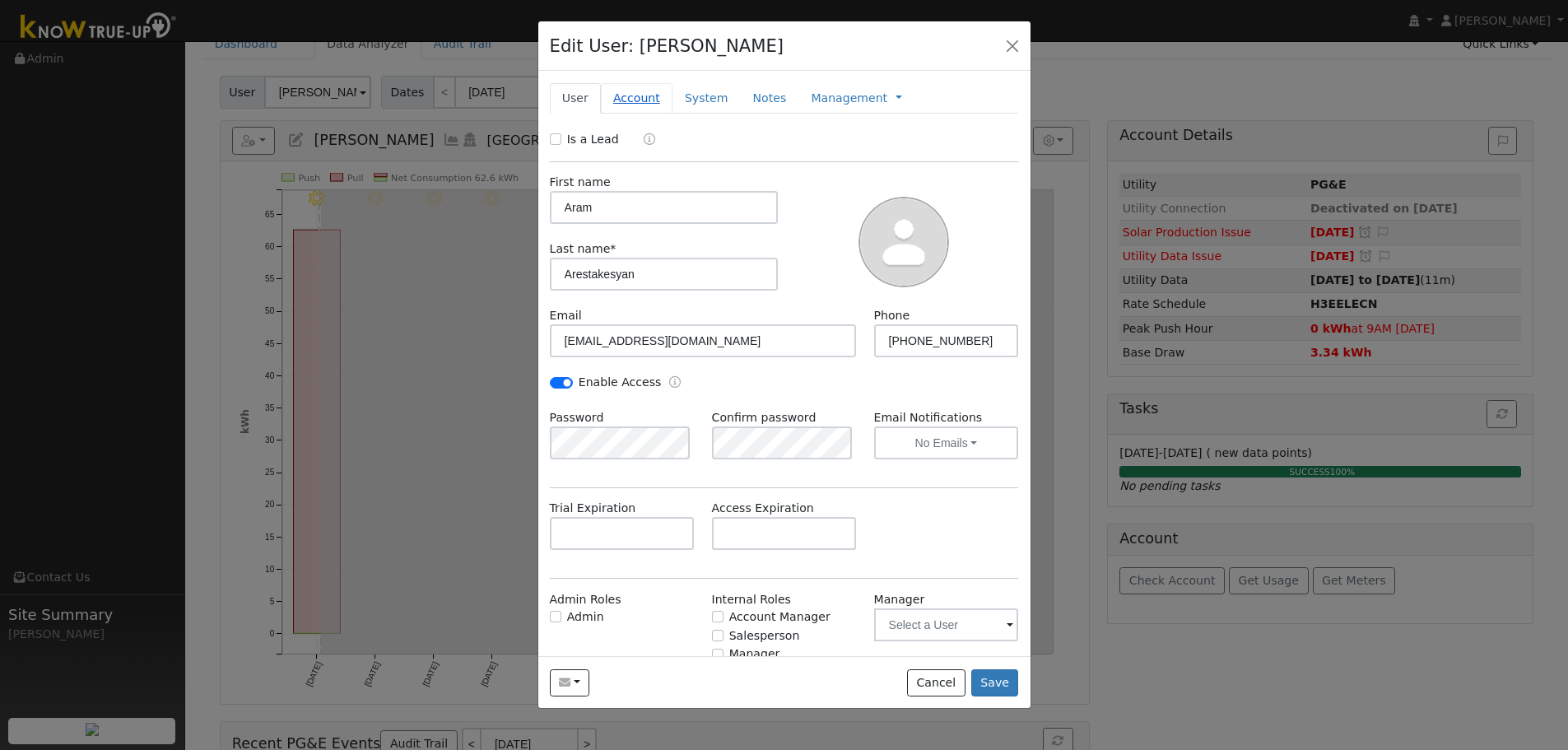
click at [636, 101] on link "Account" at bounding box center [636, 98] width 72 height 30
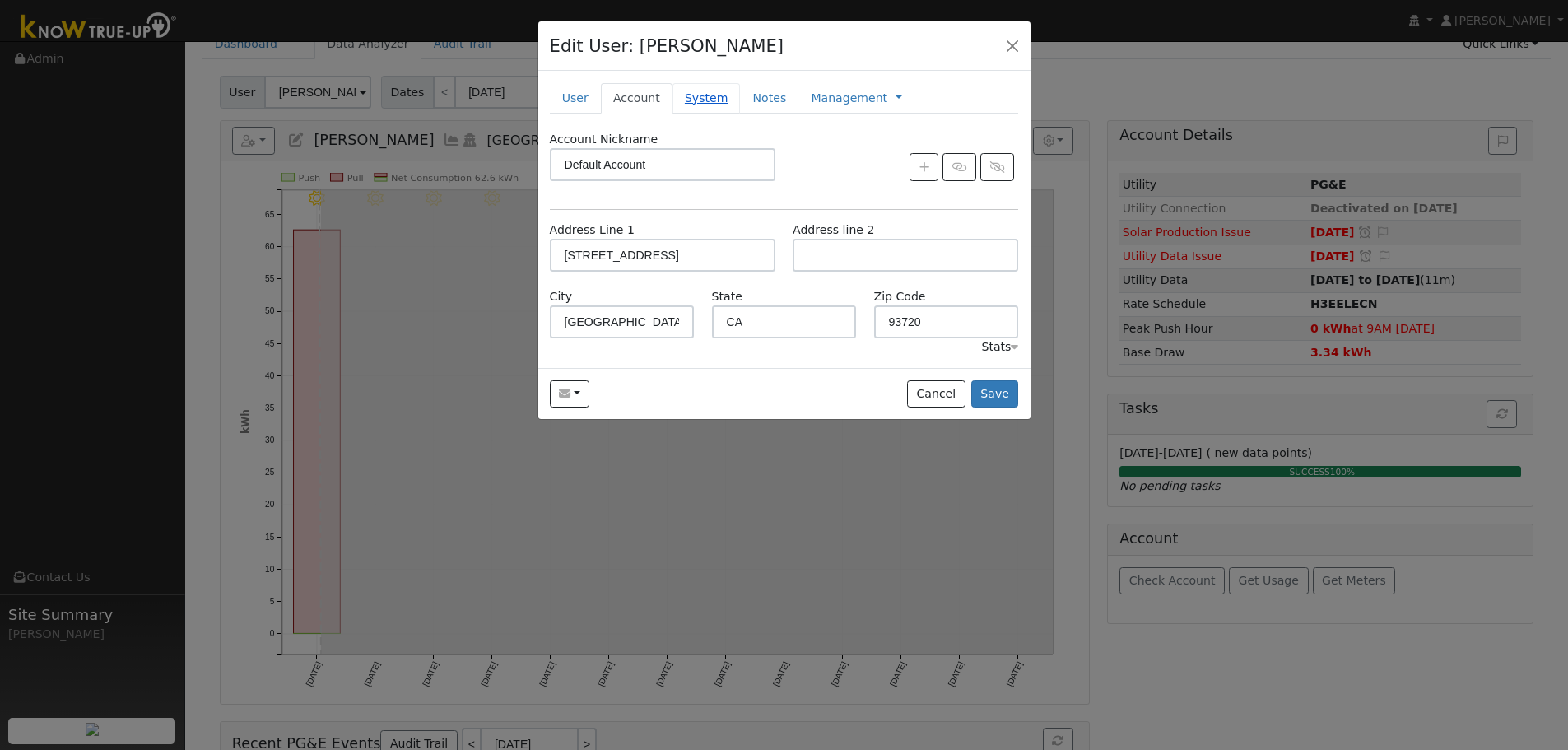
click at [684, 88] on link "System" at bounding box center [706, 98] width 68 height 30
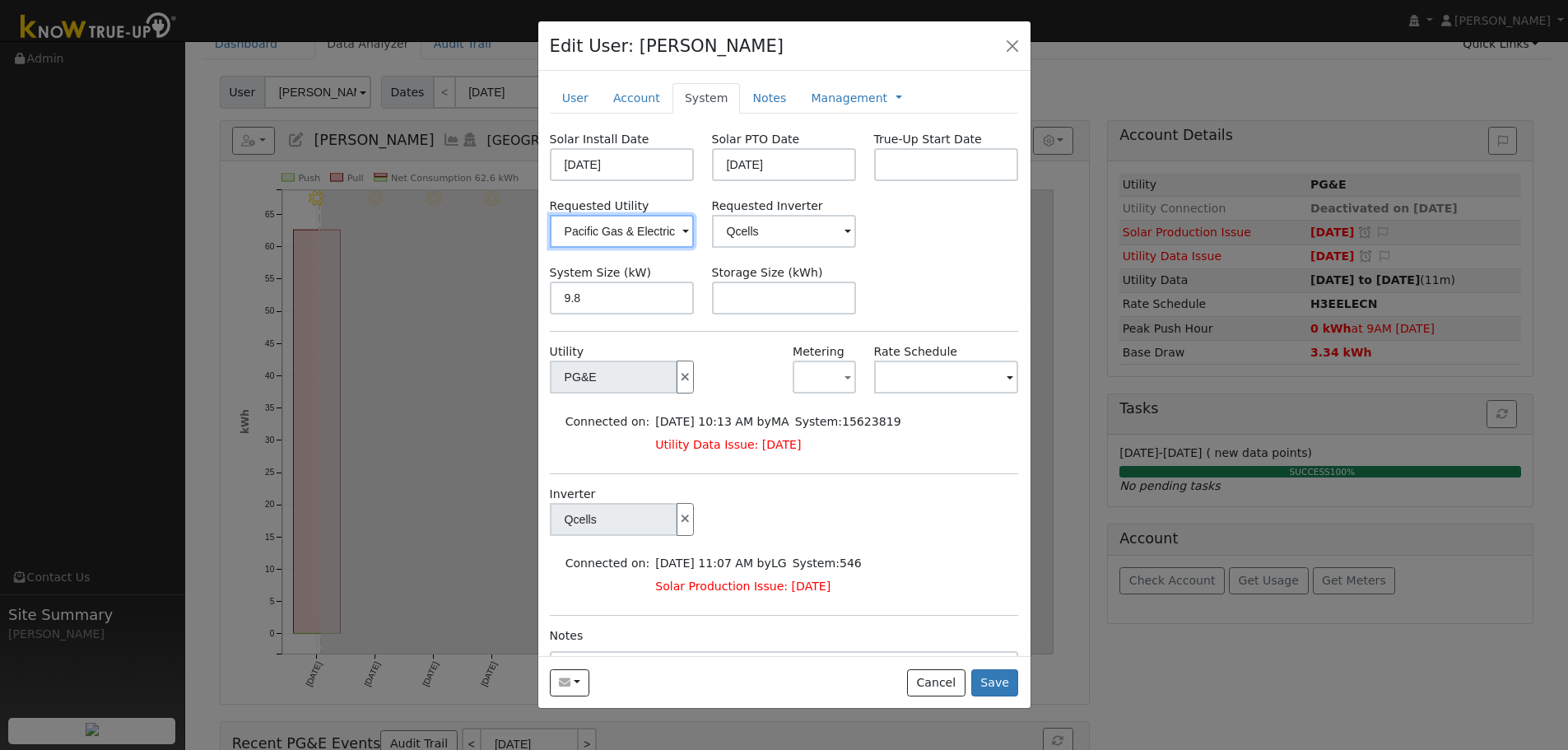
click at [589, 238] on input "Pacific Gas & Electric" at bounding box center [622, 231] width 145 height 33
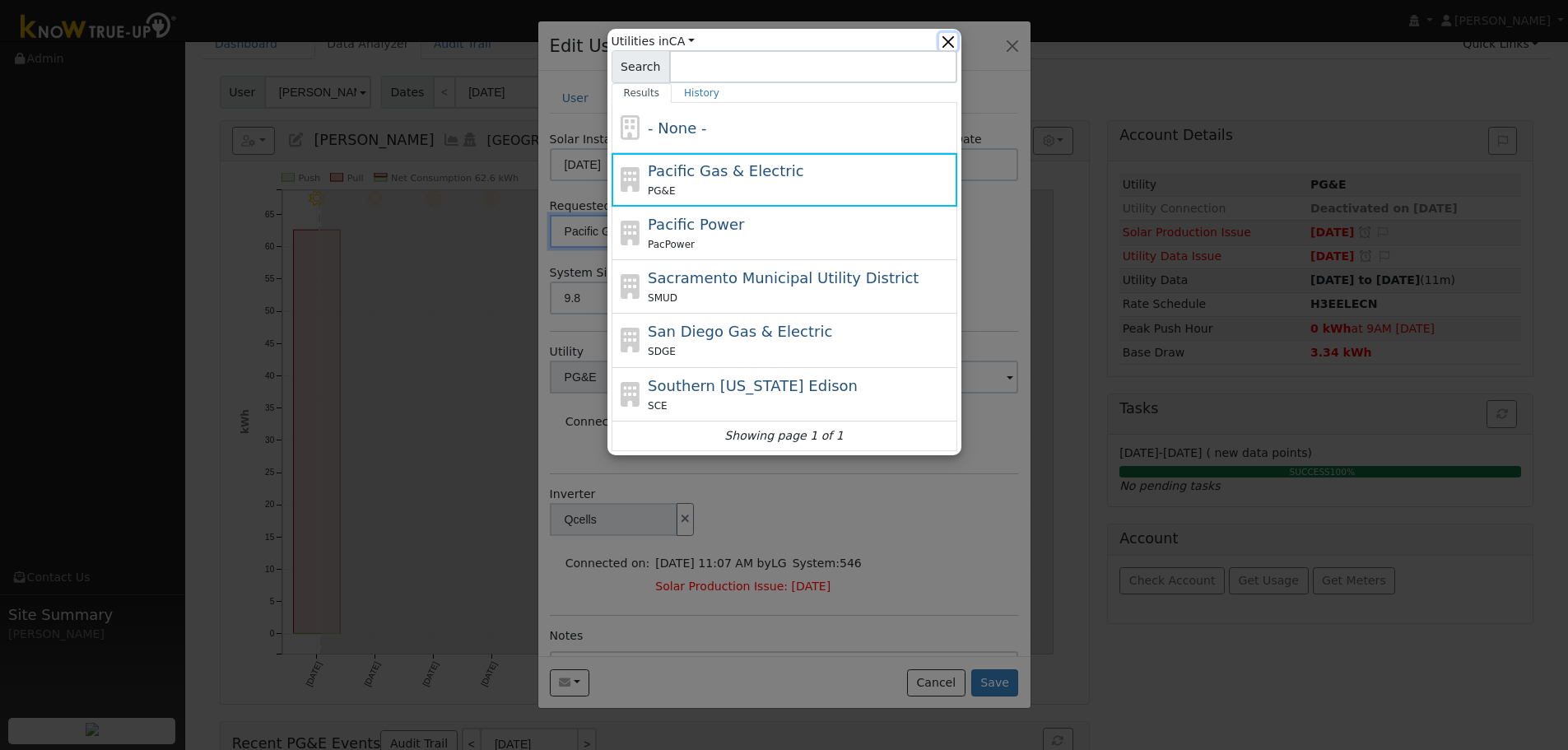
click at [954, 34] on button "button" at bounding box center [948, 42] width 18 height 18
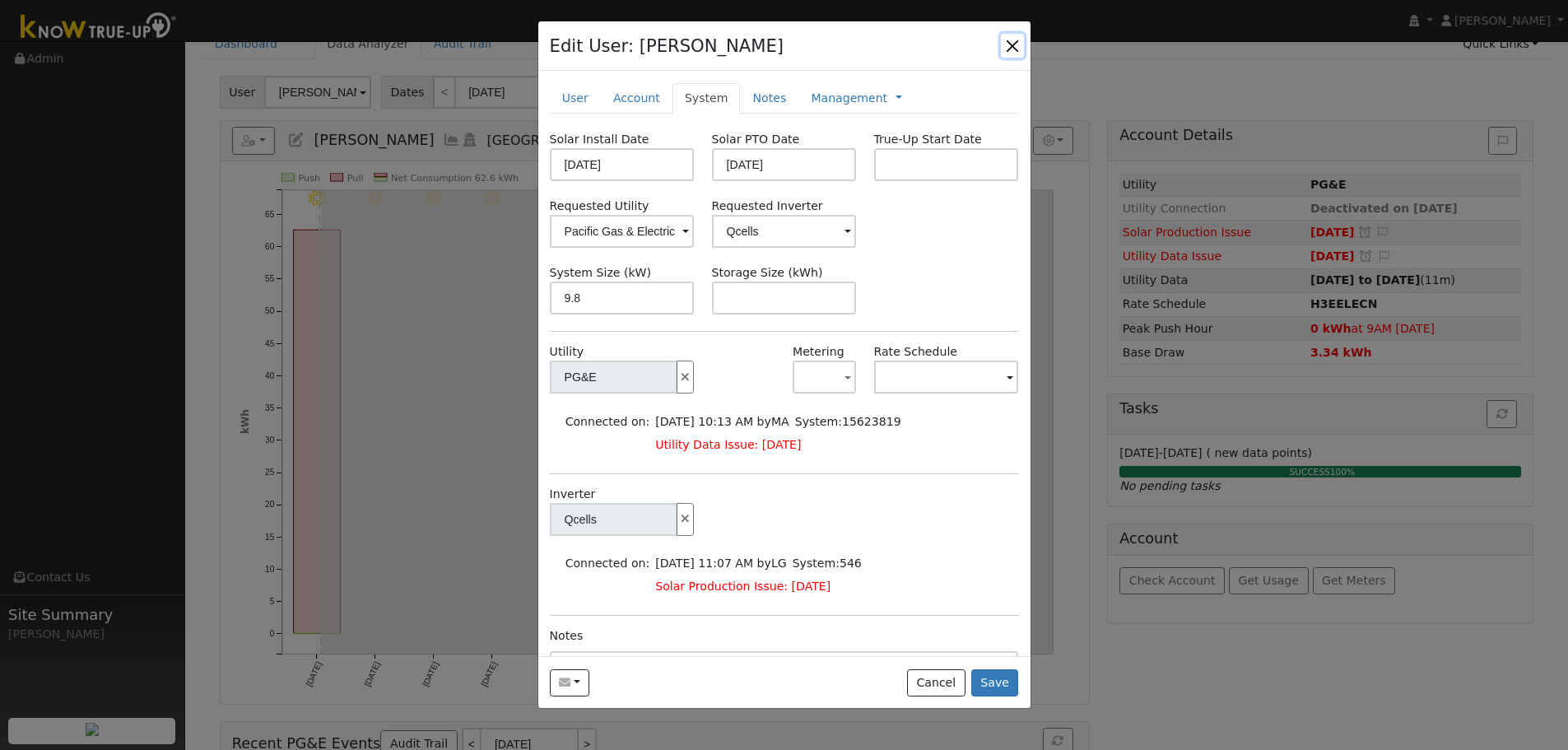
click at [1007, 41] on button "button" at bounding box center [1012, 45] width 23 height 23
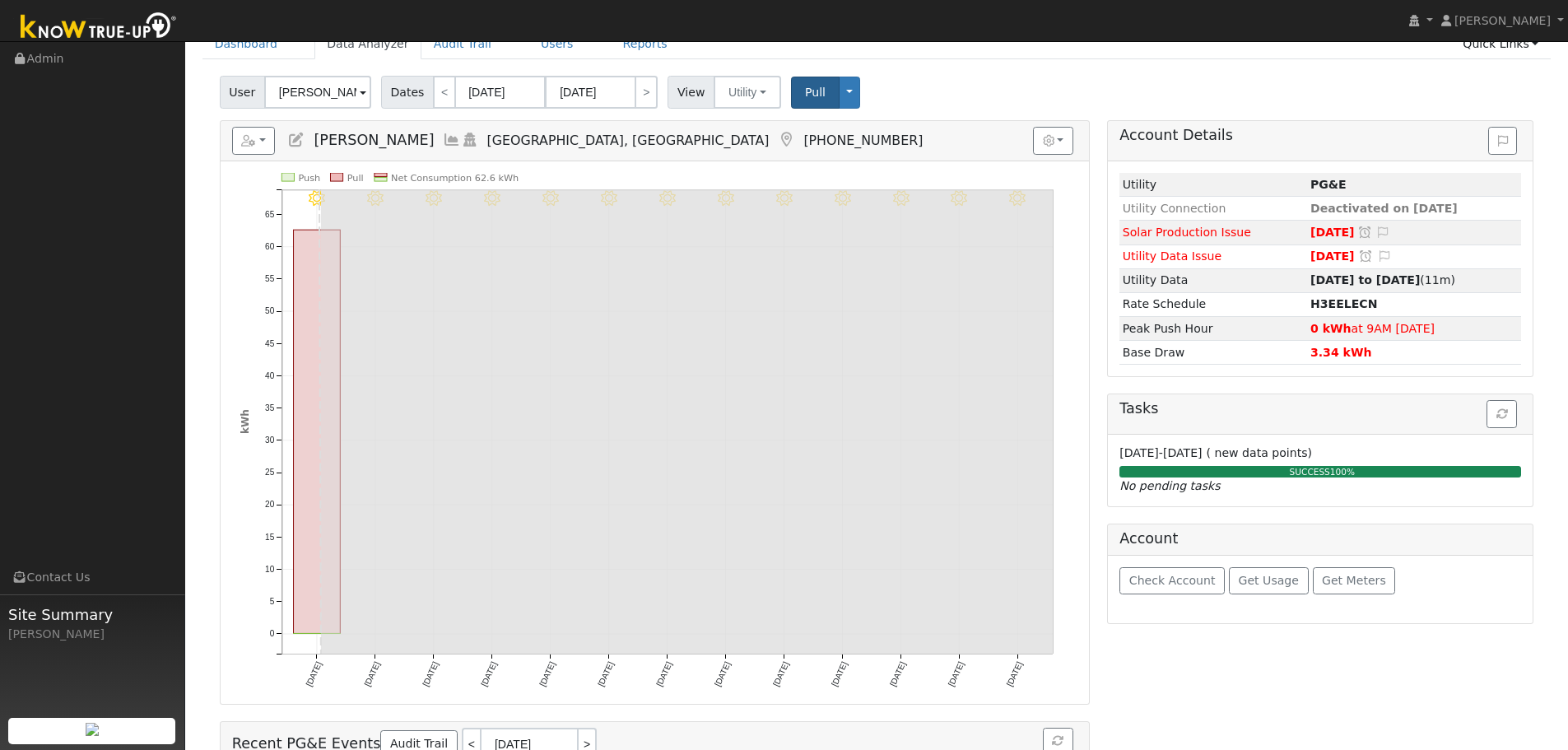
drag, startPoint x: 317, startPoint y: 134, endPoint x: 436, endPoint y: 147, distance: 119.7
click at [434, 147] on span "[PERSON_NAME]" at bounding box center [374, 140] width 120 height 17
copy span "[PERSON_NAME]"
click at [917, 112] on div "User Aram Arestakesyan Account Default Account Default Account [STREET_ADDRESS]…" at bounding box center [877, 514] width 1349 height 888
click at [839, 93] on button "Toggle Dropdown" at bounding box center [849, 93] width 21 height 32
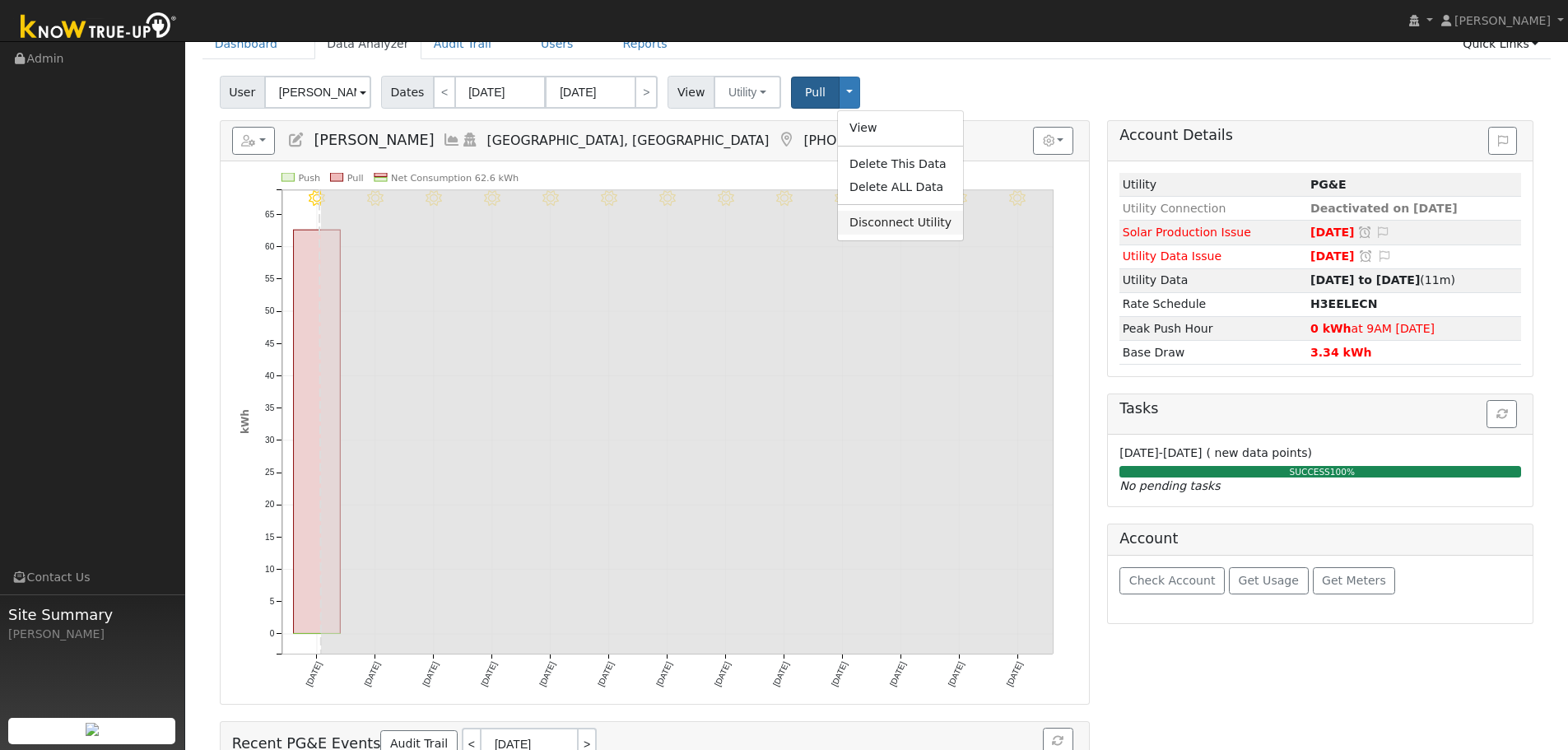
click at [875, 225] on link "Disconnect Utility" at bounding box center [901, 222] width 126 height 23
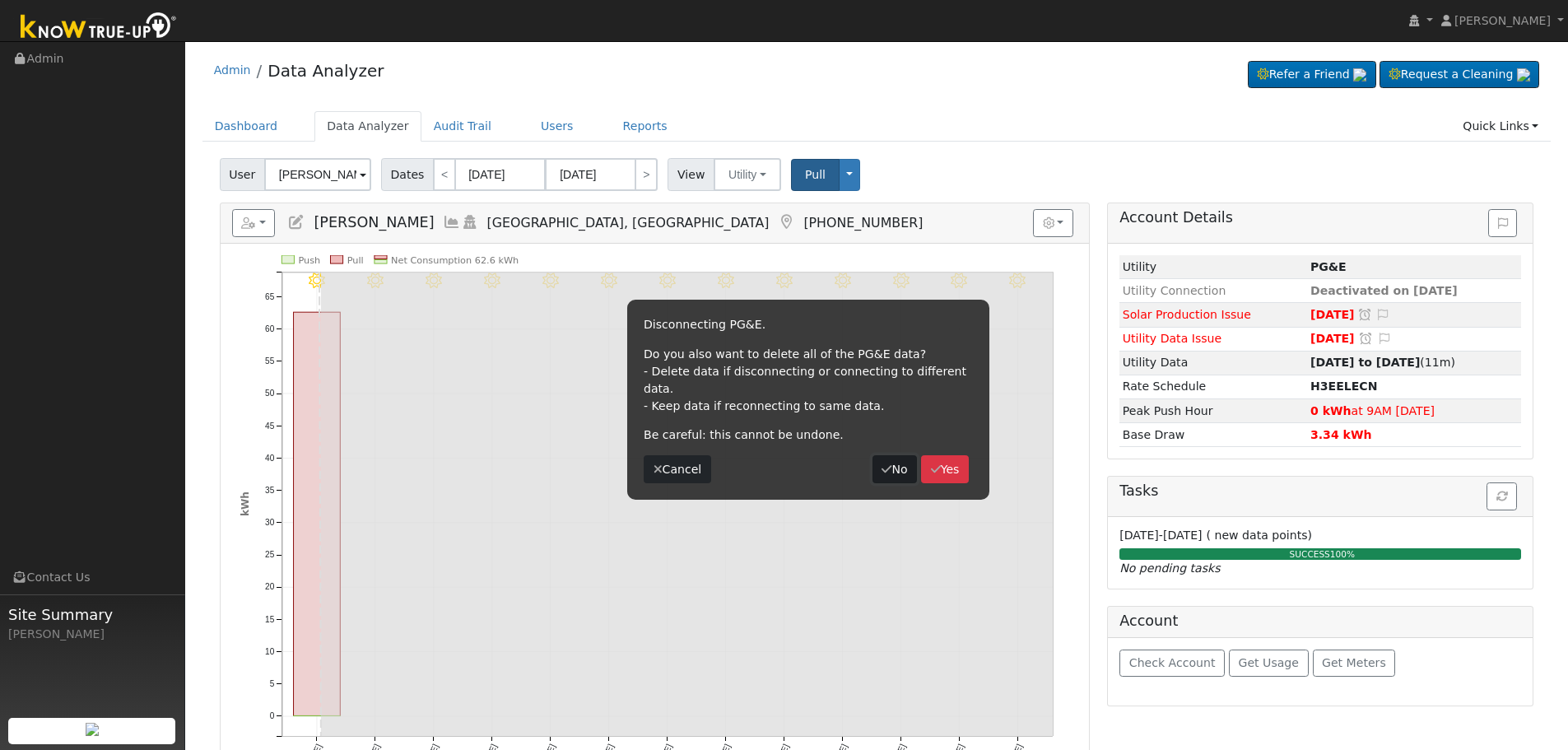
click at [894, 455] on button "No" at bounding box center [894, 470] width 44 height 28
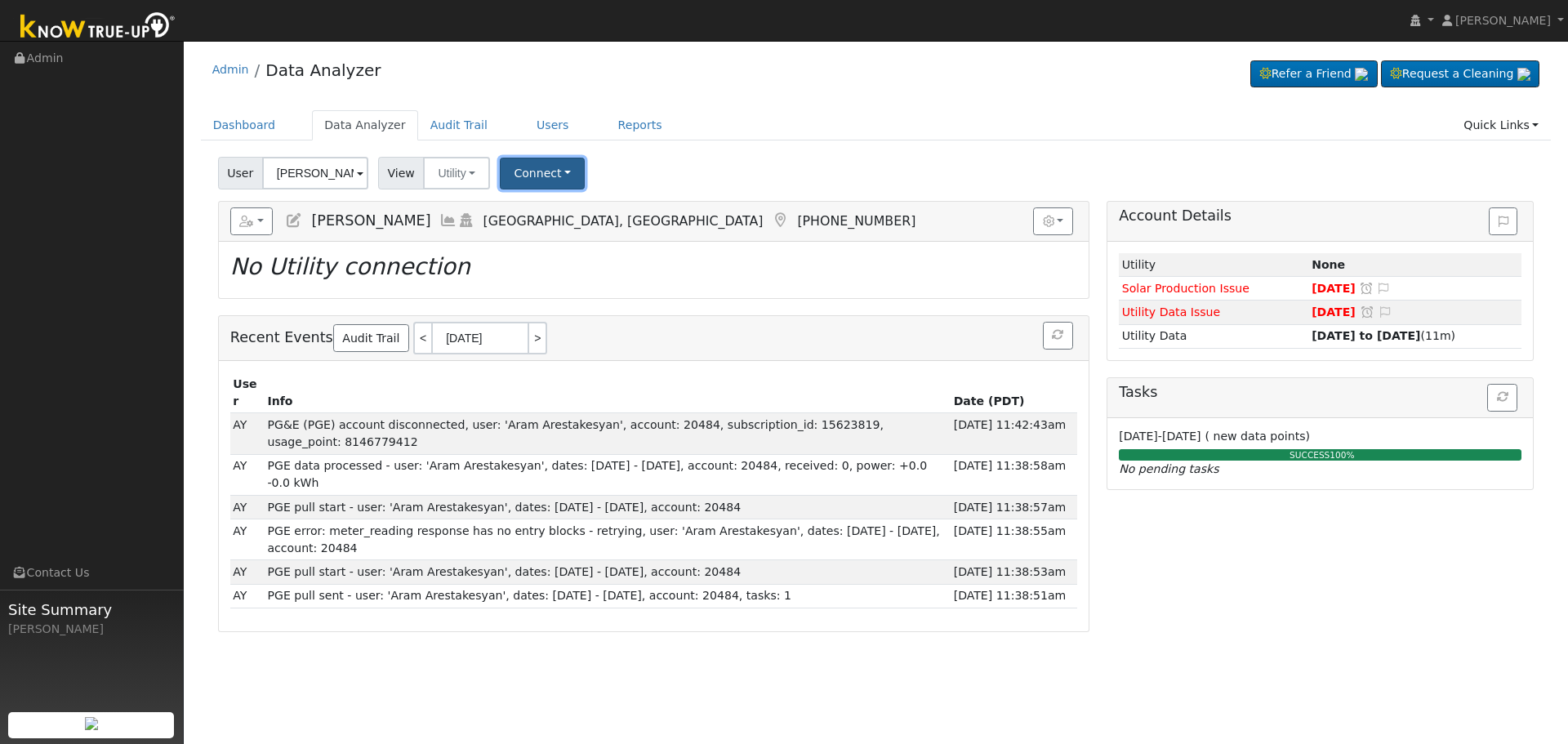
click at [523, 167] on button "Connect" at bounding box center [542, 174] width 85 height 32
click at [525, 214] on link "Select a Provider" at bounding box center [565, 209] width 127 height 23
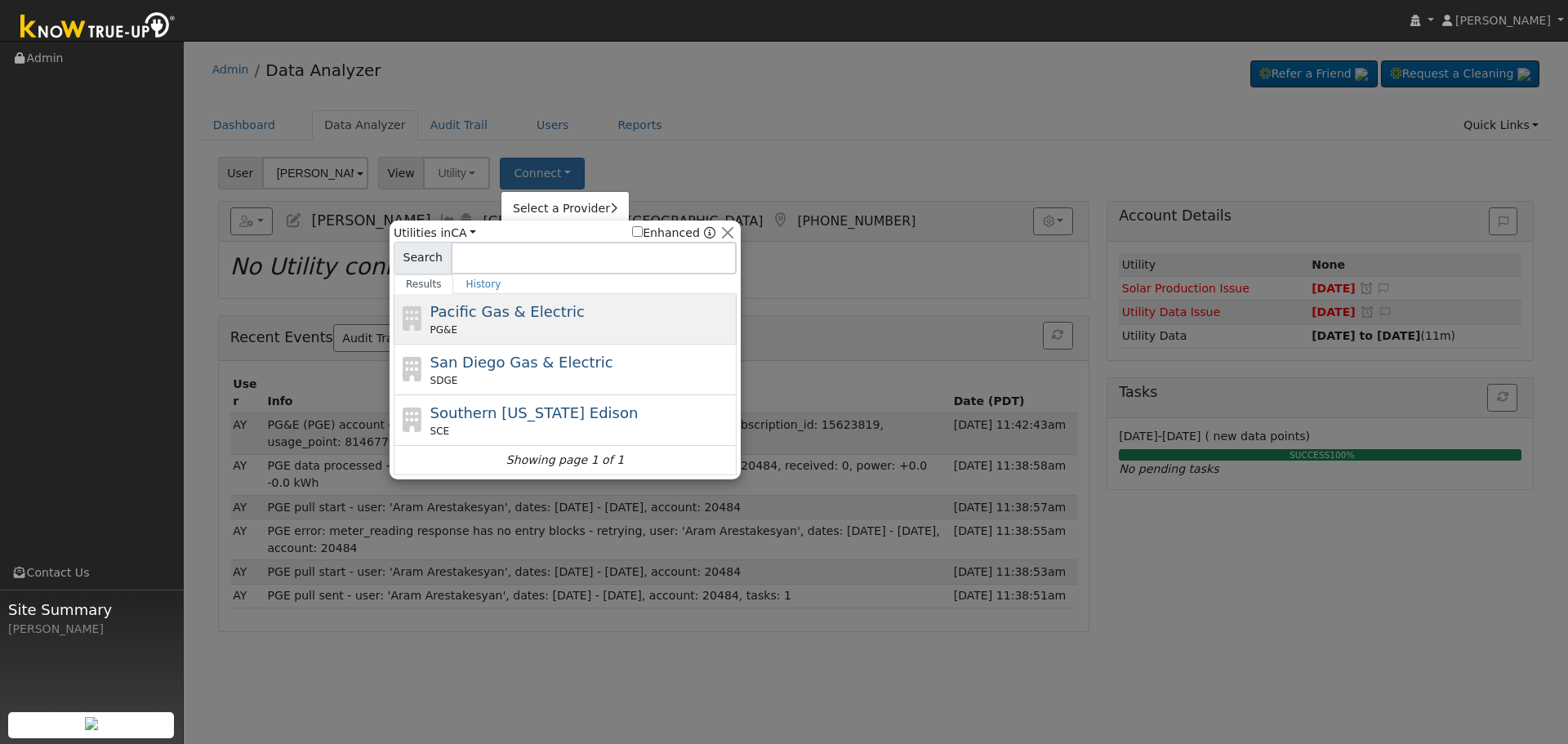
click at [552, 312] on div "Pacific Gas & Electric PG&E" at bounding box center [582, 319] width 303 height 37
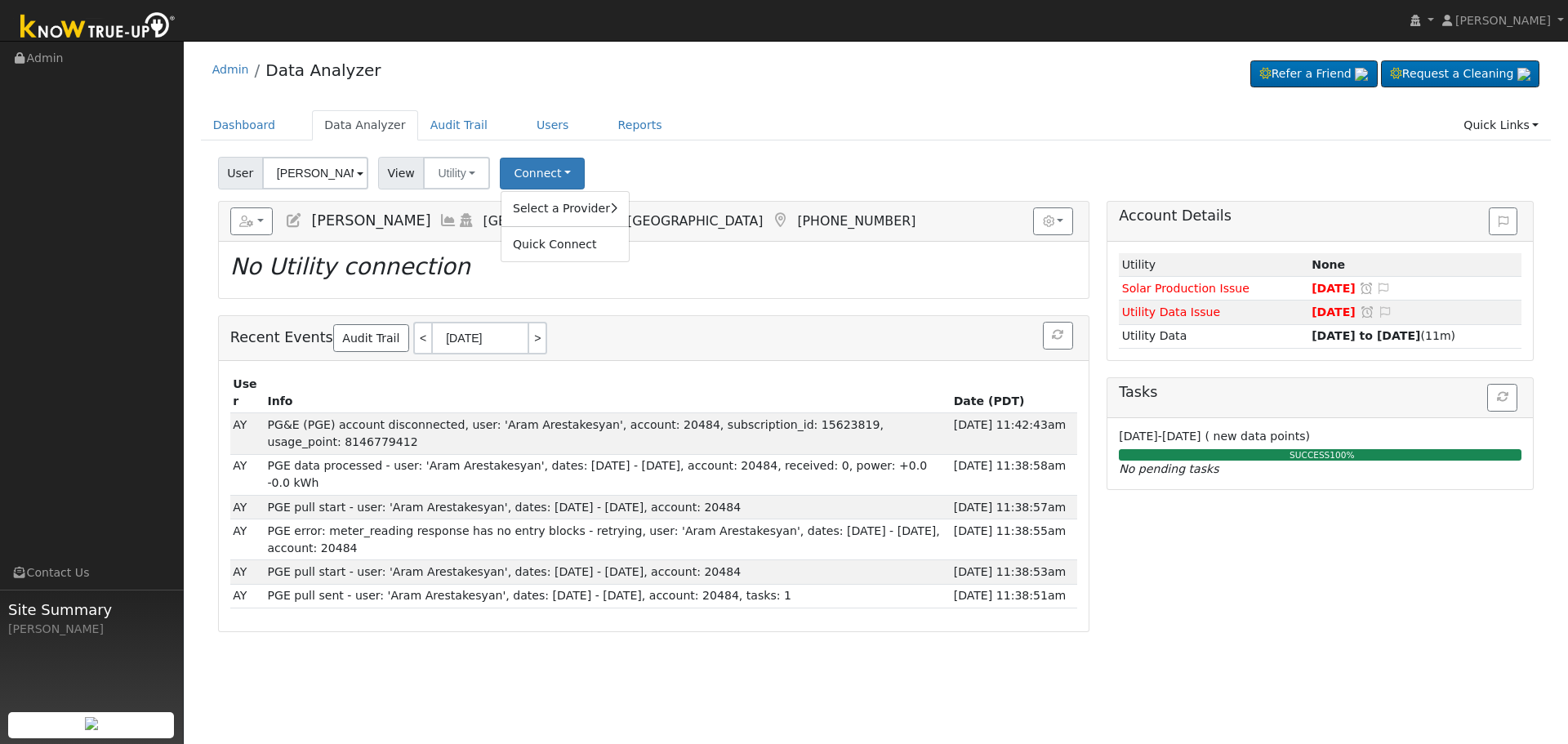
click at [785, 172] on div "User [PERSON_NAME] Account Default Account Default Account [STREET_ADDRESS] Pri…" at bounding box center [876, 170] width 1322 height 39
click at [565, 170] on button "Connect" at bounding box center [542, 174] width 85 height 32
click at [775, 155] on div "User [PERSON_NAME] Account Default Account Default Account [STREET_ADDRESS] Pri…" at bounding box center [876, 170] width 1322 height 39
click at [526, 172] on button "Connect" at bounding box center [542, 174] width 85 height 32
click at [545, 217] on link "Select a Provider" at bounding box center [565, 209] width 127 height 23
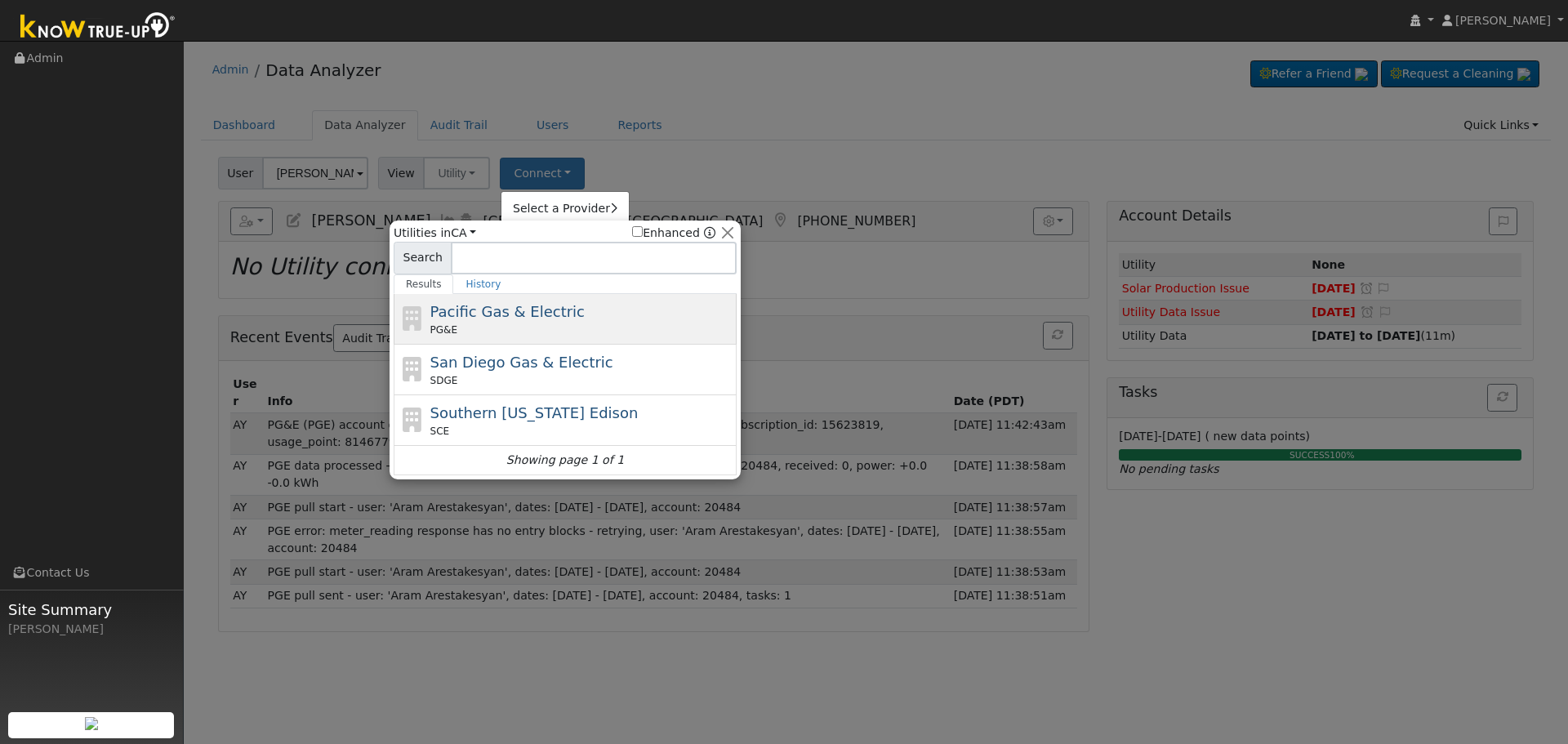
click at [538, 332] on div "PG&E" at bounding box center [582, 330] width 303 height 15
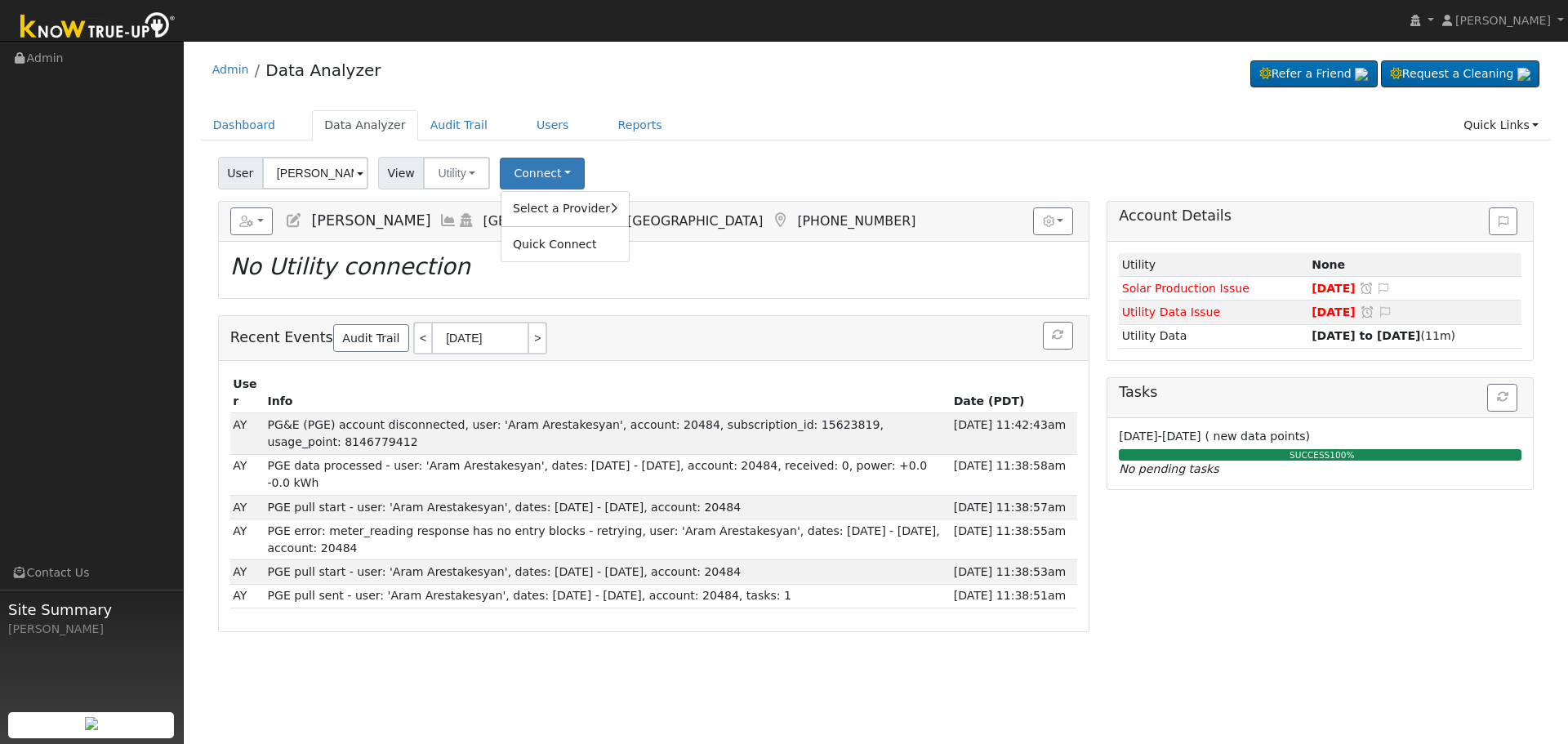
click at [715, 194] on div "User [PERSON_NAME] Account Default Account Default Account [STREET_ADDRESS] Pri…" at bounding box center [876, 391] width 1351 height 482
click at [445, 179] on button "Utility" at bounding box center [456, 173] width 67 height 32
click at [479, 238] on link "Solar" at bounding box center [478, 232] width 113 height 23
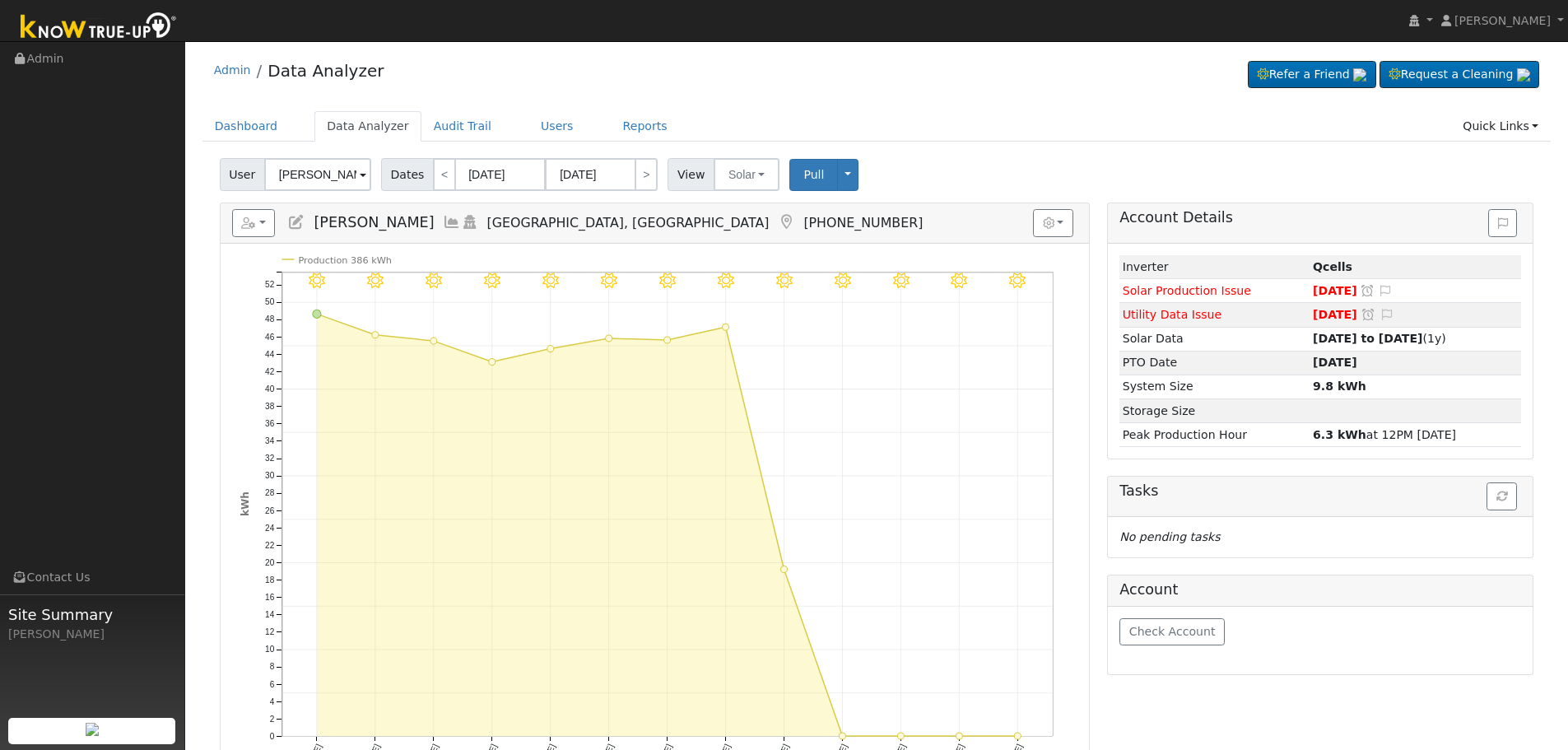
drag, startPoint x: 355, startPoint y: 226, endPoint x: 438, endPoint y: 230, distance: 83.1
click at [434, 230] on span "[PERSON_NAME]" at bounding box center [374, 222] width 120 height 17
copy span "Arestakesyan"
click at [725, 188] on button "Solar" at bounding box center [746, 174] width 66 height 33
click at [737, 212] on link "Utility" at bounding box center [768, 210] width 114 height 23
